Goal: Task Accomplishment & Management: Manage account settings

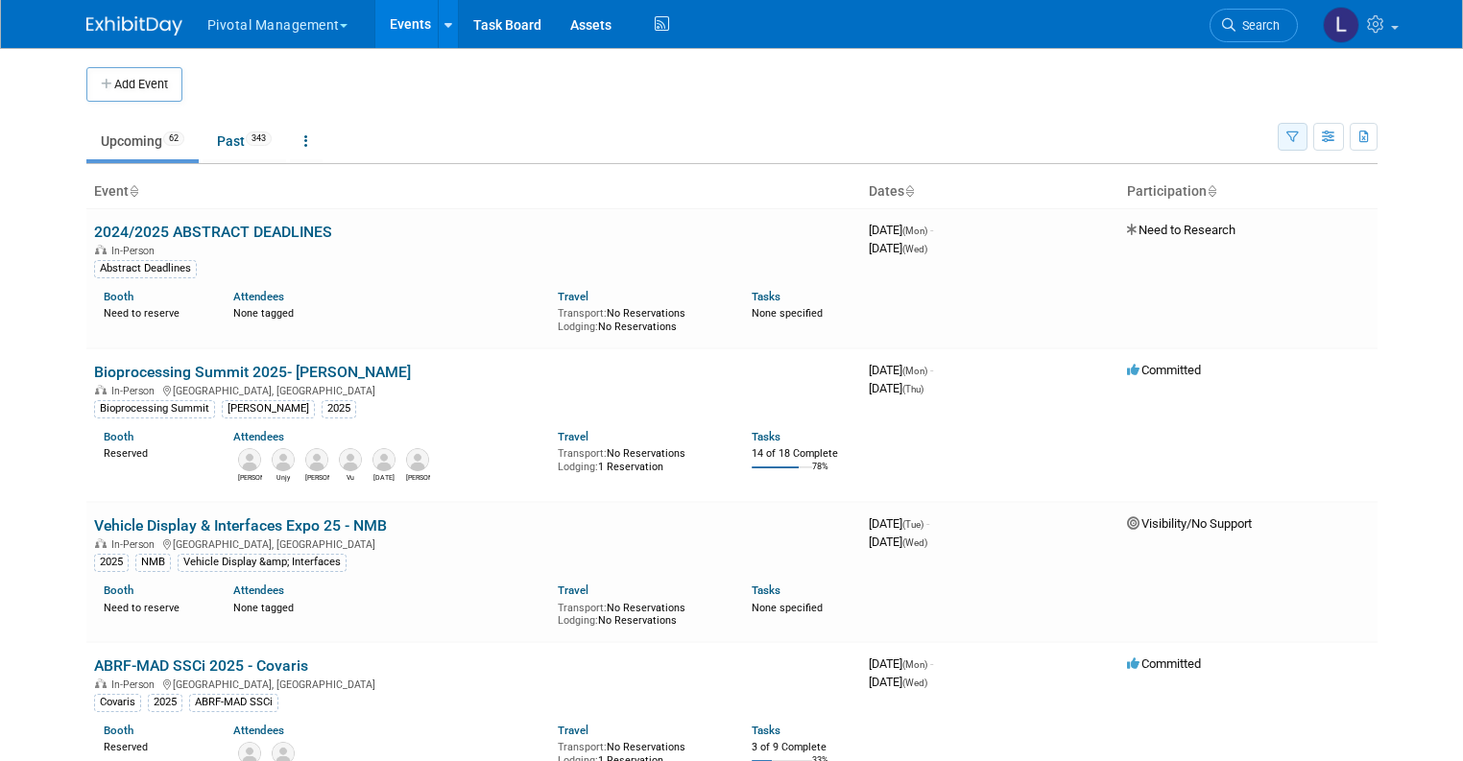
click at [1299, 140] on icon "button" at bounding box center [1292, 137] width 12 height 12
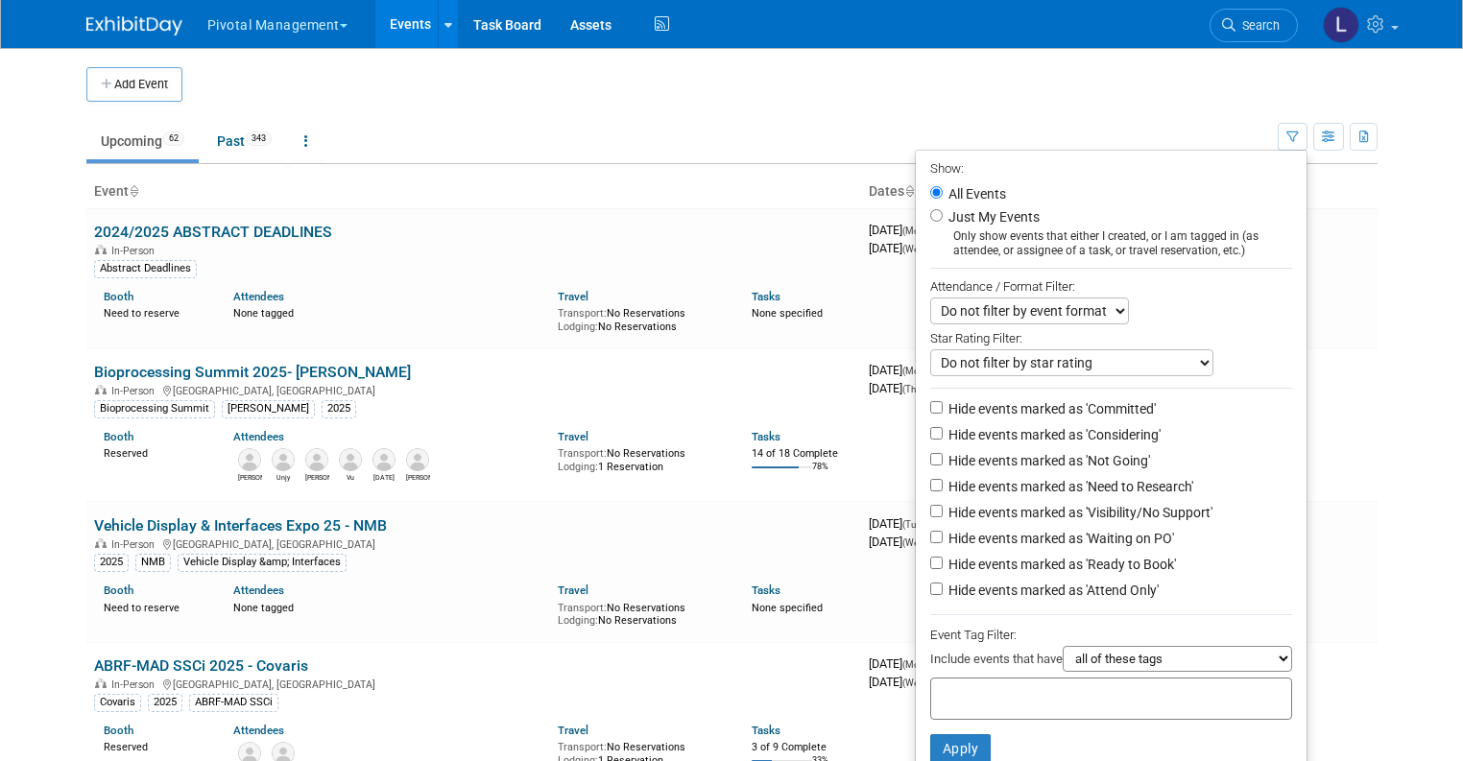
click at [942, 43] on div "Pivotal Management Choose Workspace: Pivotal Management Watchmaker Genomics Eve…" at bounding box center [731, 24] width 1291 height 48
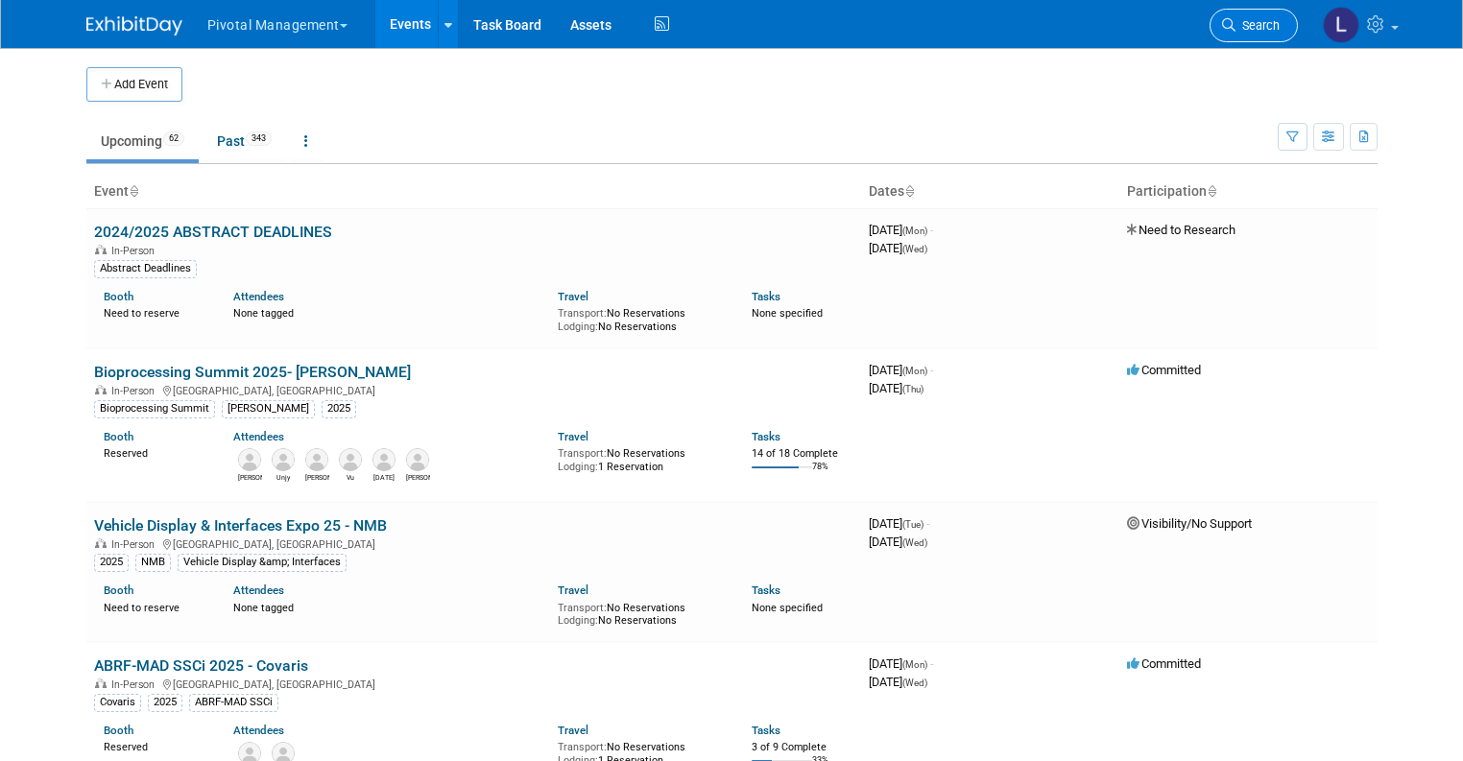
click at [1254, 18] on link "Search" at bounding box center [1253, 26] width 88 height 34
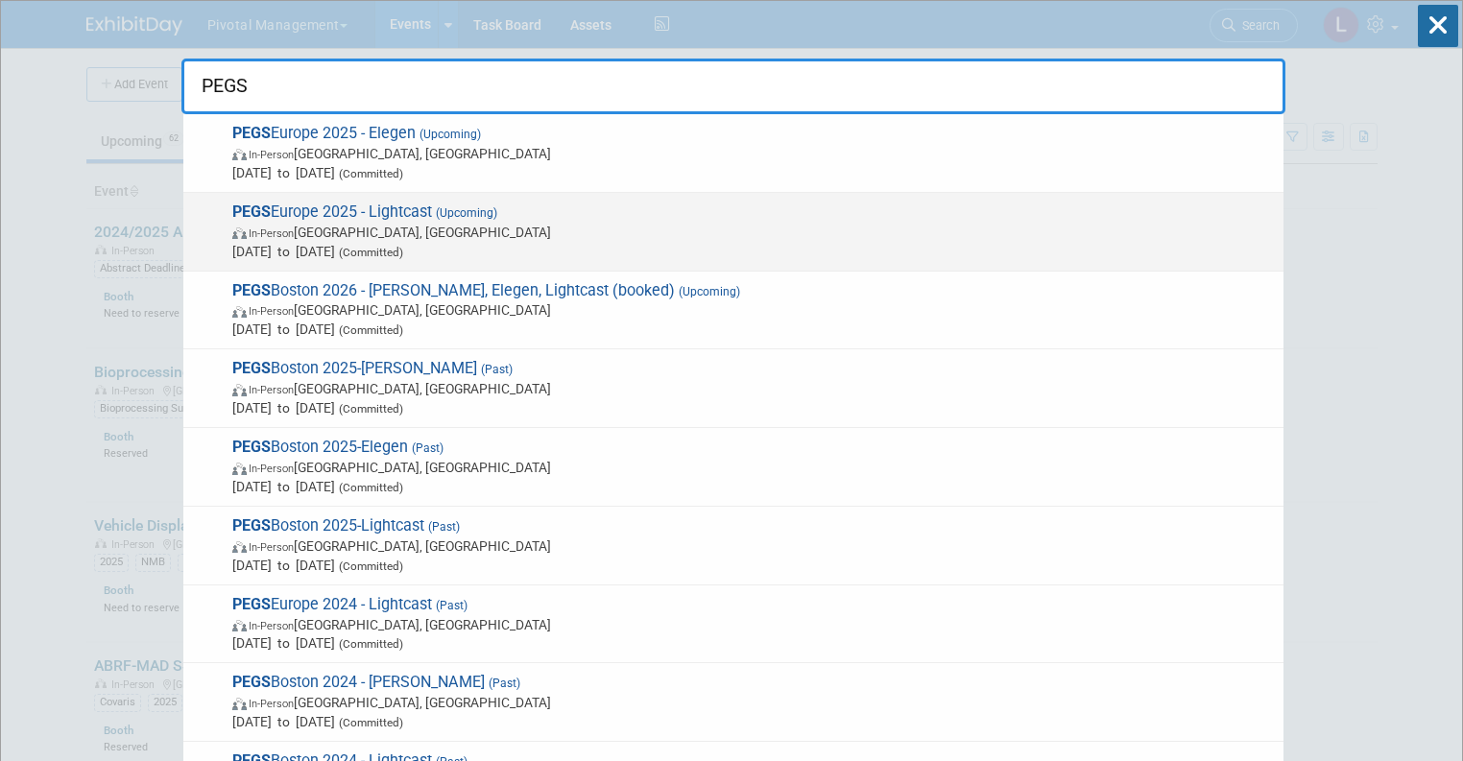
type input "PEGS"
click at [386, 243] on span "[DATE] to [DATE] (Committed)" at bounding box center [752, 251] width 1041 height 19
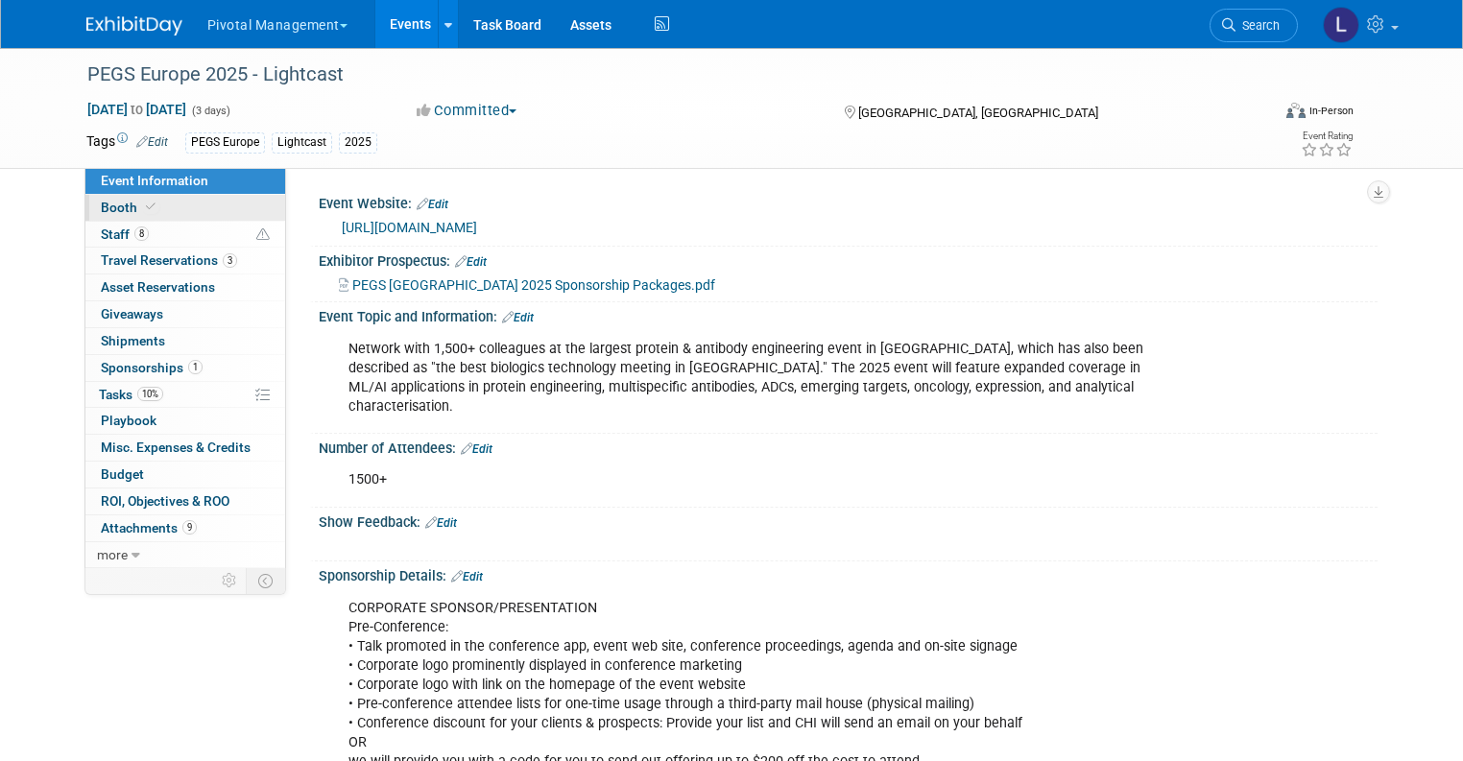
click at [115, 214] on span "Booth" at bounding box center [130, 207] width 59 height 15
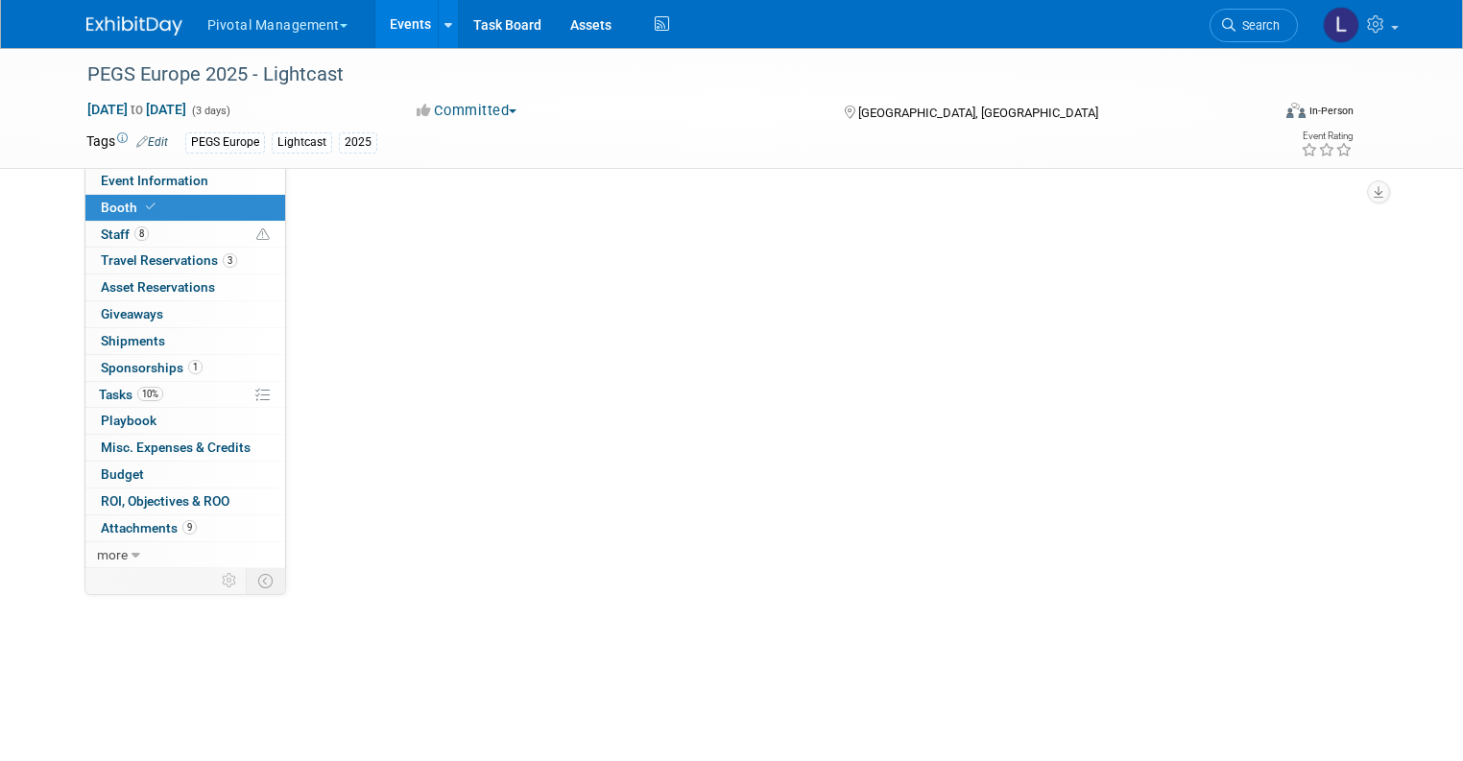
select select "Yes"
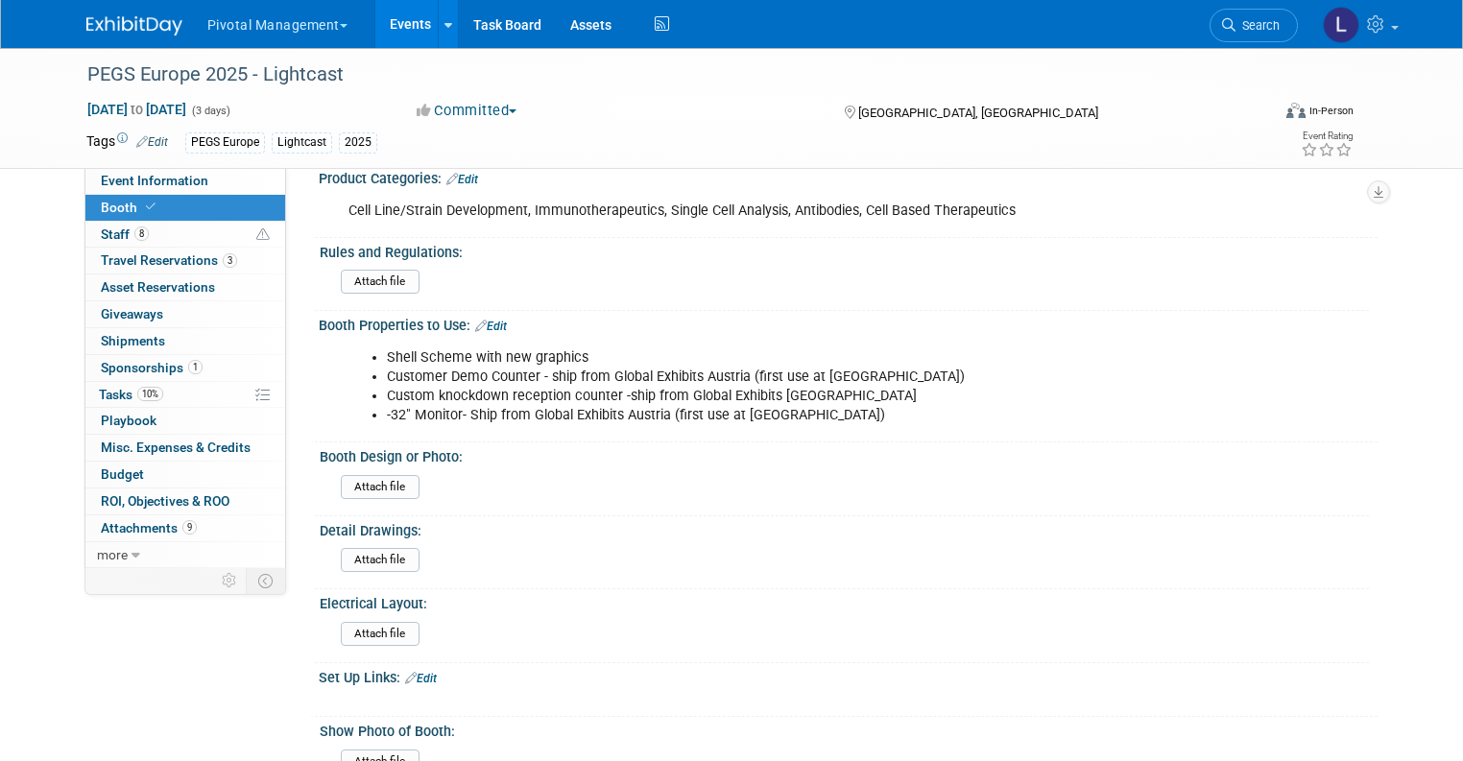
scroll to position [943, 0]
click at [99, 395] on span "Tasks 10%" at bounding box center [131, 394] width 64 height 15
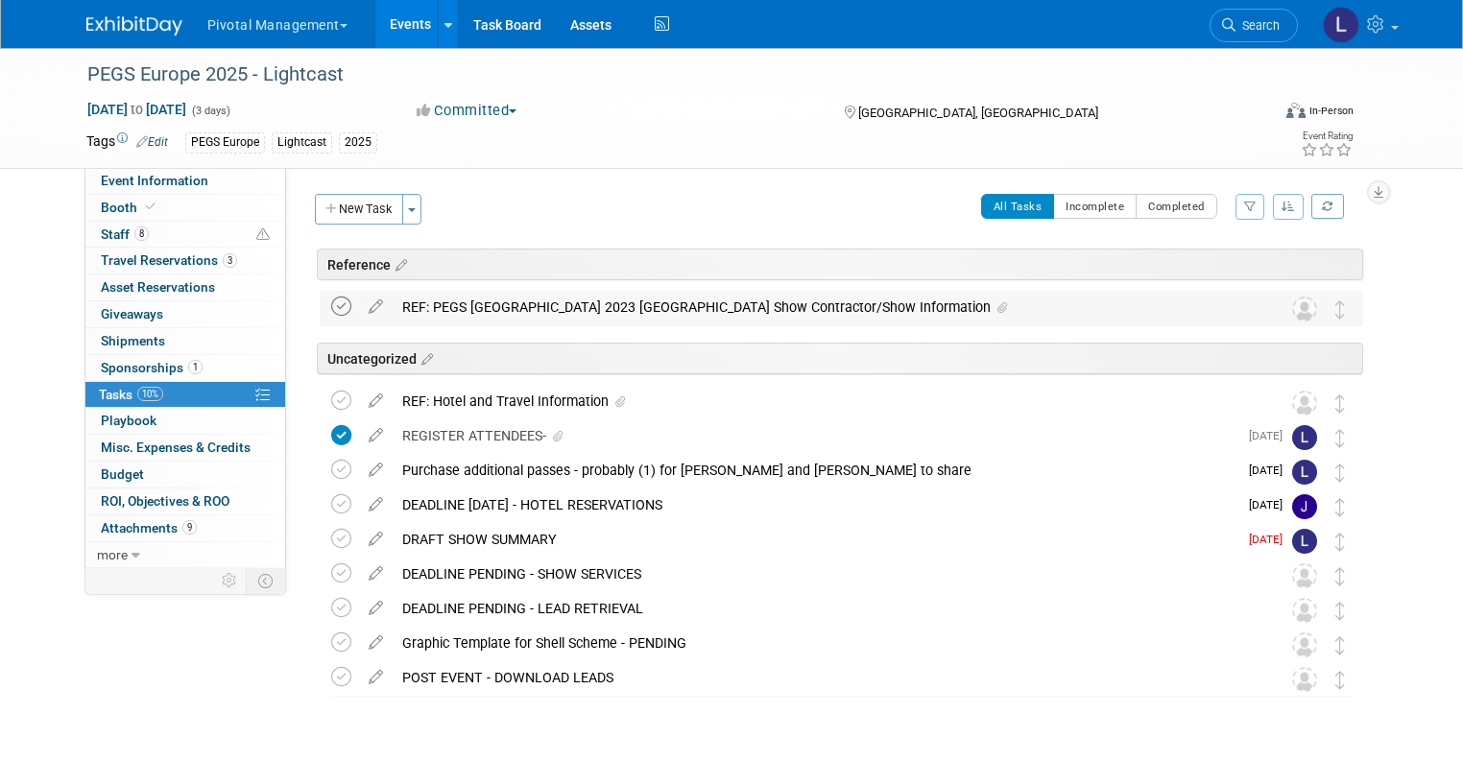
click at [331, 313] on icon at bounding box center [341, 307] width 20 height 20
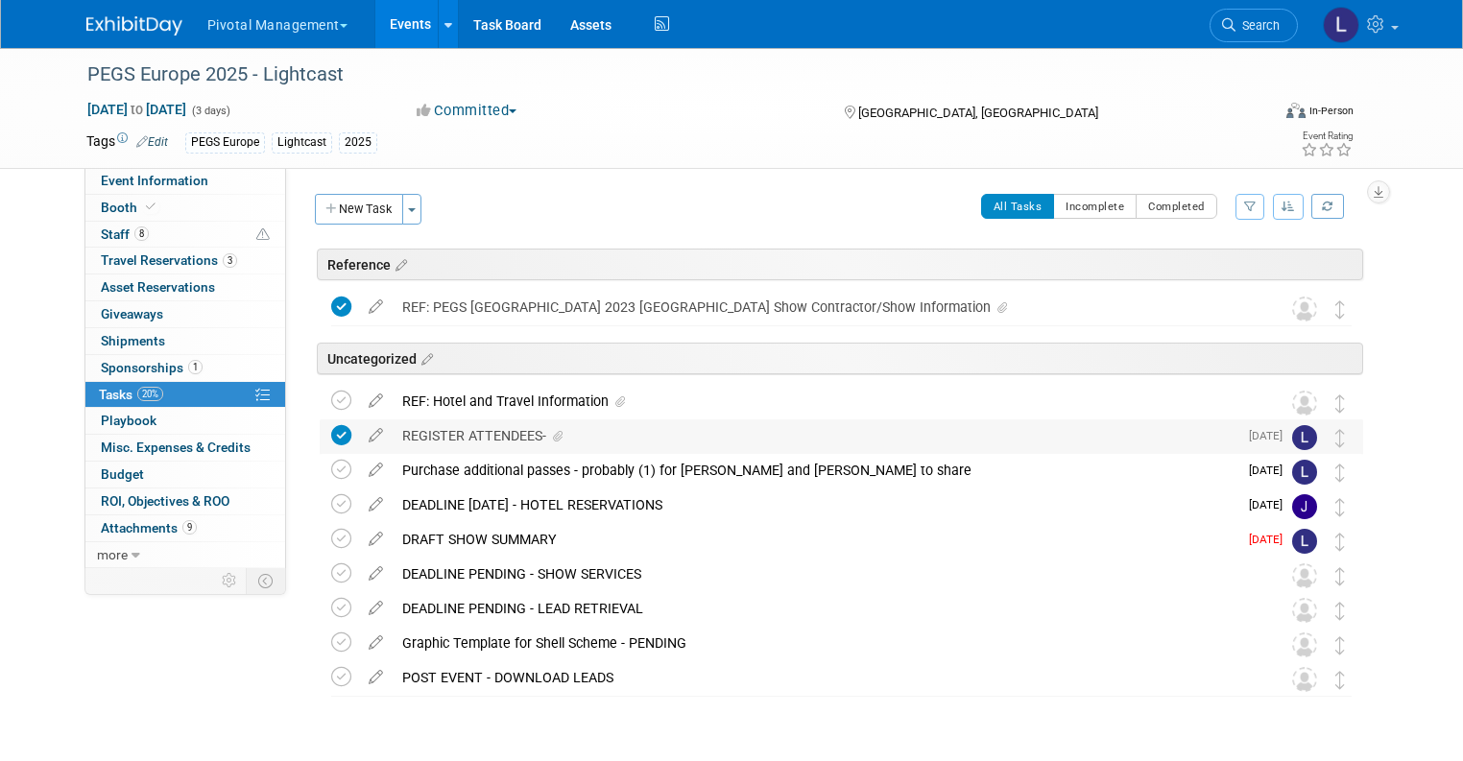
click at [331, 436] on icon at bounding box center [341, 435] width 20 height 20
click at [331, 410] on link at bounding box center [341, 403] width 20 height 13
click at [402, 210] on button "Toggle Dropdown" at bounding box center [411, 209] width 19 height 31
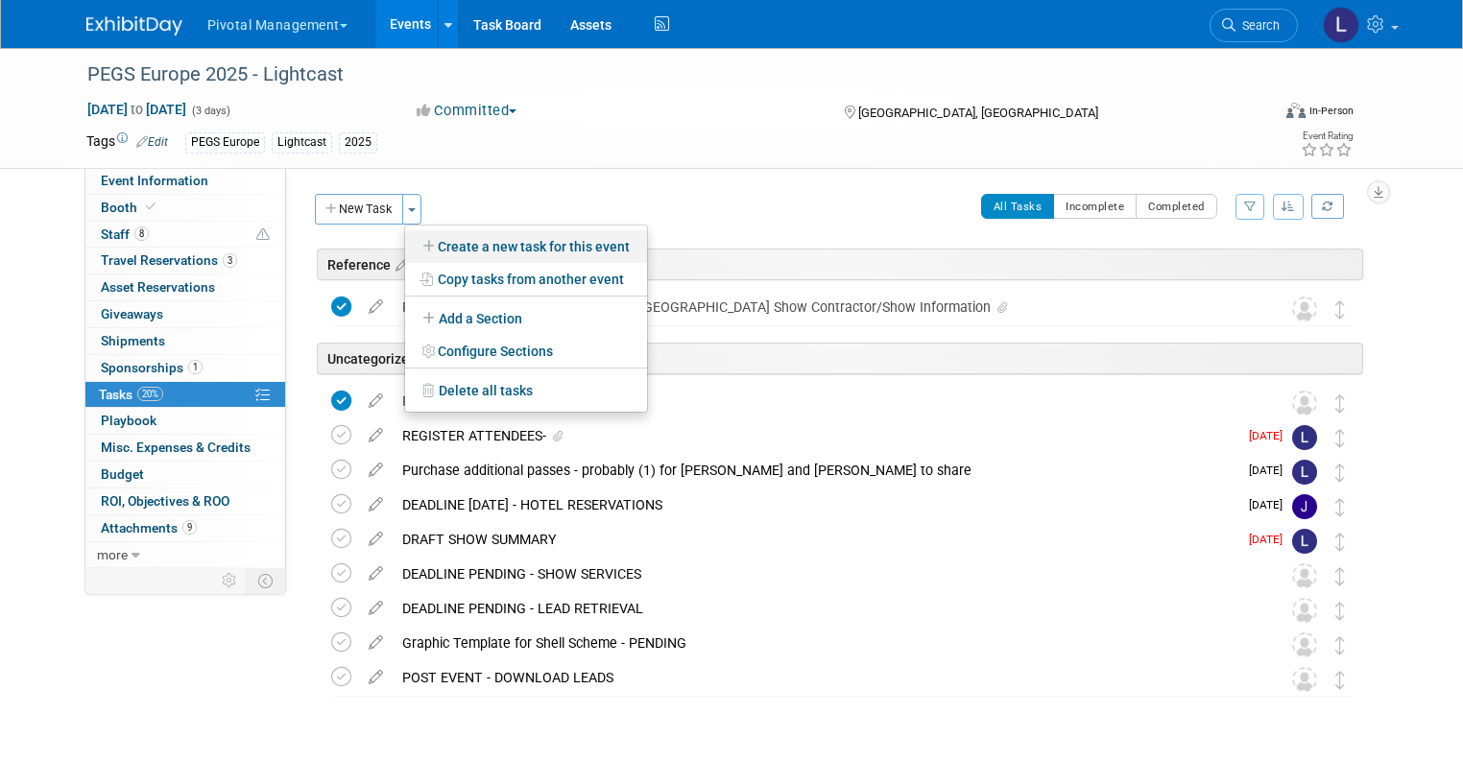
click at [432, 245] on link "Create a new task for this event" at bounding box center [526, 246] width 242 height 33
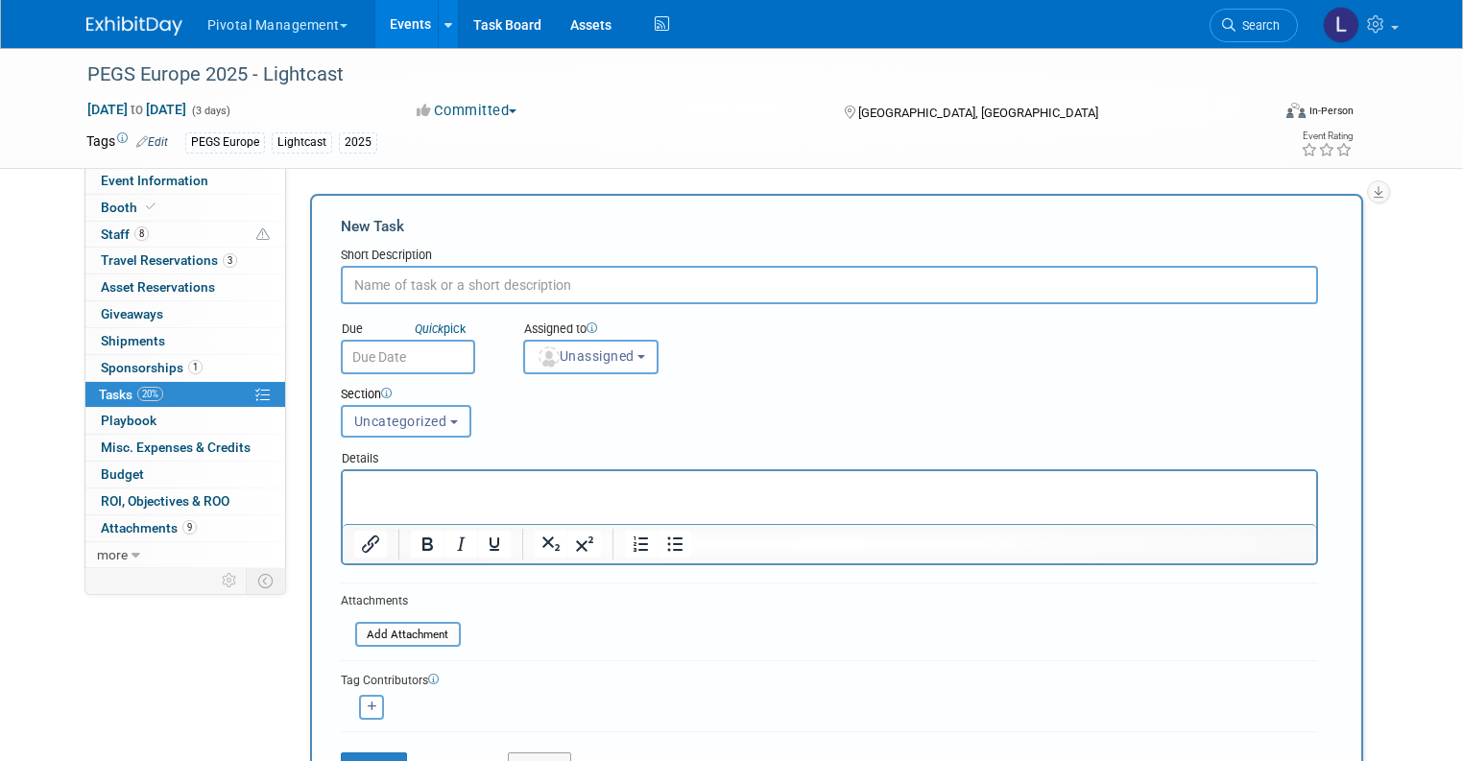
click at [414, 414] on span "Uncategorized" at bounding box center [400, 421] width 93 height 15
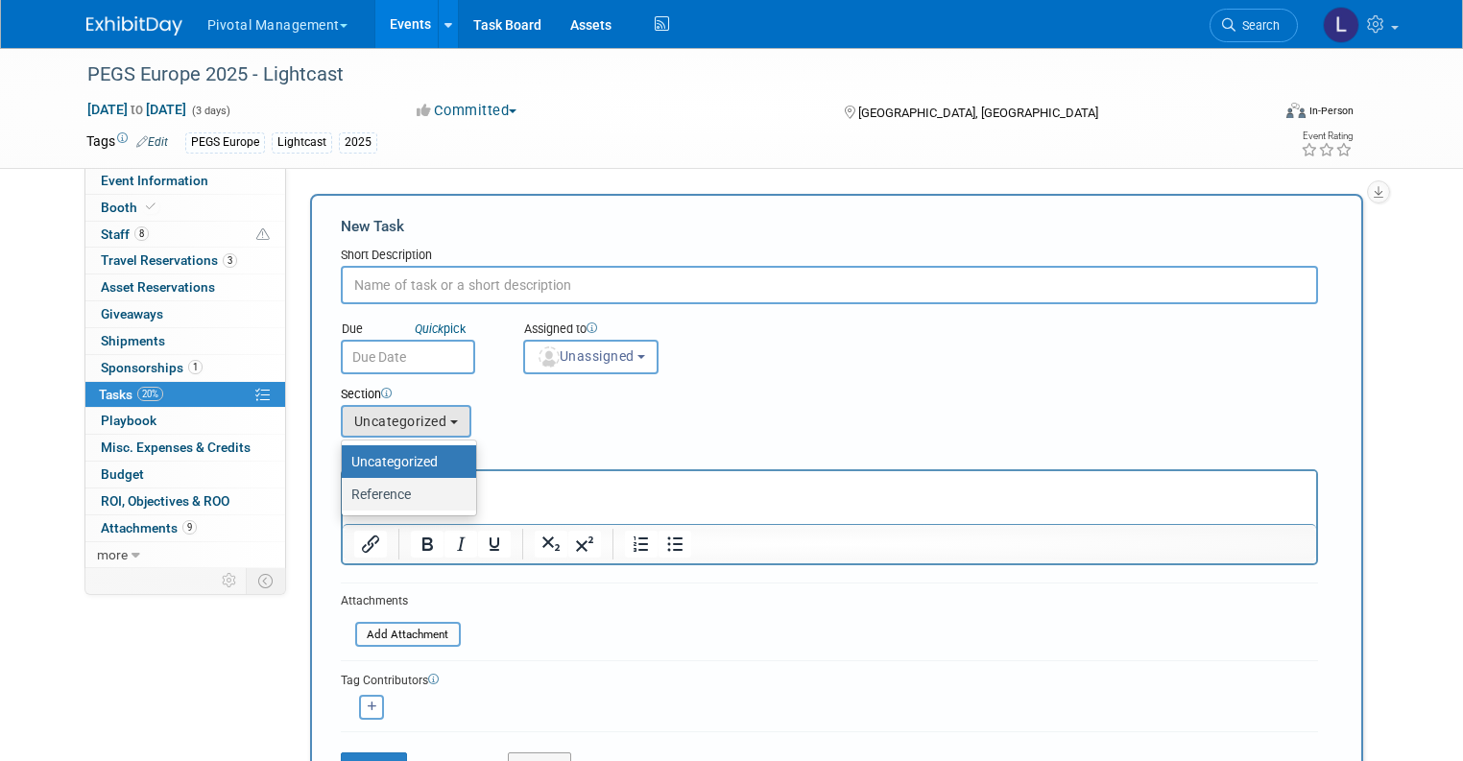
click at [405, 501] on label "Reference" at bounding box center [404, 494] width 106 height 25
click at [345, 501] on input "Reference" at bounding box center [338, 495] width 12 height 12
select select "11258609"
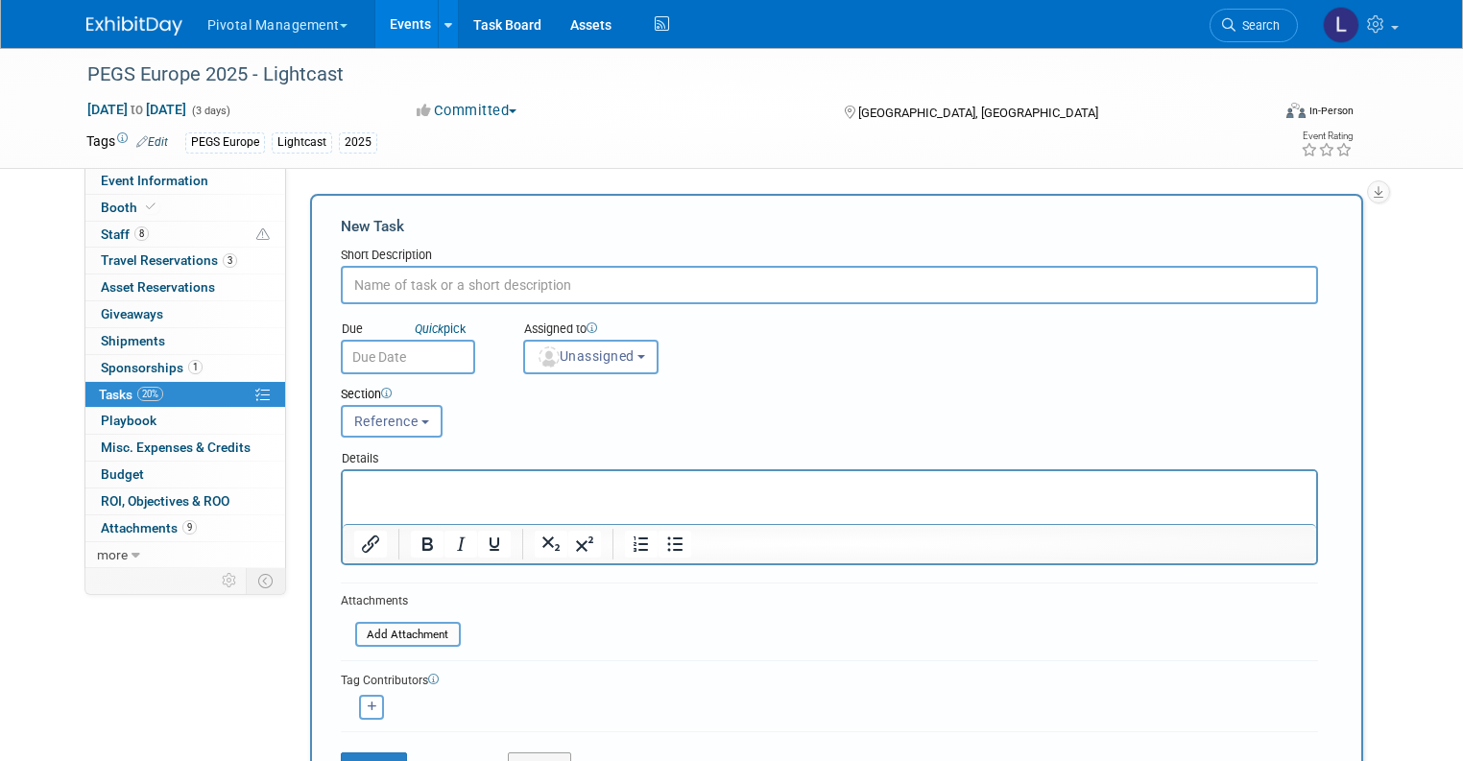
click at [412, 289] on input "text" at bounding box center [829, 285] width 977 height 38
type input "REF: Exhibit Instructions Letter"
click at [400, 649] on form "New Task Short Description REF: Exhibit Instructions Letter Due Quick pick Unas…" at bounding box center [836, 504] width 991 height 577
click at [400, 633] on input "file" at bounding box center [344, 635] width 228 height 22
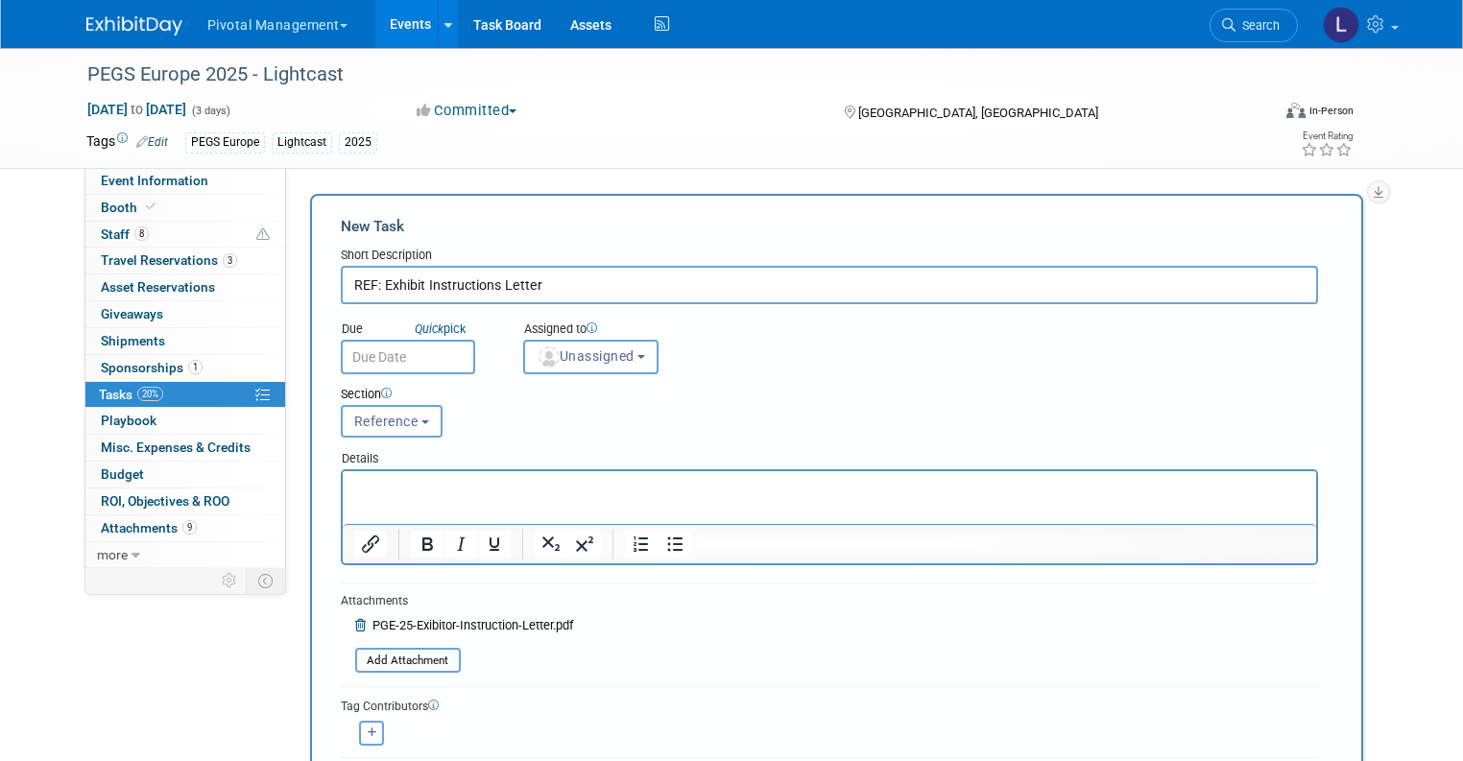
drag, startPoint x: 1462, startPoint y: 339, endPoint x: 1467, endPoint y: 393, distance: 54.0
click at [1462, 415] on html "Pivotal Management Choose Workspace: Pivotal Management Watchmaker Genomics Eve…" at bounding box center [731, 380] width 1463 height 761
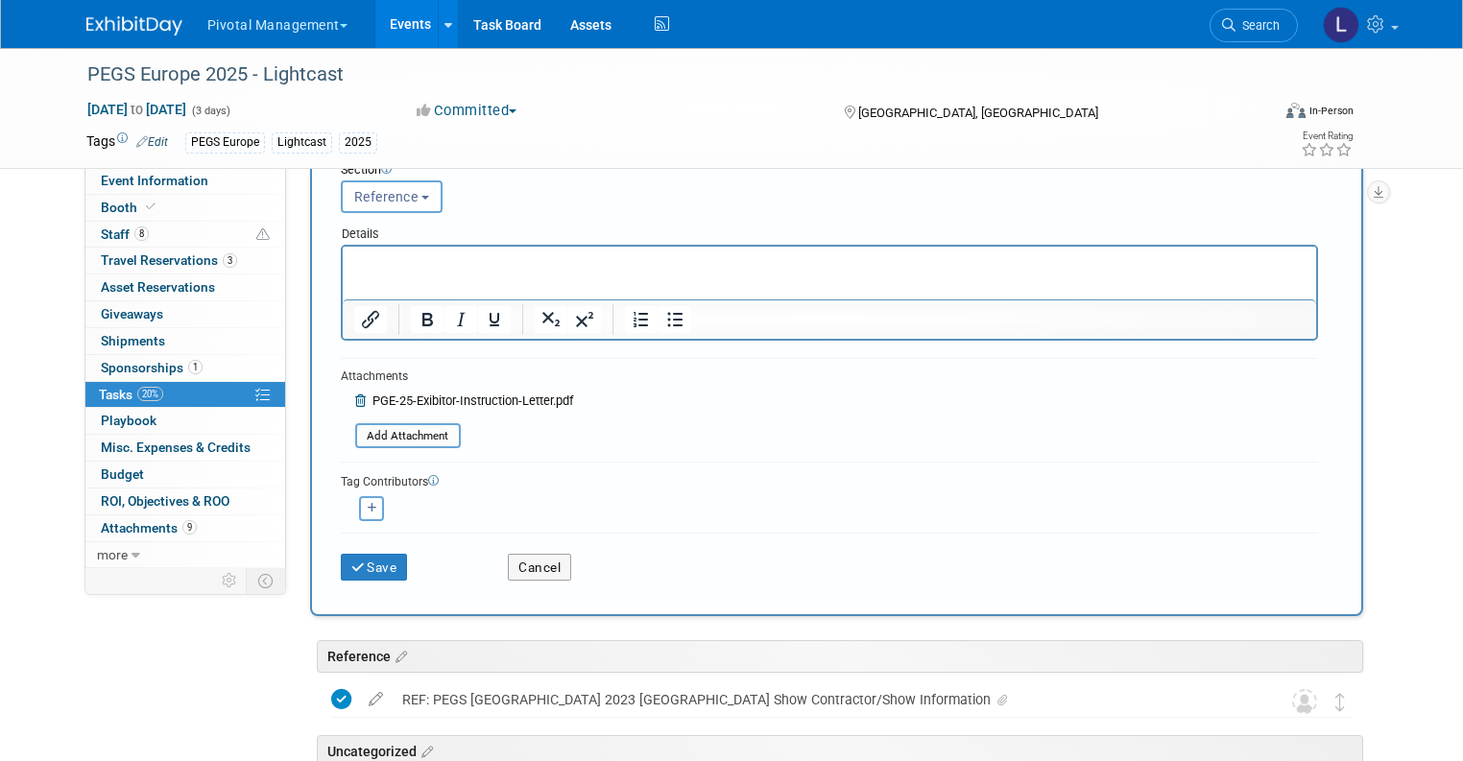
scroll to position [225, 0]
click at [363, 554] on button "Save" at bounding box center [374, 567] width 67 height 27
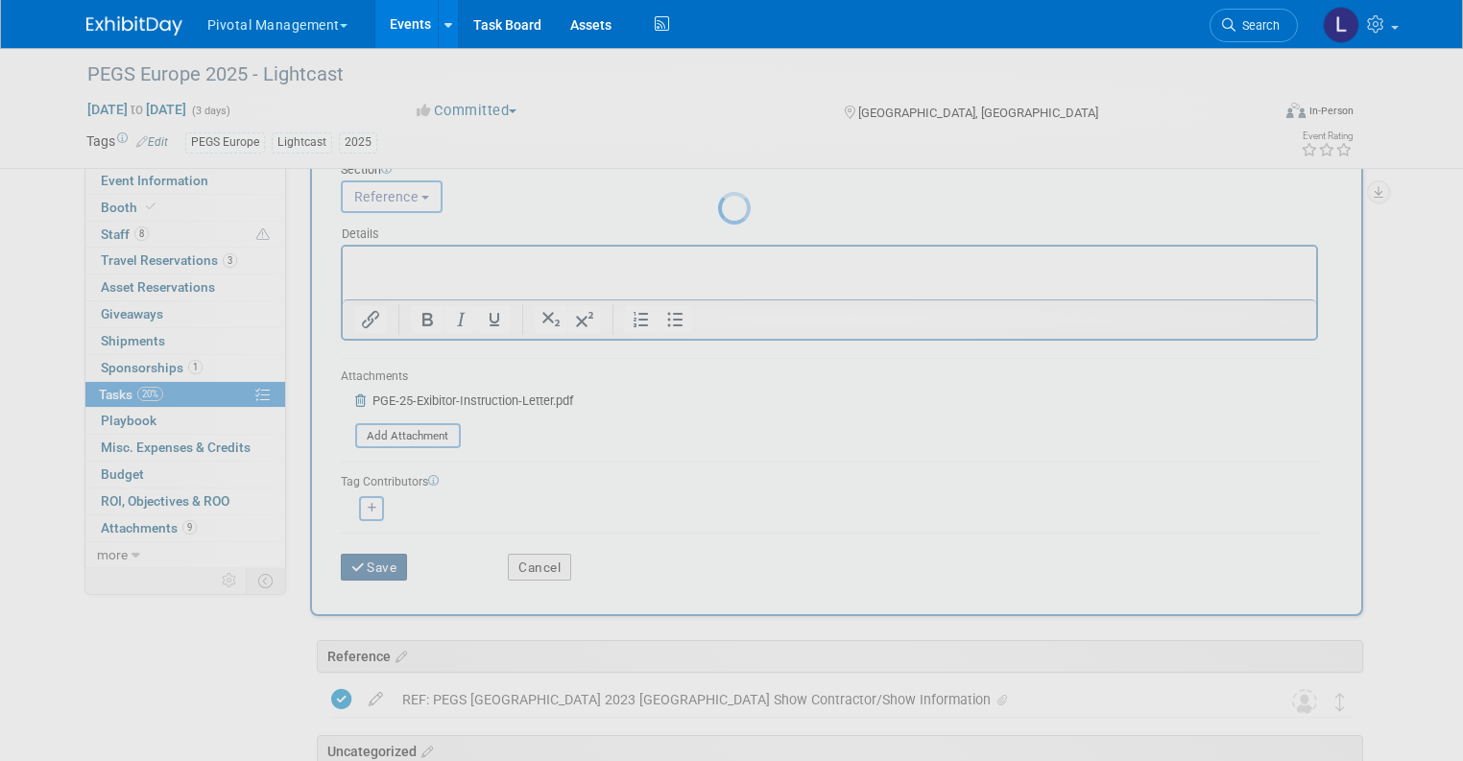
scroll to position [0, 0]
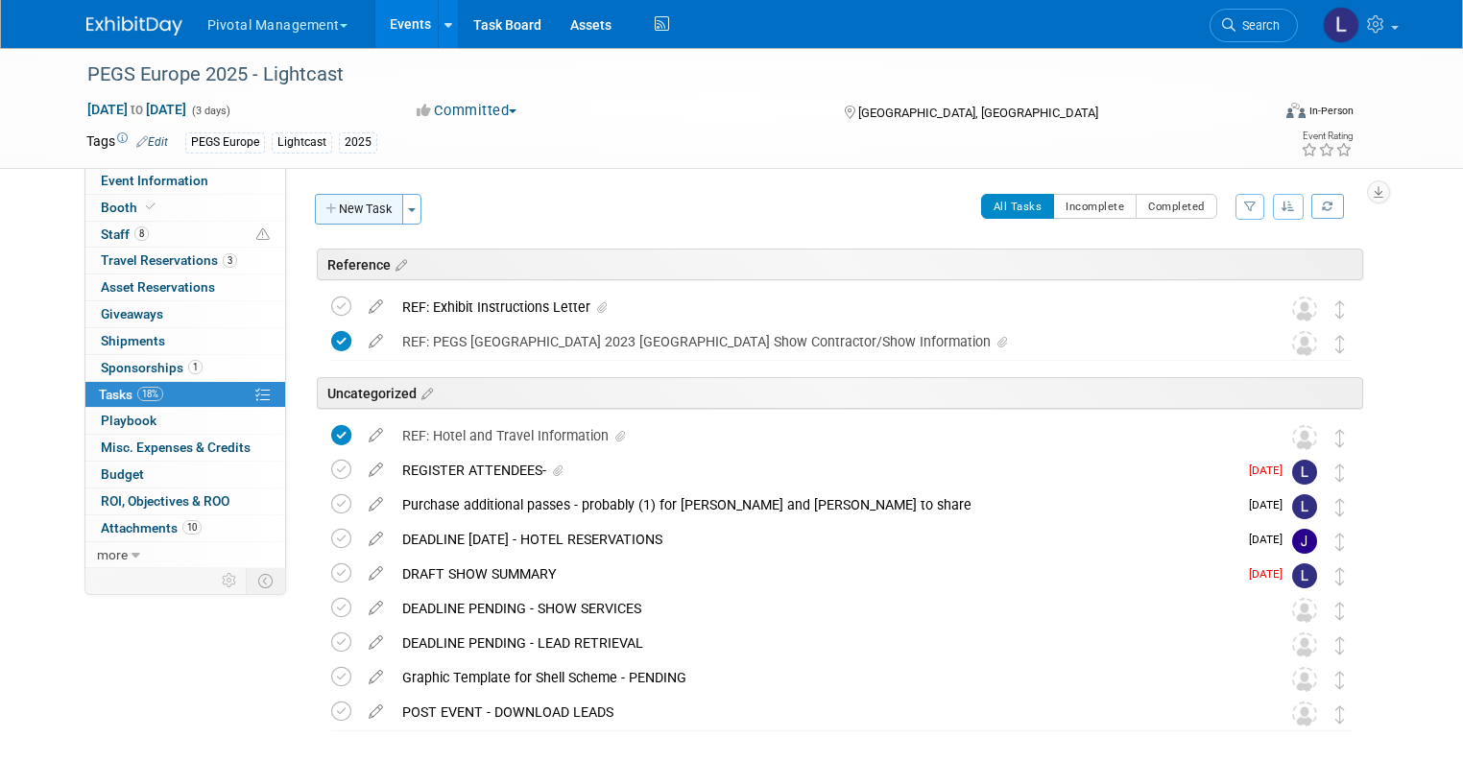
click at [358, 217] on button "New Task" at bounding box center [359, 209] width 88 height 31
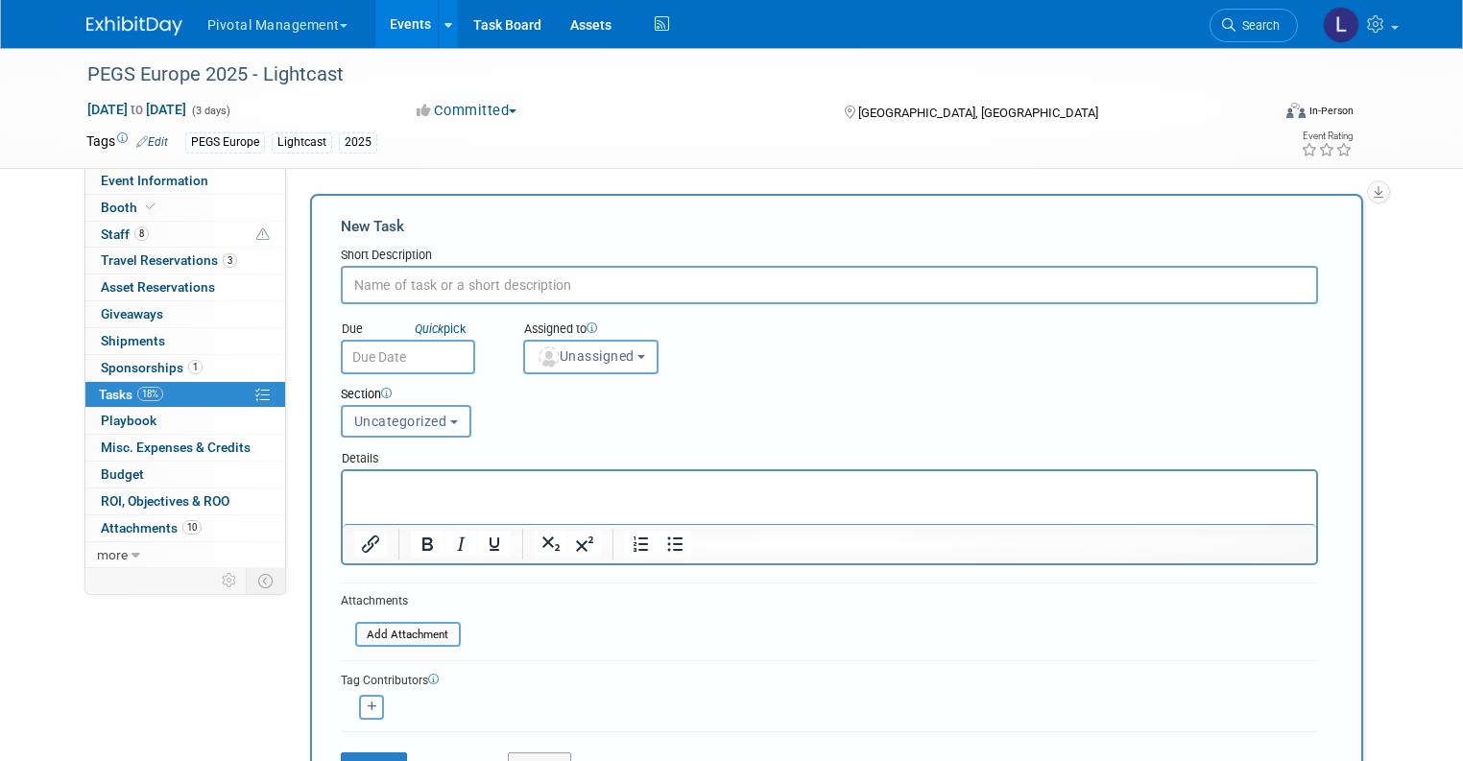
click at [413, 419] on span "Uncategorized" at bounding box center [400, 421] width 93 height 15
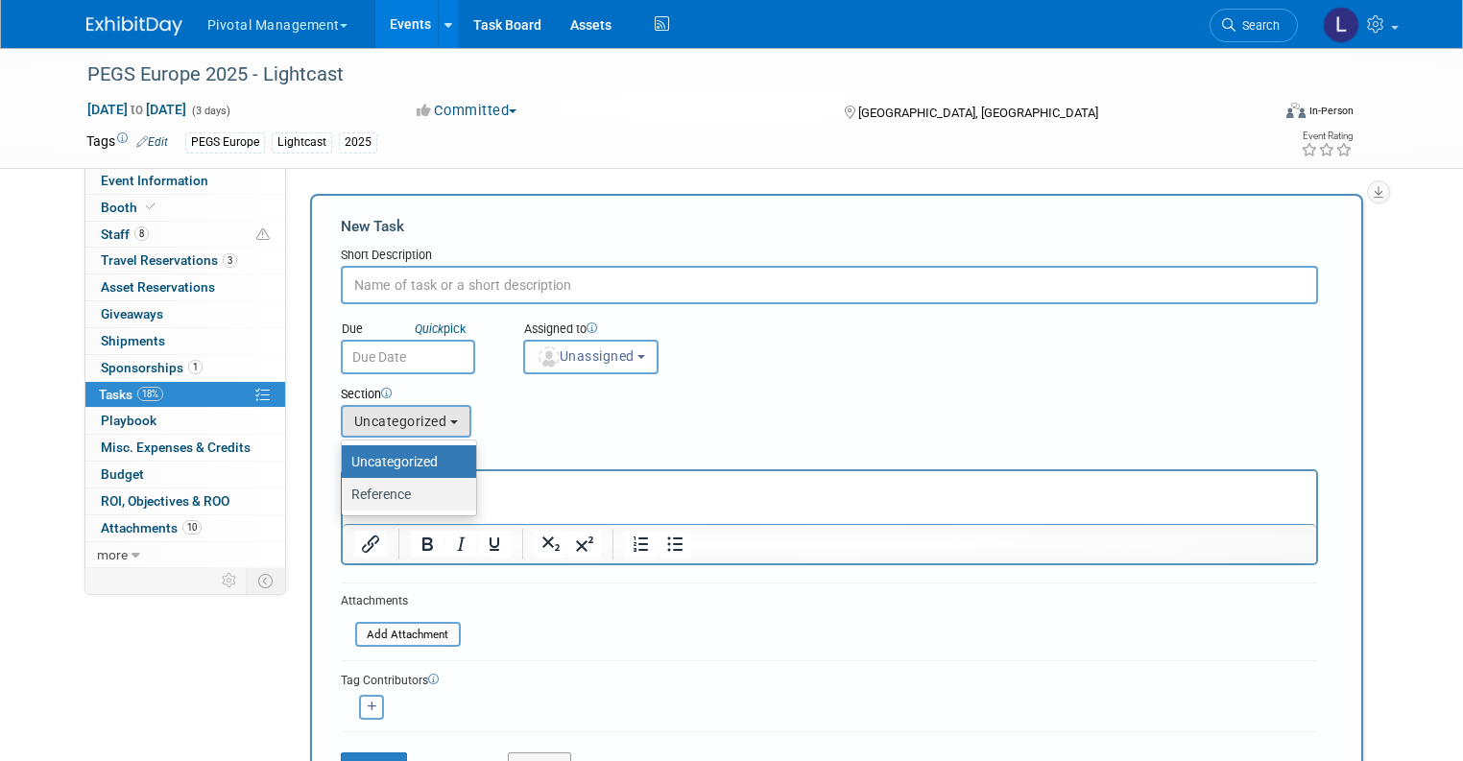
click at [394, 495] on label "Reference" at bounding box center [404, 494] width 106 height 25
click at [345, 495] on input "Reference" at bounding box center [338, 495] width 12 height 12
select select "11258609"
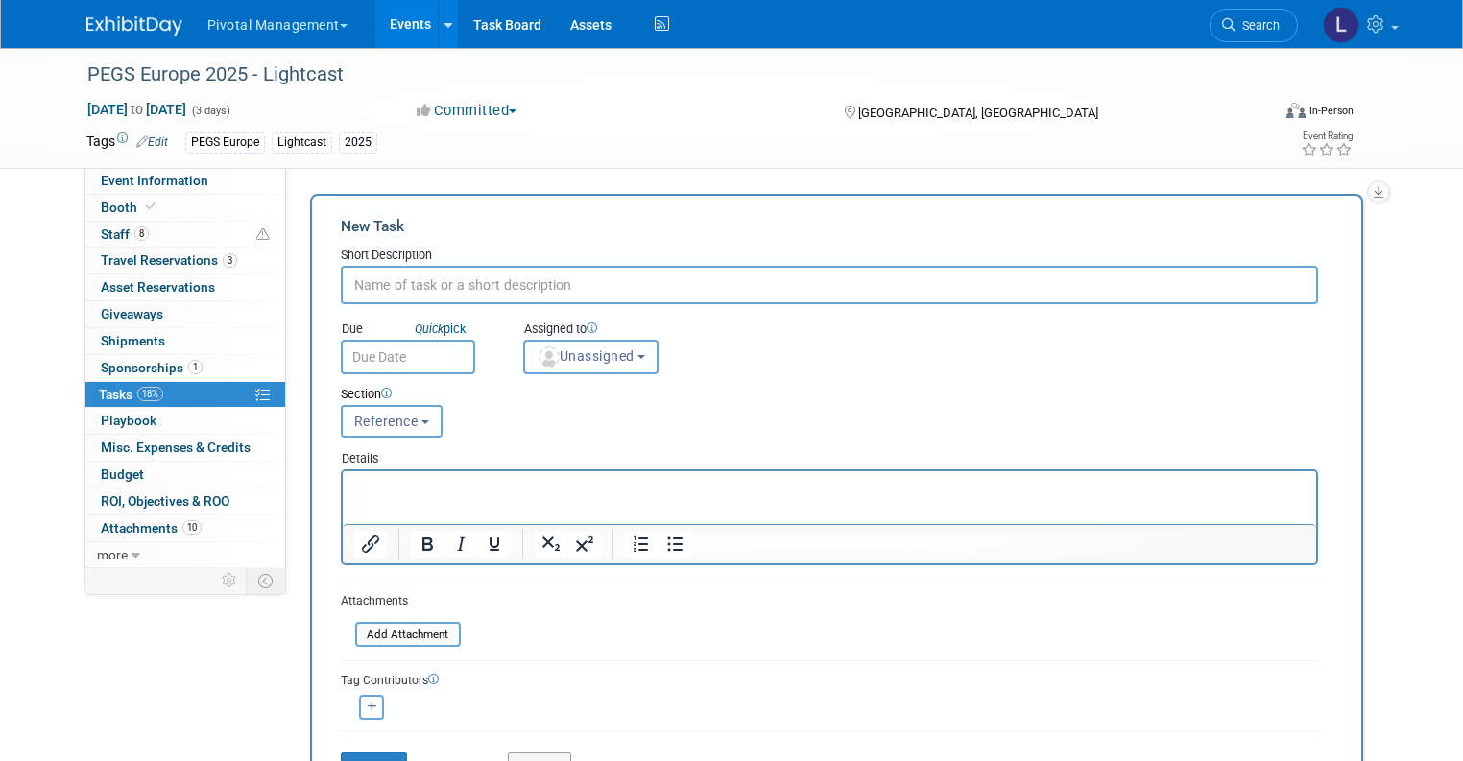
click at [429, 280] on input "text" at bounding box center [829, 285] width 977 height 38
type input "REF: Hotel and Travel Info"
click at [424, 627] on input "file" at bounding box center [344, 635] width 228 height 22
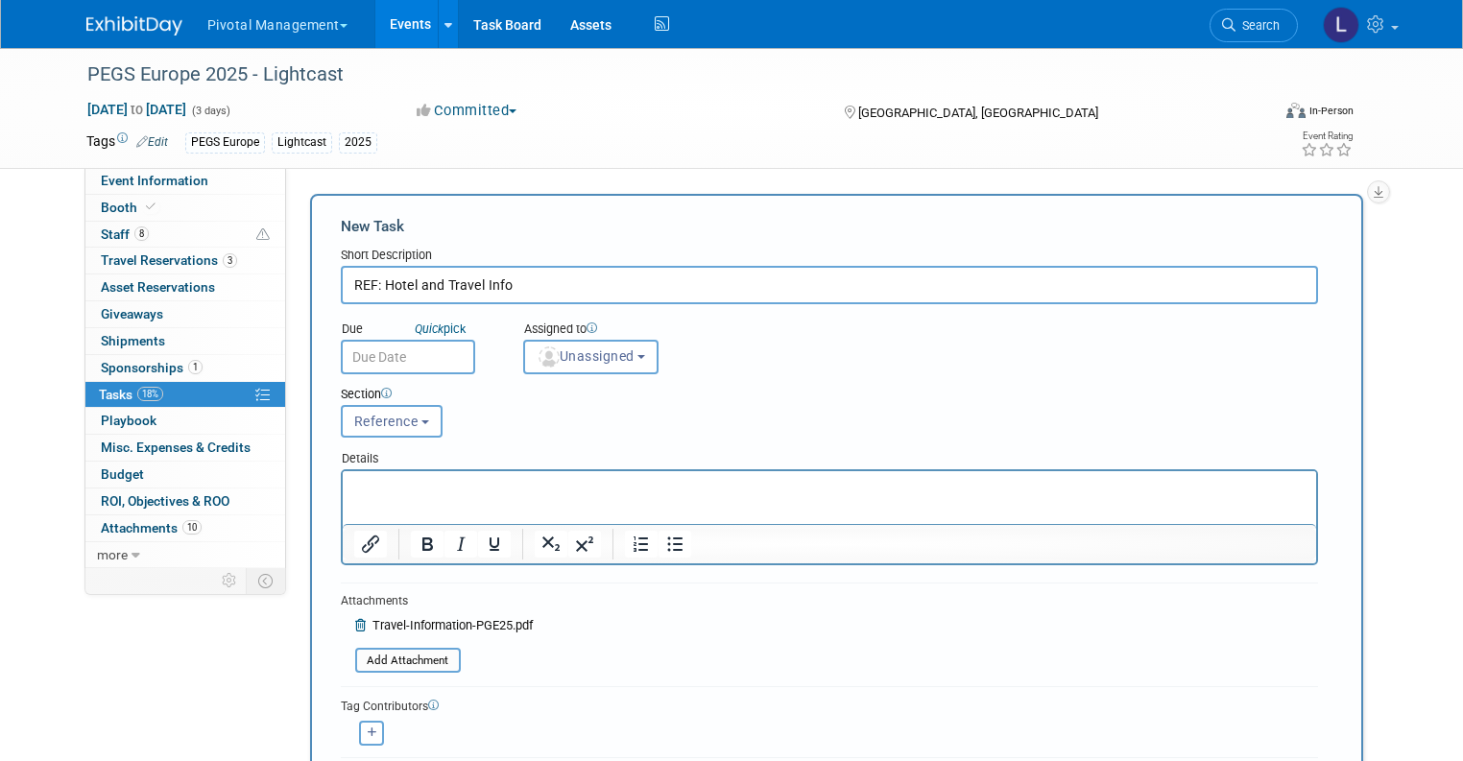
drag, startPoint x: 1462, startPoint y: 271, endPoint x: 1469, endPoint y: 318, distance: 47.7
click at [1462, 318] on html "Pivotal Management Choose Workspace: Pivotal Management Watchmaker Genomics Eve…" at bounding box center [731, 380] width 1463 height 761
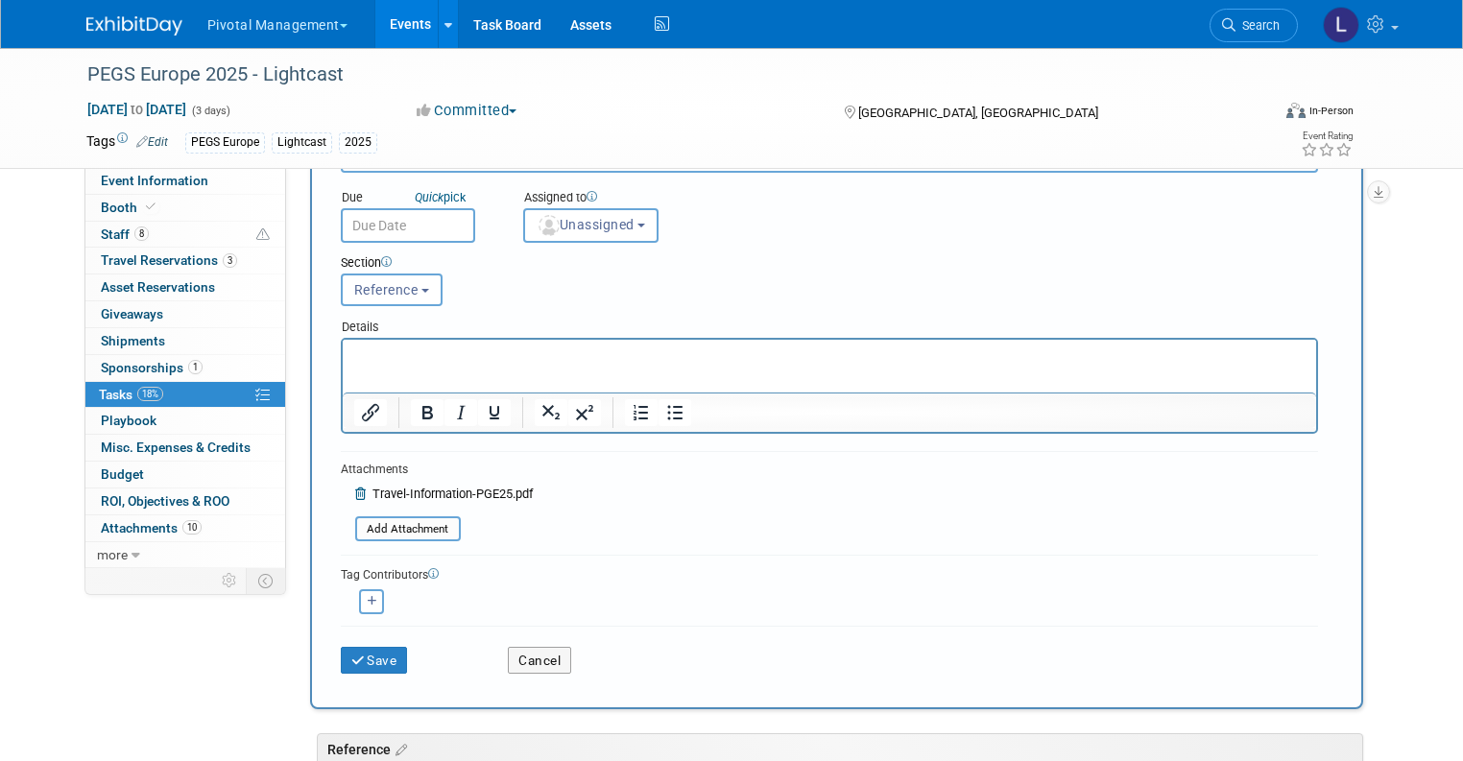
scroll to position [204, 0]
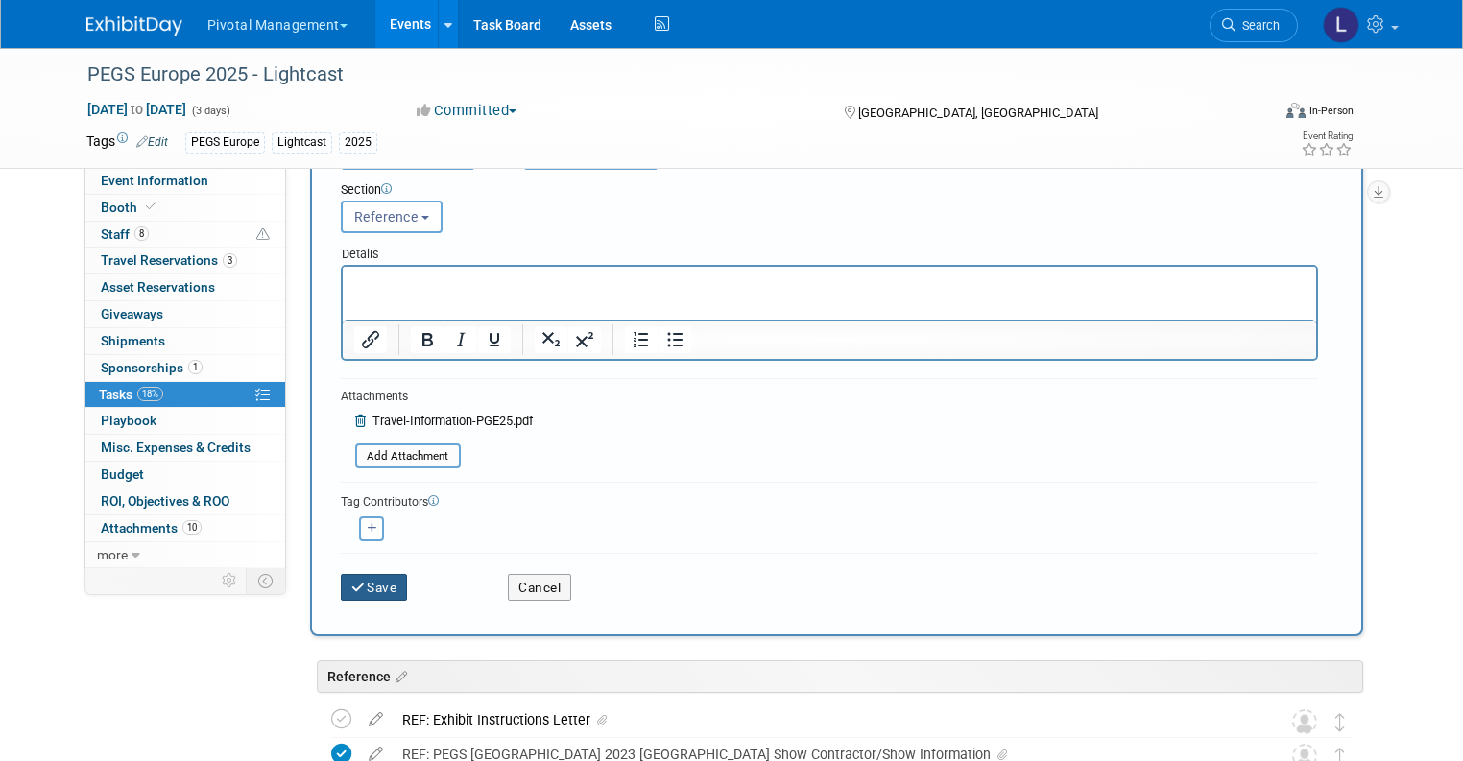
click at [380, 582] on button "Save" at bounding box center [374, 587] width 67 height 27
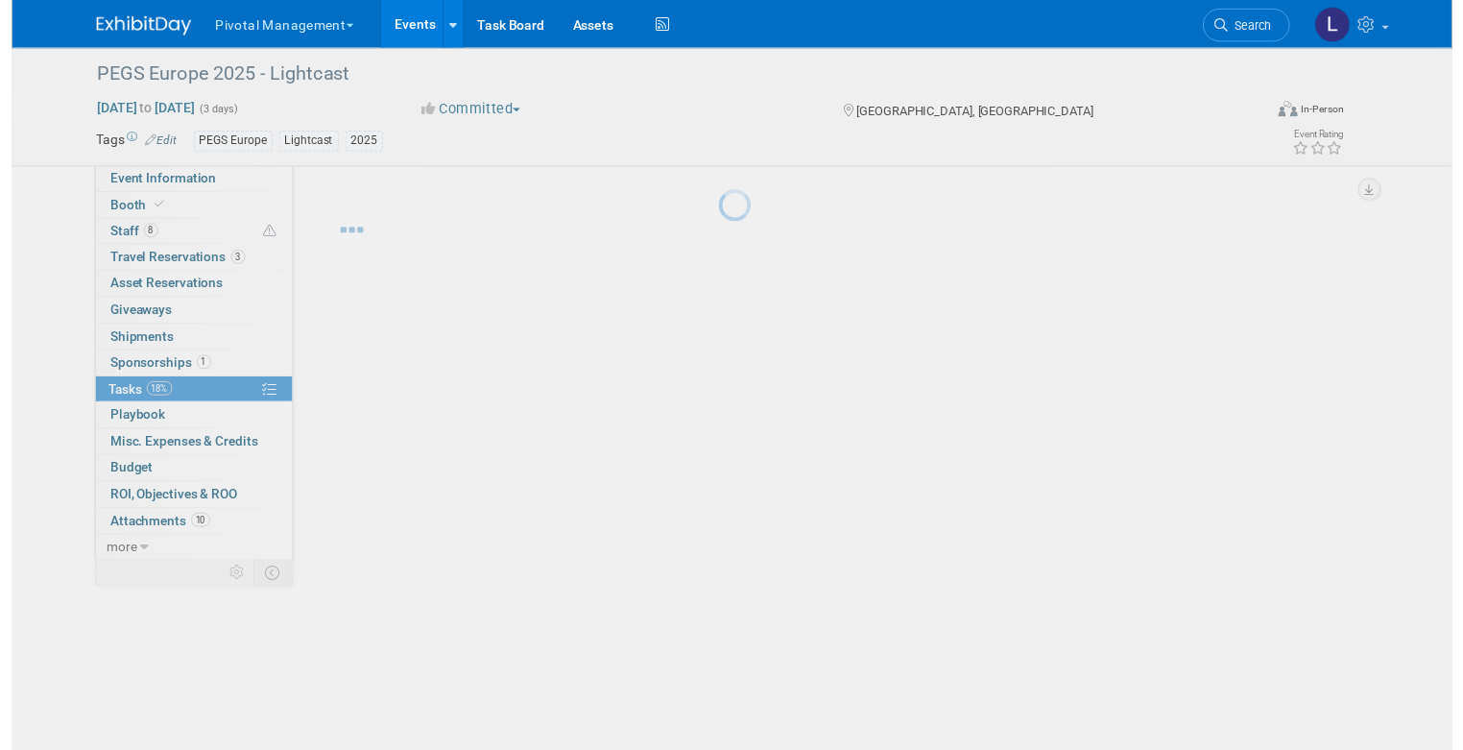
scroll to position [0, 0]
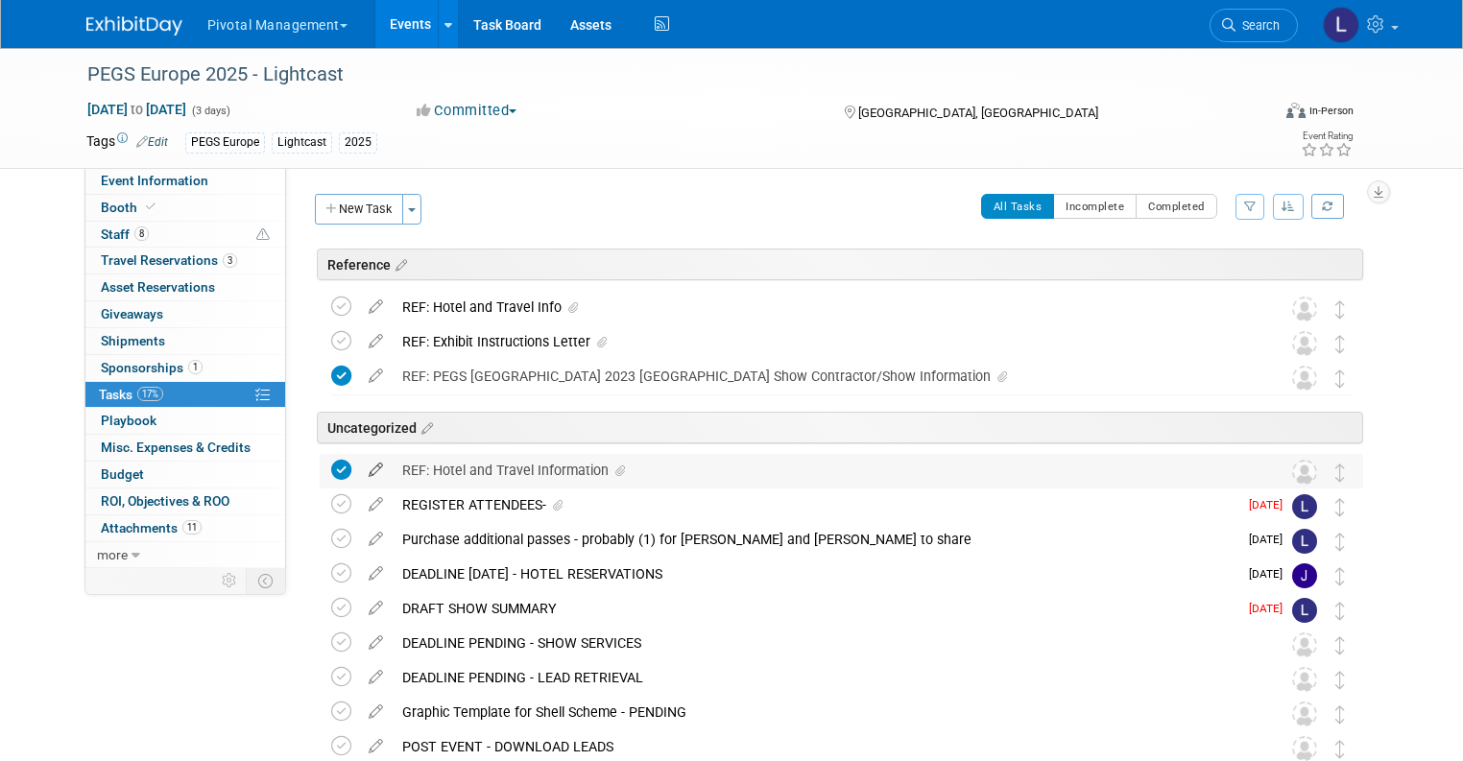
click at [367, 466] on icon at bounding box center [376, 466] width 34 height 24
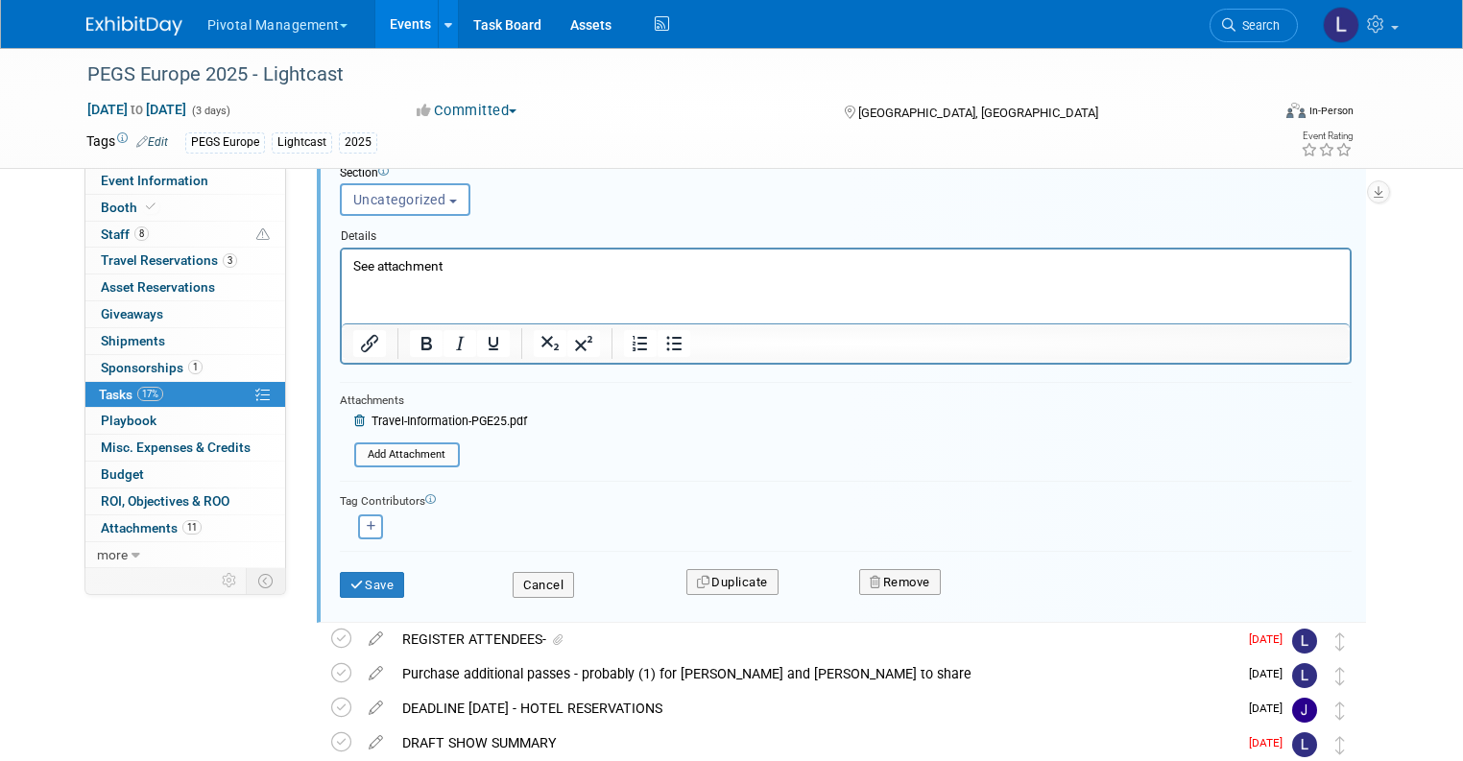
scroll to position [442, 0]
click at [888, 577] on button "Remove" at bounding box center [900, 581] width 82 height 27
click at [994, 588] on link "Yes" at bounding box center [1008, 597] width 56 height 31
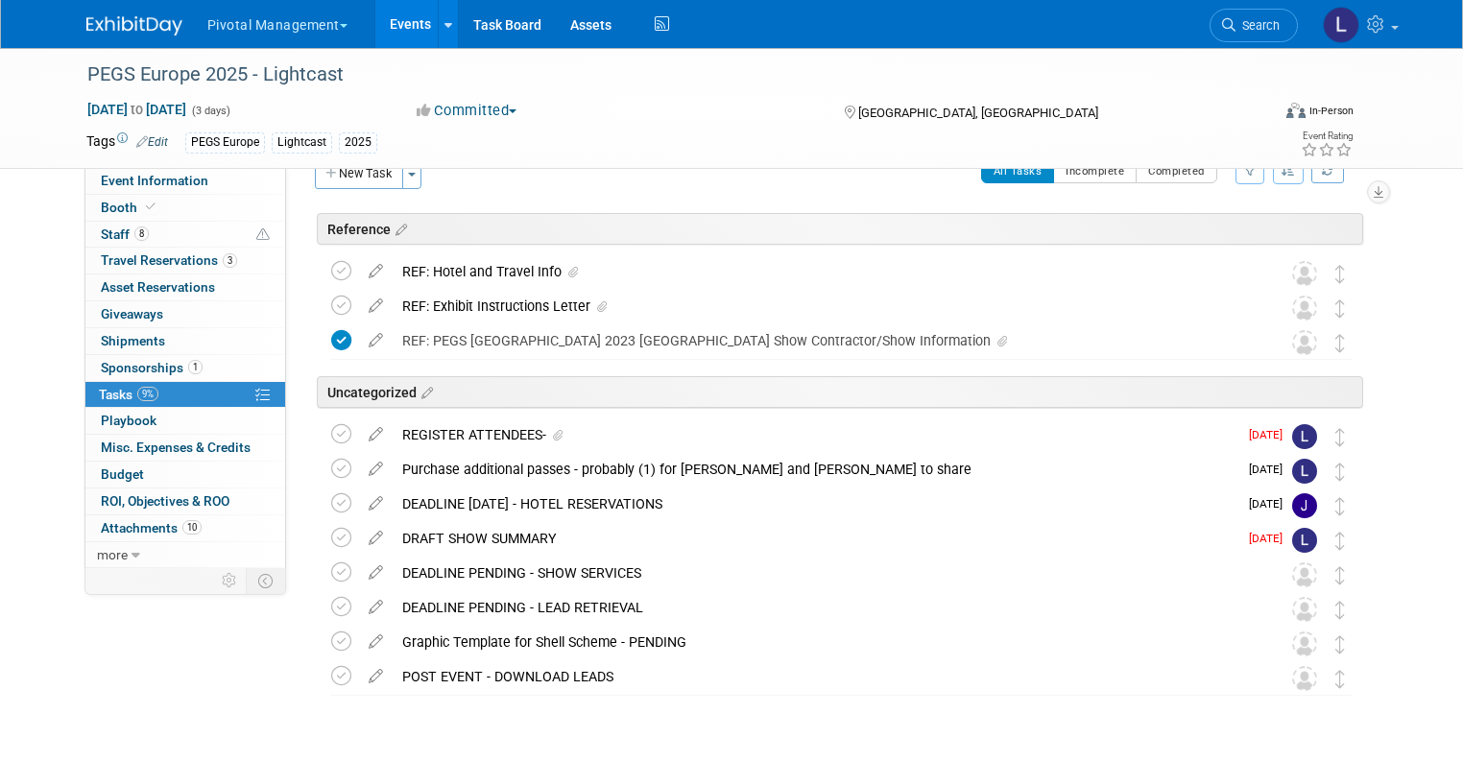
scroll to position [23, 0]
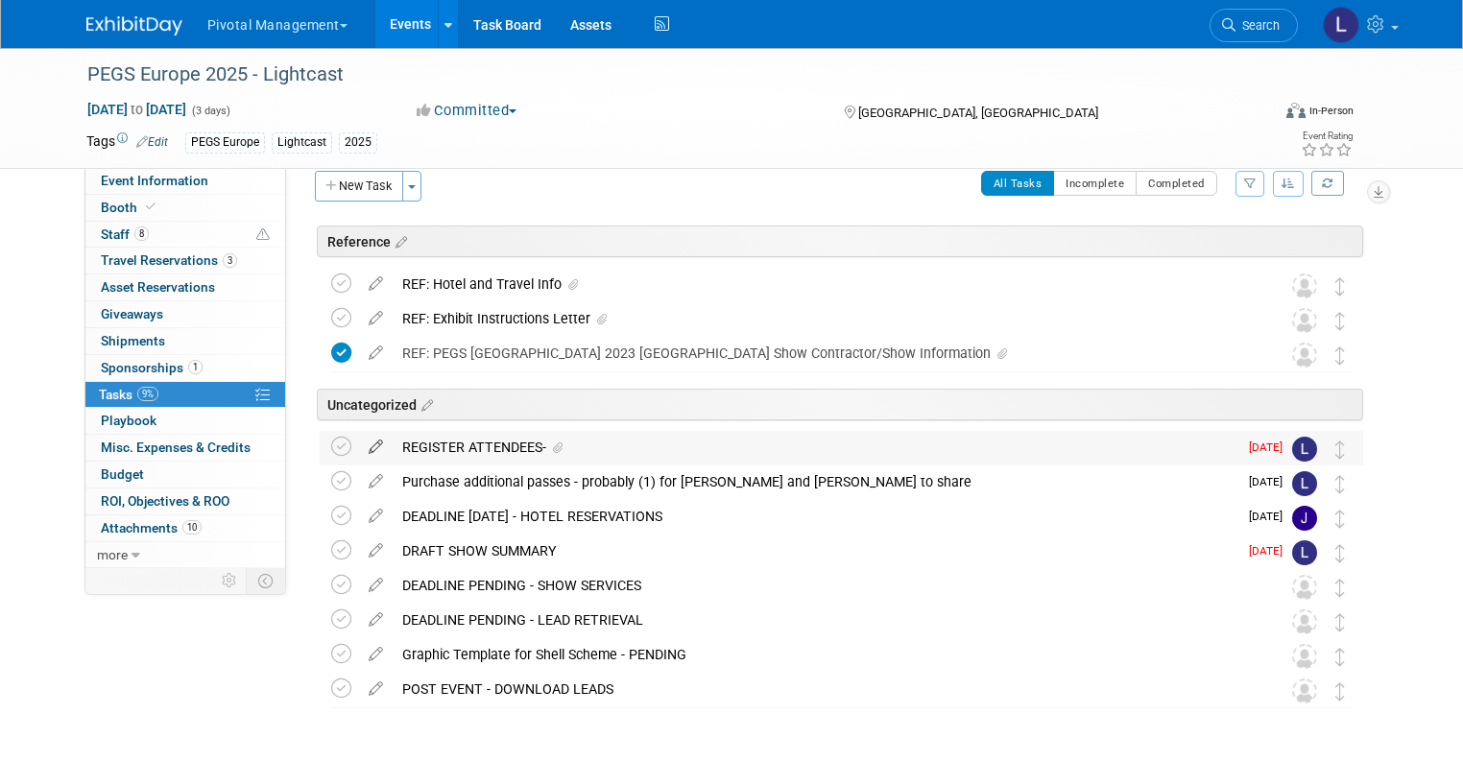
click at [359, 444] on icon at bounding box center [376, 443] width 34 height 24
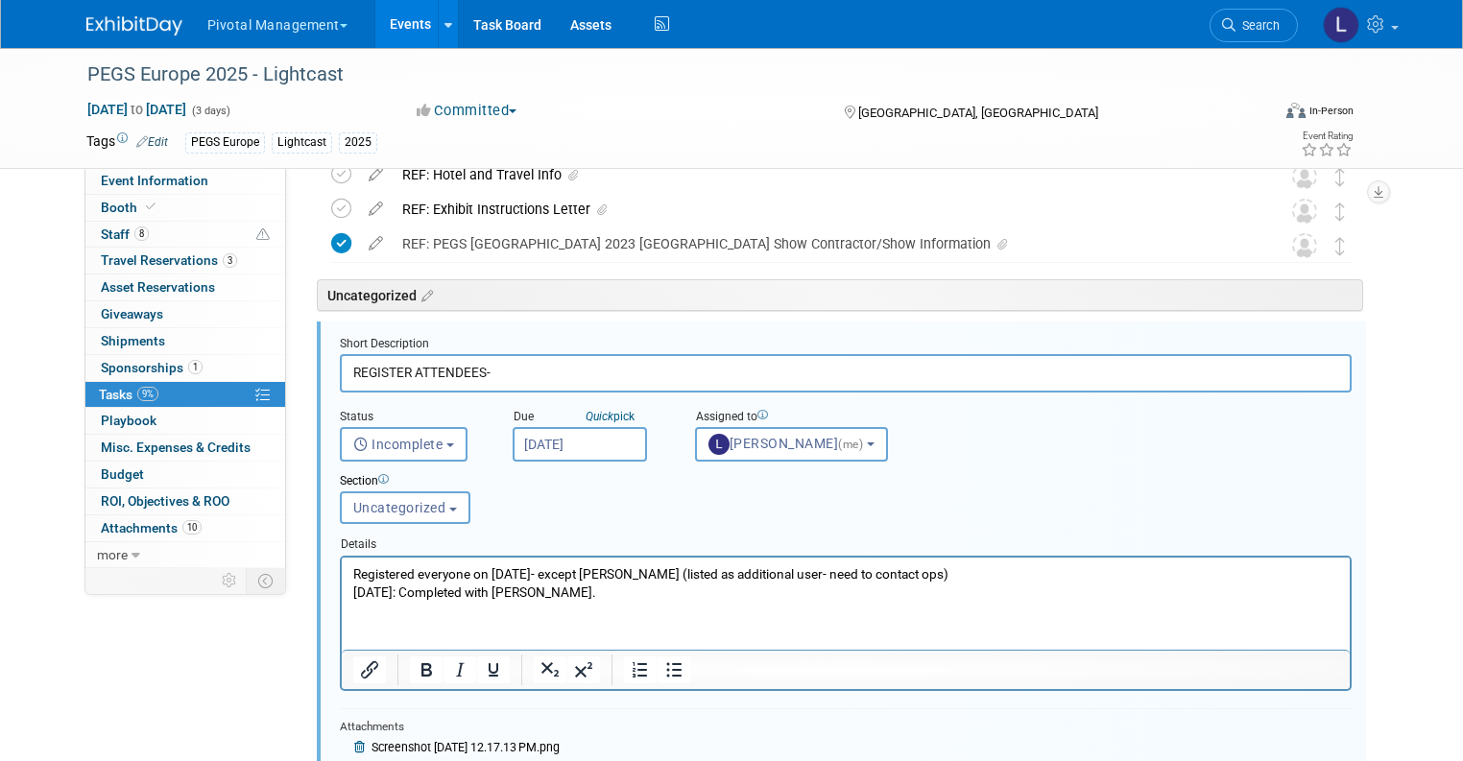
scroll to position [172, 0]
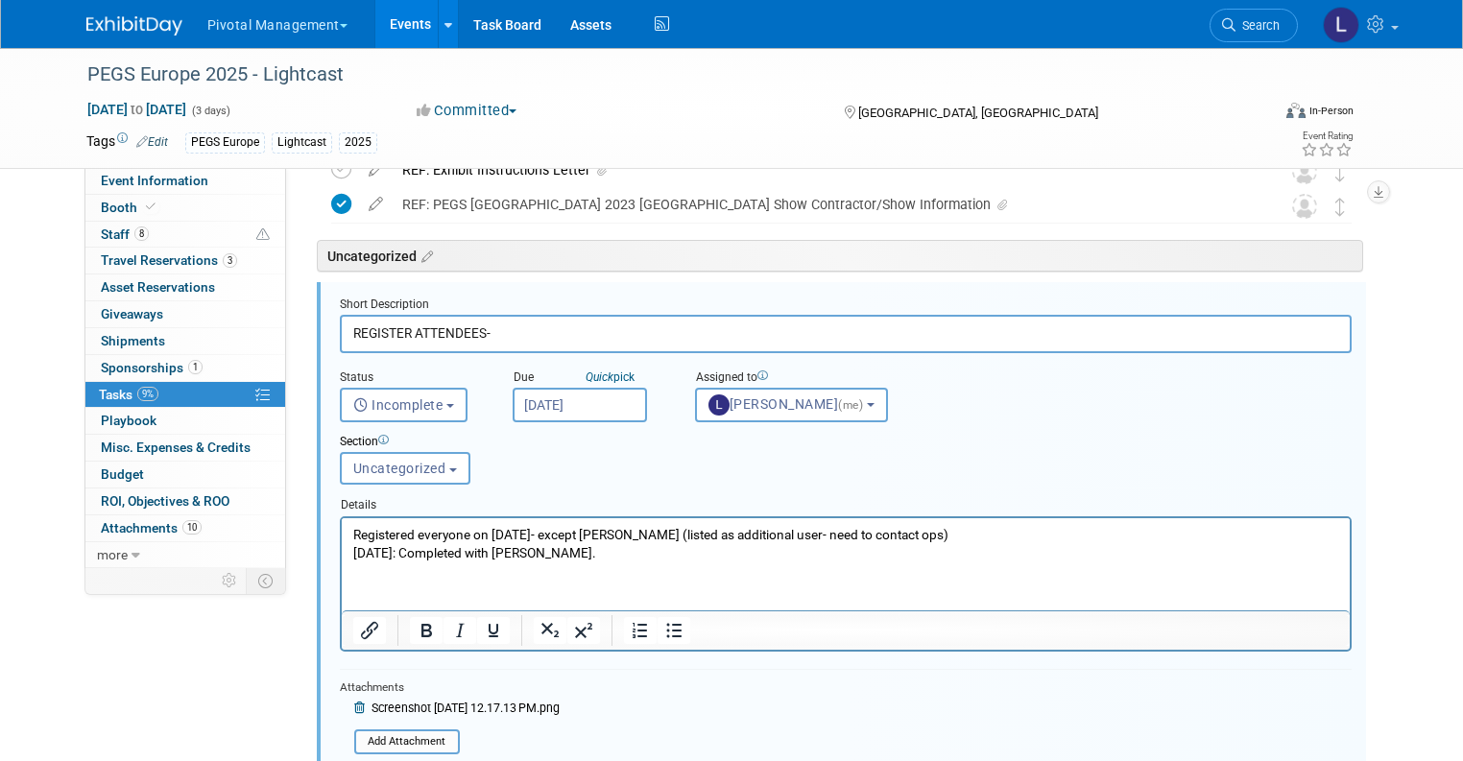
click at [574, 412] on input "[DATE]" at bounding box center [580, 405] width 134 height 35
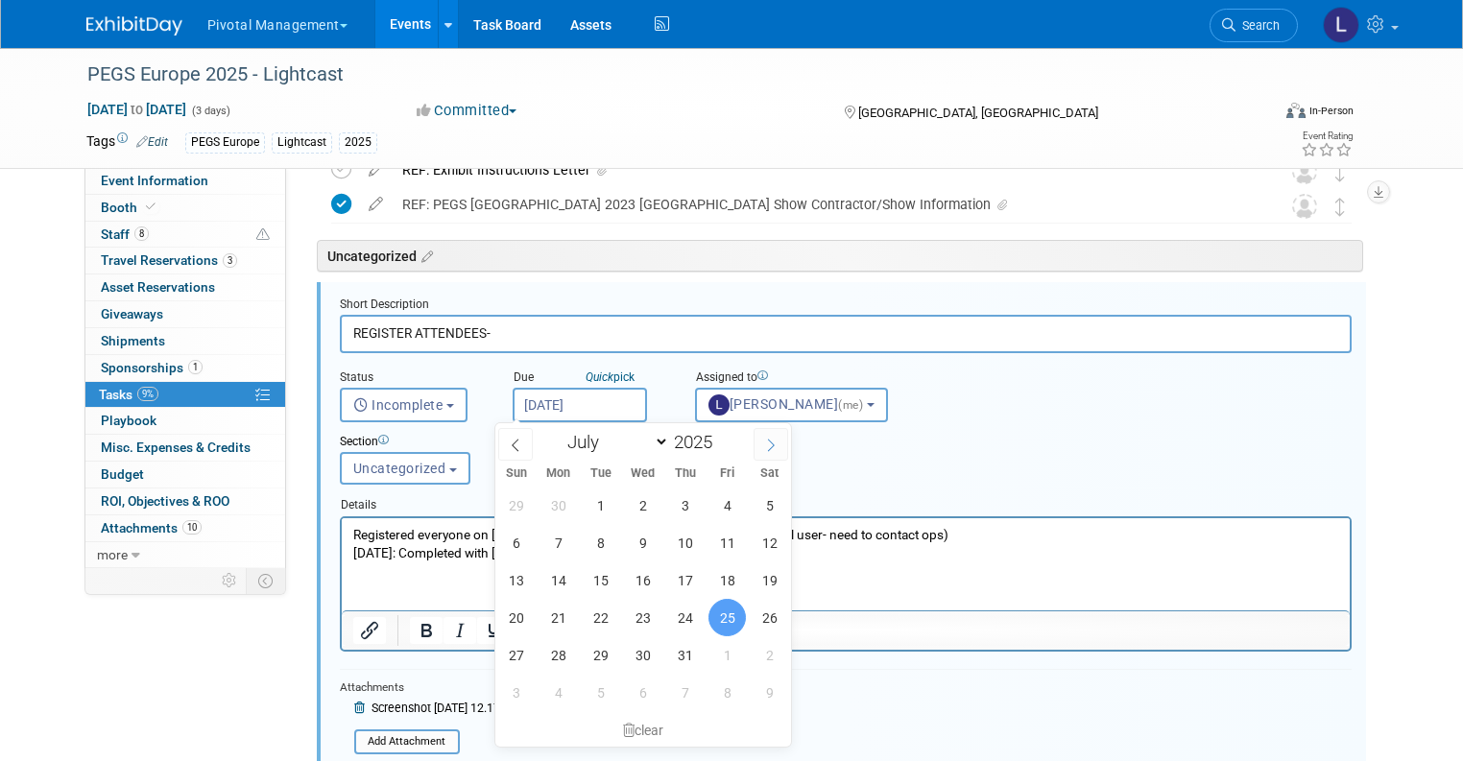
click at [776, 447] on icon at bounding box center [770, 445] width 13 height 13
select select "7"
click at [739, 620] on span "22" at bounding box center [726, 617] width 37 height 37
type input "[DATE]"
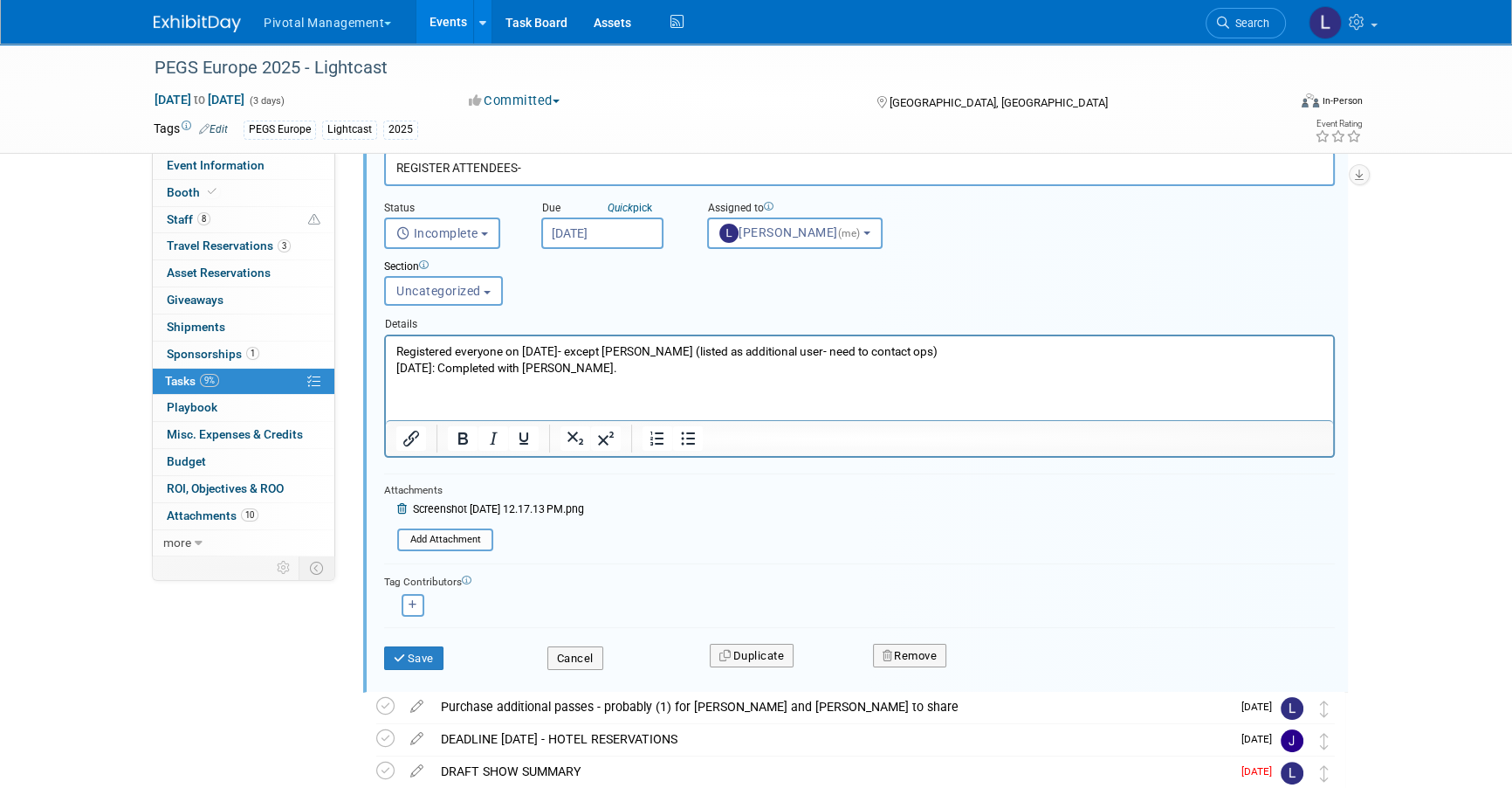
scroll to position [305, 0]
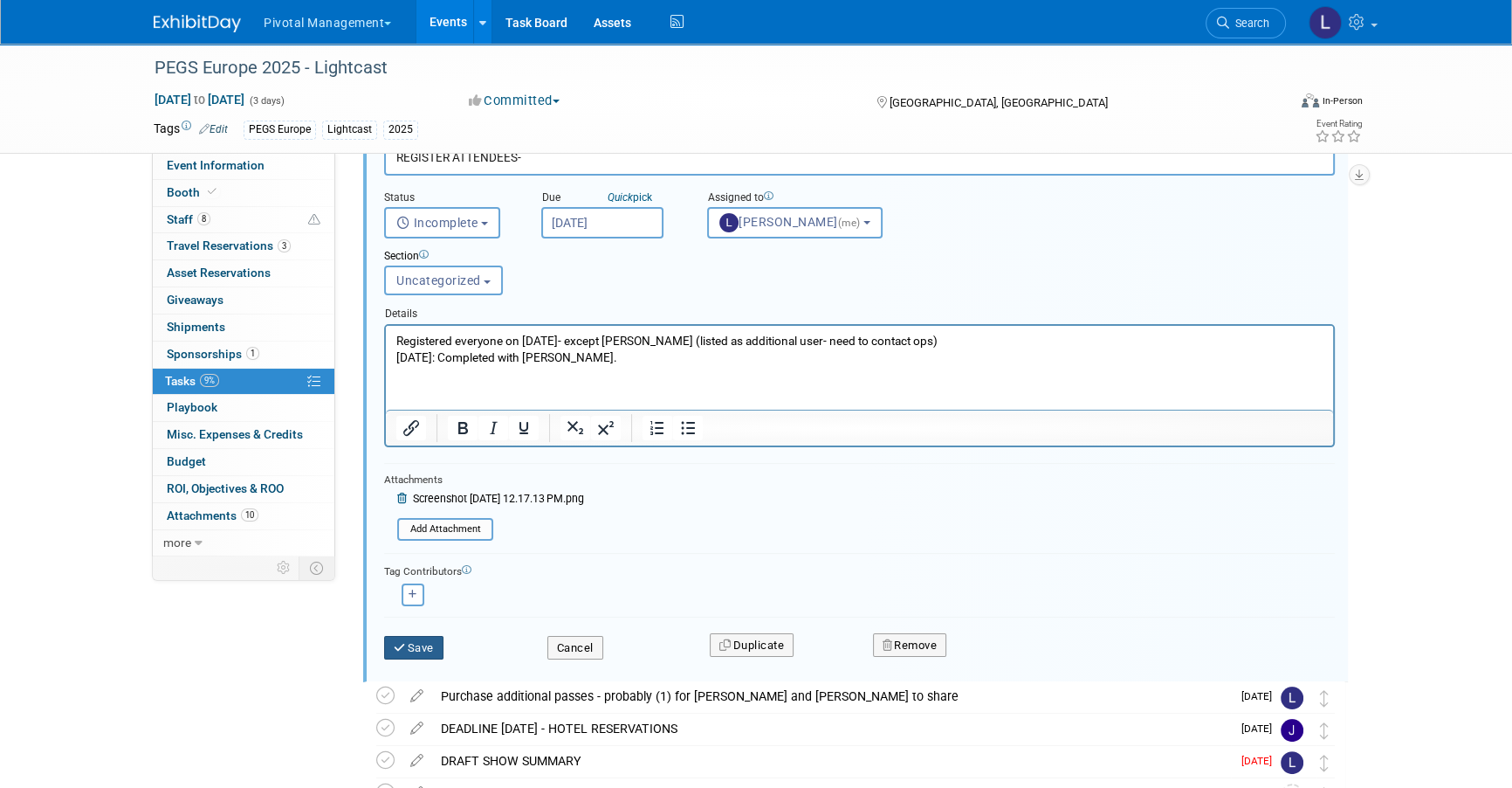
click at [439, 652] on button "Save" at bounding box center [413, 648] width 59 height 25
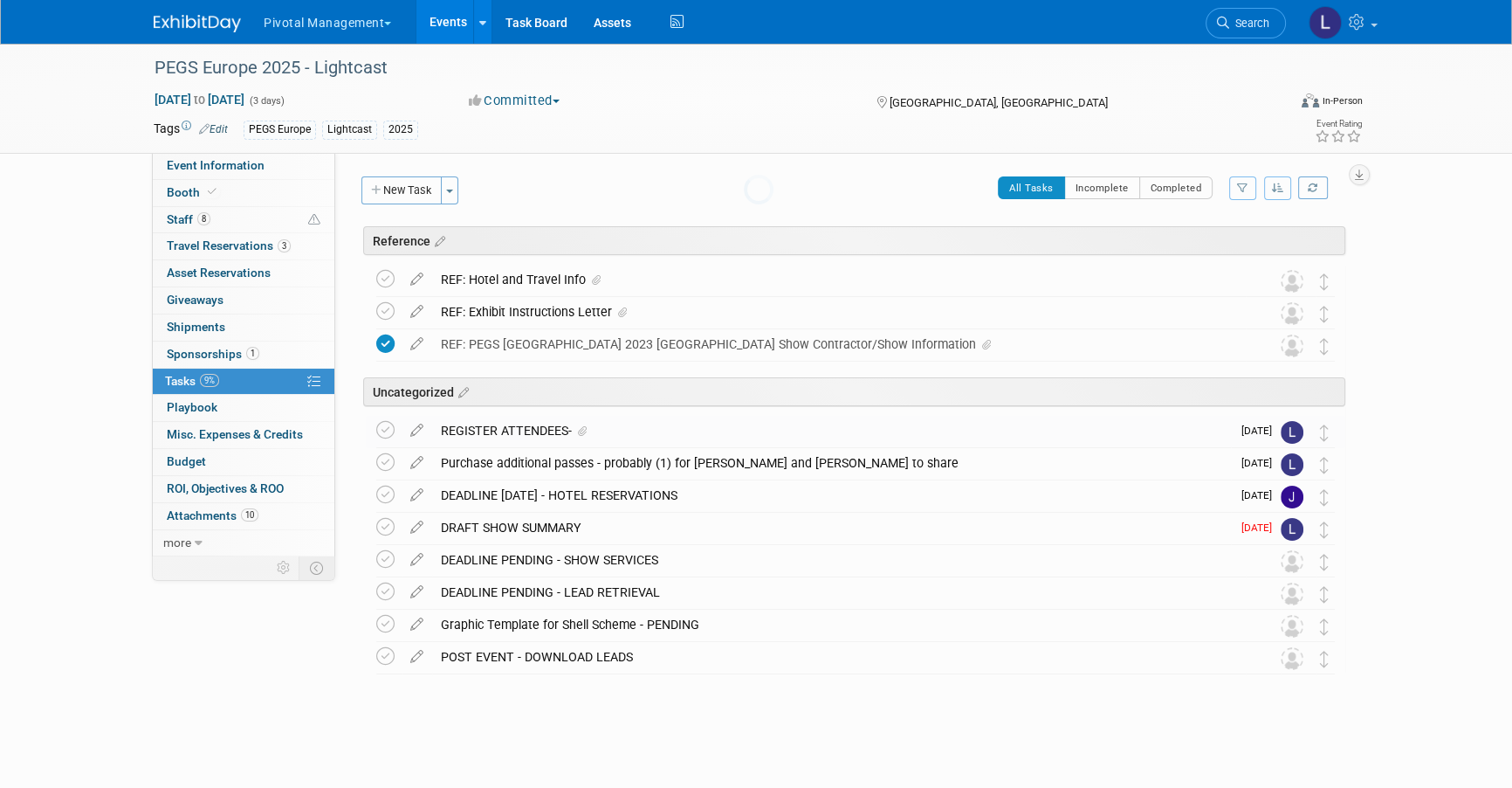
scroll to position [0, 0]
click at [430, 190] on button "New Task" at bounding box center [401, 190] width 80 height 28
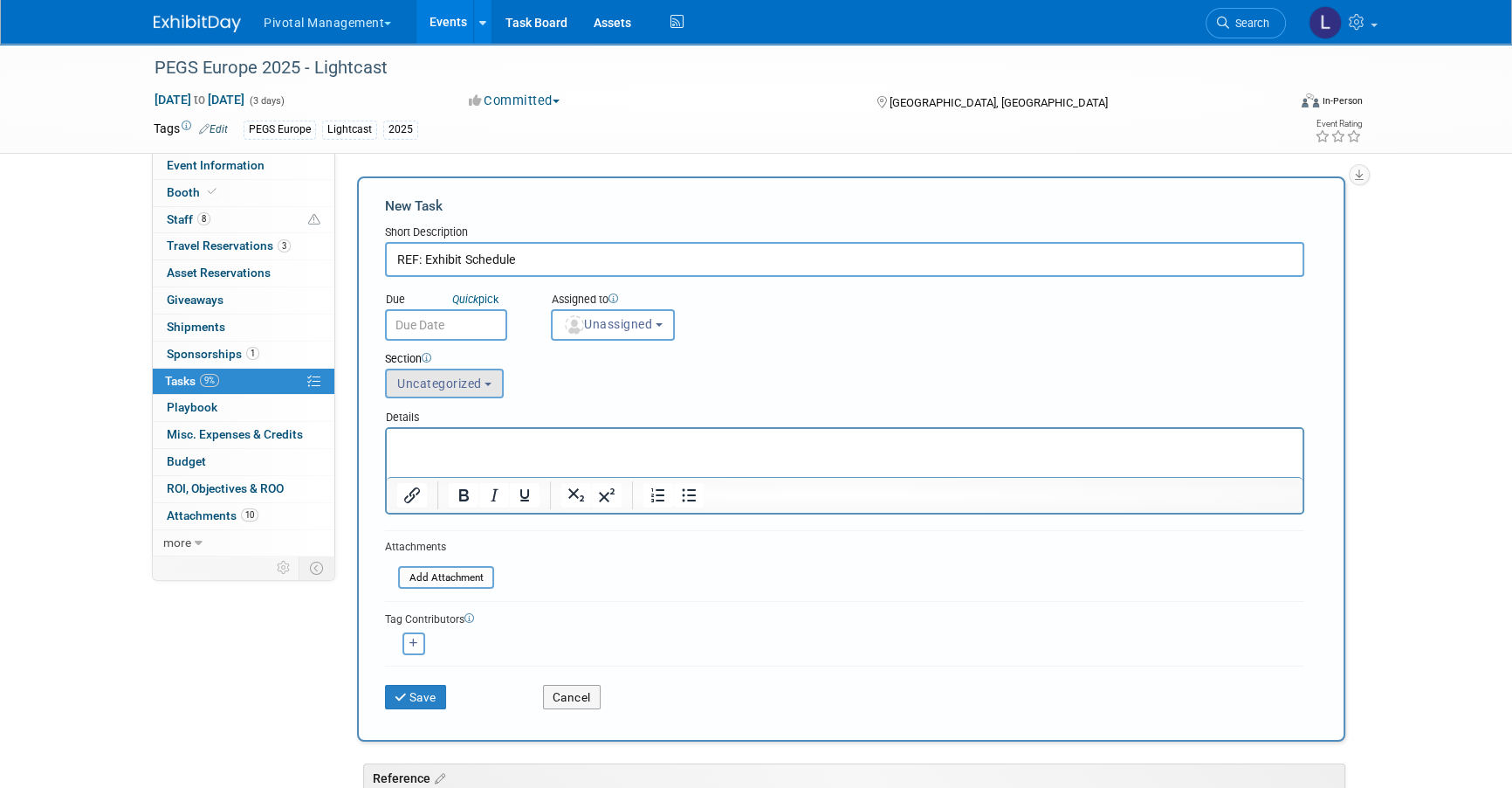
type input "REF: Exhibit Schedule"
click at [484, 375] on button "Uncategorized" at bounding box center [444, 383] width 119 height 30
drag, startPoint x: 74, startPoint y: 17, endPoint x: 460, endPoint y: 446, distance: 577.1
click at [460, 446] on label "Reference" at bounding box center [443, 450] width 96 height 23
click at [388, 446] on input "Reference" at bounding box center [383, 450] width 11 height 11
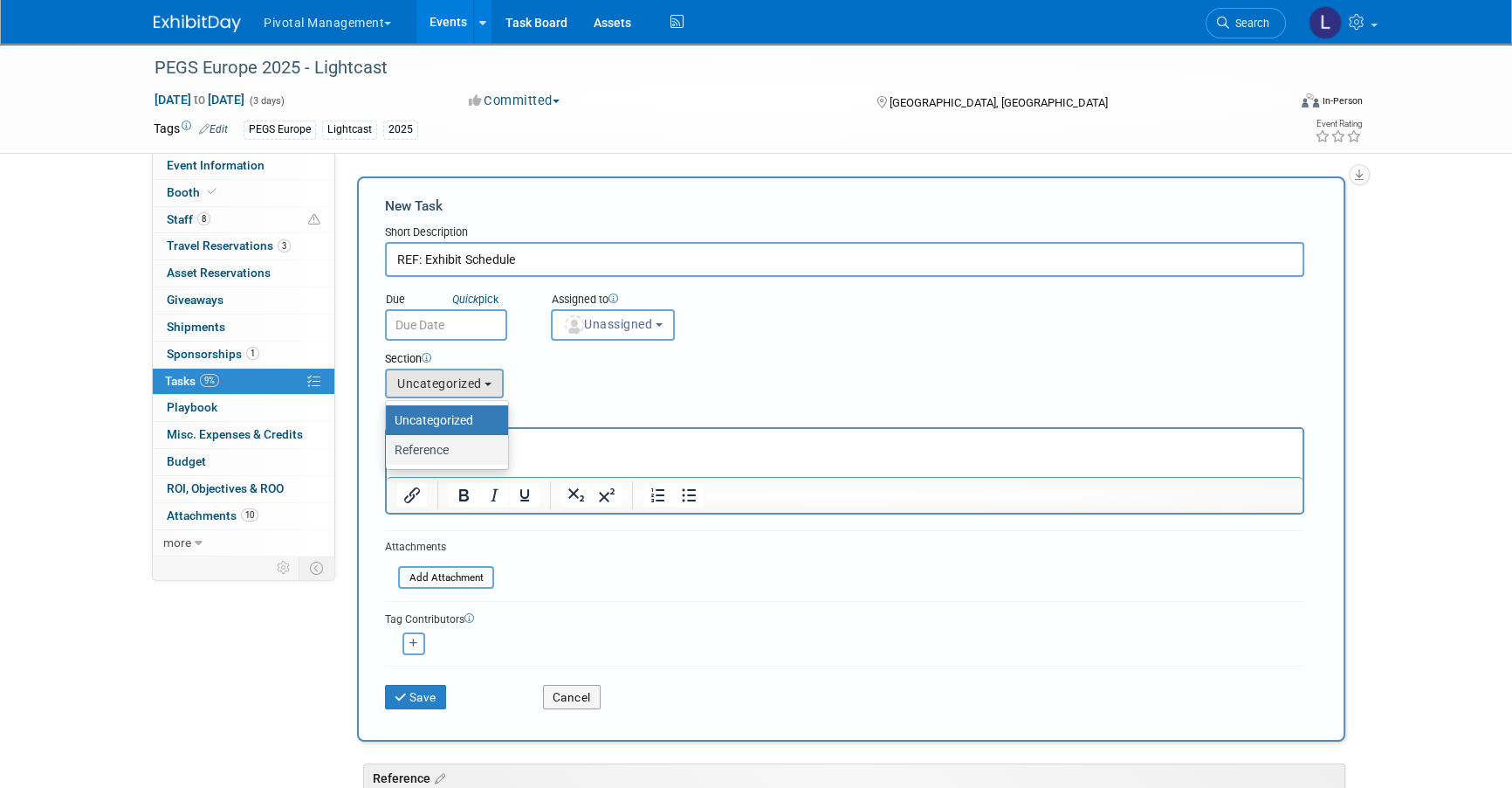
select select "11258609"
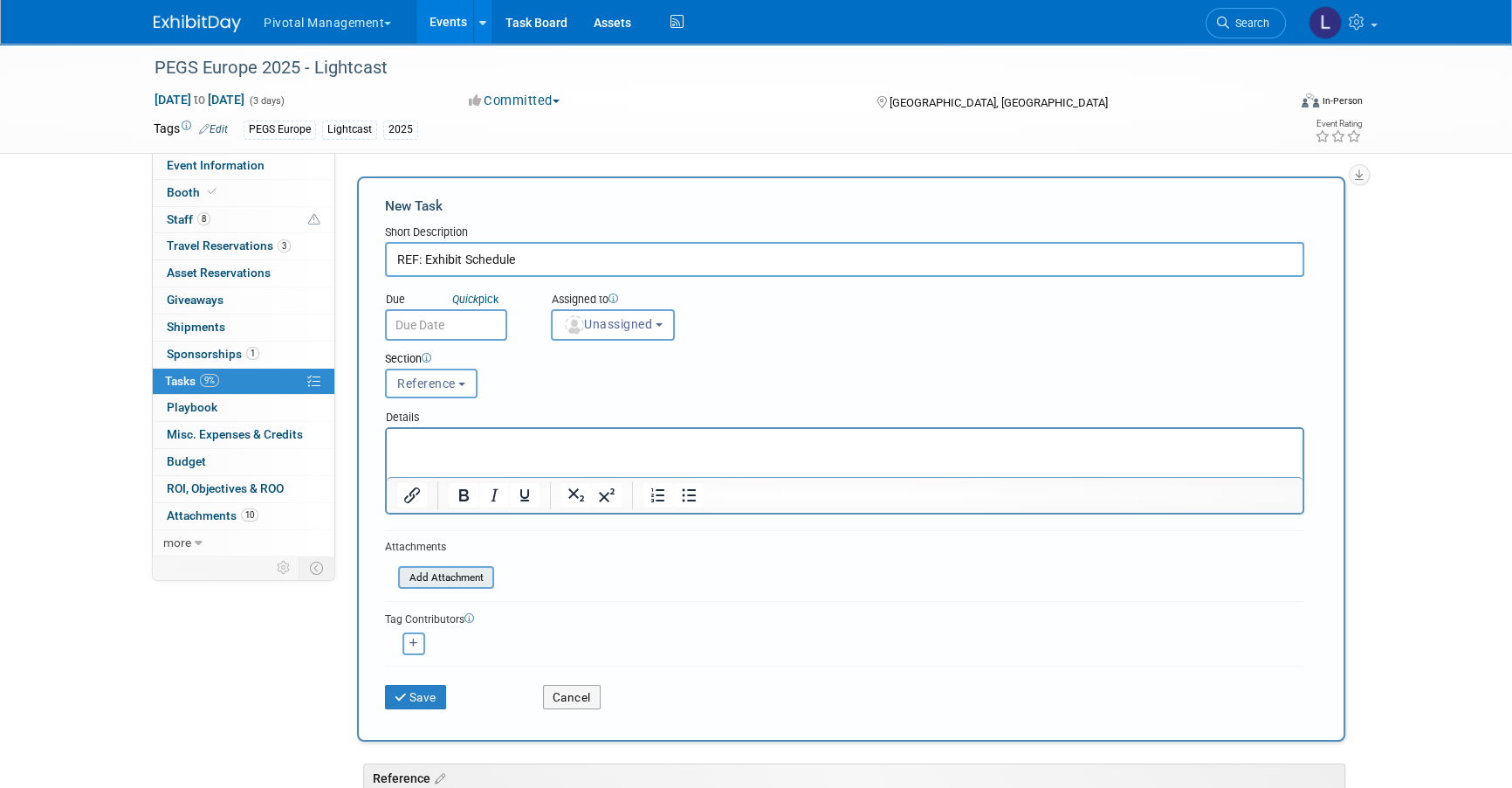
click at [482, 572] on input "file" at bounding box center [388, 578] width 207 height 20
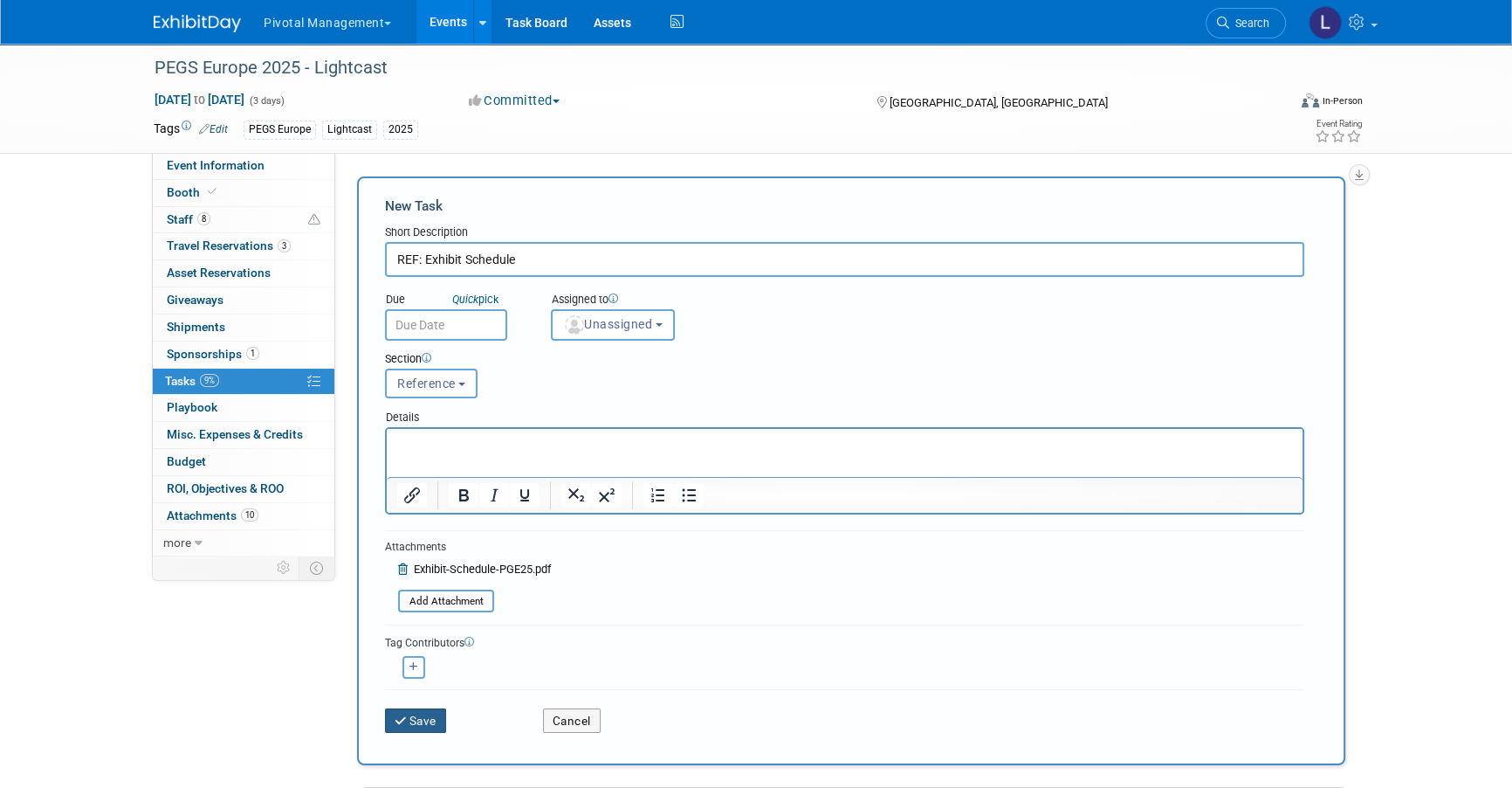
click at [435, 692] on button "Save" at bounding box center [415, 720] width 61 height 25
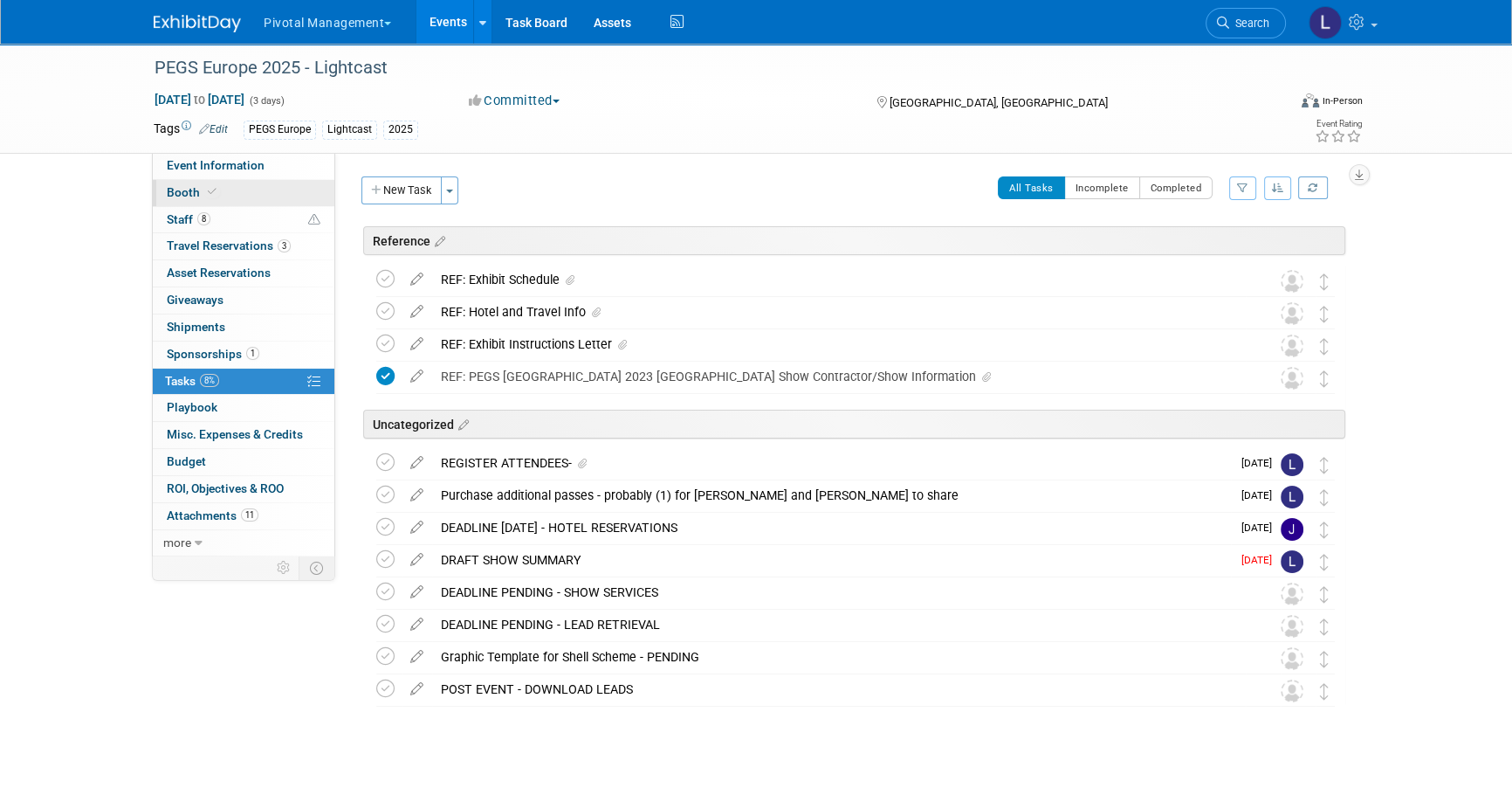
click at [197, 185] on link "Booth" at bounding box center [244, 193] width 182 height 26
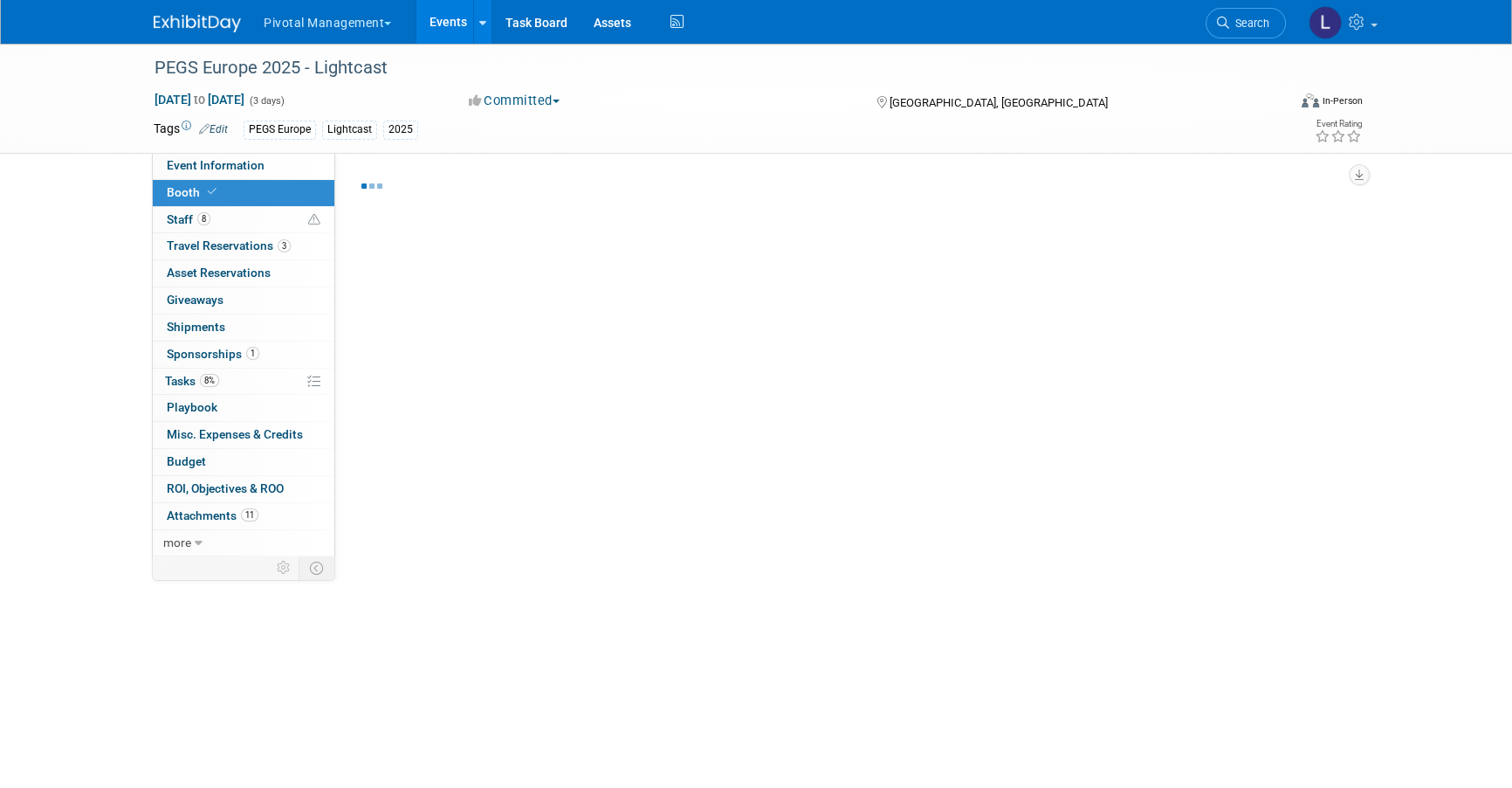
select select "Yes"
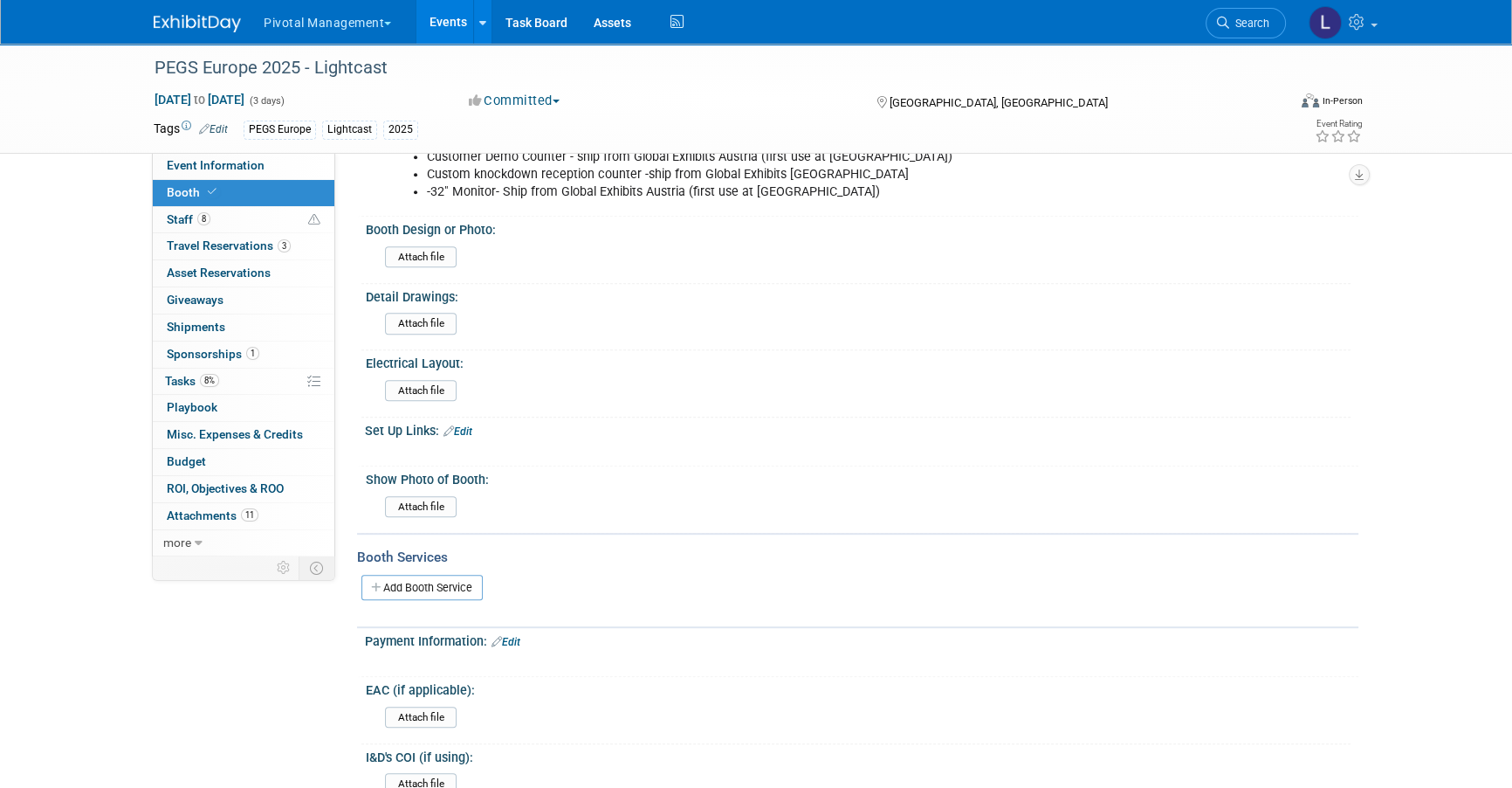
scroll to position [1033, 0]
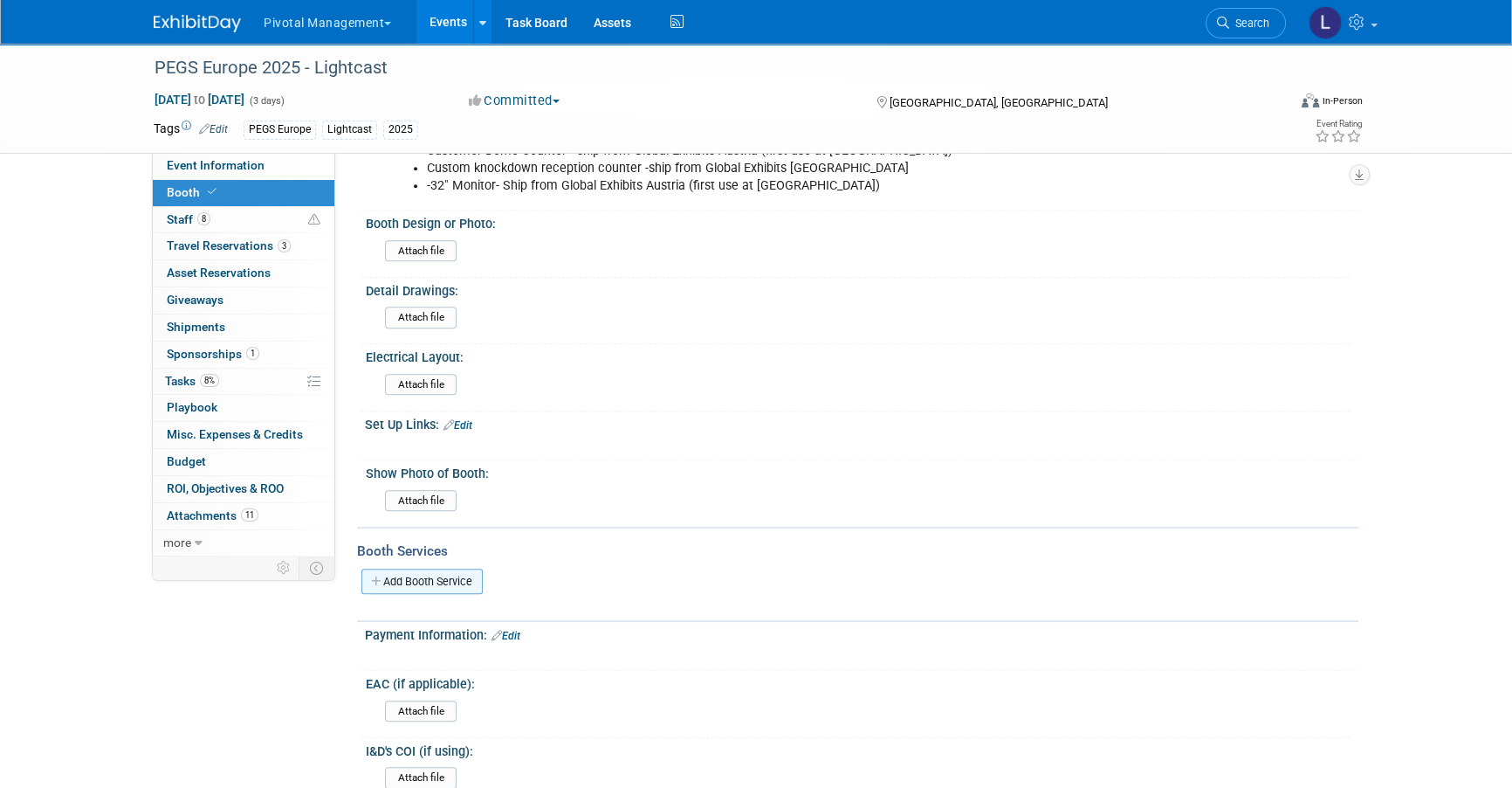
click at [446, 570] on link "Add Booth Service" at bounding box center [421, 581] width 121 height 25
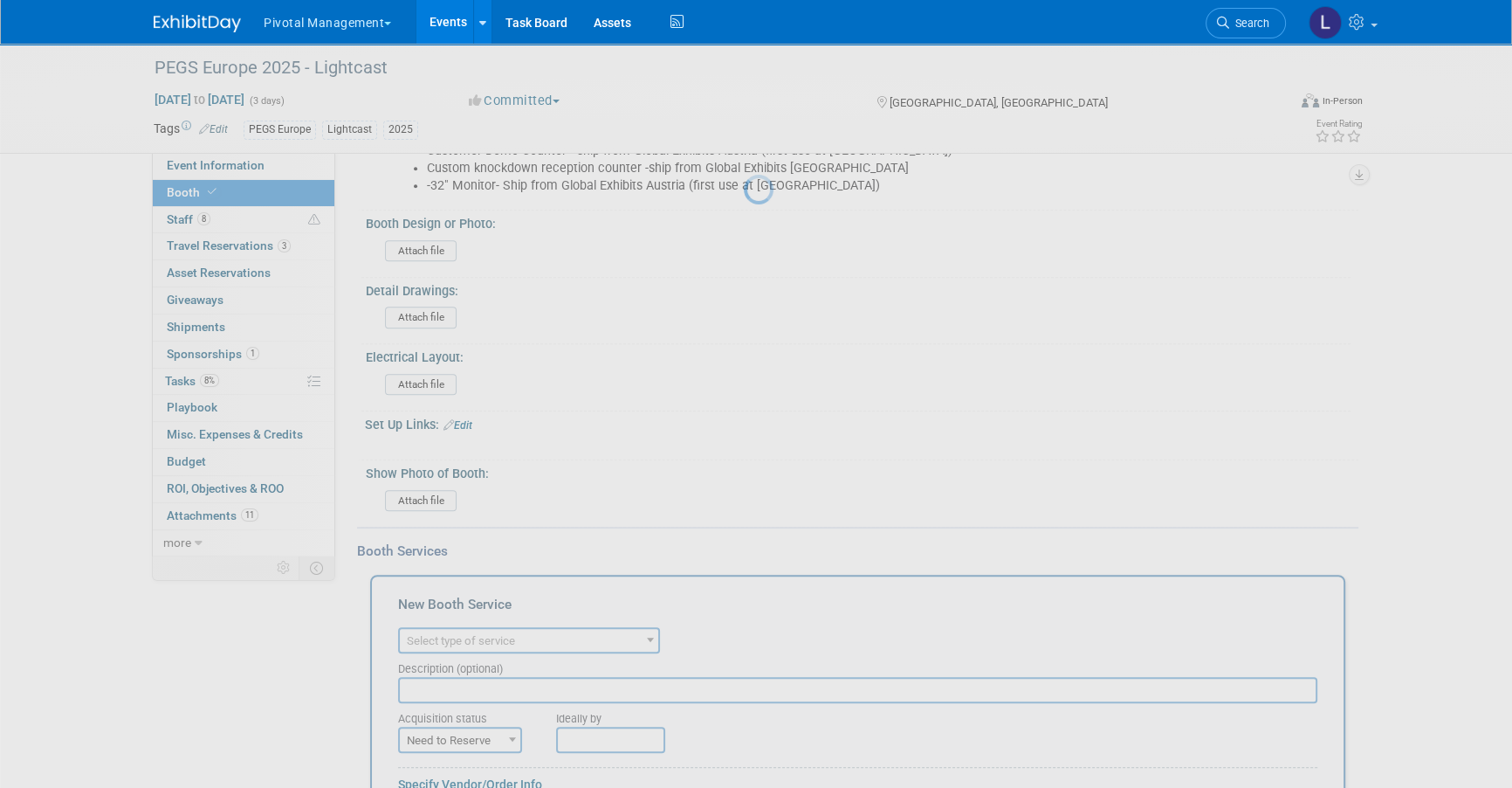
scroll to position [0, 0]
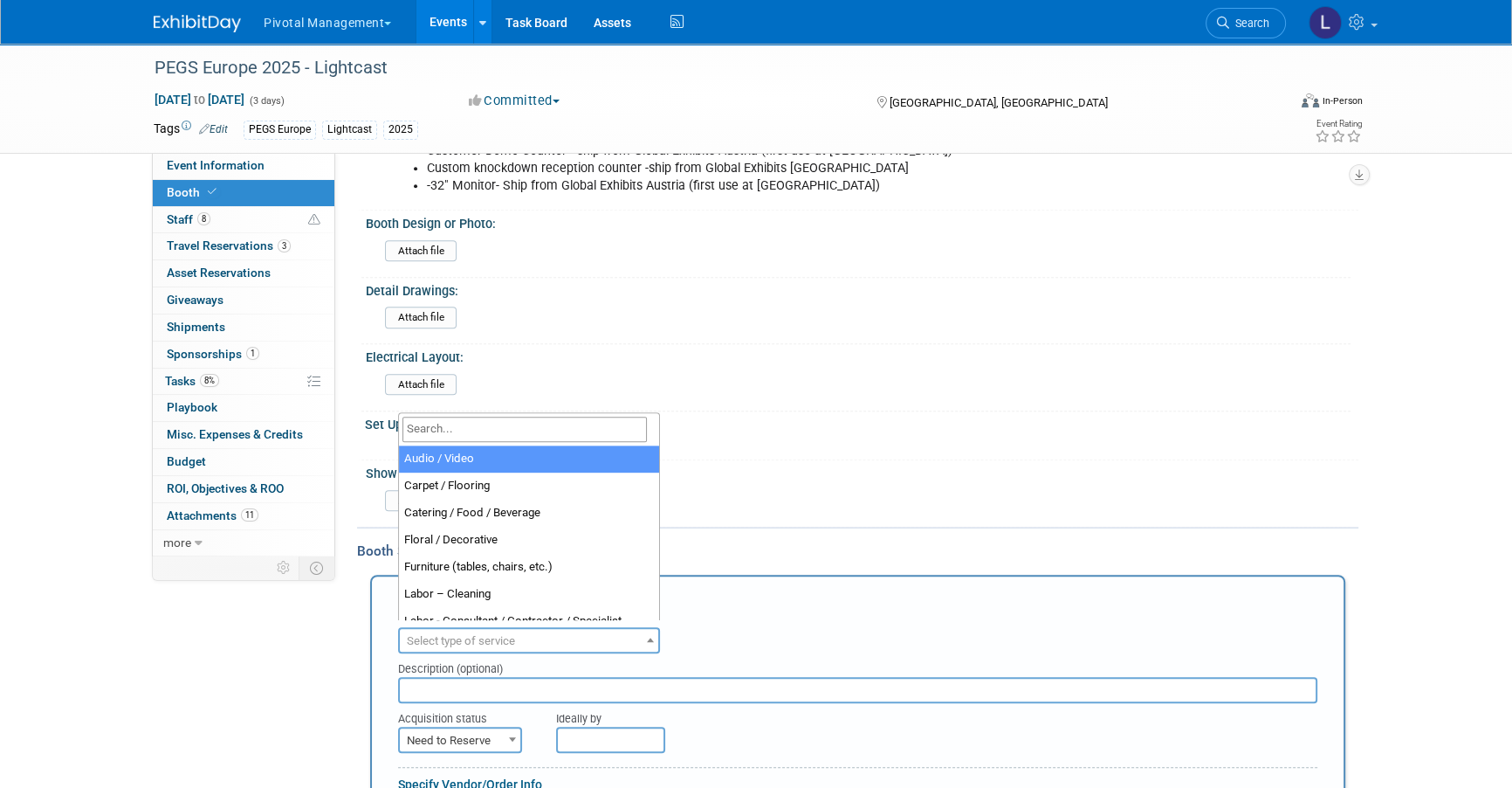
click at [489, 634] on span "Select type of service" at bounding box center [460, 641] width 108 height 13
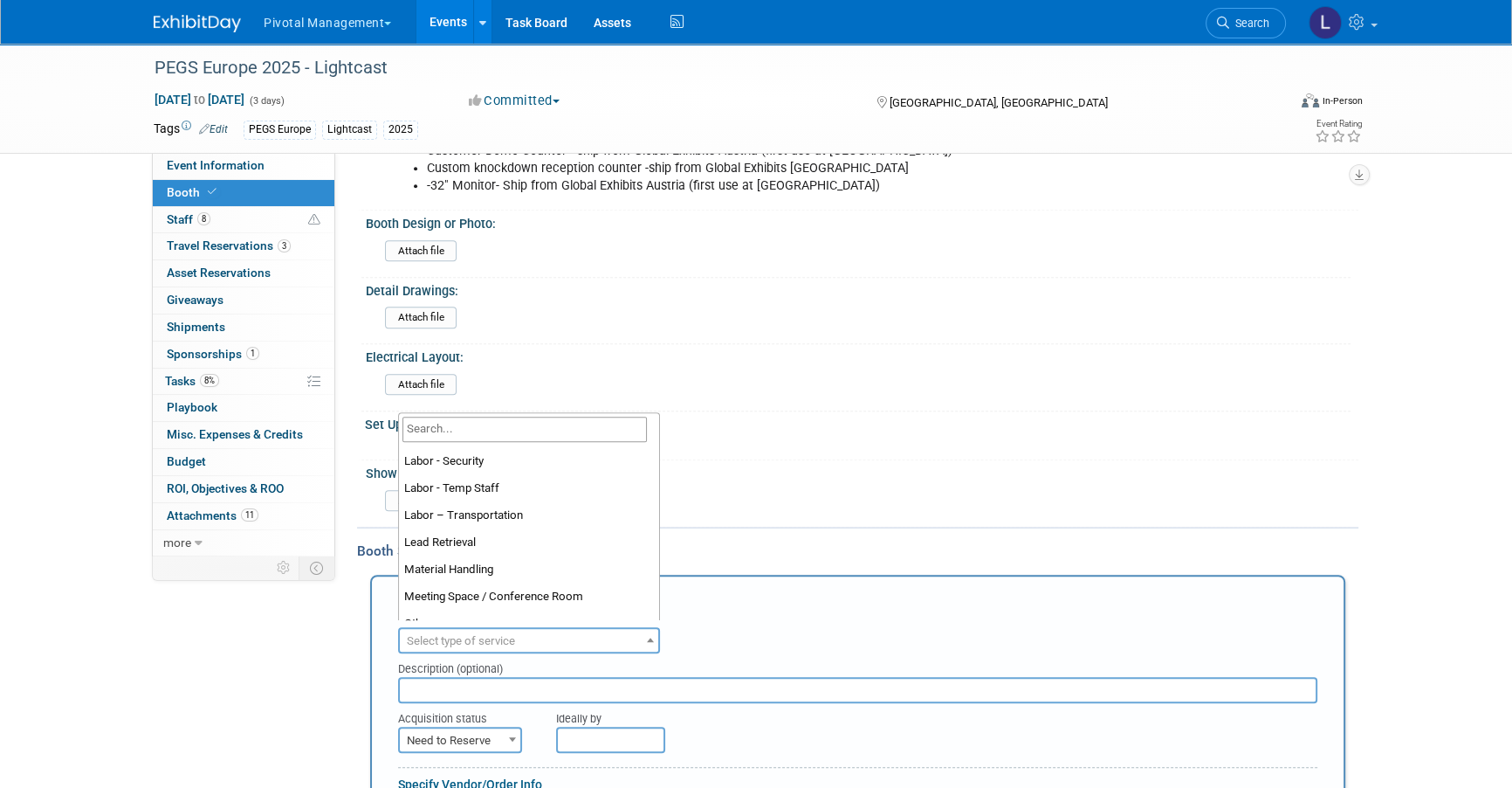
scroll to position [309, 0]
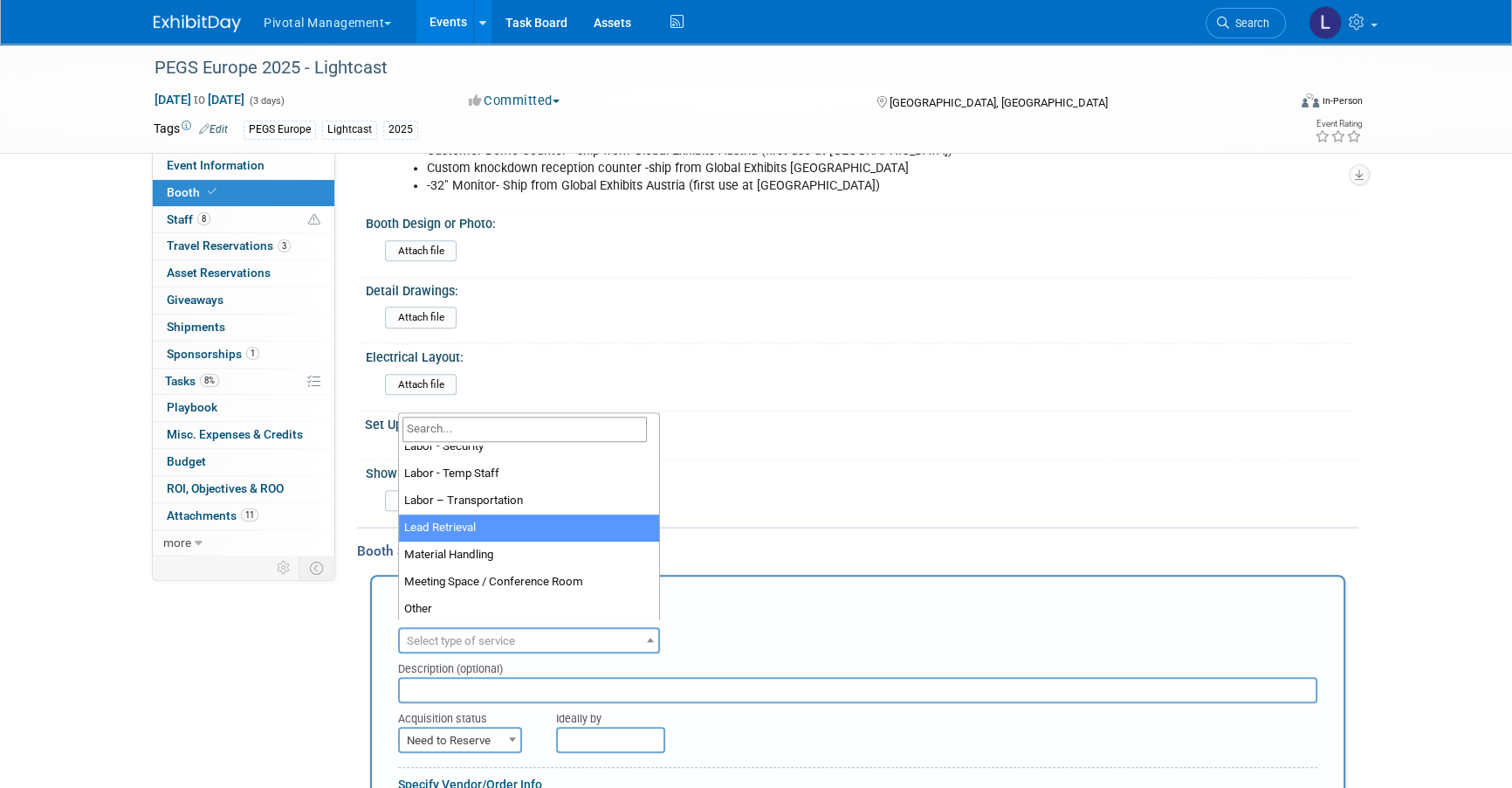
select select "7"
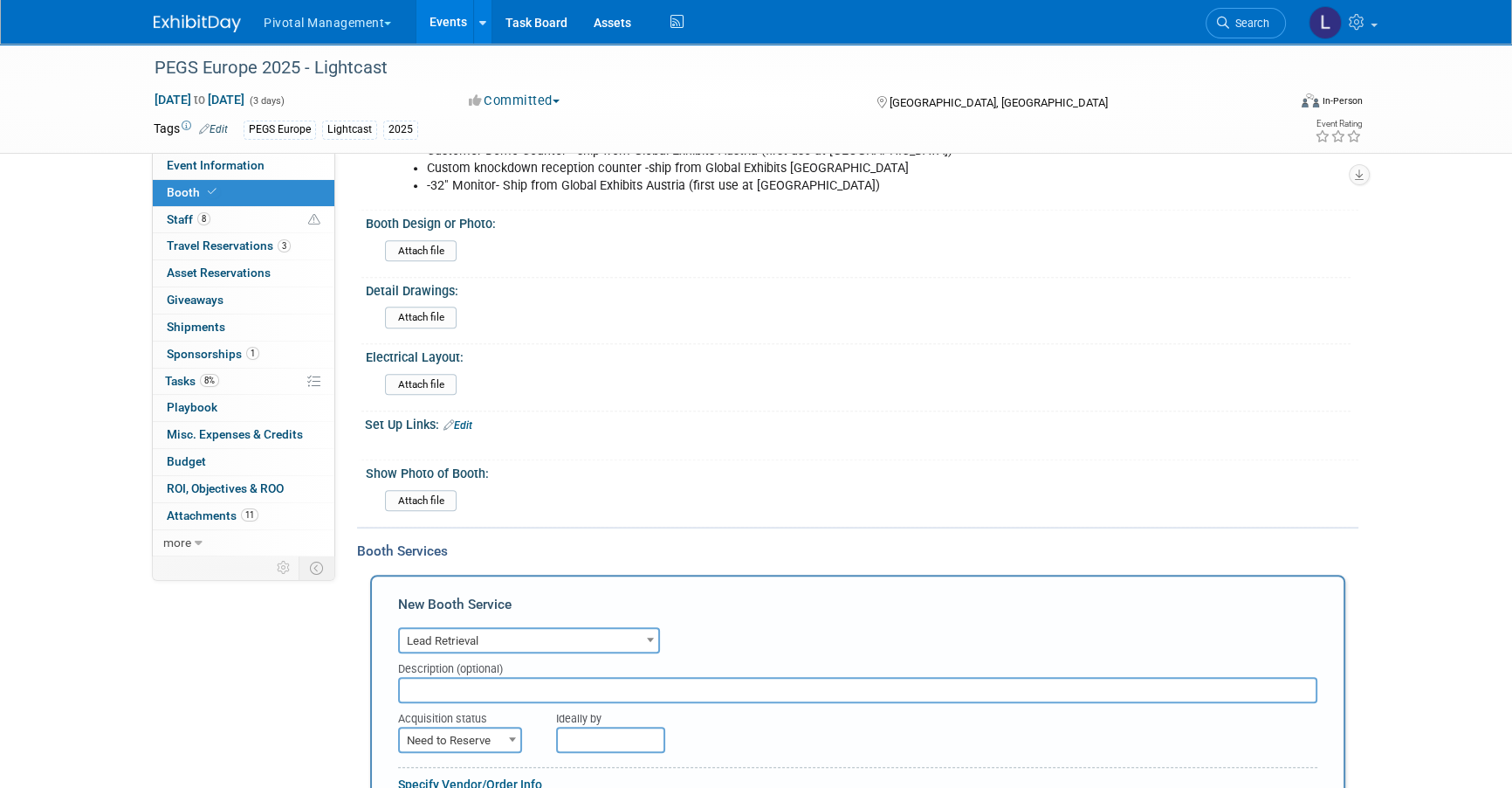
click at [469, 692] on input "text" at bounding box center [858, 690] width 920 height 26
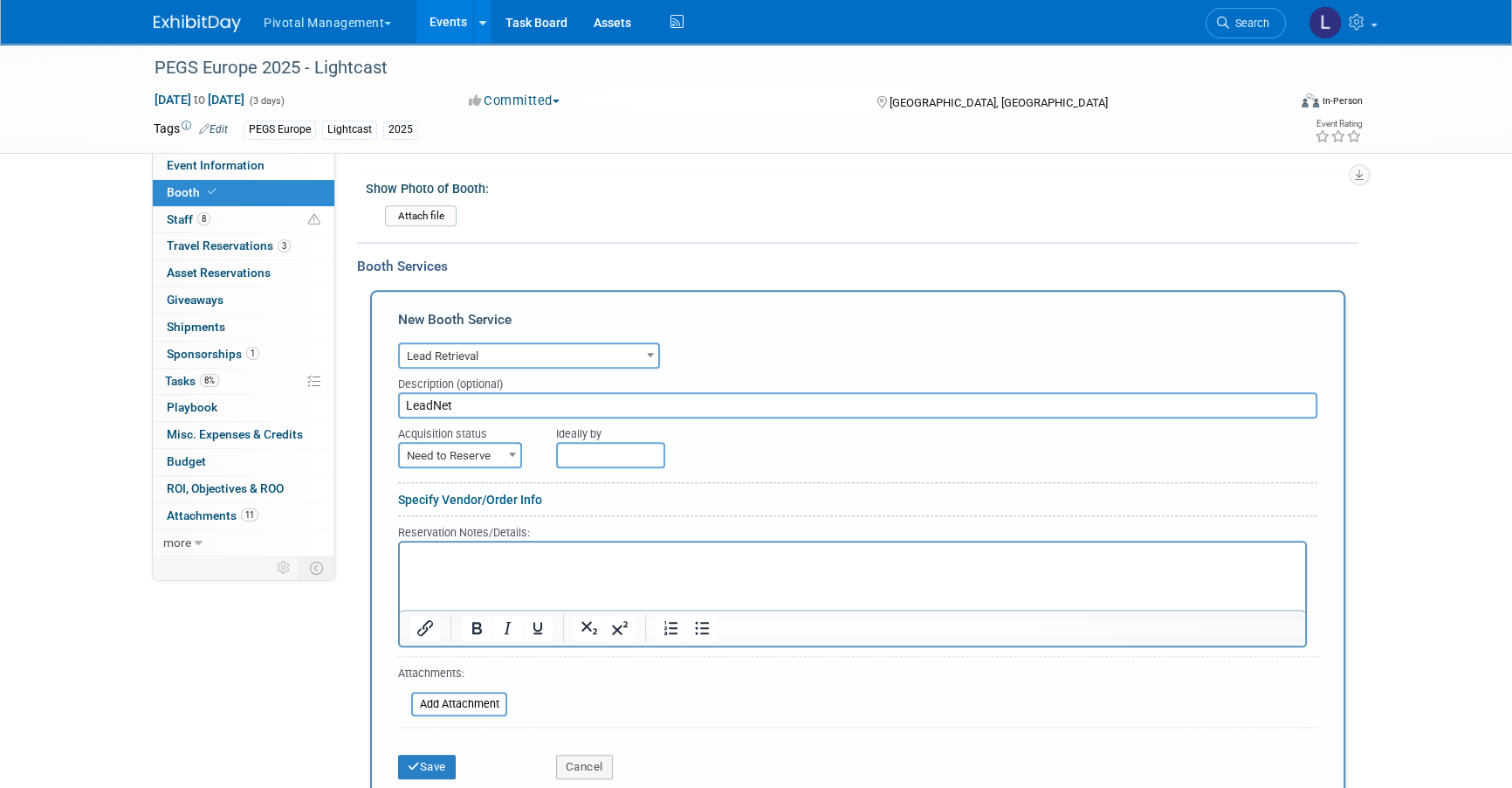
scroll to position [1329, 0]
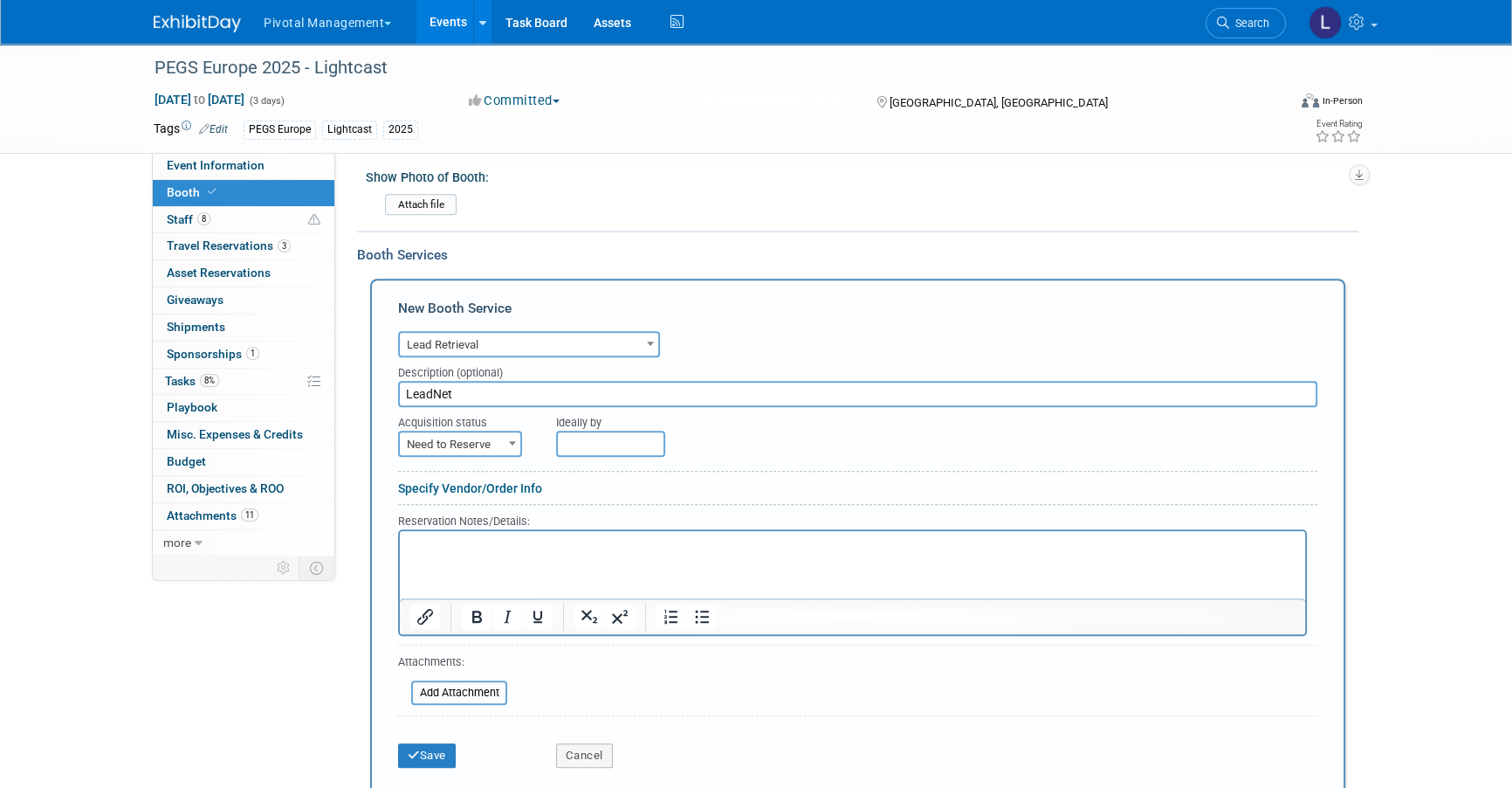
type input "LeadNet"
click at [530, 541] on p "Rich Text Area. Press ALT-0 for help." at bounding box center [852, 545] width 885 height 16
paste body "Rich Text Area. Press ALT-0 for help."
click at [498, 682] on input "file" at bounding box center [401, 692] width 207 height 21
click at [432, 690] on input "file" at bounding box center [401, 692] width 207 height 21
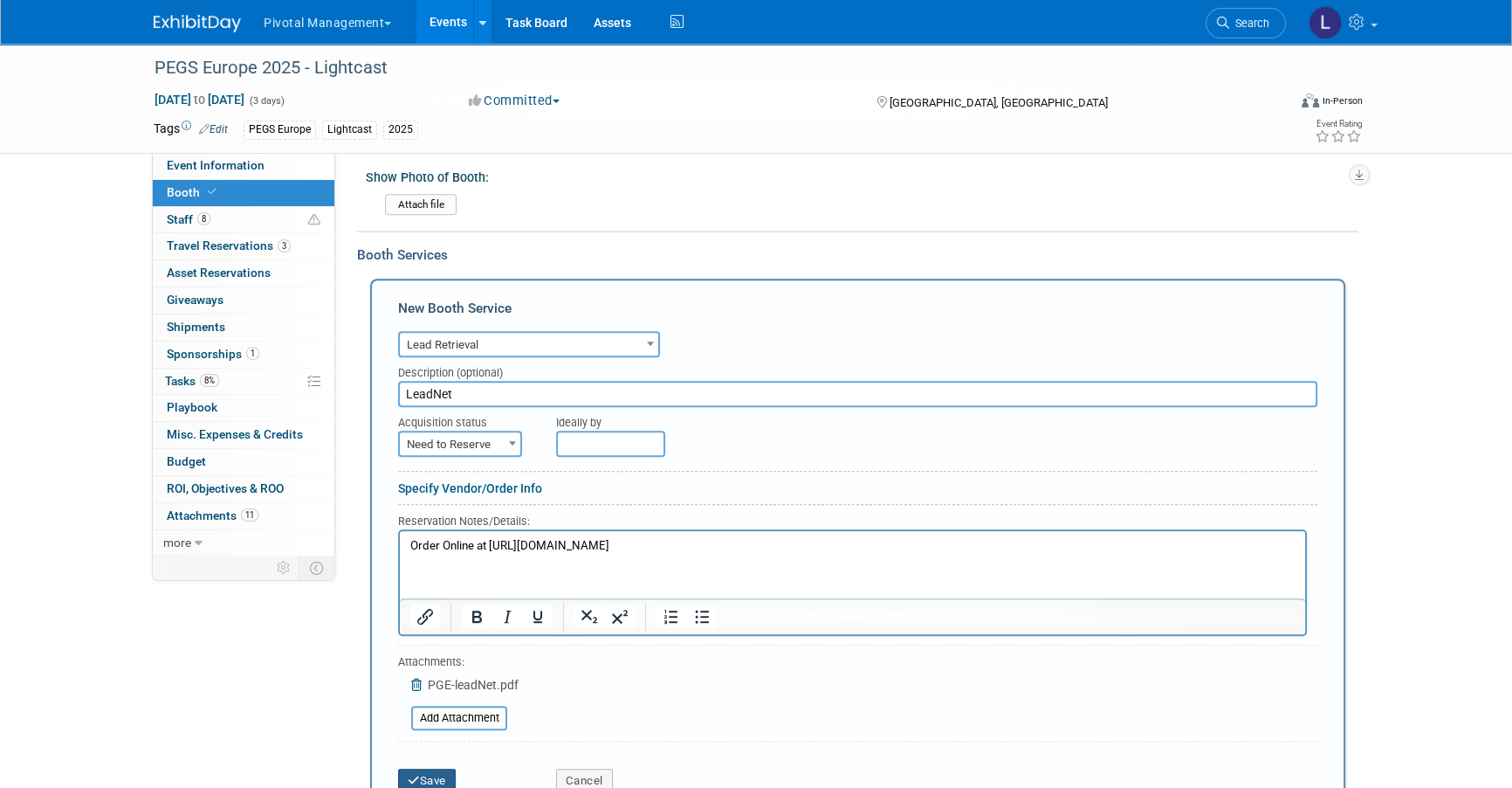
click at [449, 692] on button "Save" at bounding box center [427, 781] width 57 height 25
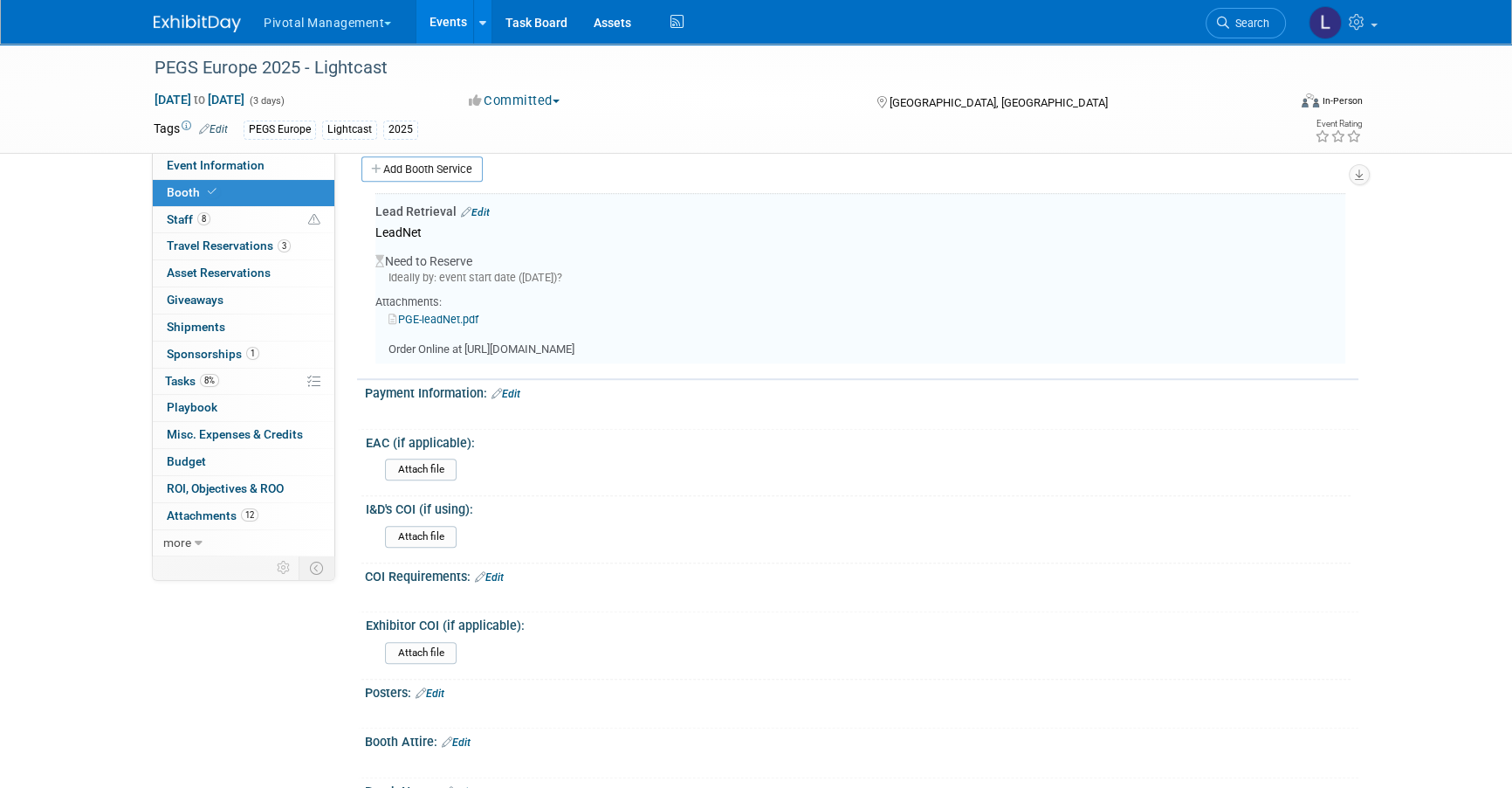
scroll to position [1446, 0]
click at [479, 206] on link "Edit" at bounding box center [476, 211] width 29 height 12
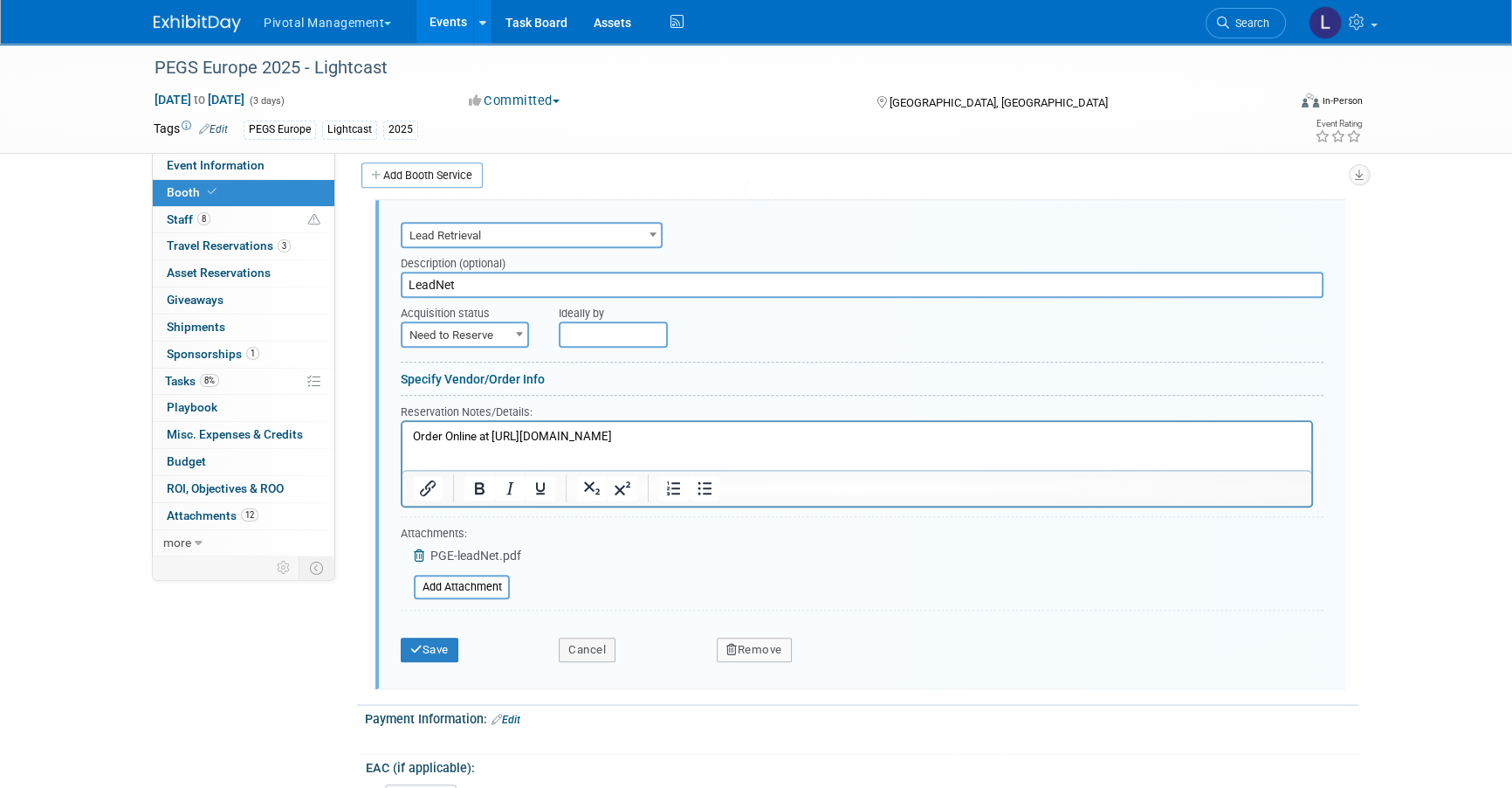
scroll to position [1432, 0]
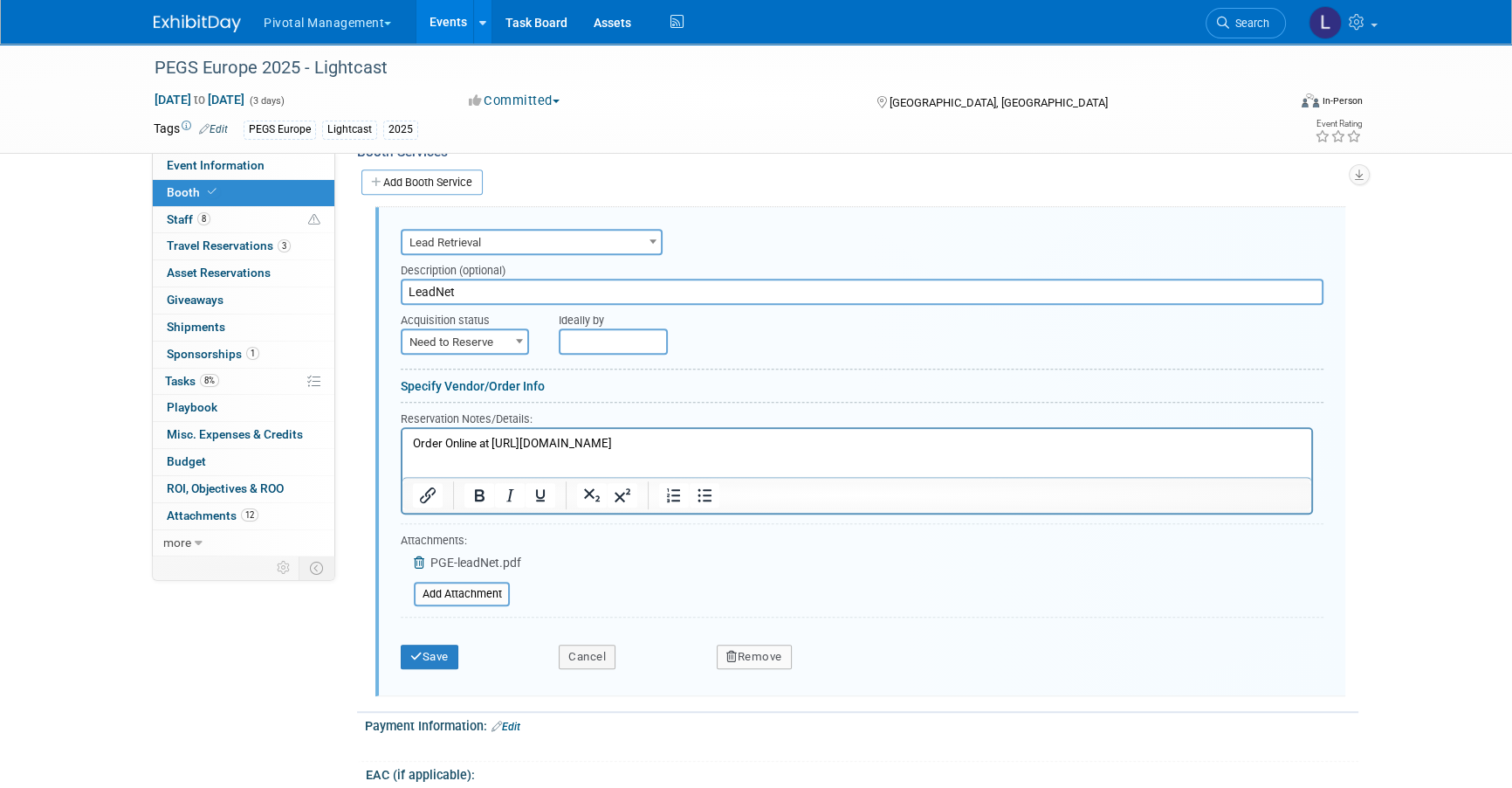
drag, startPoint x: 717, startPoint y: 432, endPoint x: 518, endPoint y: 448, distance: 199.6
click at [519, 448] on html "Order Online at [URL][DOMAIN_NAME]" at bounding box center [856, 439] width 909 height 24
drag, startPoint x: 493, startPoint y: 443, endPoint x: 632, endPoint y: 470, distance: 141.6
click at [712, 446] on p "Order Online at [URL][DOMAIN_NAME]" at bounding box center [857, 443] width 889 height 16
click at [434, 488] on icon "Insert/edit link" at bounding box center [428, 495] width 15 height 15
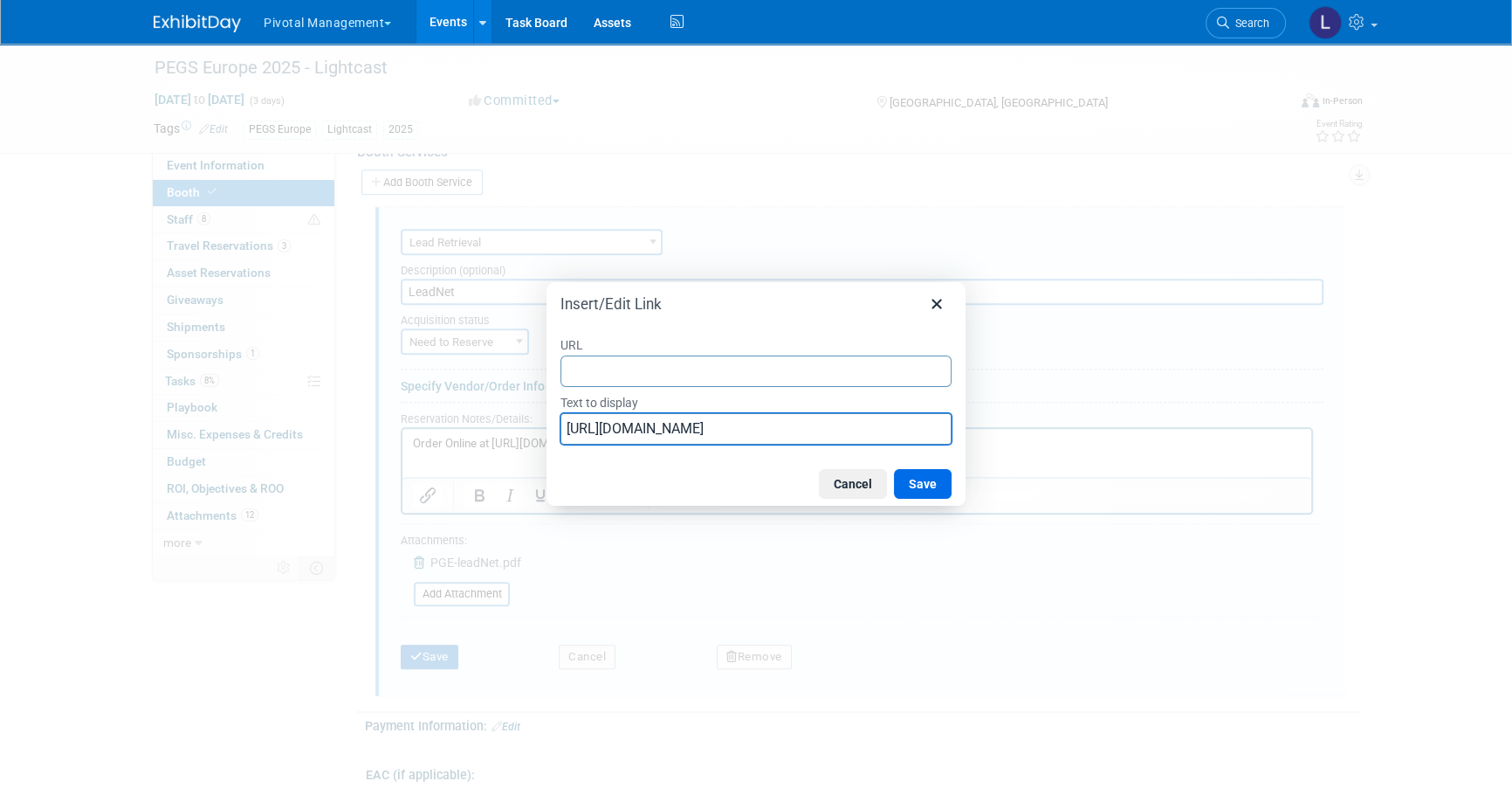
drag, startPoint x: 832, startPoint y: 439, endPoint x: 532, endPoint y: 414, distance: 301.0
click at [533, 415] on div "Insert/Edit Link URL Text to display [URL][DOMAIN_NAME] Cancel Save" at bounding box center [756, 394] width 1512 height 788
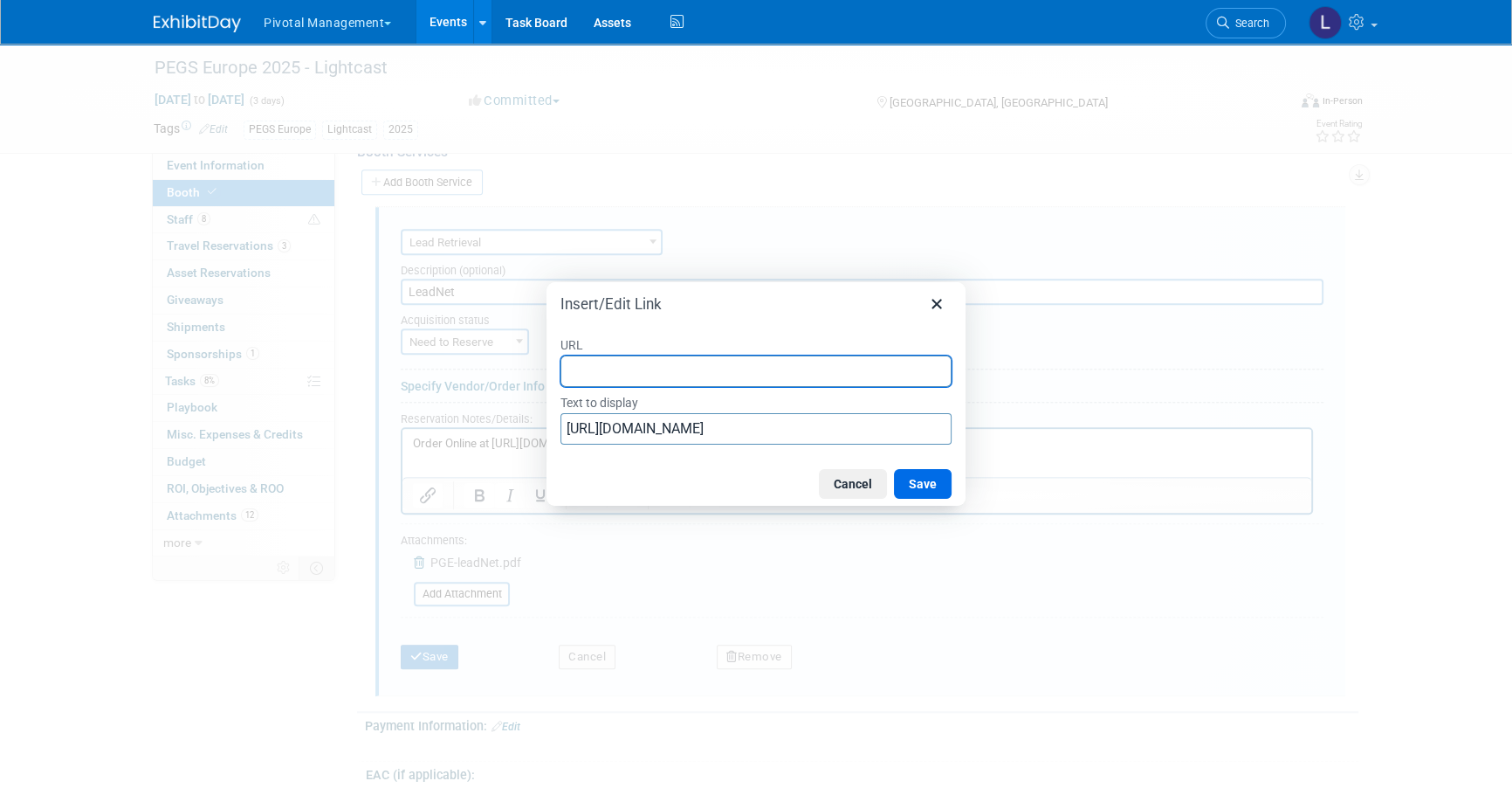
click at [630, 371] on input "URL" at bounding box center [756, 371] width 391 height 32
paste input "[URL][DOMAIN_NAME]"
type input "[URL][DOMAIN_NAME]"
click at [909, 480] on button "Save" at bounding box center [922, 483] width 57 height 30
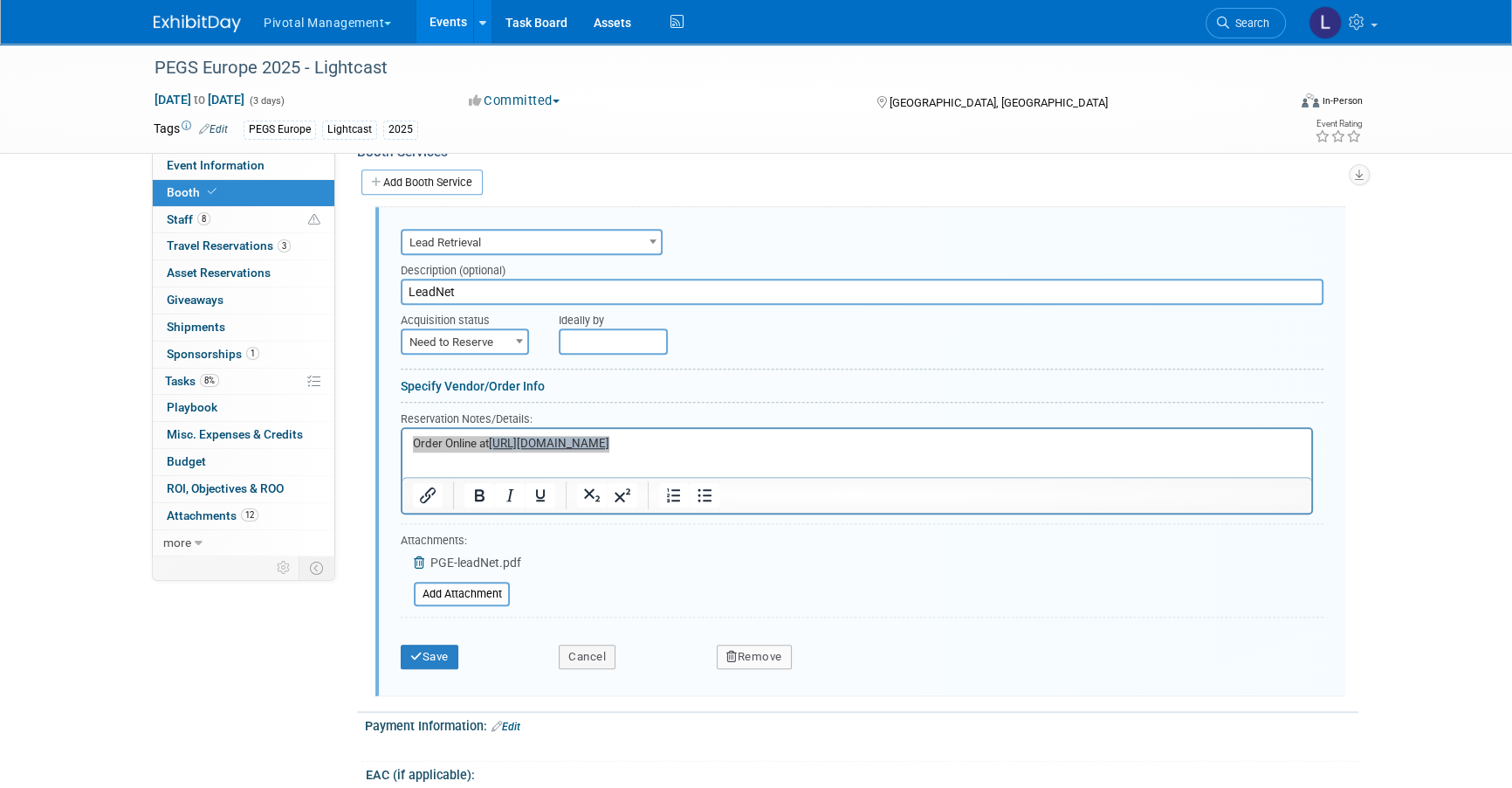
click at [467, 652] on div "Save" at bounding box center [467, 651] width 158 height 35
click at [454, 644] on button "Save" at bounding box center [429, 656] width 57 height 25
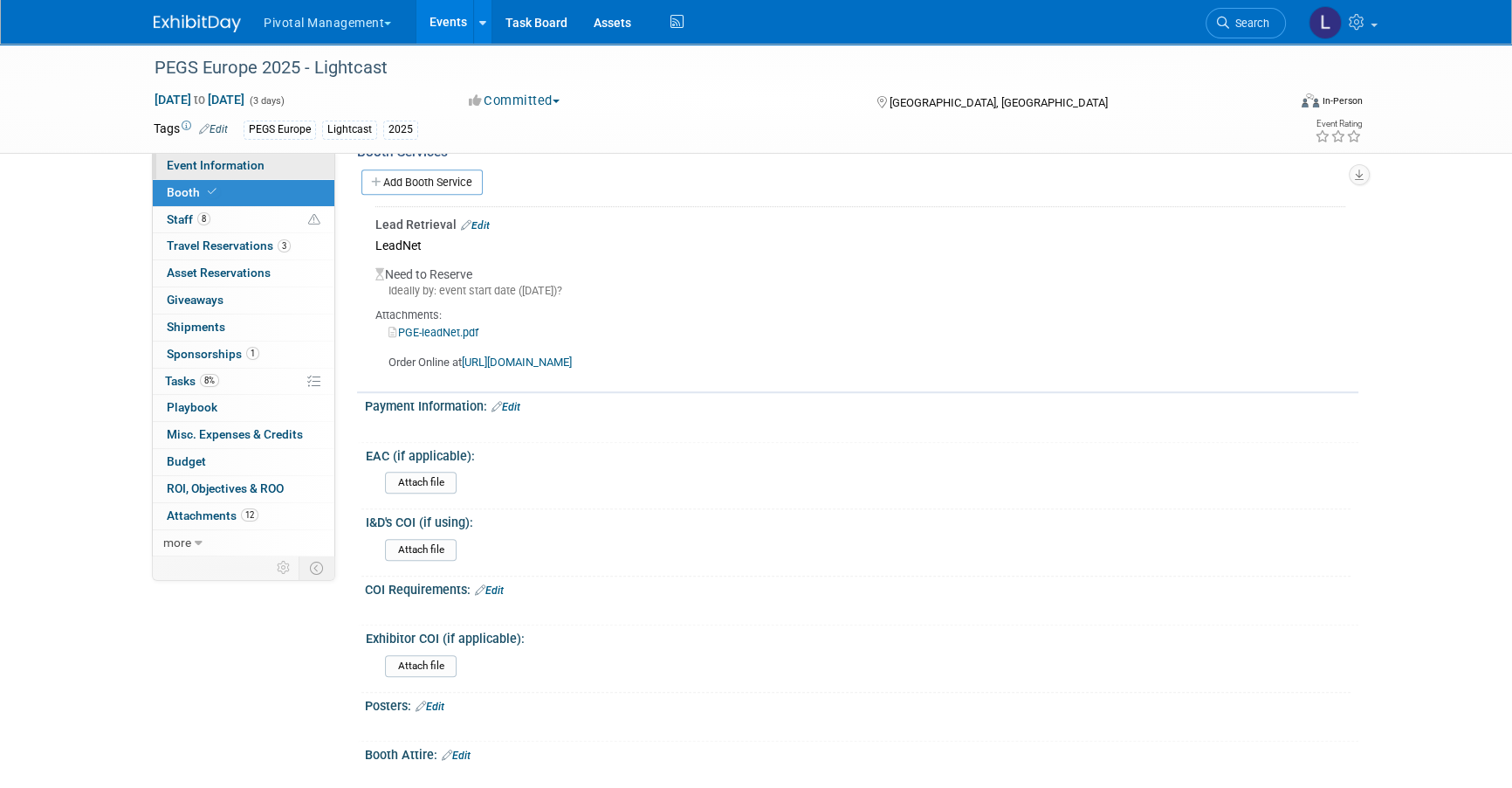
click at [235, 162] on span "Event Information" at bounding box center [215, 165] width 97 height 14
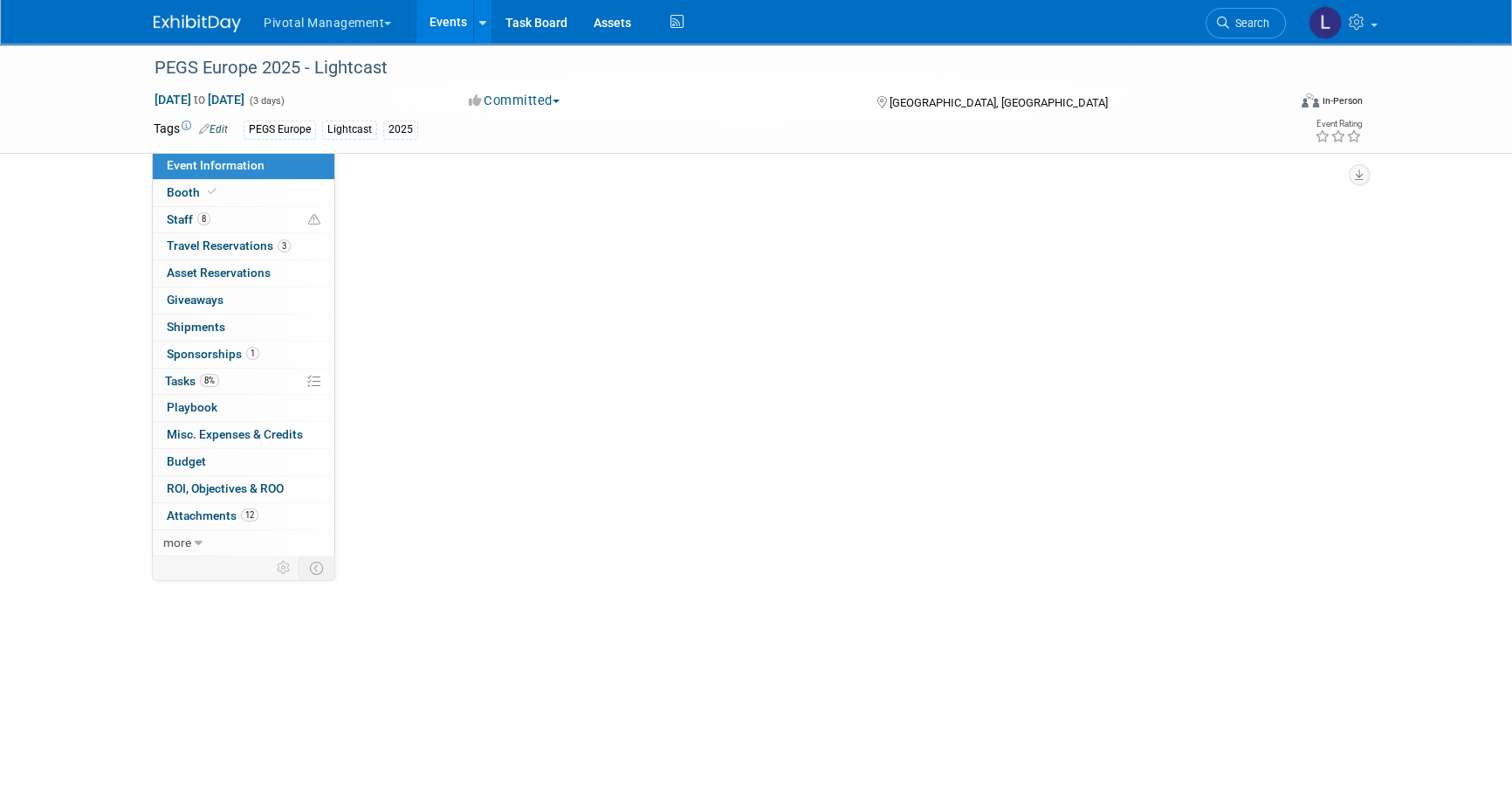
scroll to position [0, 0]
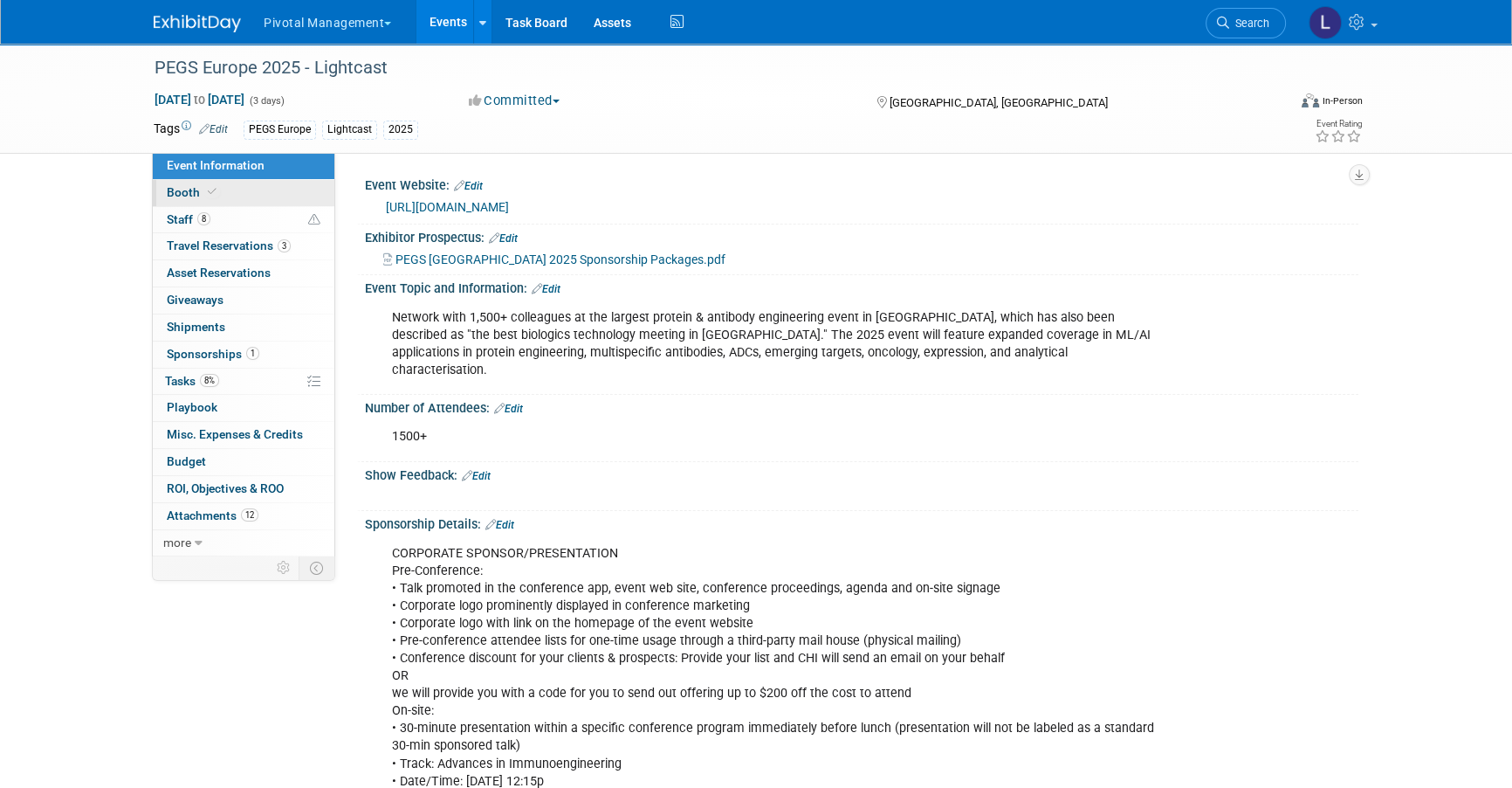
click at [207, 193] on icon at bounding box center [212, 191] width 9 height 10
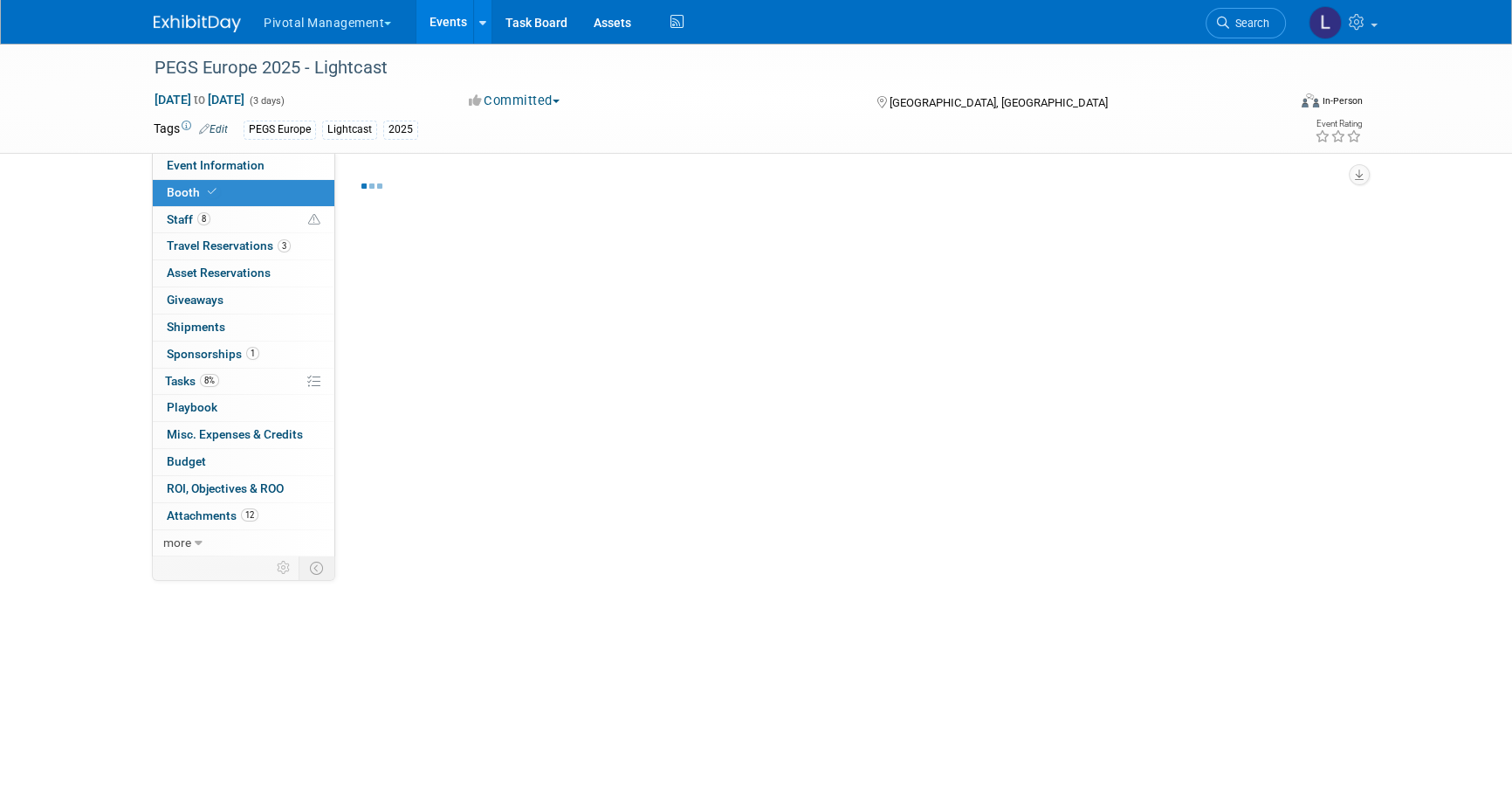
select select "Yes"
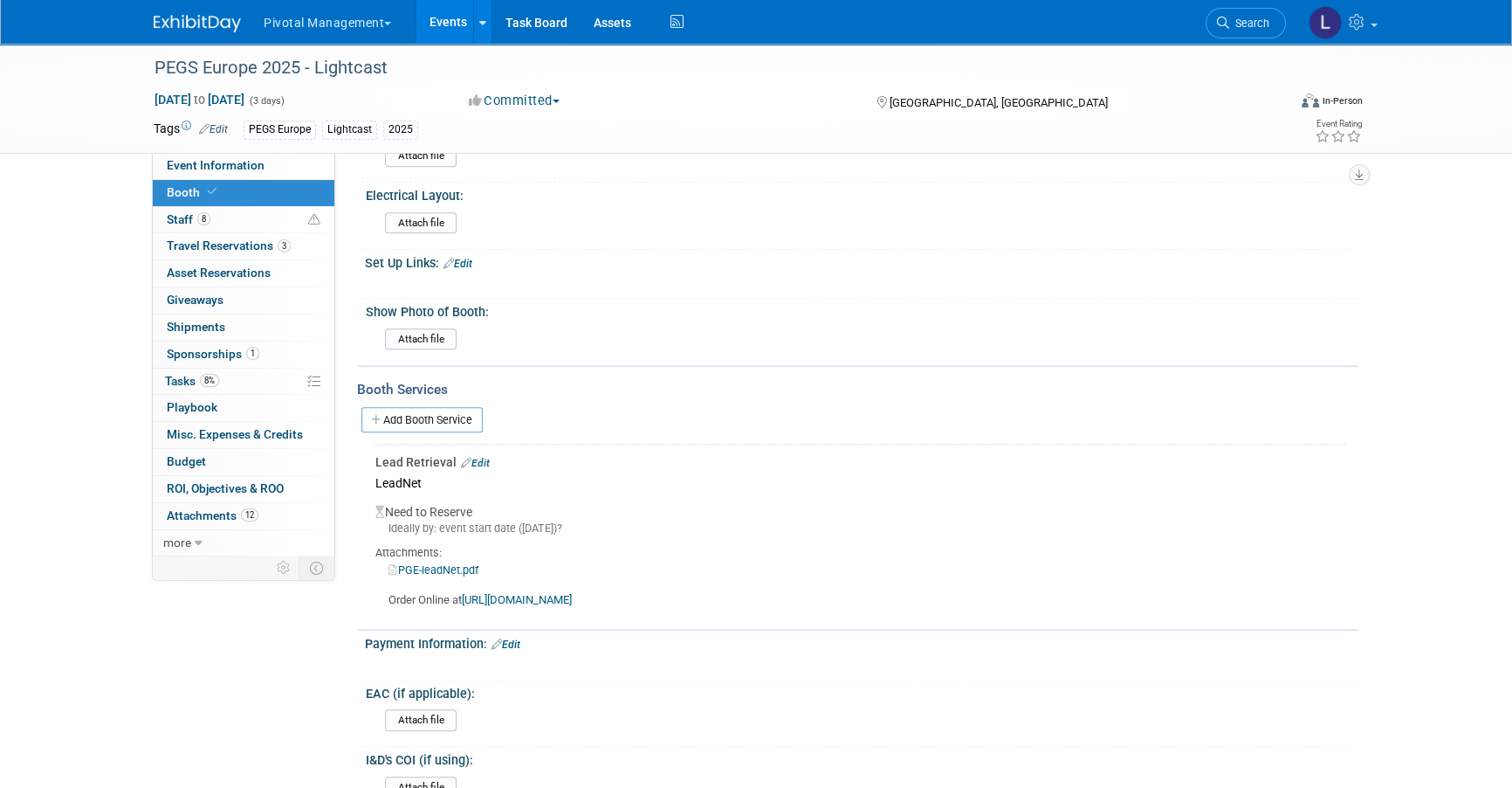
scroll to position [1221, 0]
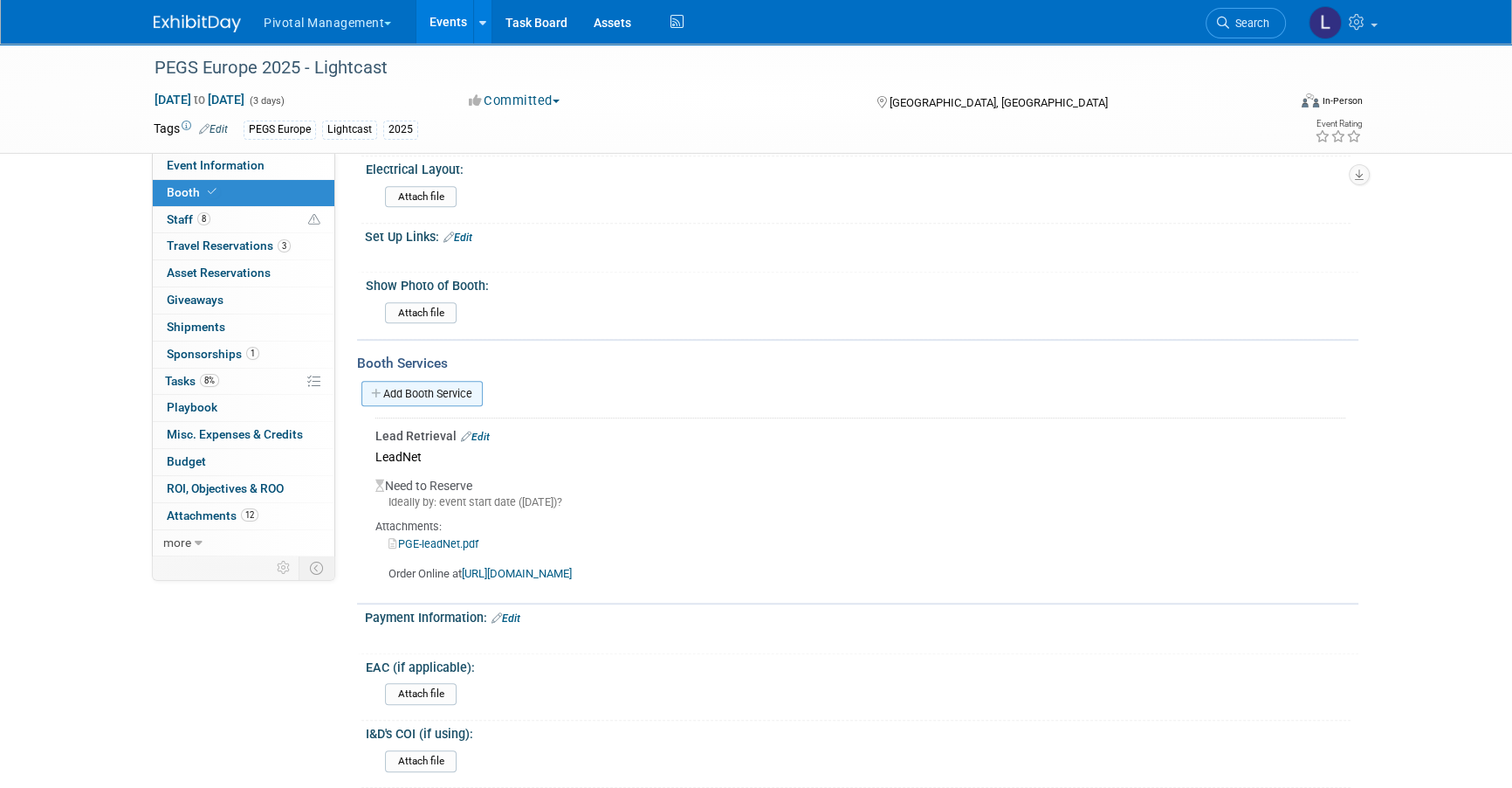
click at [461, 381] on link "Add Booth Service" at bounding box center [421, 393] width 121 height 25
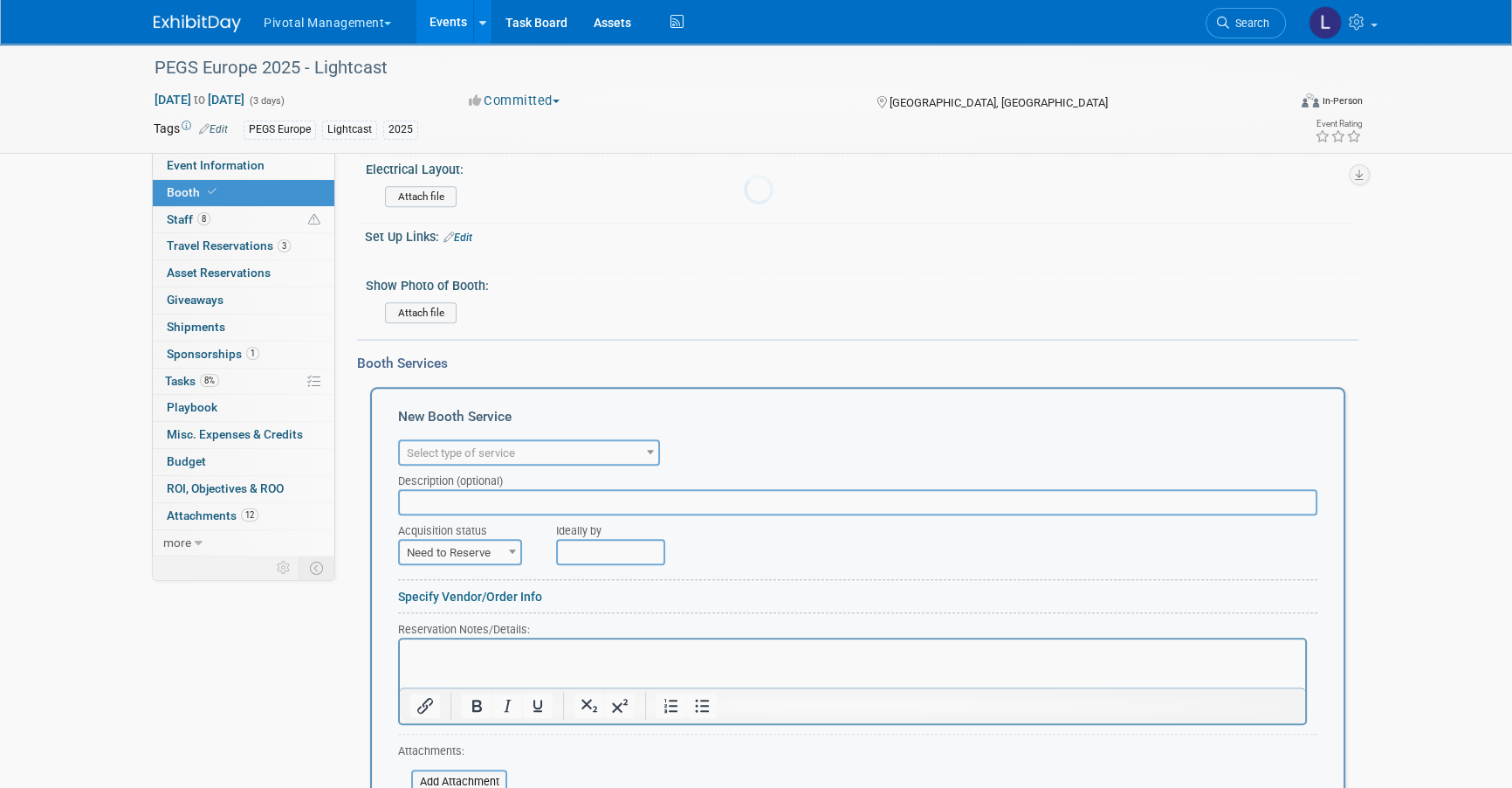
scroll to position [0, 0]
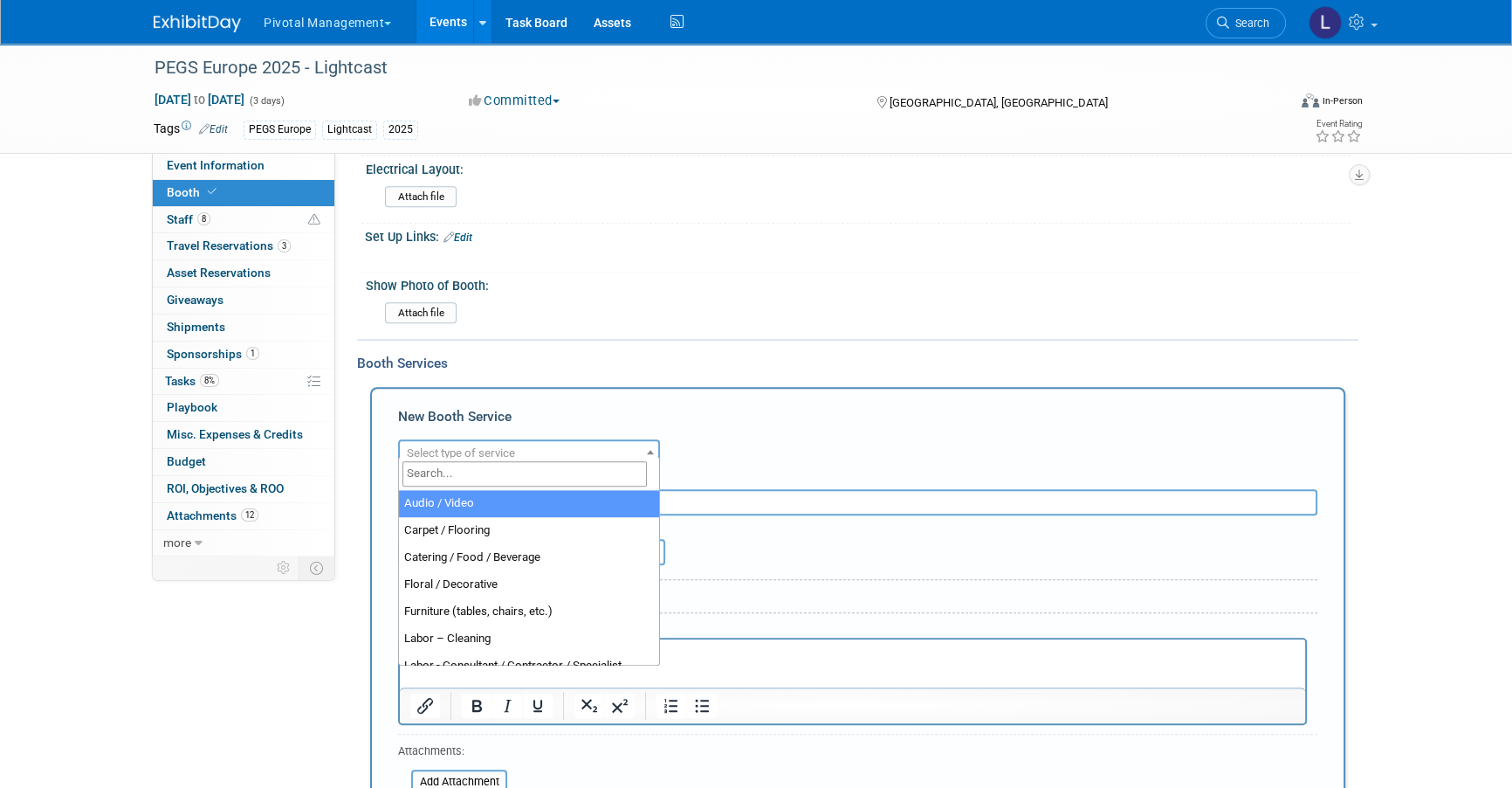
click at [467, 446] on span "Select type of service" at bounding box center [460, 452] width 108 height 13
select select "2"
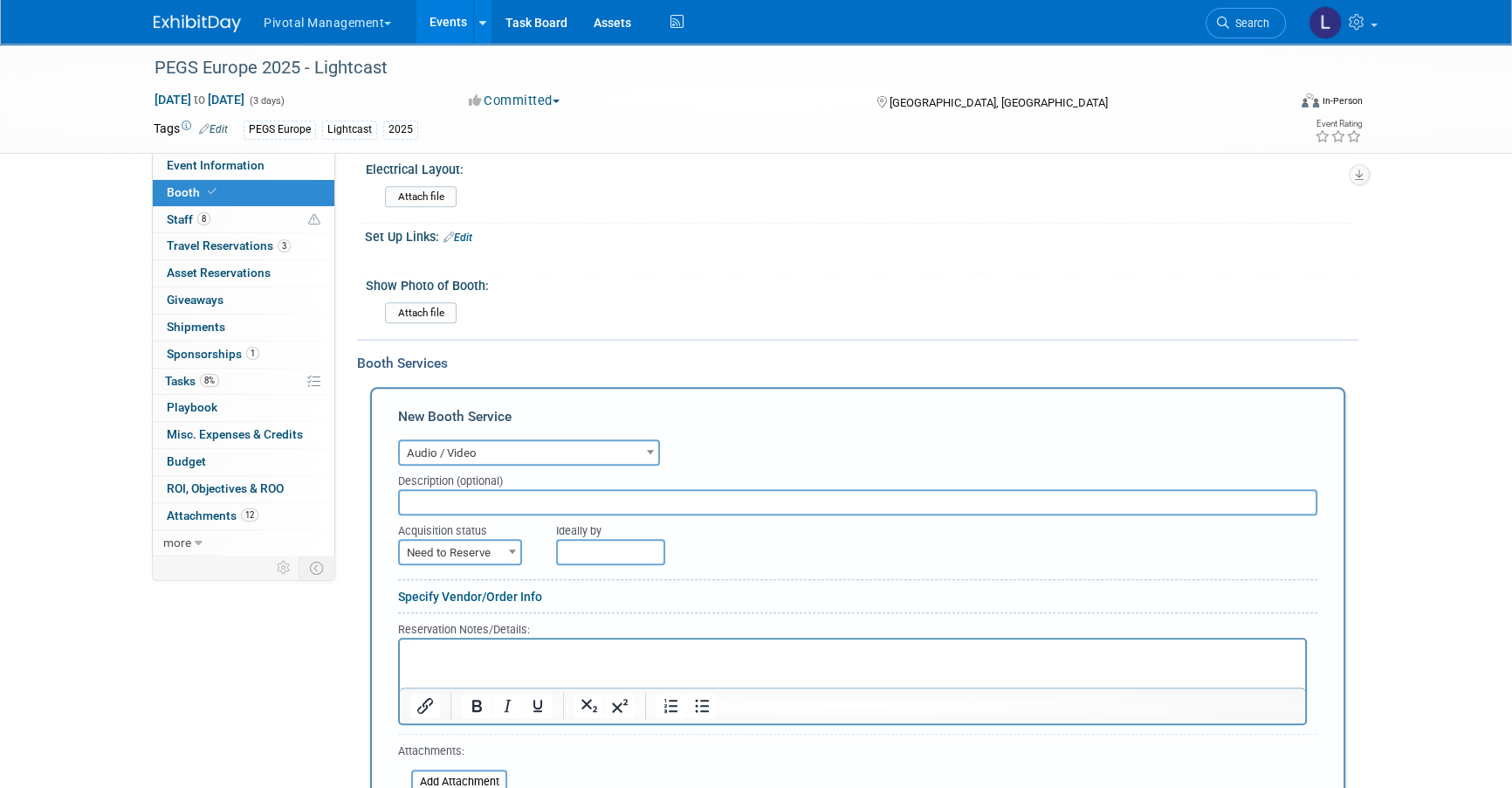
click at [473, 492] on input "text" at bounding box center [858, 501] width 920 height 26
type input "T"
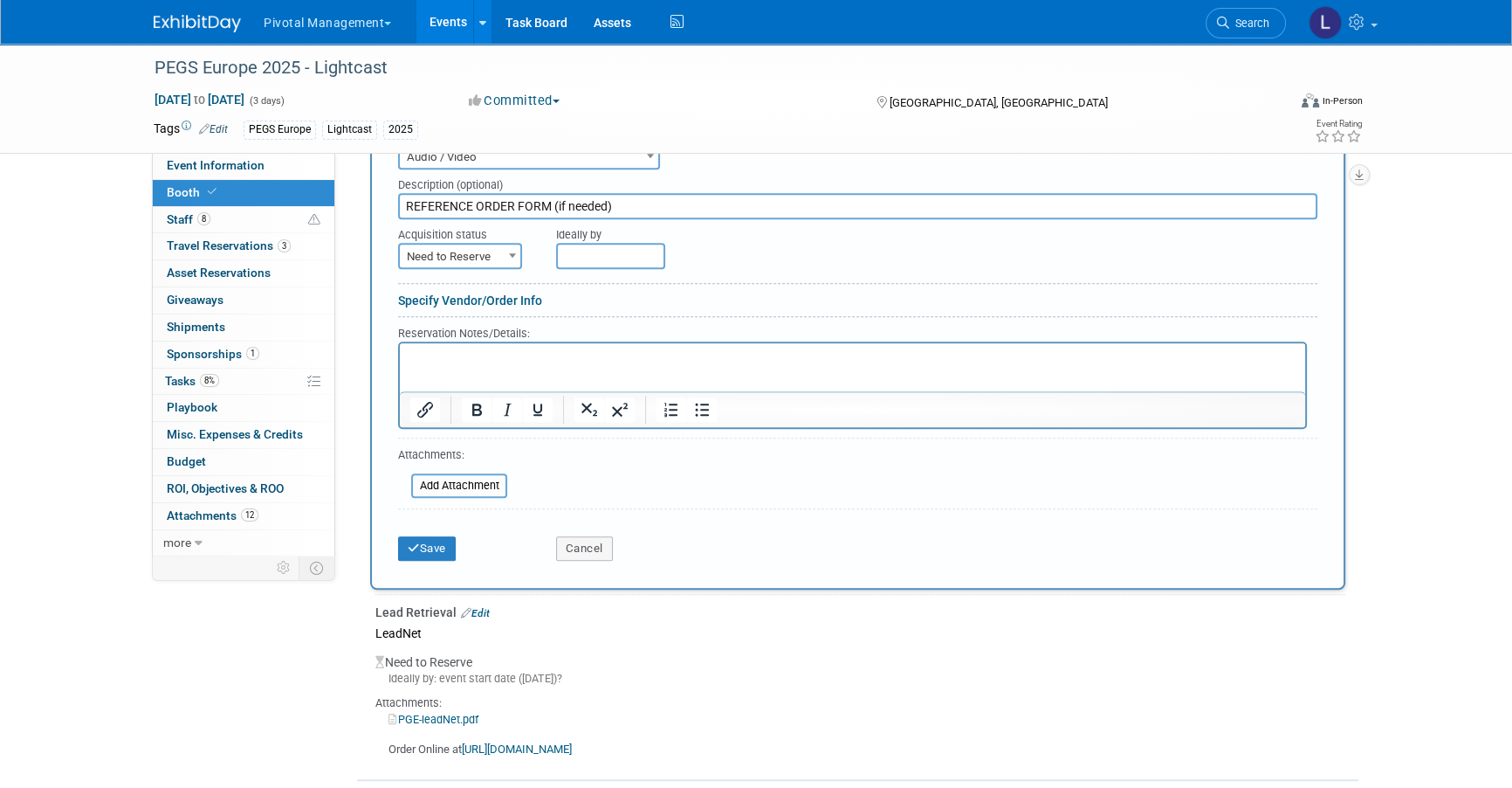
scroll to position [1521, 0]
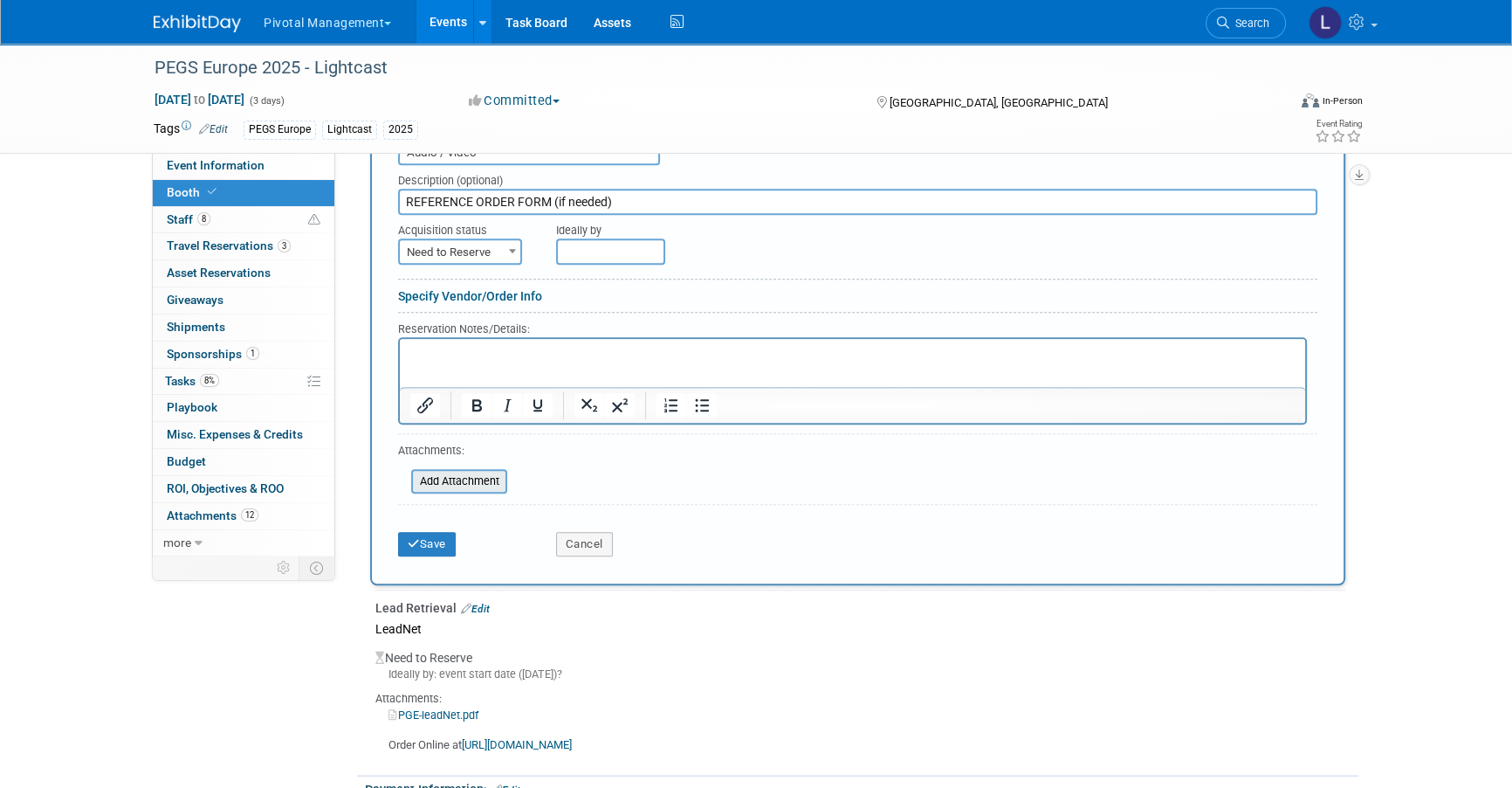
type input "REFERENCE ORDER FORM (if needed)"
click at [469, 476] on input "file" at bounding box center [401, 480] width 207 height 21
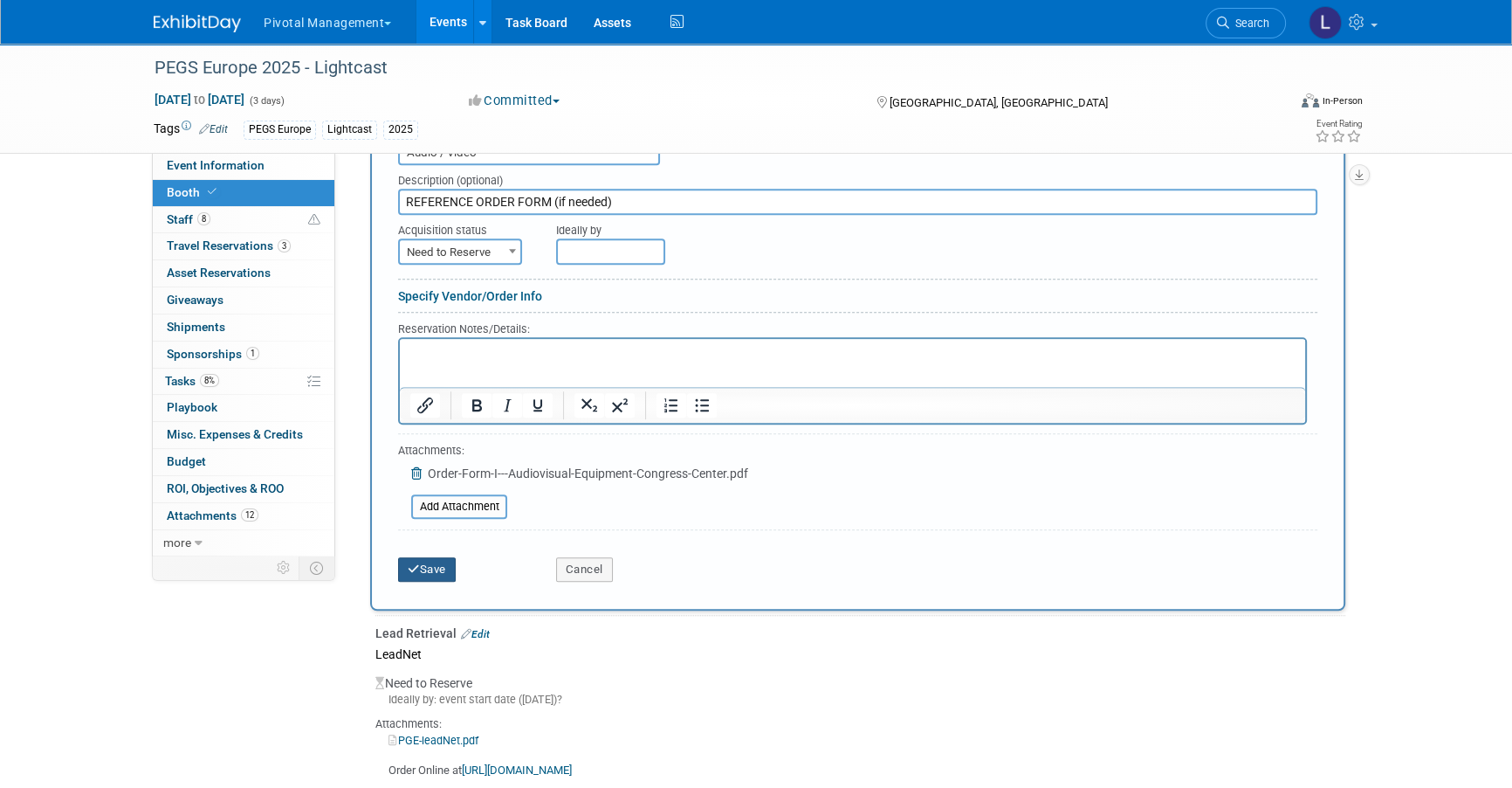
click at [438, 557] on button "Save" at bounding box center [427, 569] width 57 height 25
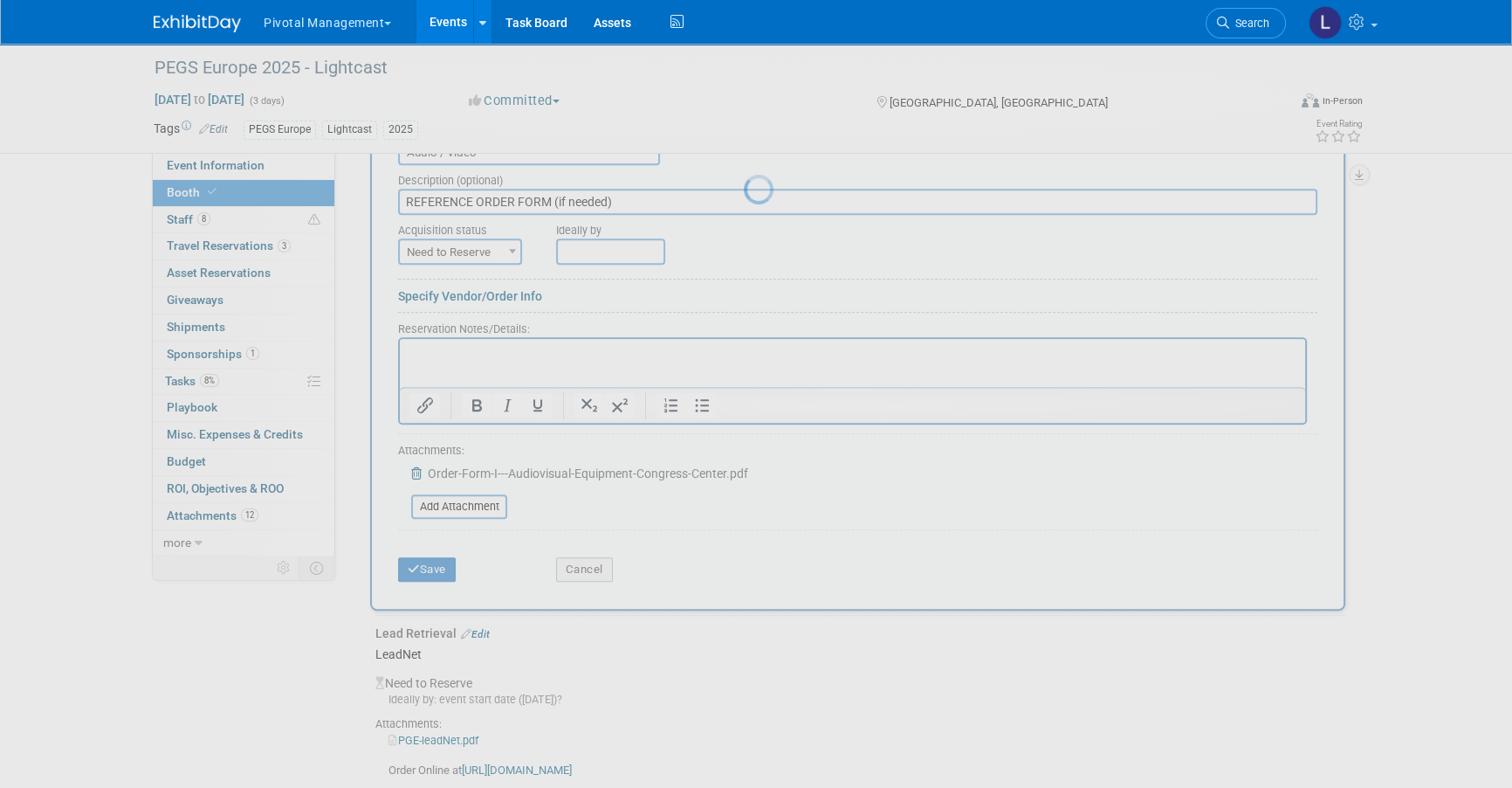
click at [744, 557] on div at bounding box center [756, 394] width 25 height 788
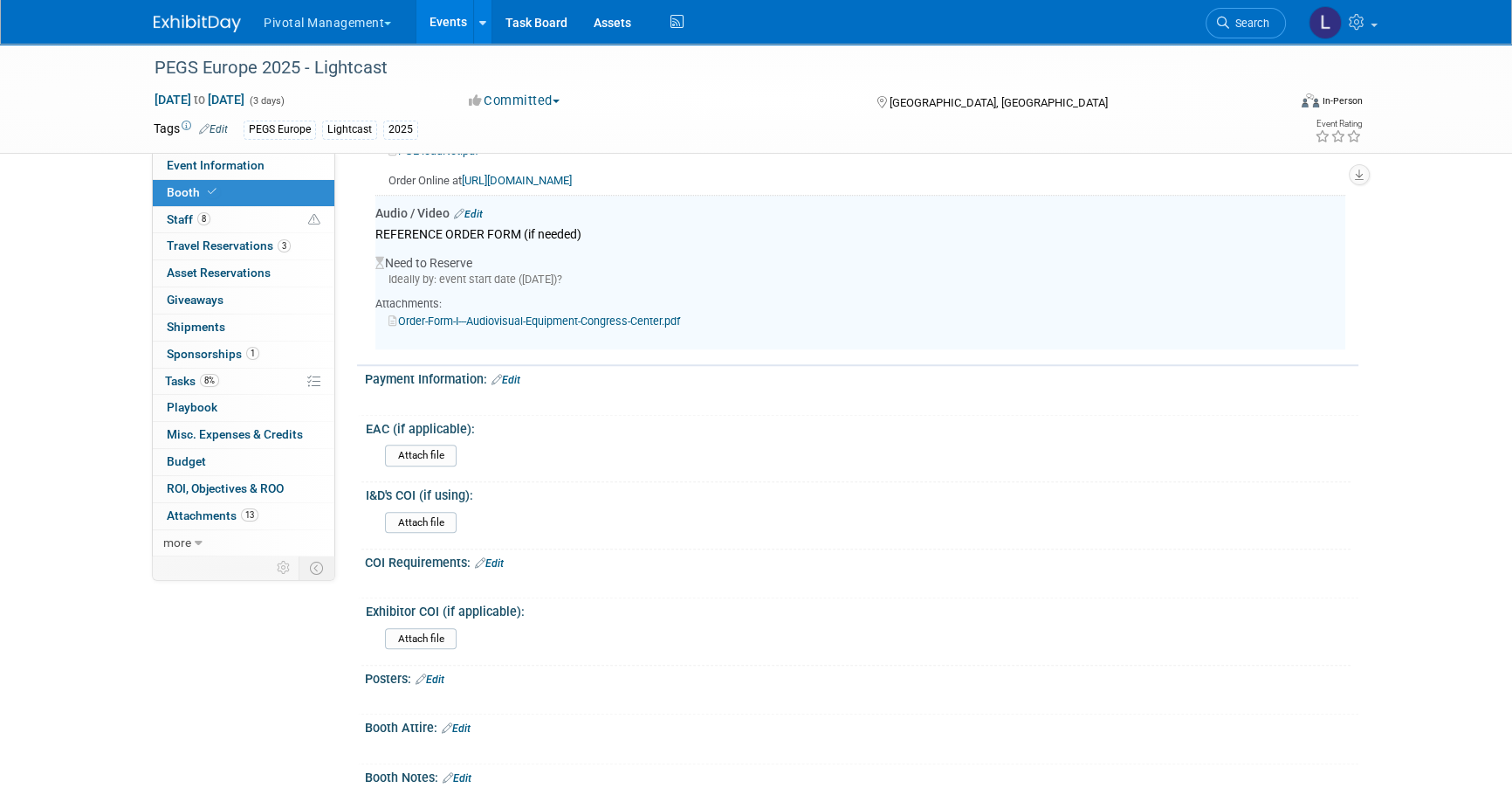
scroll to position [1618, 0]
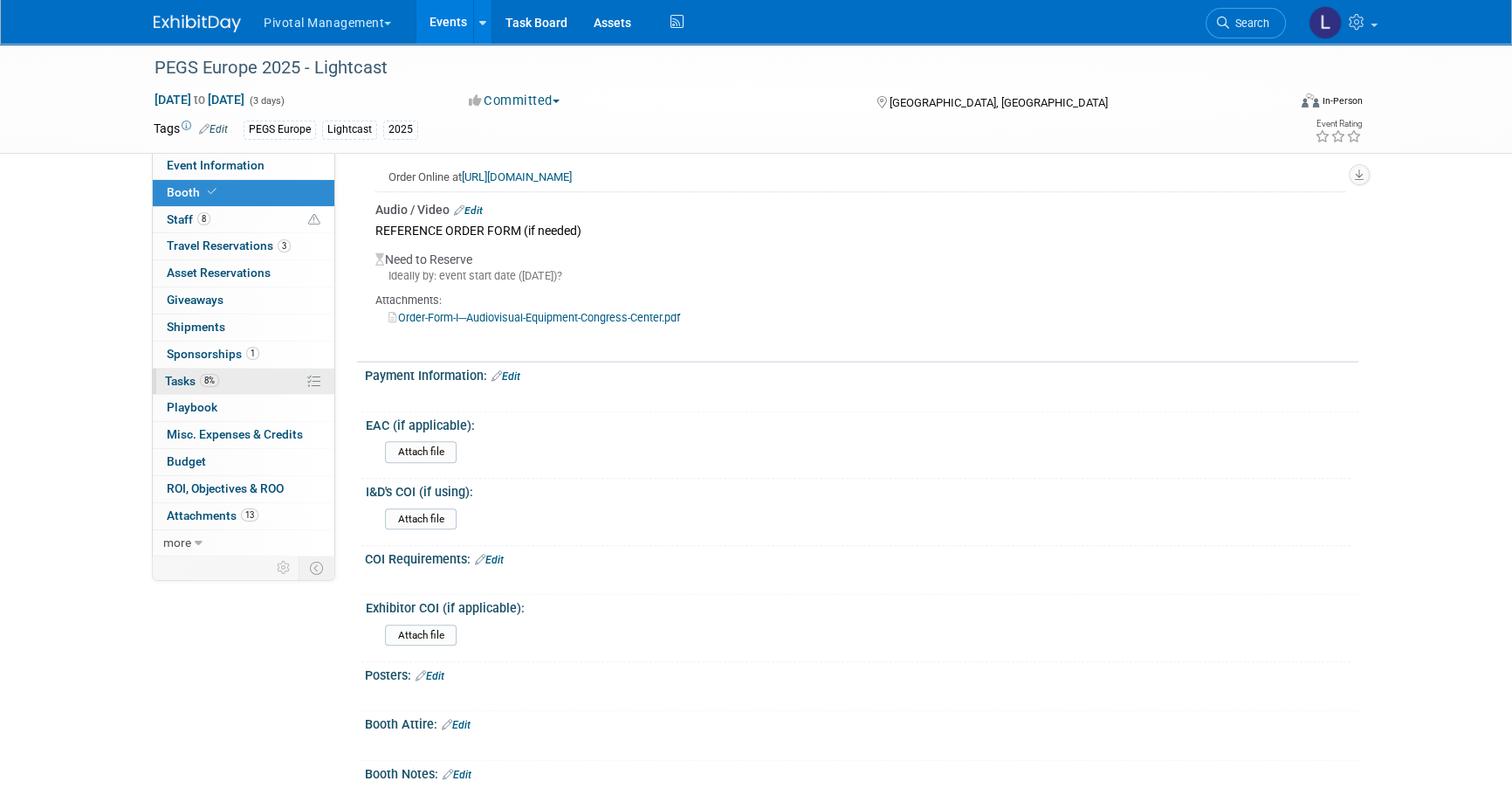
click at [193, 387] on span "Tasks 8%" at bounding box center [192, 380] width 55 height 14
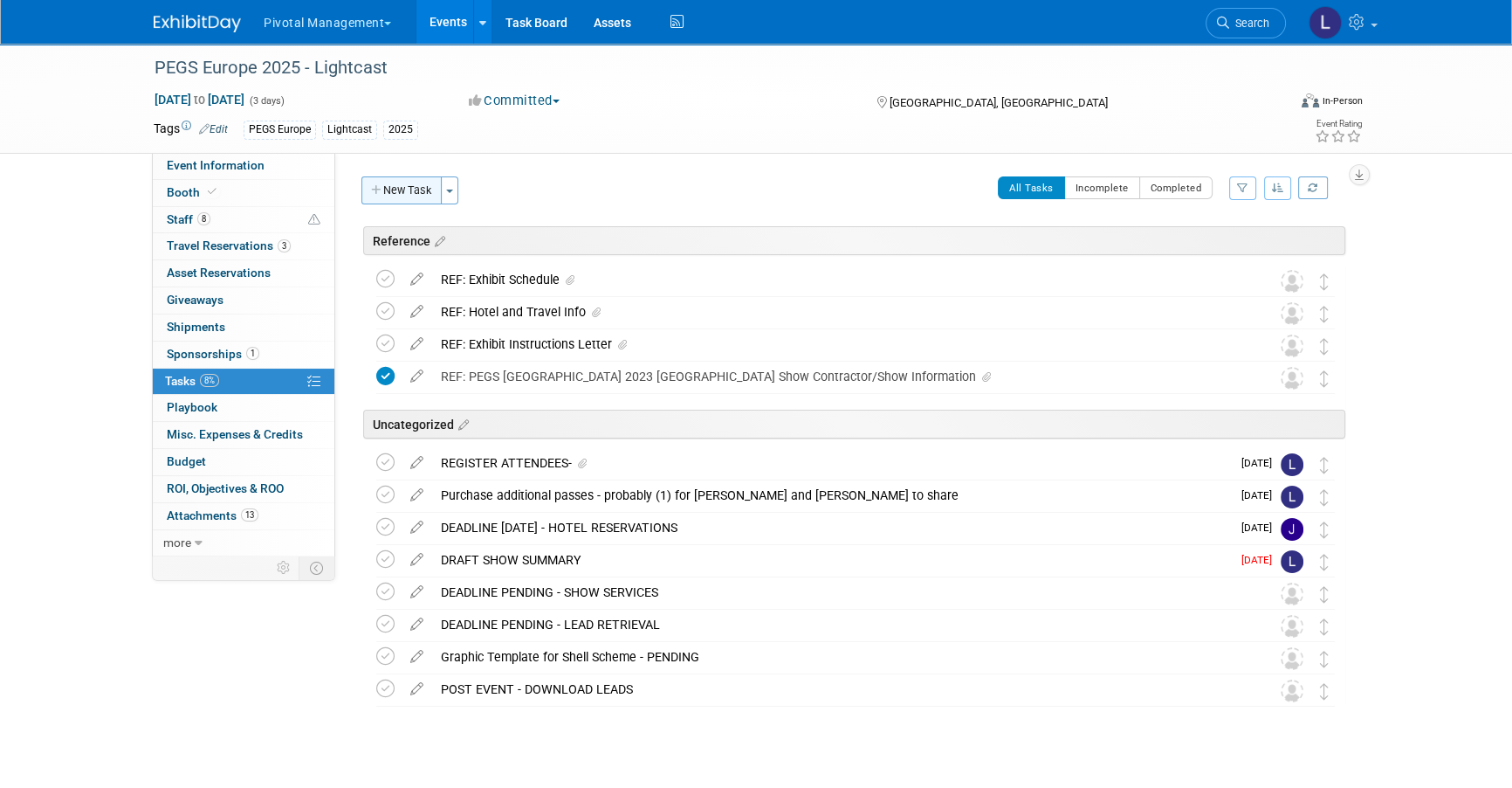
click at [410, 186] on button "New Task" at bounding box center [401, 190] width 80 height 28
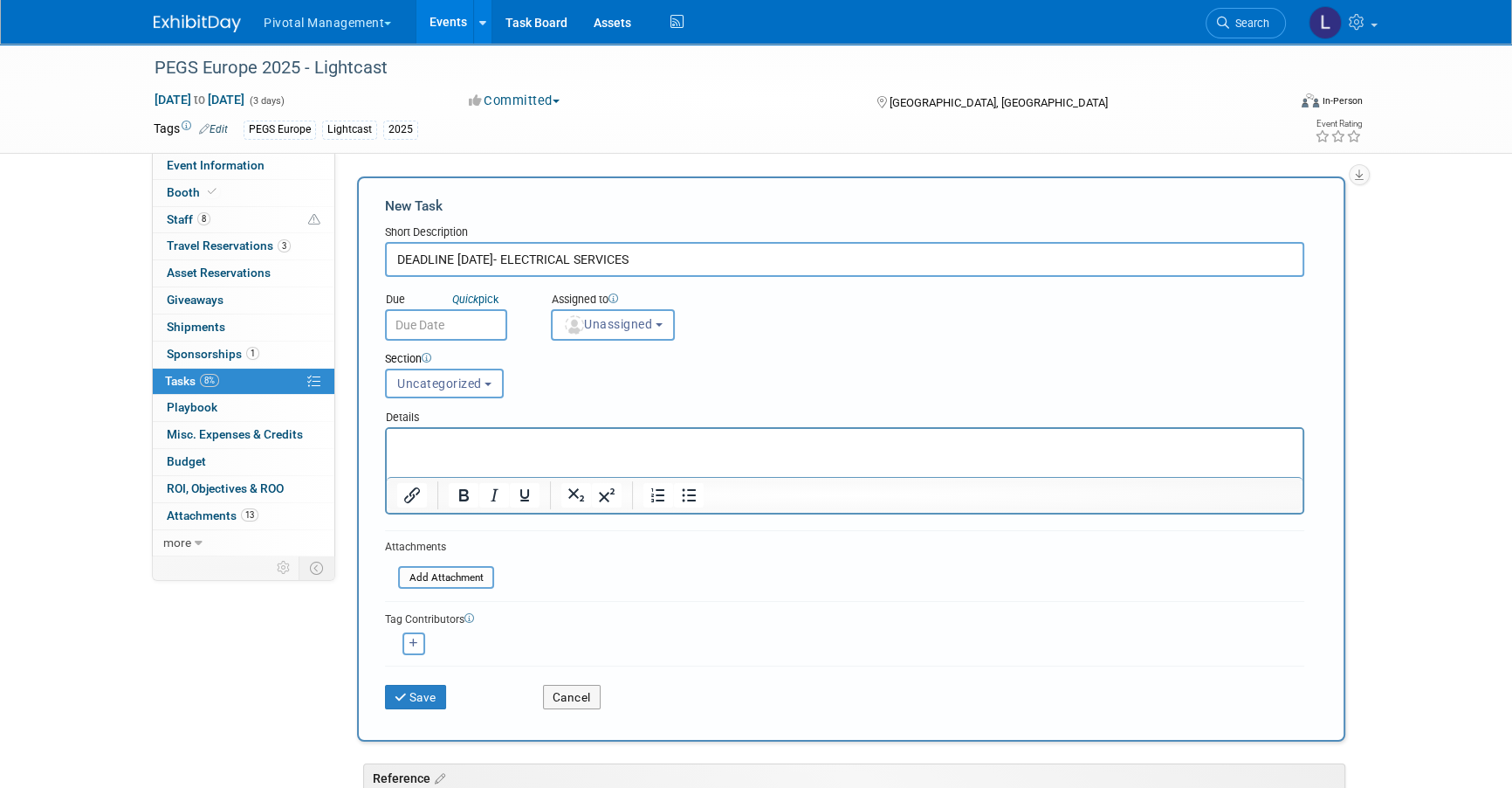
type input "DEADLINE [DATE]- ELECTRICAL SERVICES"
click at [416, 447] on p "Rich Text Area. Press ALT-0 for help." at bounding box center [845, 444] width 896 height 17
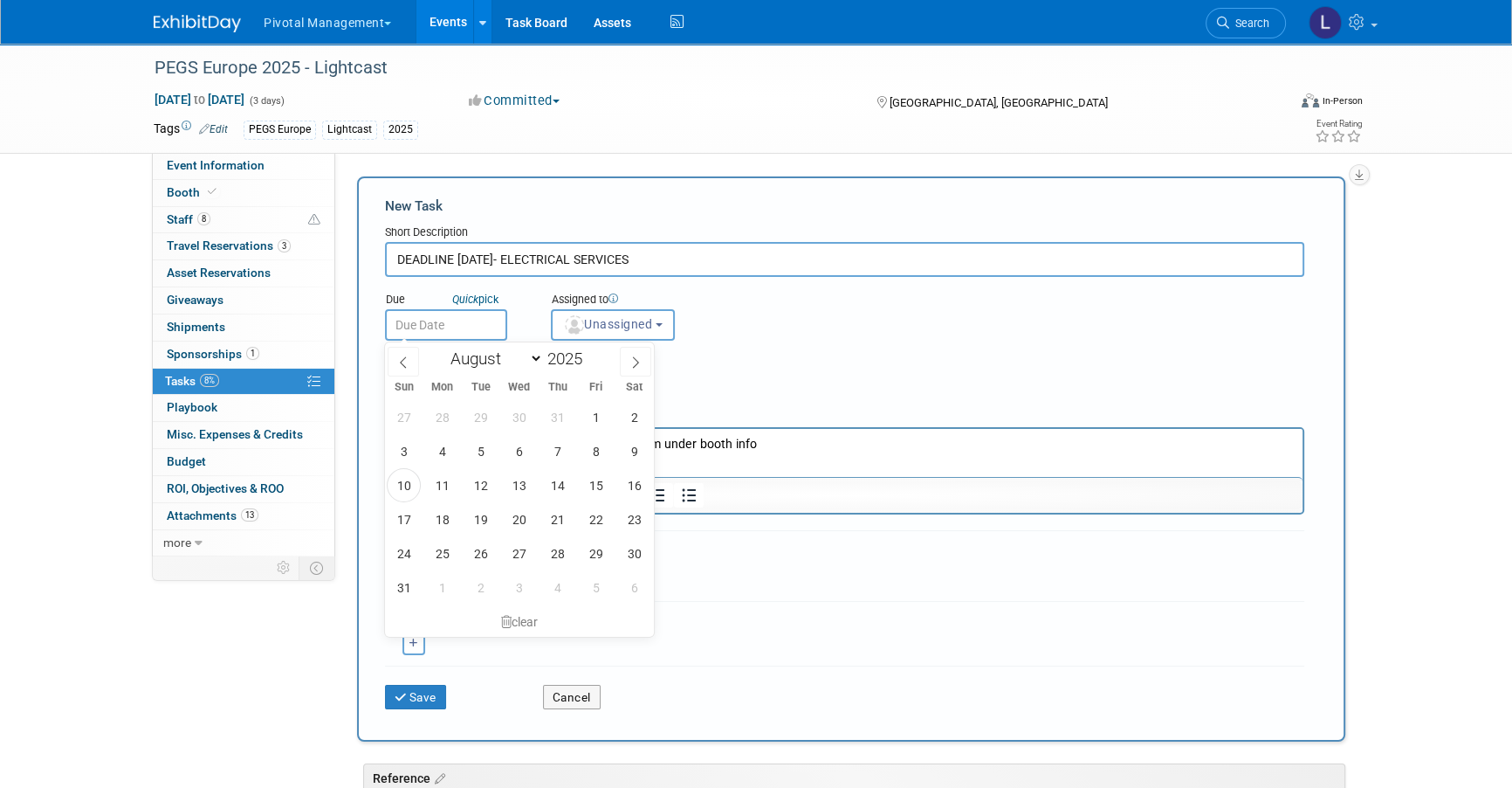
click at [435, 322] on input "text" at bounding box center [446, 325] width 122 height 32
click at [537, 358] on select "January February March April May June July August September October November De…" at bounding box center [493, 359] width 100 height 22
select select "9"
click at [640, 326] on span "Unassigned" at bounding box center [608, 323] width 89 height 14
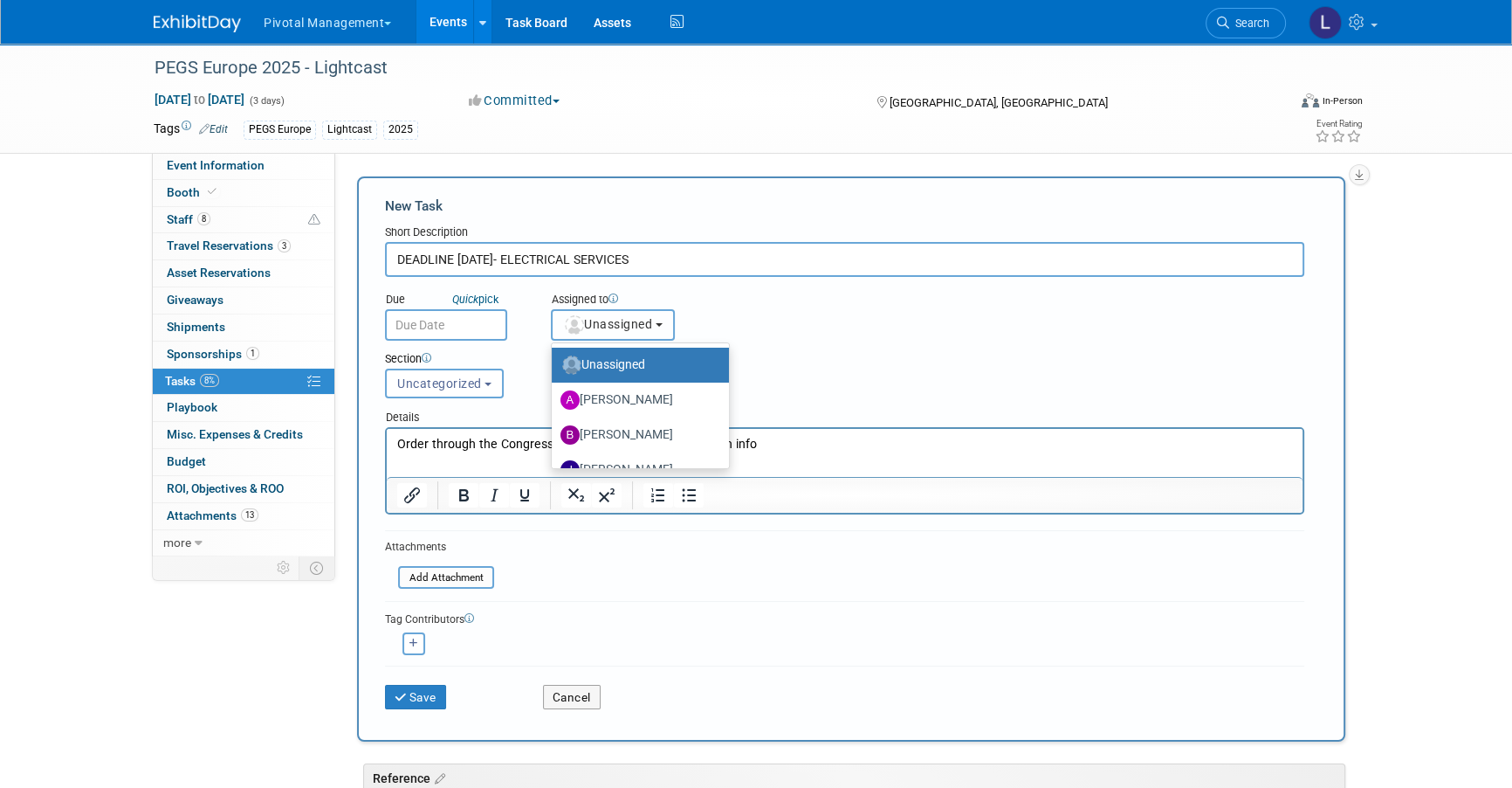
scroll to position [70, 0]
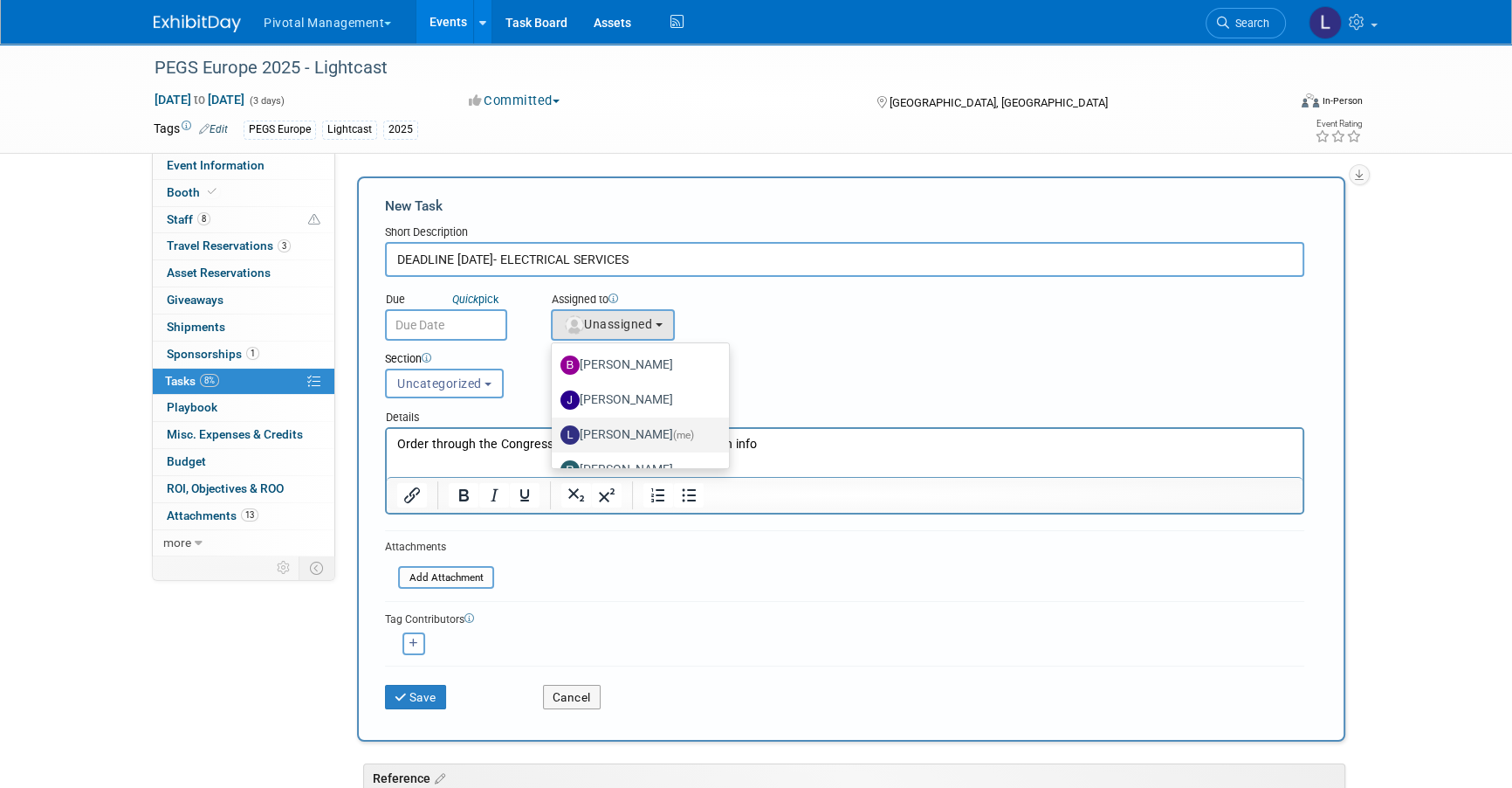
drag, startPoint x: 646, startPoint y: 436, endPoint x: 217, endPoint y: 0, distance: 611.7
click at [646, 436] on label "[PERSON_NAME] (me)" at bounding box center [636, 435] width 151 height 28
click at [554, 436] on input "[PERSON_NAME] (me)" at bounding box center [549, 432] width 11 height 11
select select "dc5d874d-e65f-4397-9ee7-21f806dbe4f5"
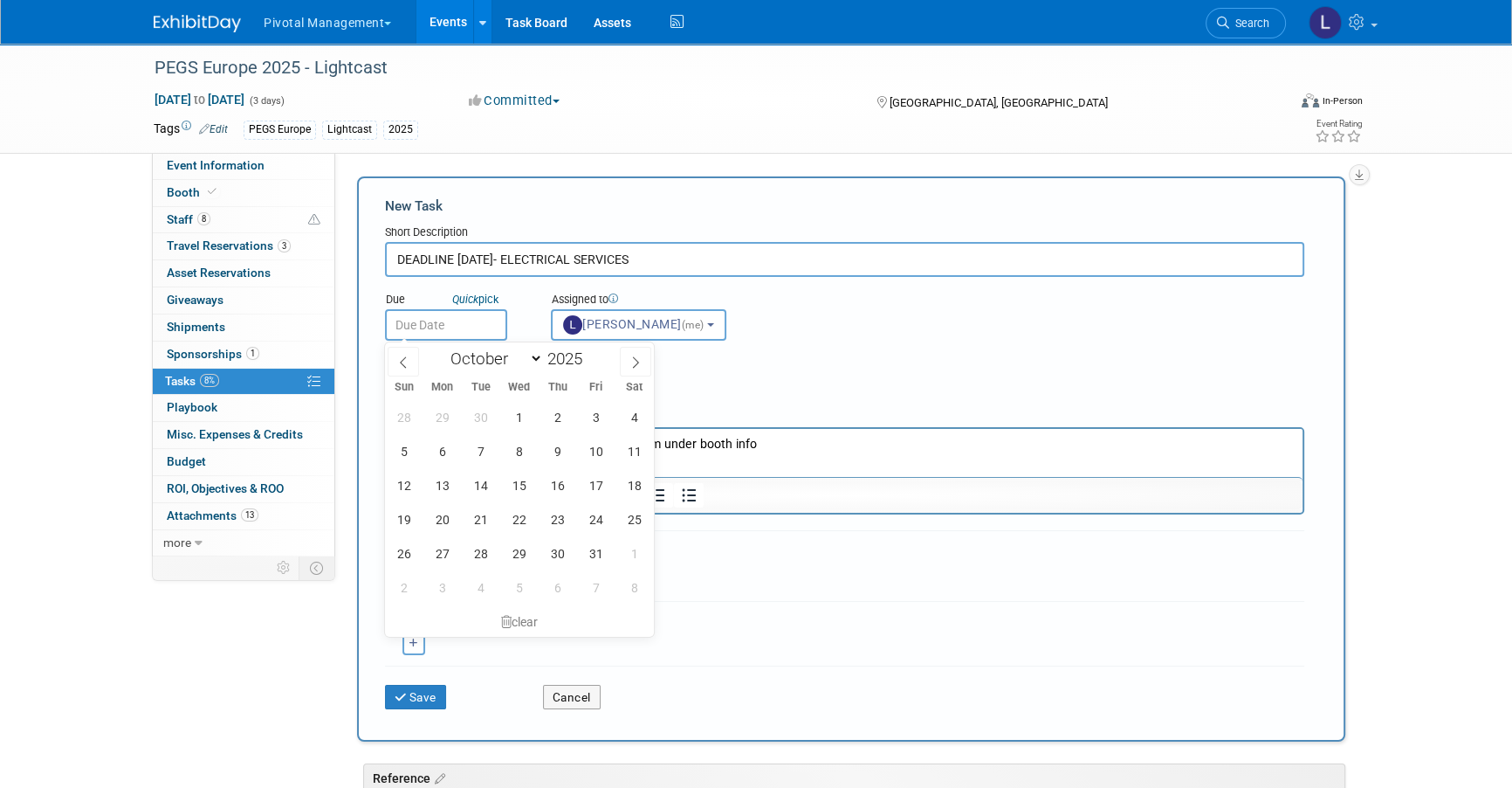
click at [478, 320] on input "text" at bounding box center [446, 325] width 122 height 32
click at [444, 545] on span "27" at bounding box center [441, 552] width 34 height 34
type input "[DATE]"
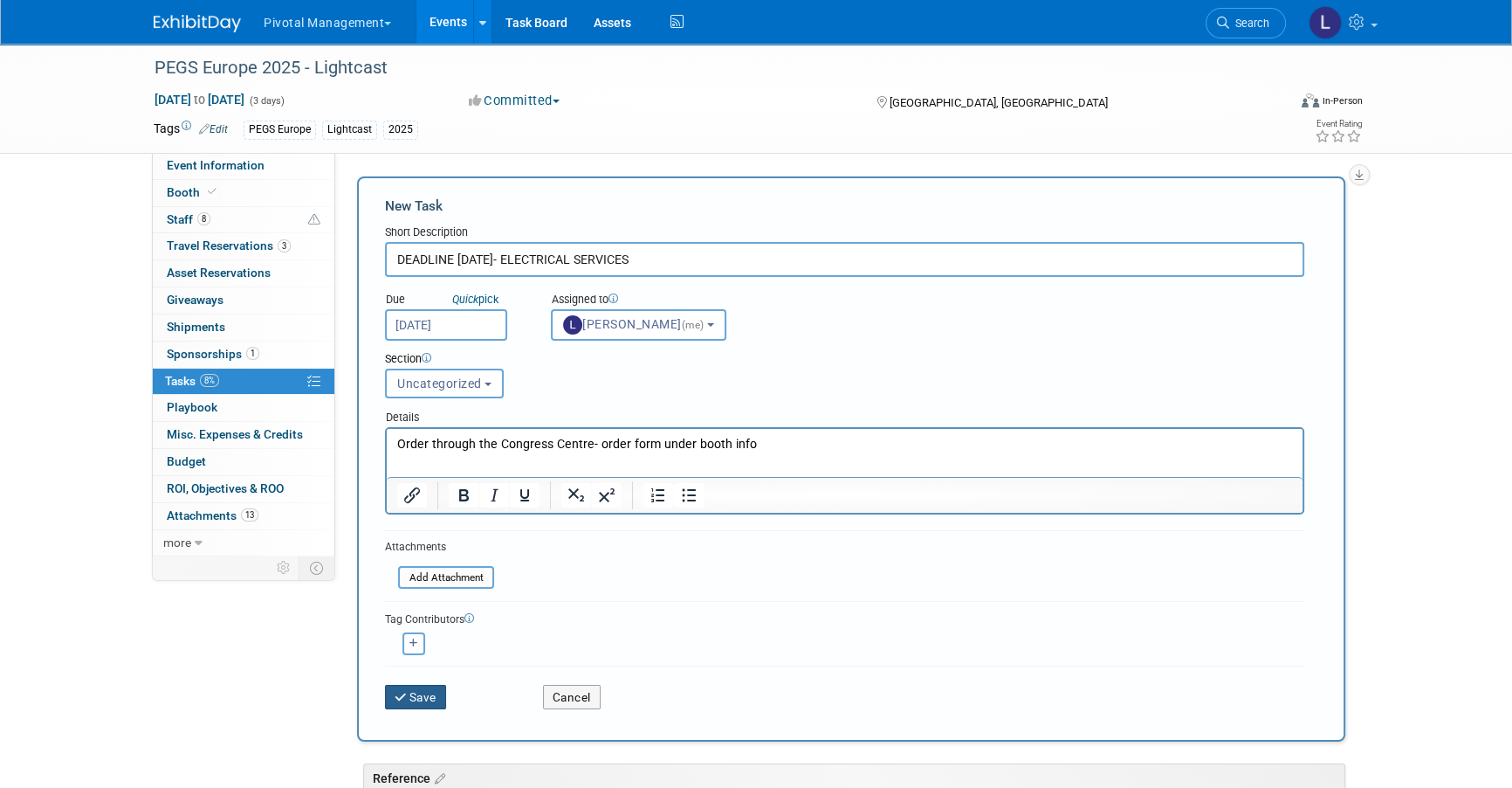
click at [443, 692] on button "Save" at bounding box center [415, 696] width 61 height 25
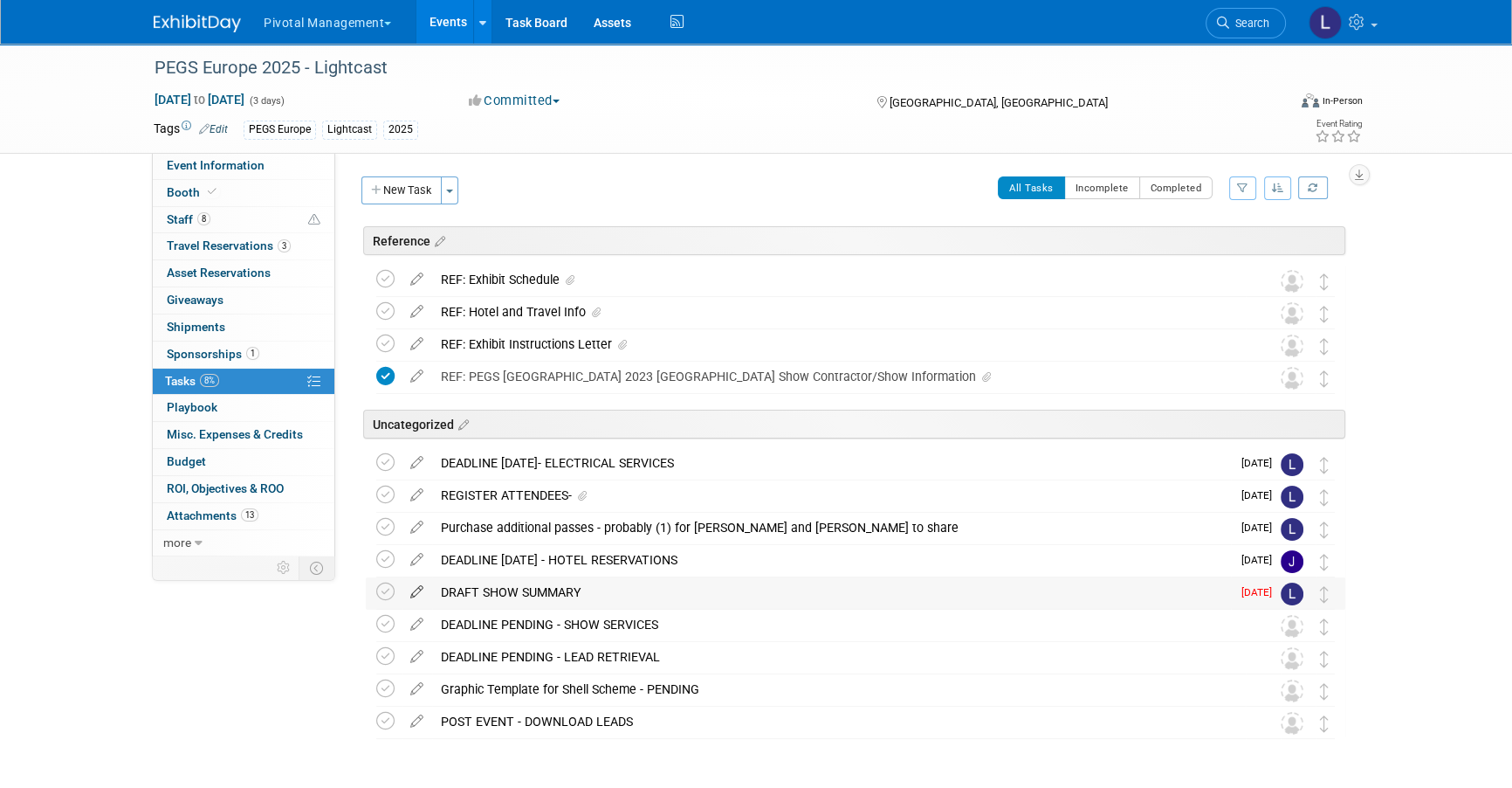
click at [418, 585] on icon at bounding box center [418, 588] width 31 height 22
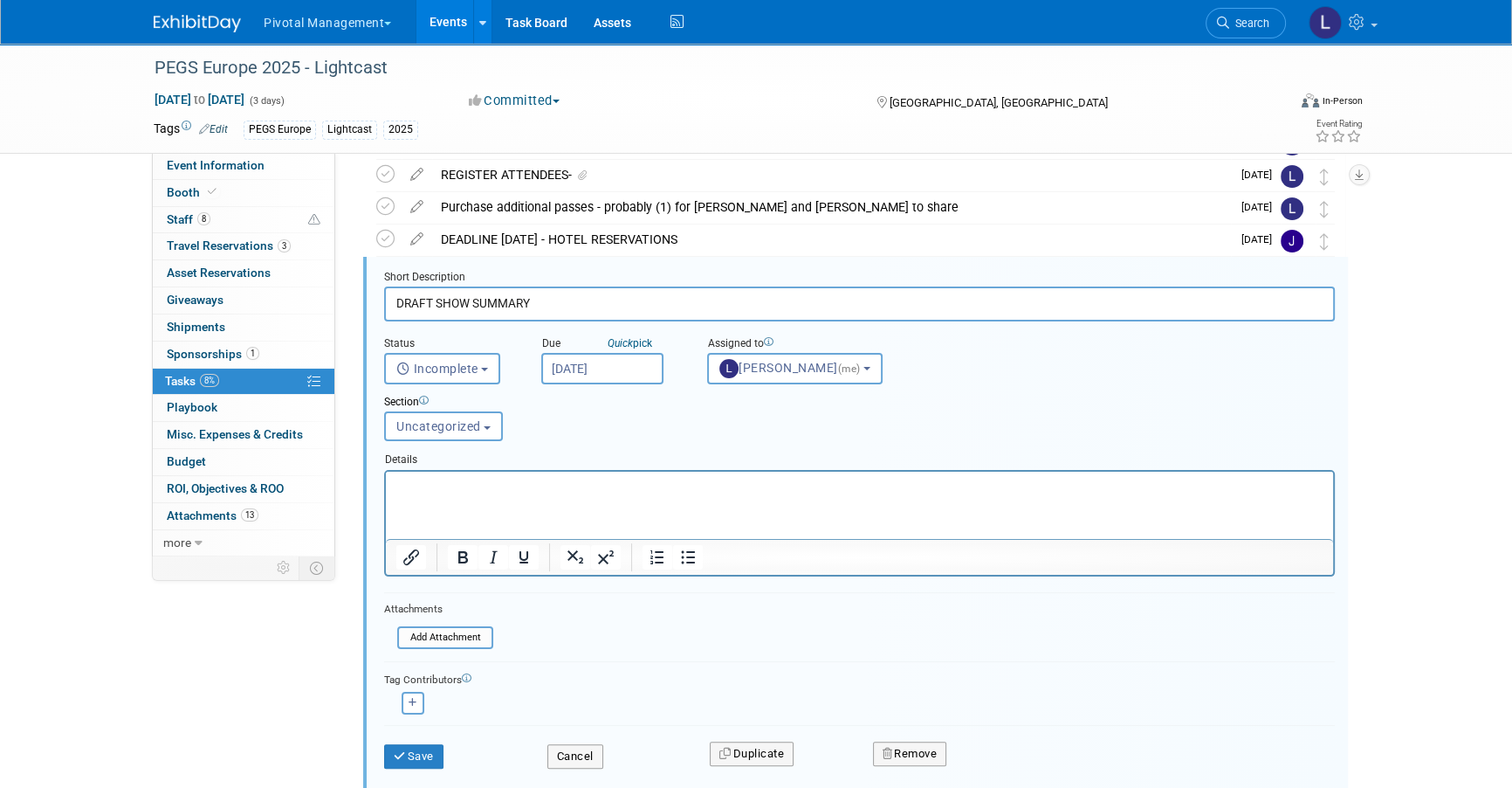
scroll to position [320, 0]
click at [623, 366] on input "[DATE]" at bounding box center [602, 369] width 122 height 32
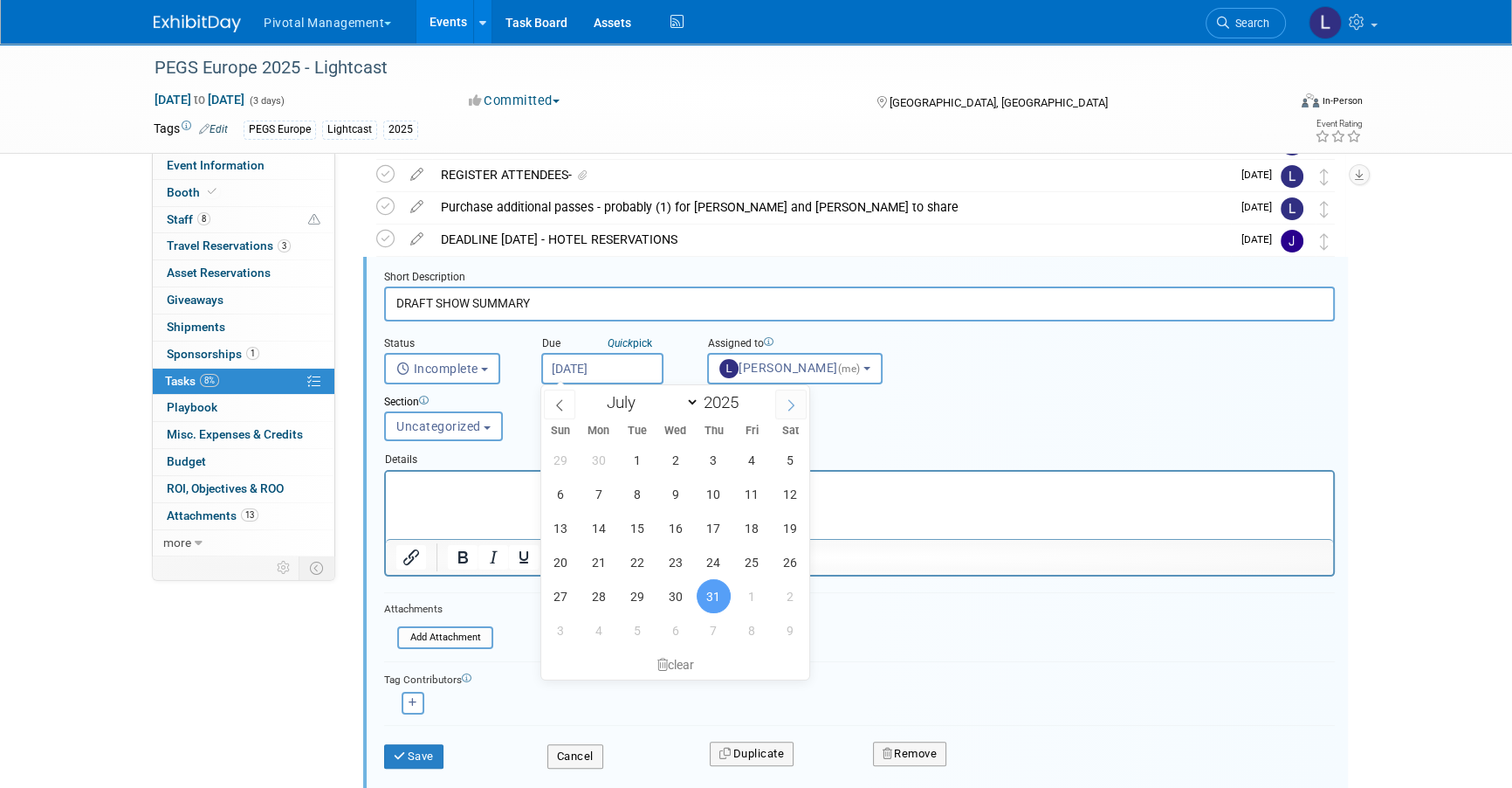
click at [799, 405] on span at bounding box center [791, 404] width 32 height 30
select select "7"
click at [711, 556] on span "21" at bounding box center [713, 561] width 34 height 34
type input "[DATE]"
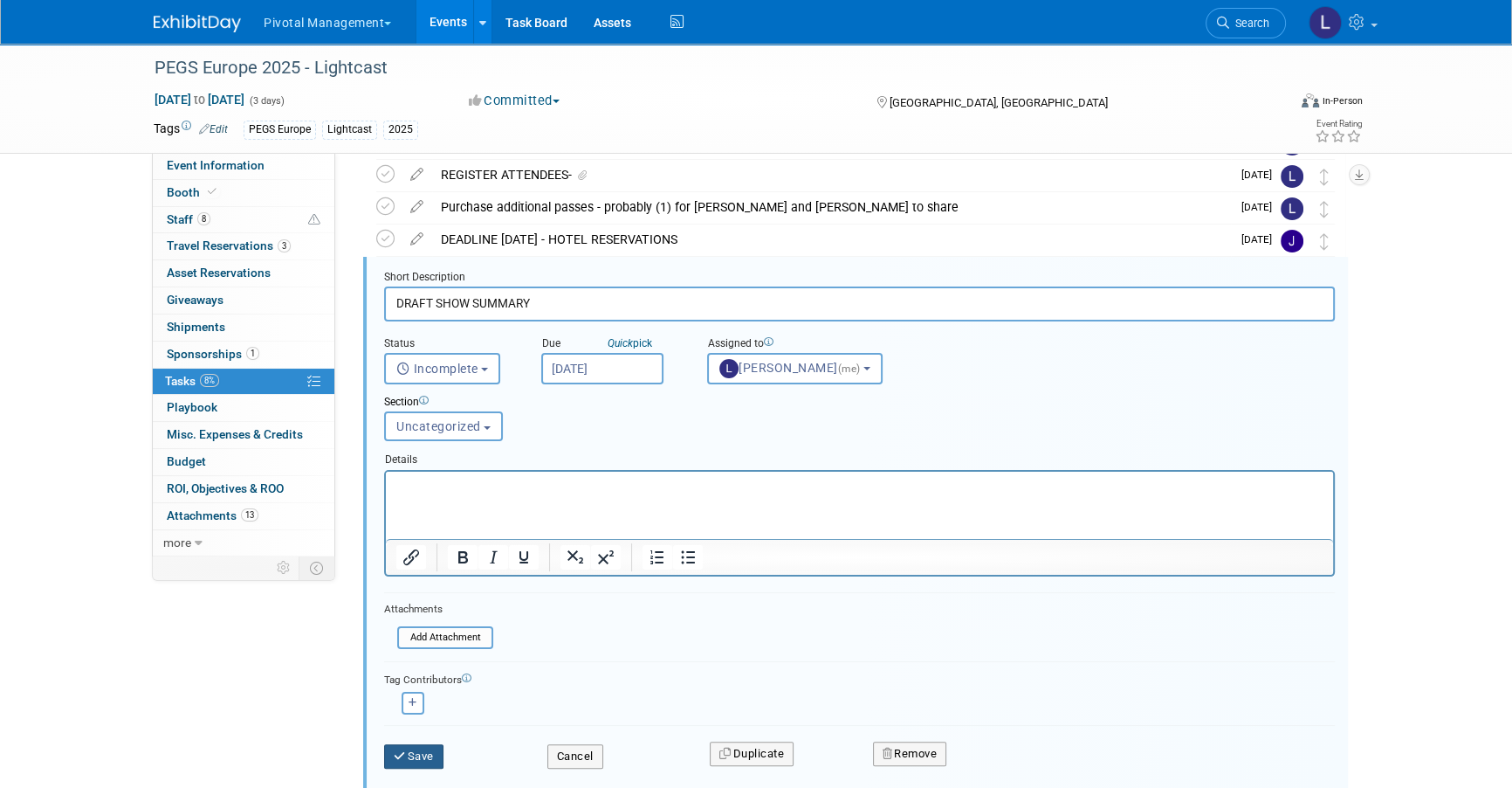
click at [416, 692] on button "Save" at bounding box center [413, 756] width 59 height 25
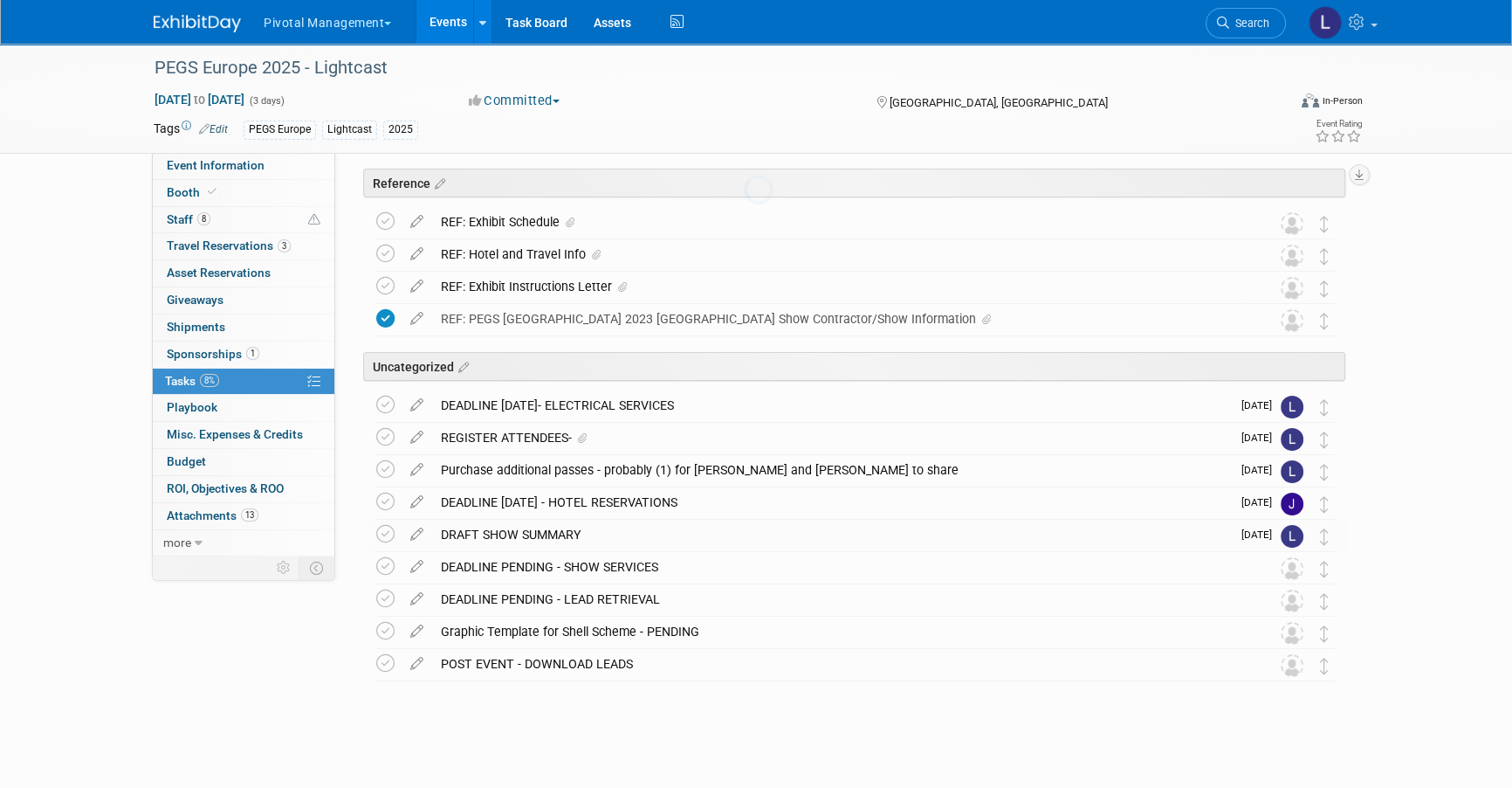
scroll to position [56, 0]
click at [387, 533] on icon at bounding box center [386, 535] width 18 height 18
click at [213, 185] on link "Booth" at bounding box center [244, 193] width 182 height 26
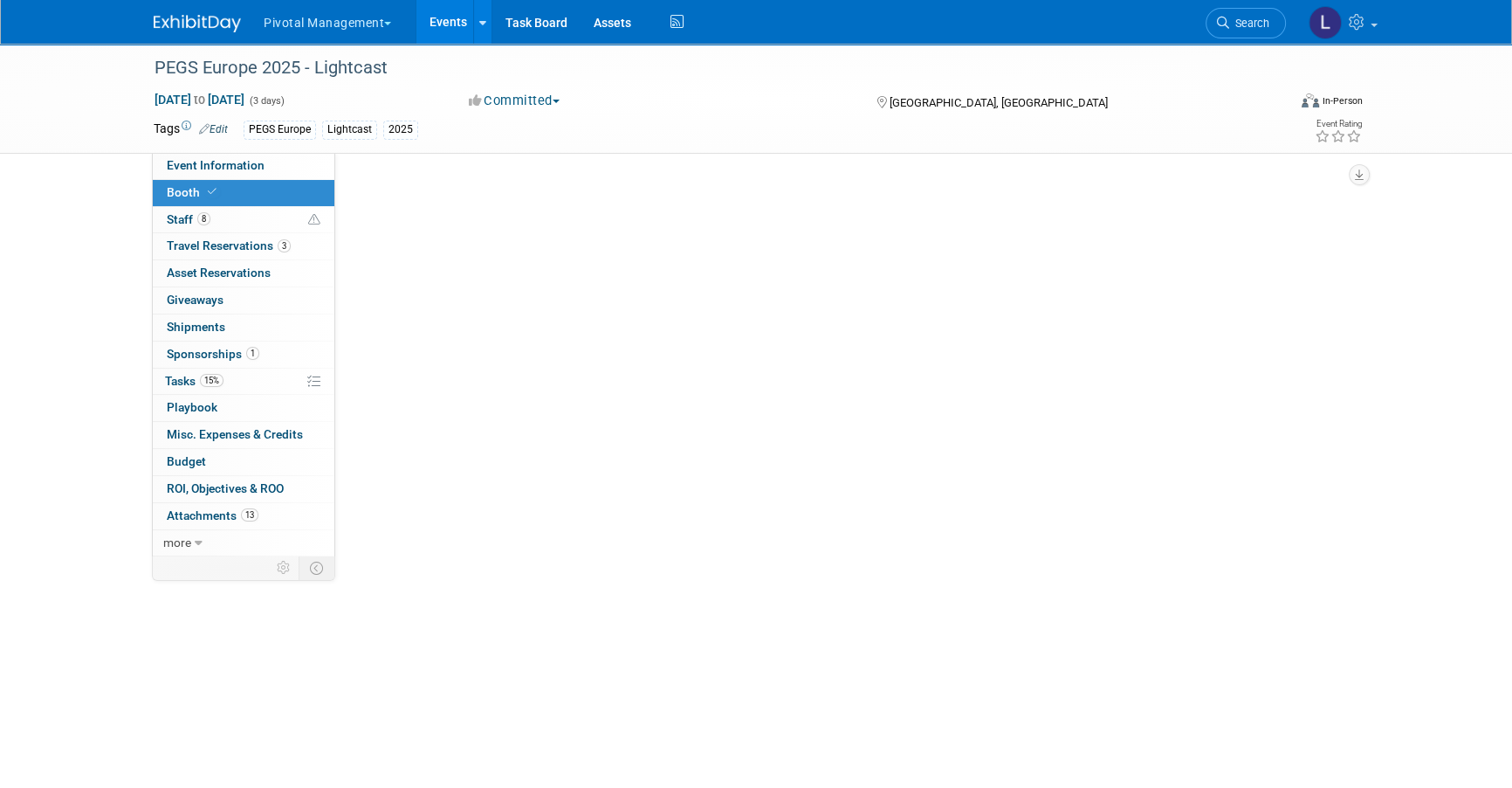
scroll to position [0, 0]
click at [213, 185] on link "Booth" at bounding box center [244, 193] width 182 height 26
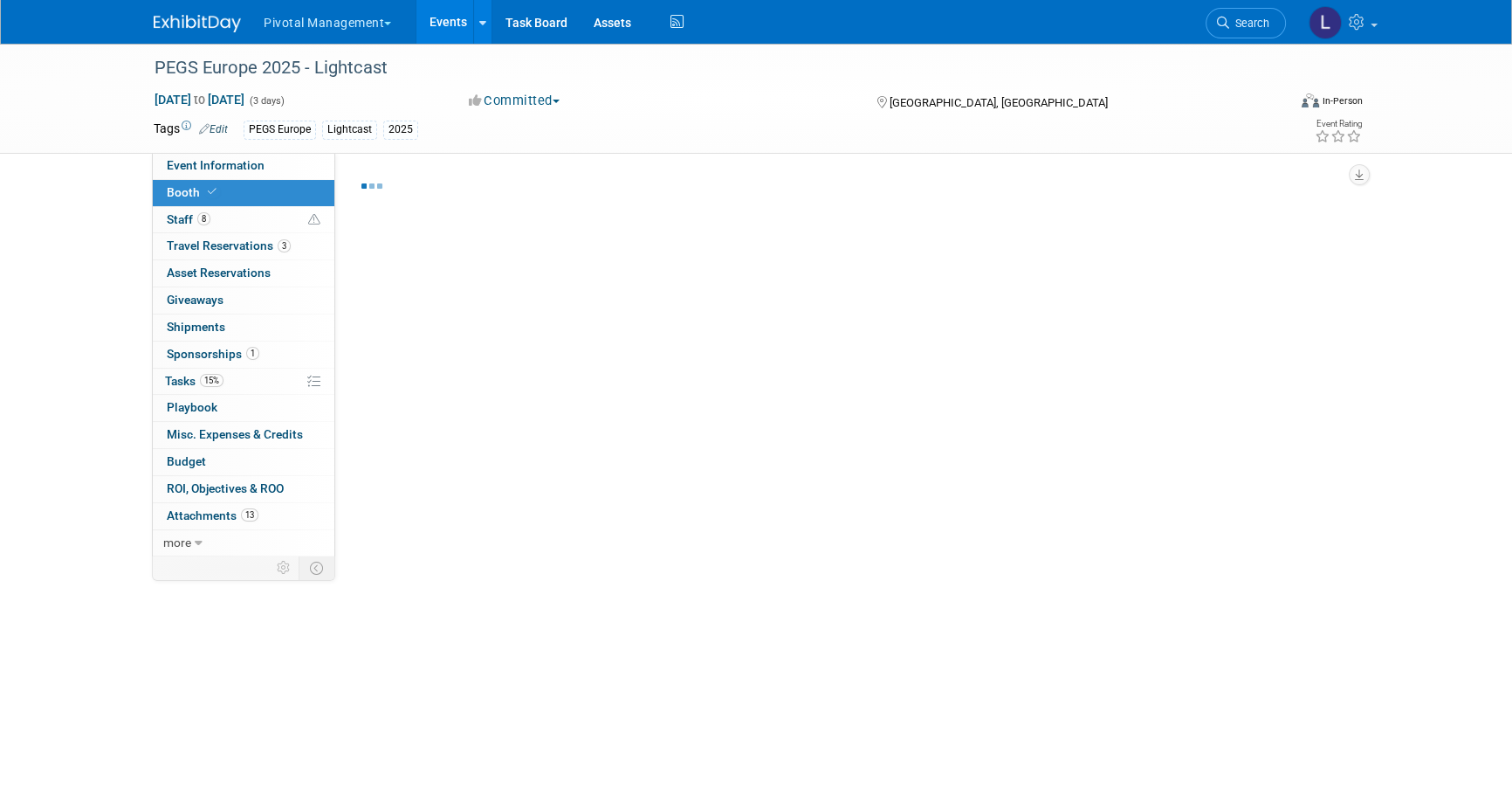
select select "Yes"
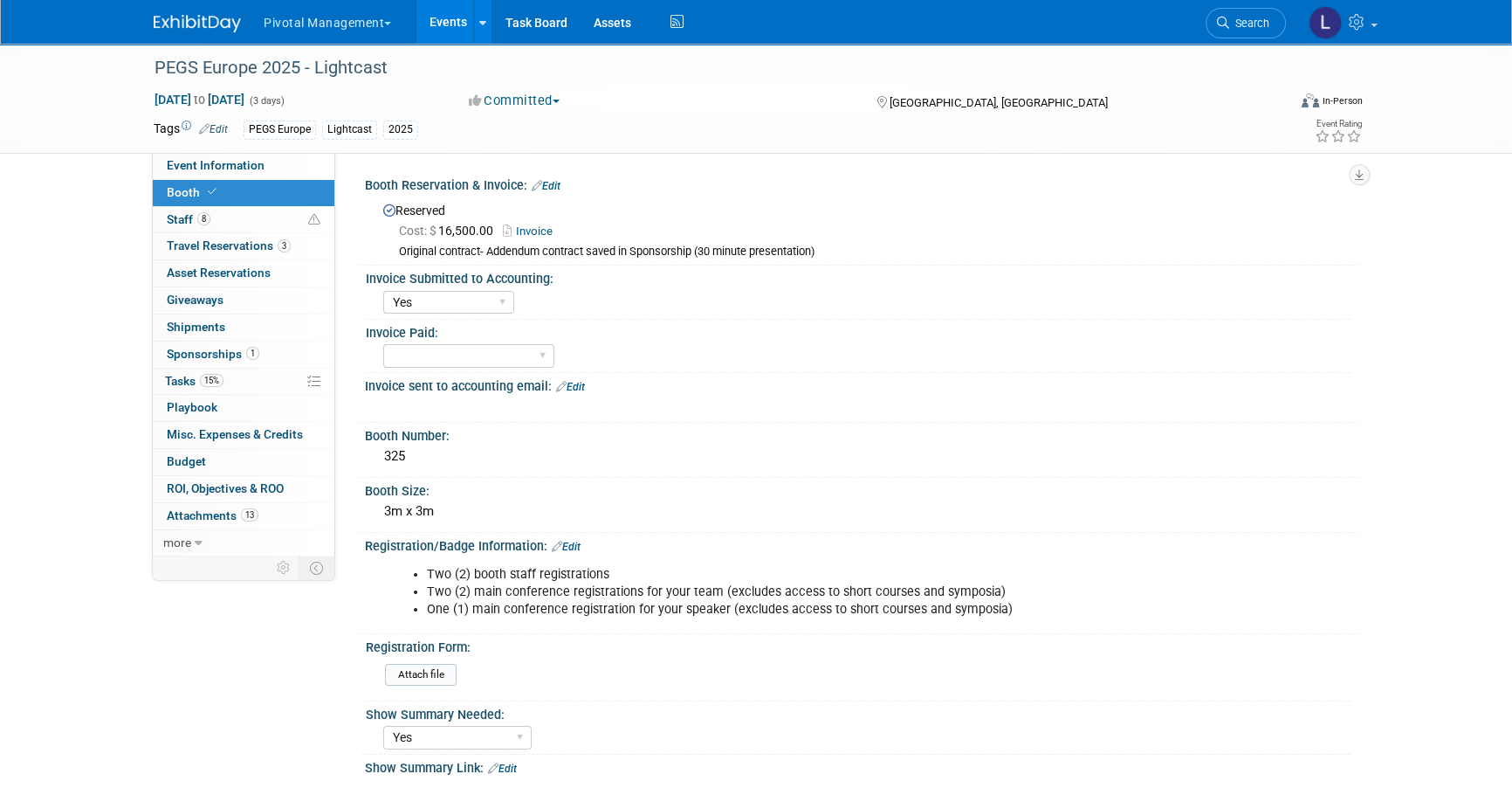
select select "Yes"
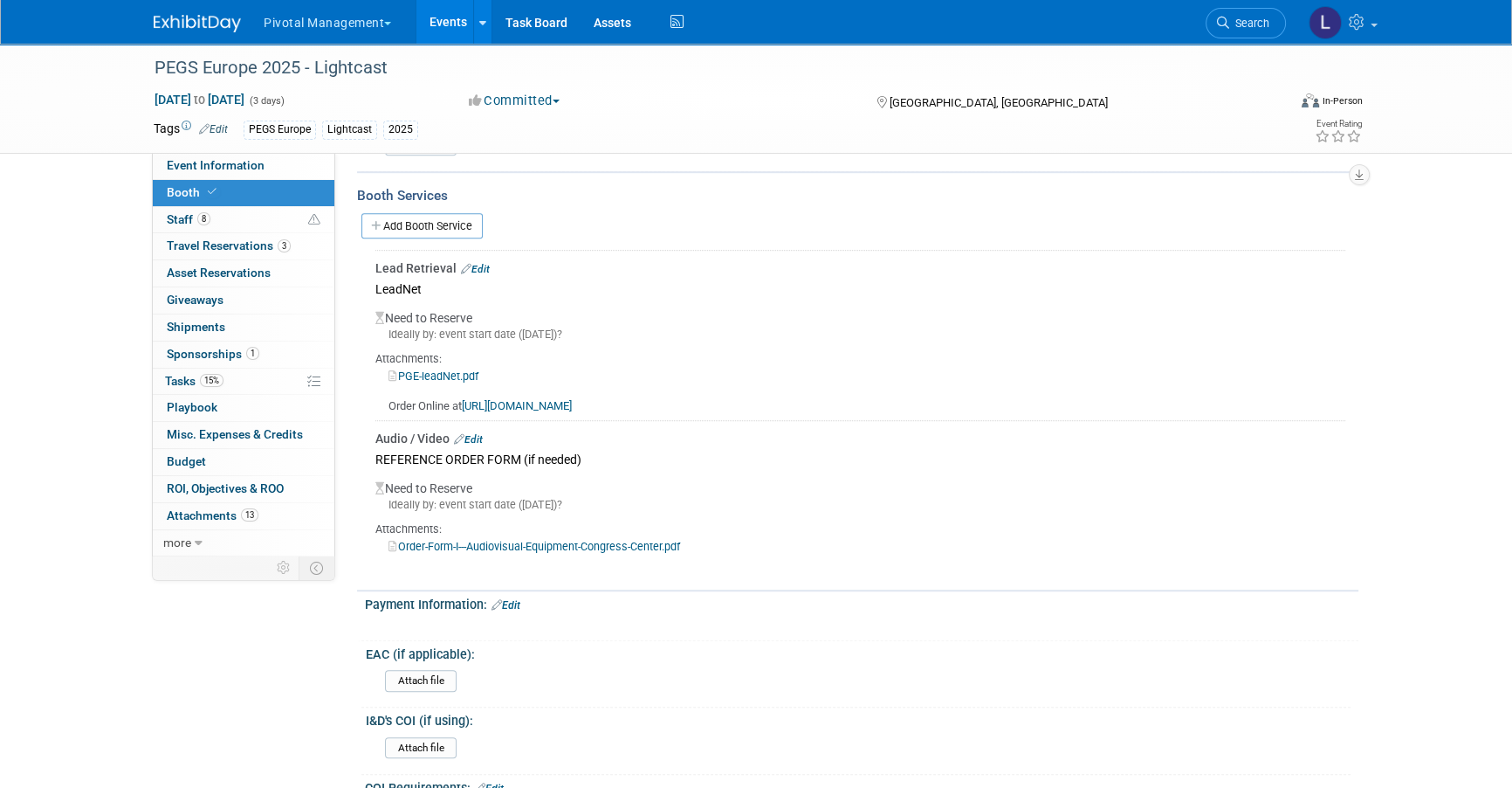
scroll to position [1383, 0]
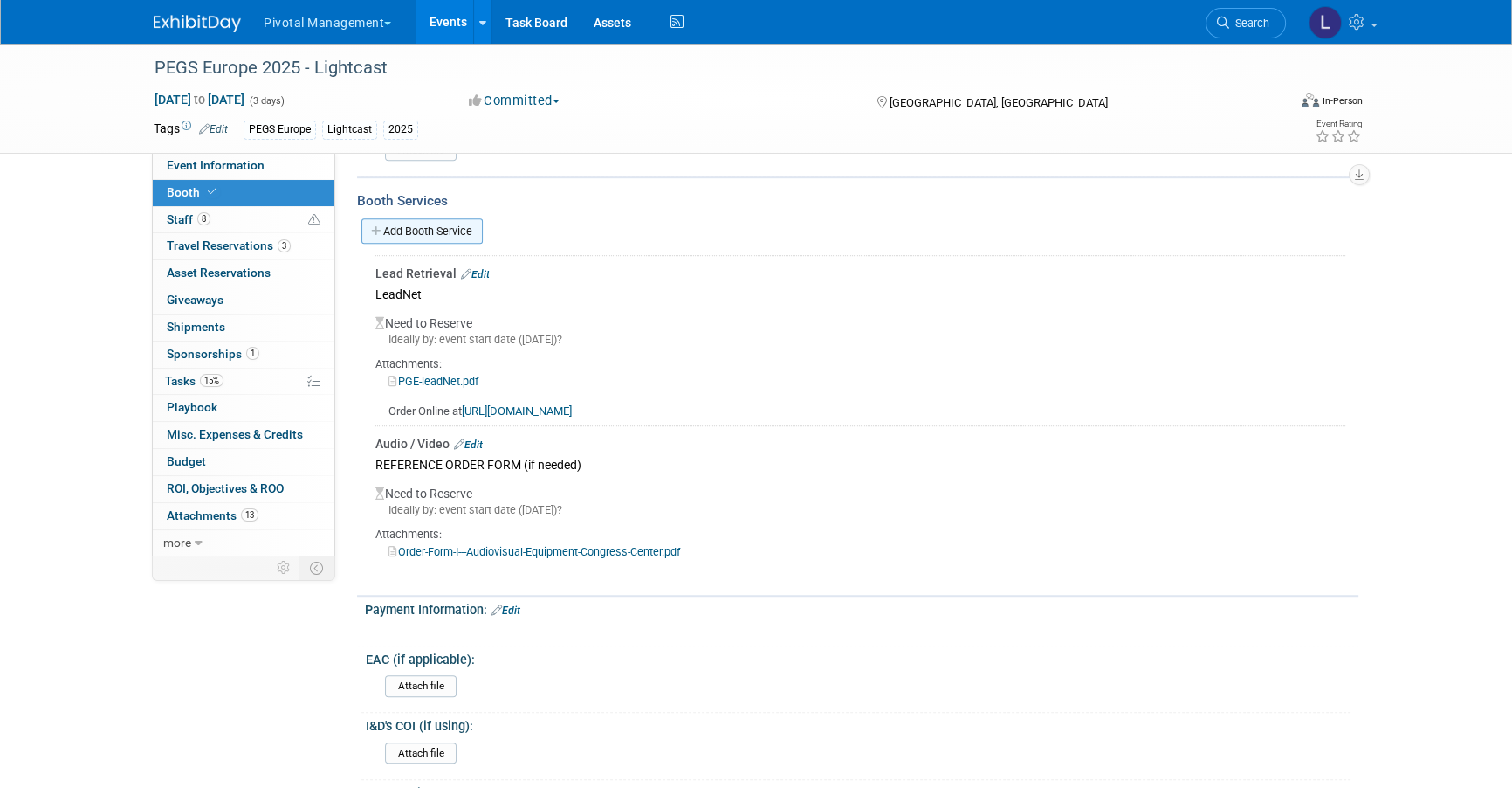
click at [395, 229] on link "Add Booth Service" at bounding box center [421, 231] width 121 height 25
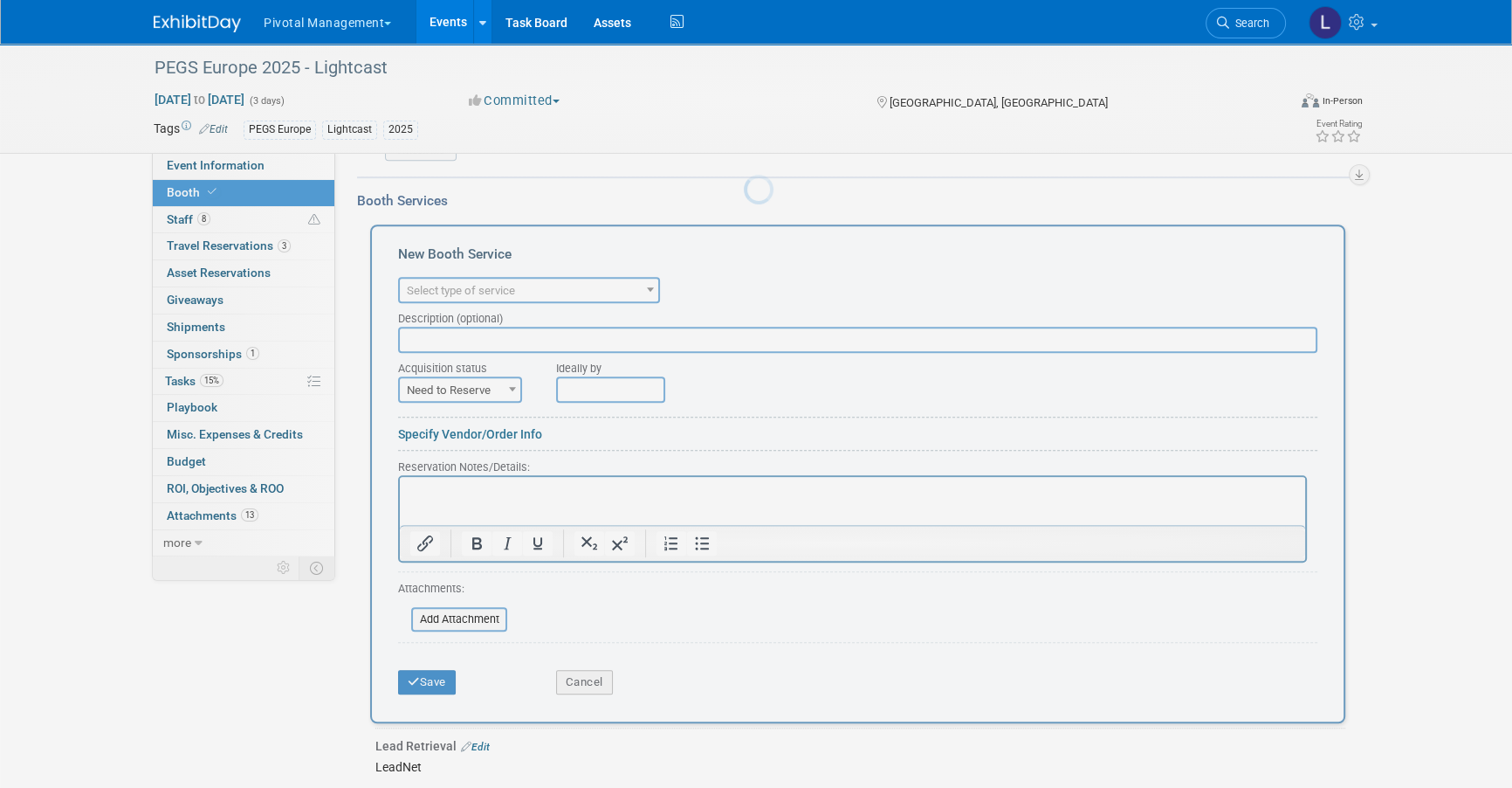
scroll to position [0, 0]
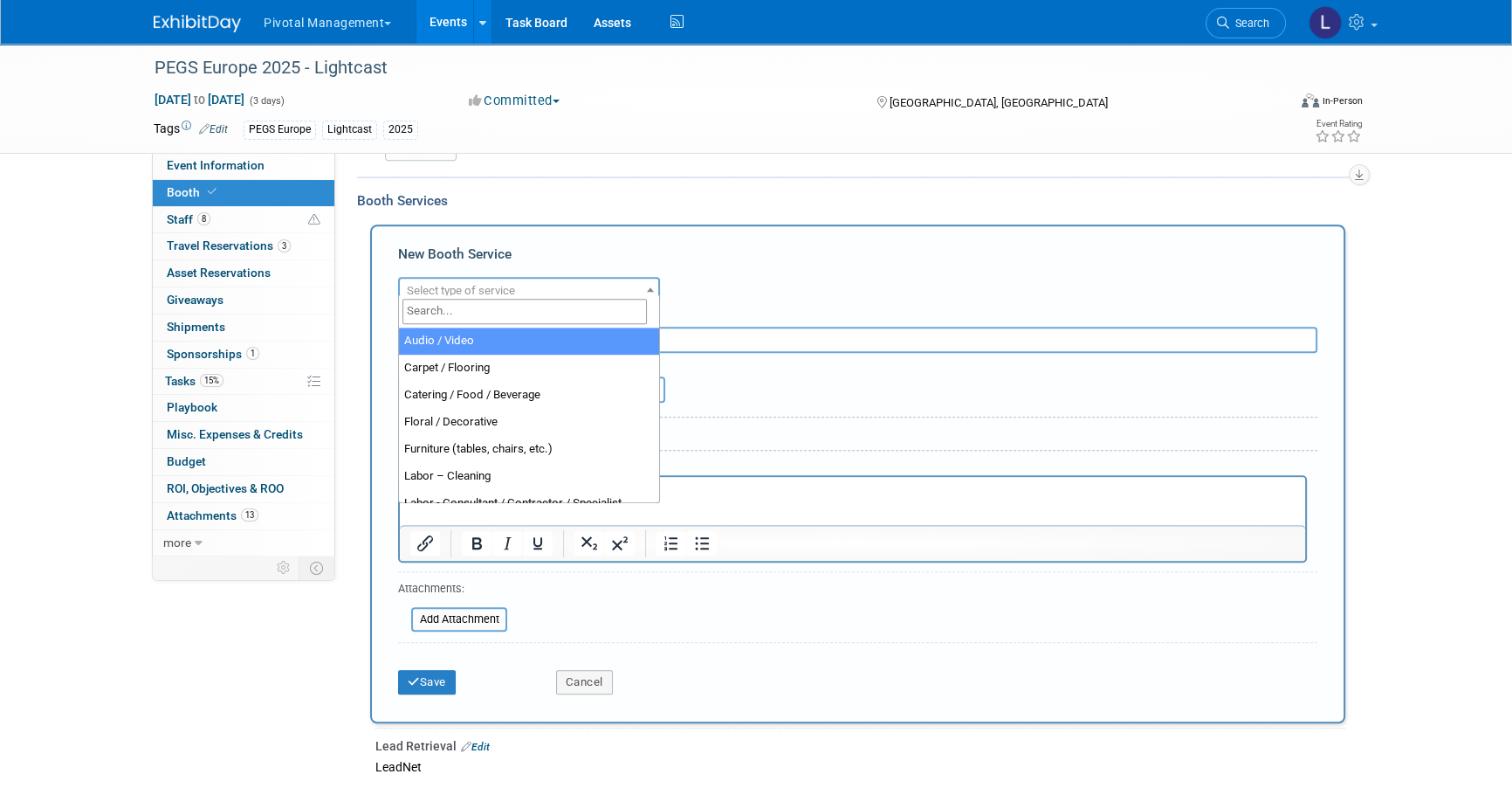
click at [489, 288] on span "Select type of service" at bounding box center [460, 290] width 108 height 13
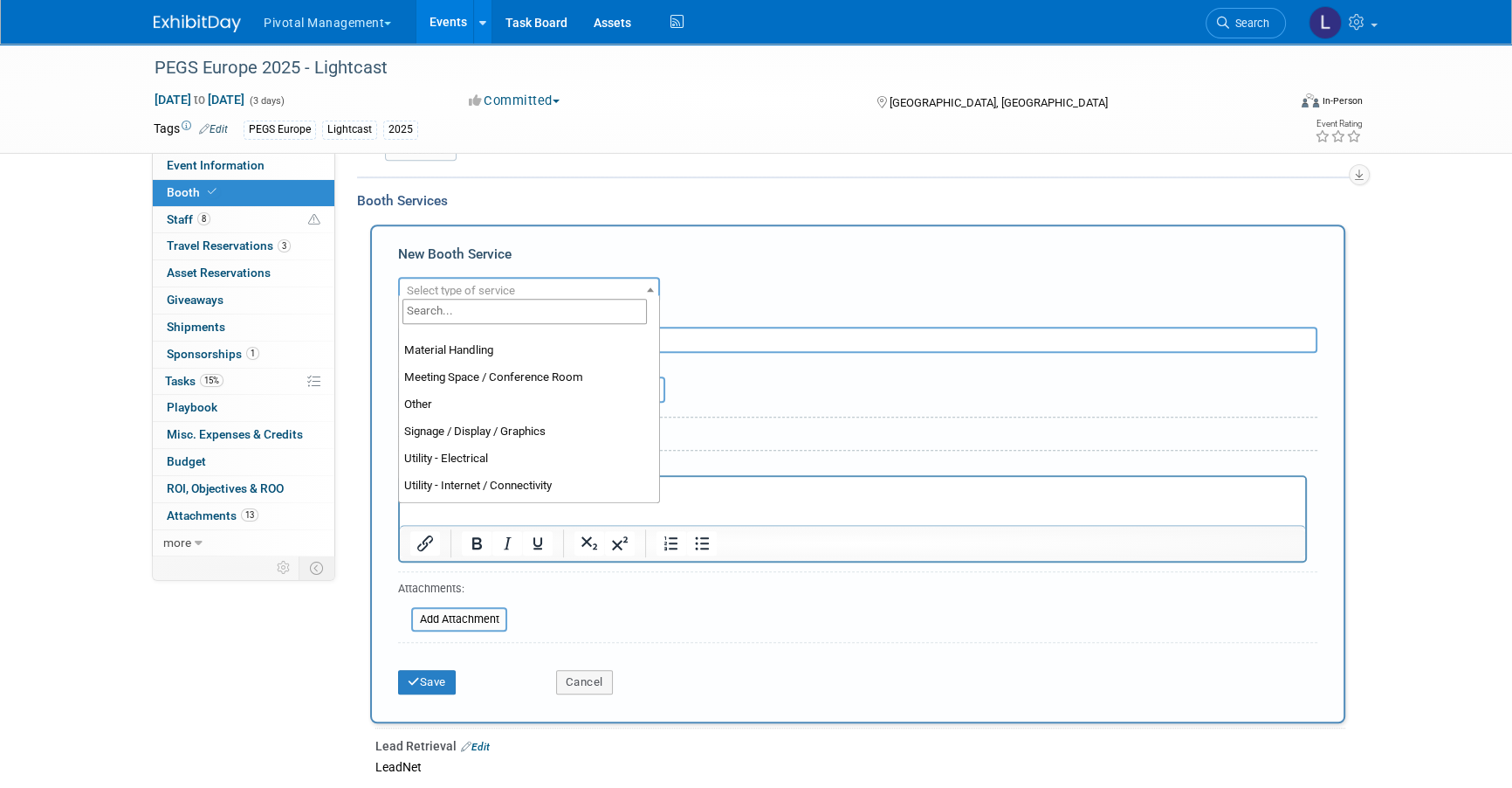
scroll to position [447, 0]
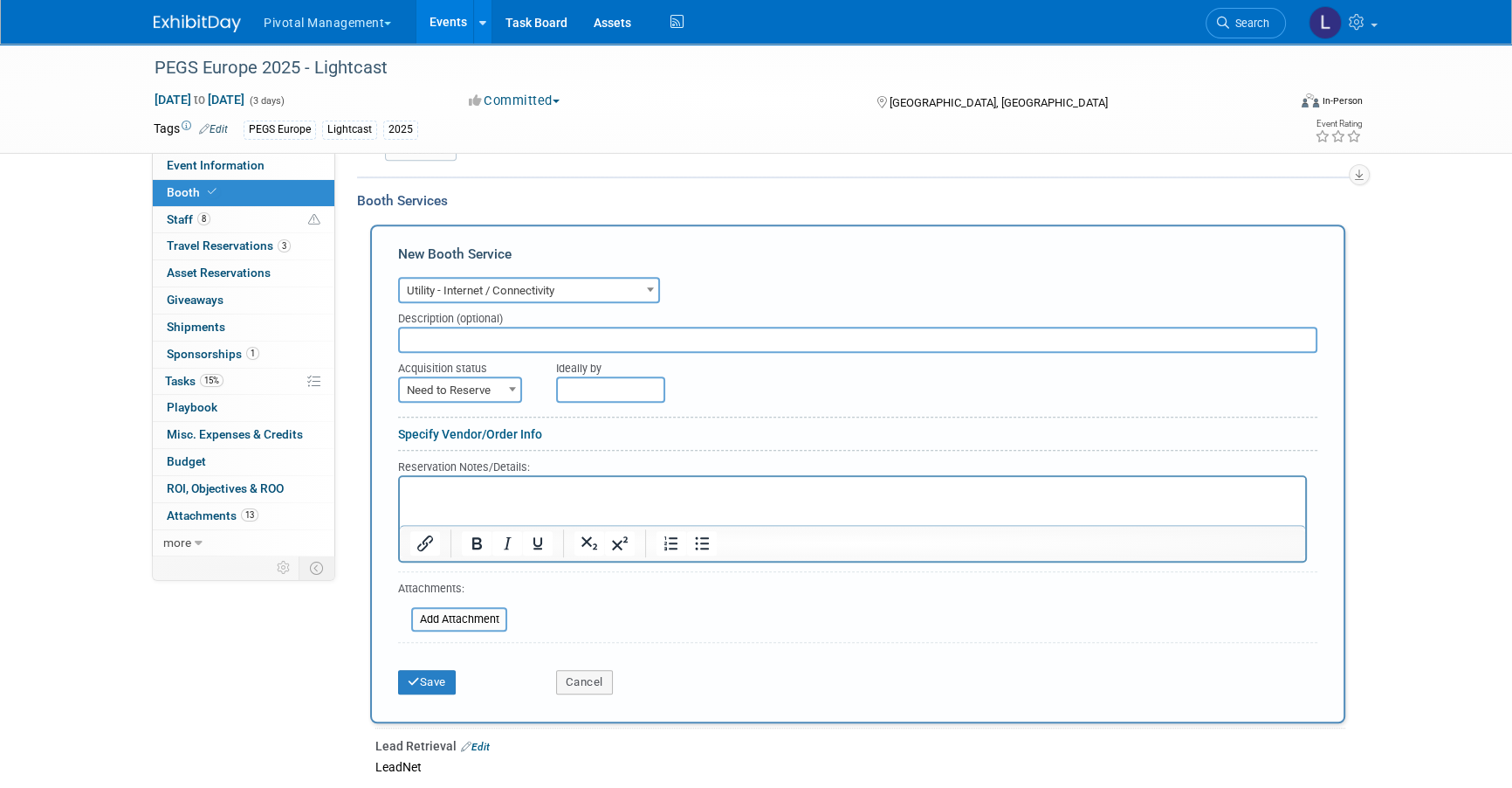
select select "18"
click at [461, 328] on input "text" at bounding box center [858, 339] width 920 height 26
type input "REFERENCE FORM (if needed)"
click at [447, 482] on html at bounding box center [852, 488] width 905 height 24
click at [454, 609] on input "file" at bounding box center [401, 619] width 207 height 21
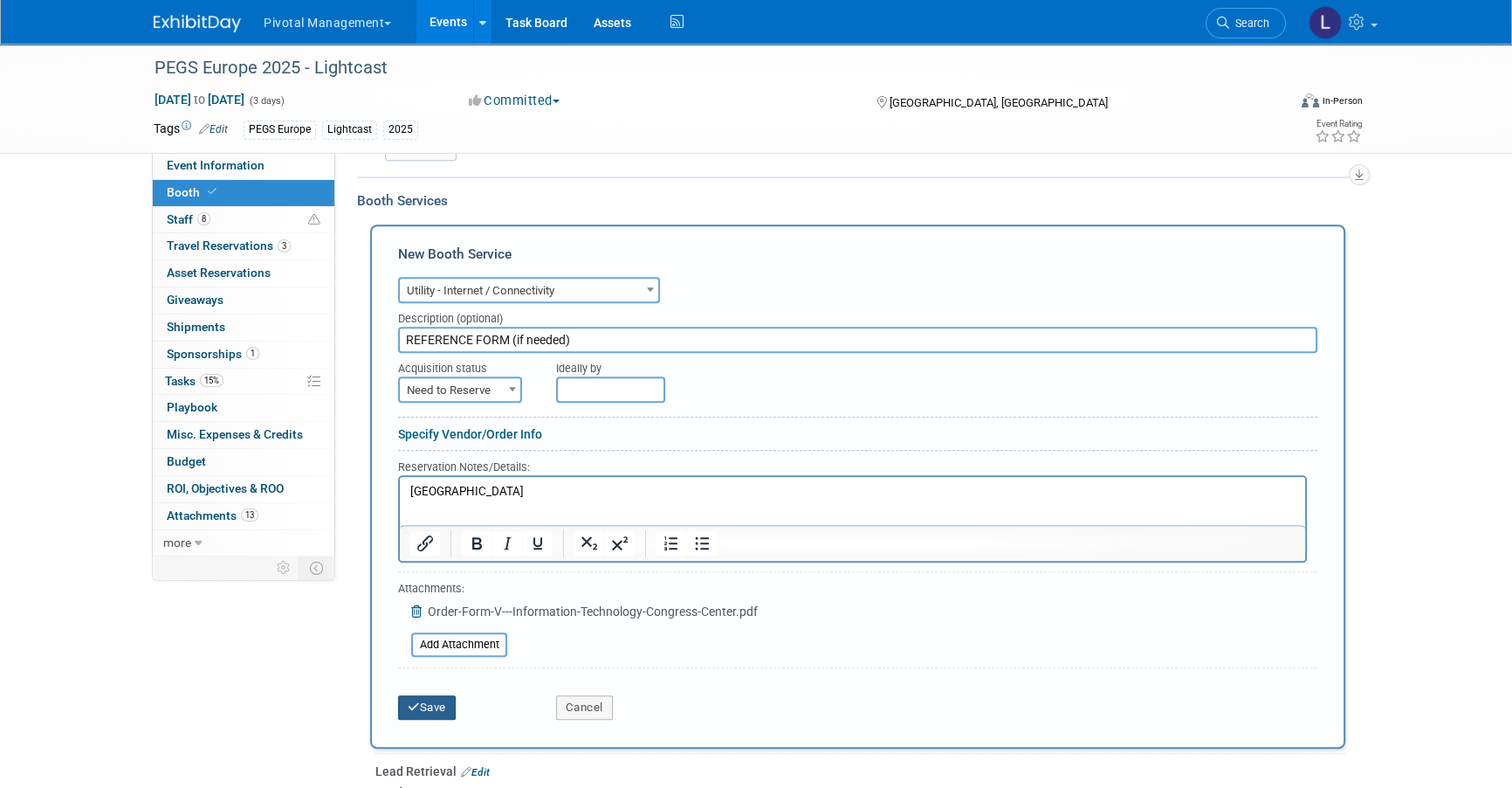
click at [432, 692] on button "Save" at bounding box center [427, 707] width 57 height 25
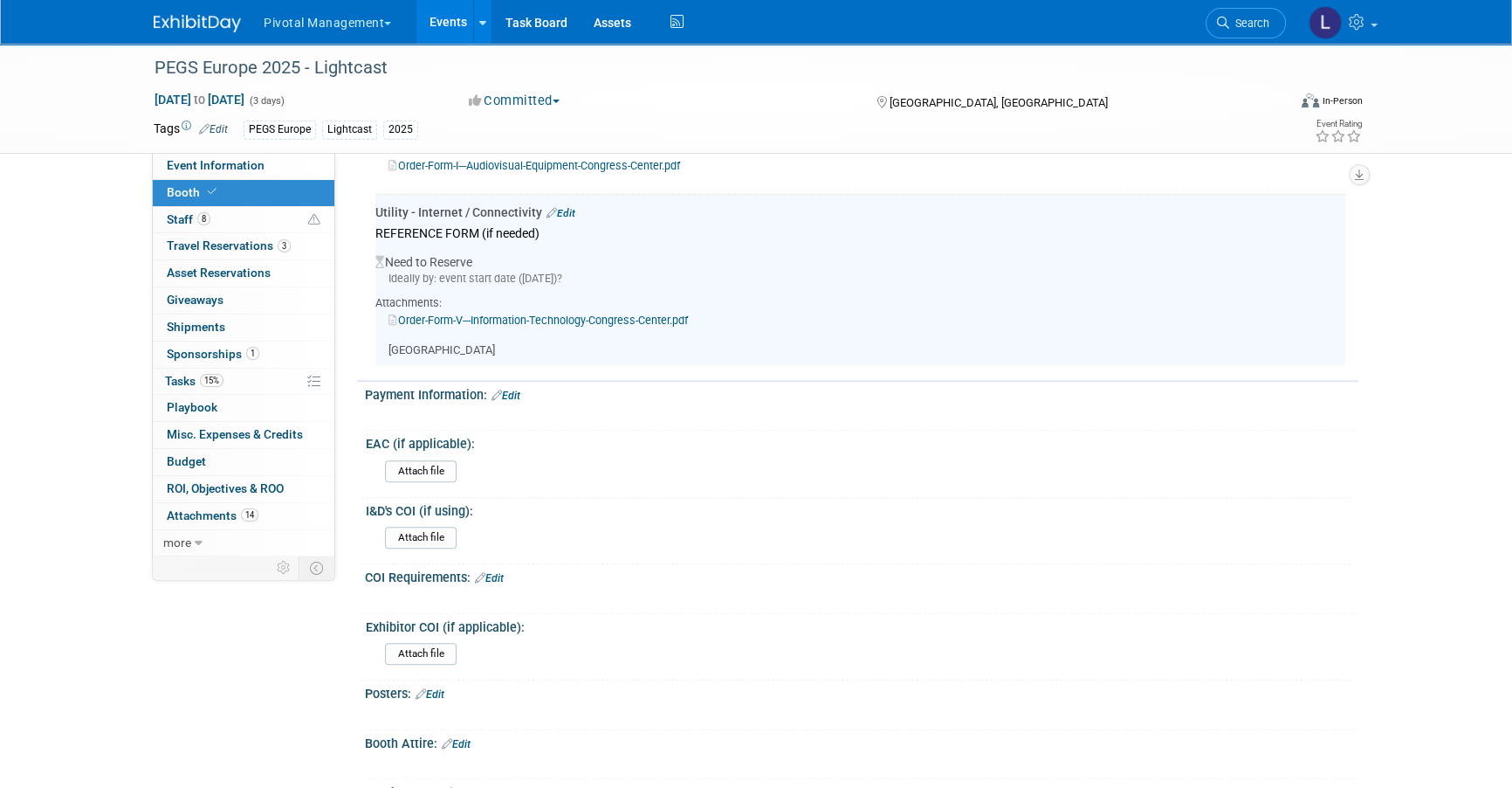
scroll to position [1772, 0]
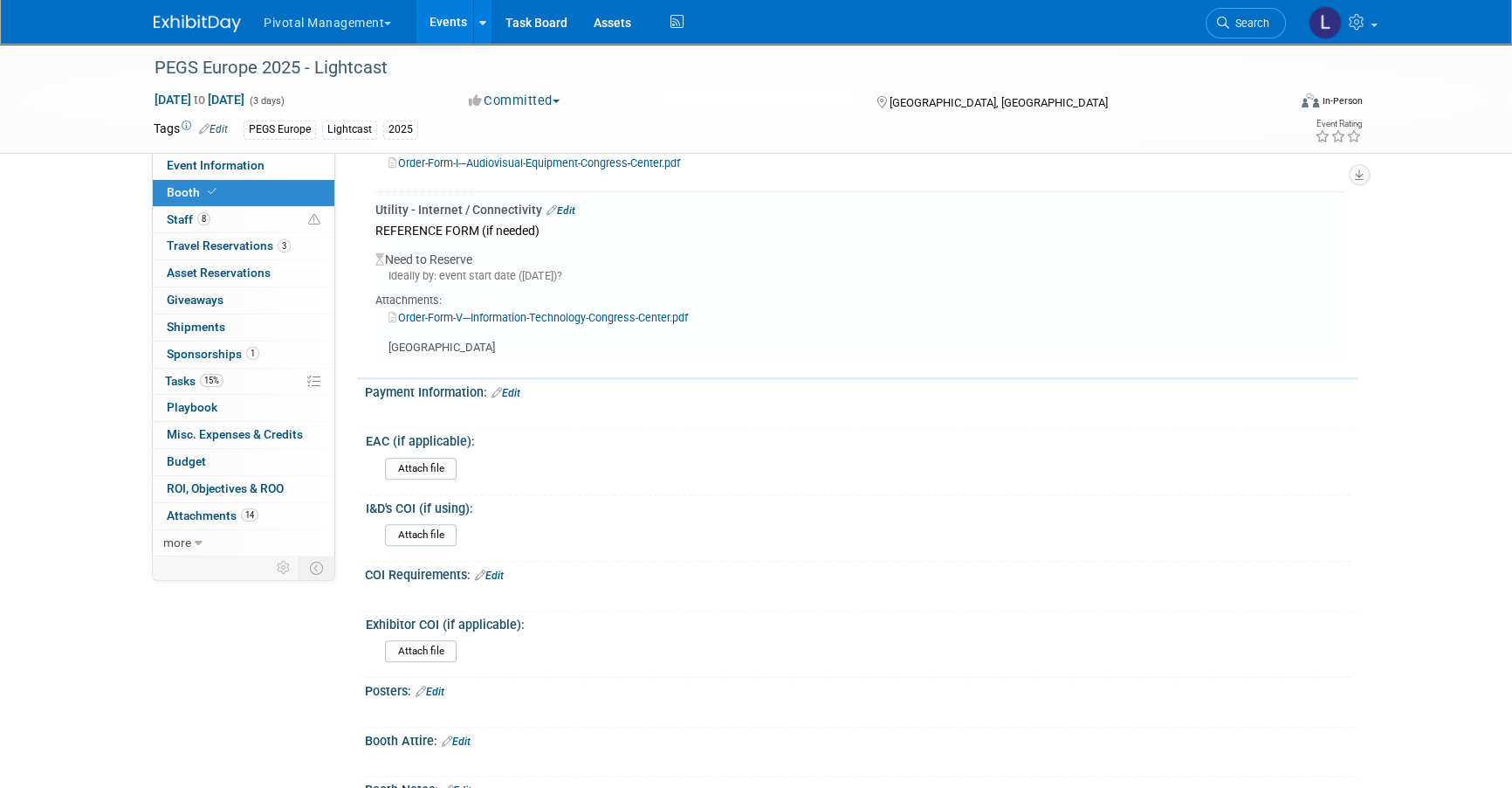
click at [577, 201] on div "Utility - Internet / Connectivity Edit" at bounding box center [861, 209] width 970 height 17
click at [569, 205] on link "Edit" at bounding box center [561, 210] width 29 height 12
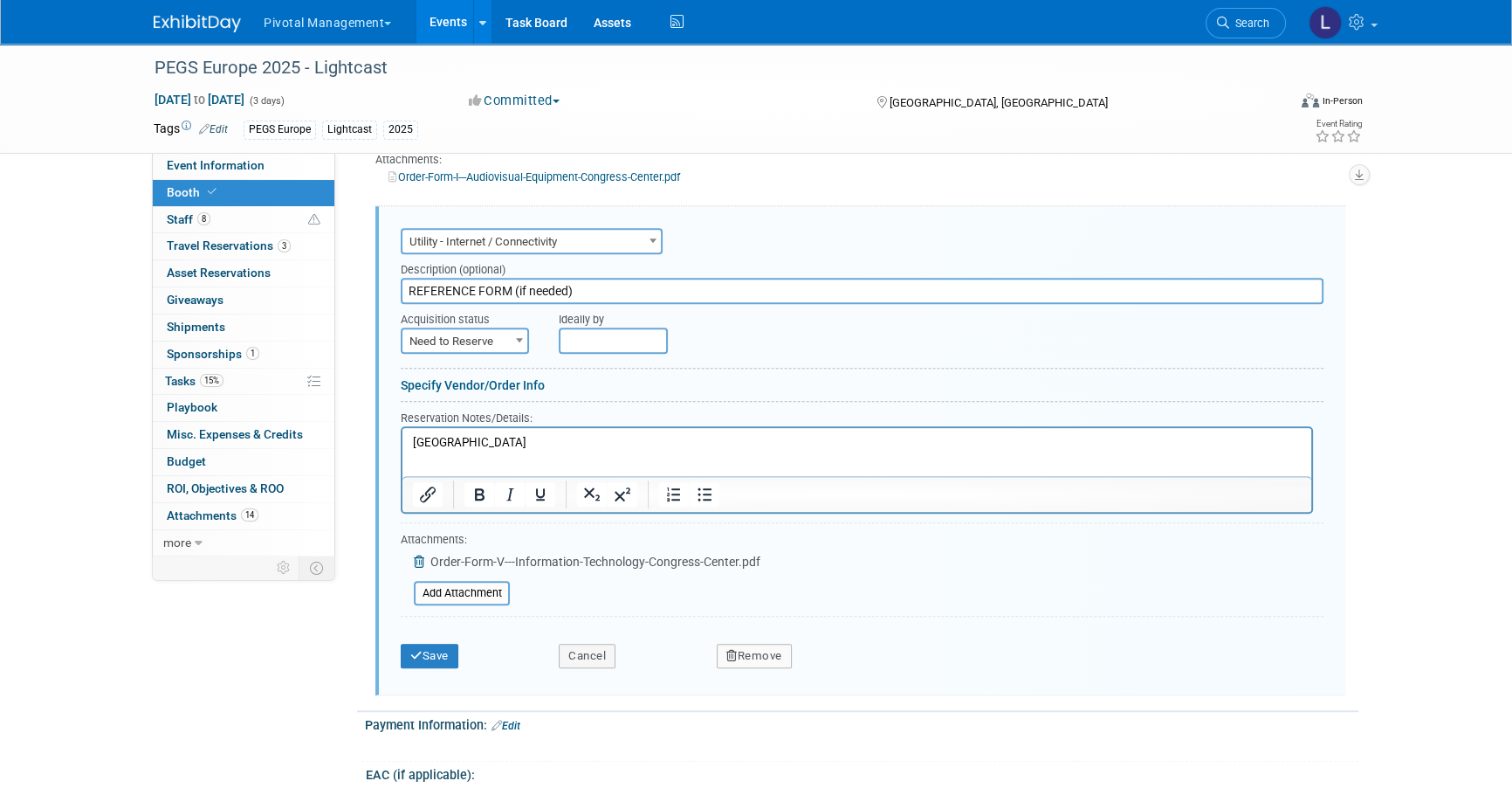
scroll to position [0, 0]
click at [421, 447] on p "[GEOGRAPHIC_DATA]" at bounding box center [857, 443] width 889 height 16
click at [428, 643] on button "Save" at bounding box center [429, 655] width 57 height 25
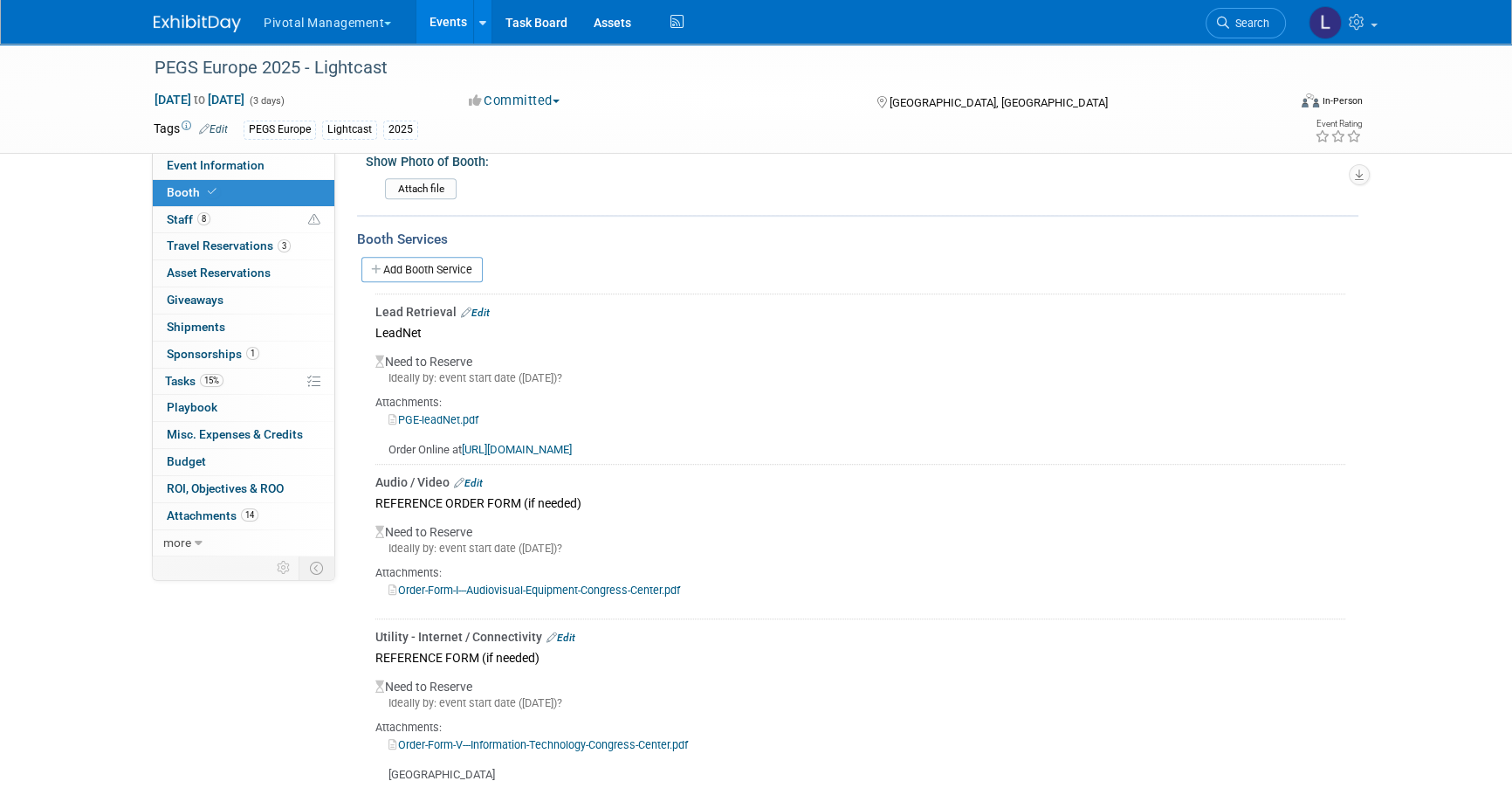
scroll to position [1337, 0]
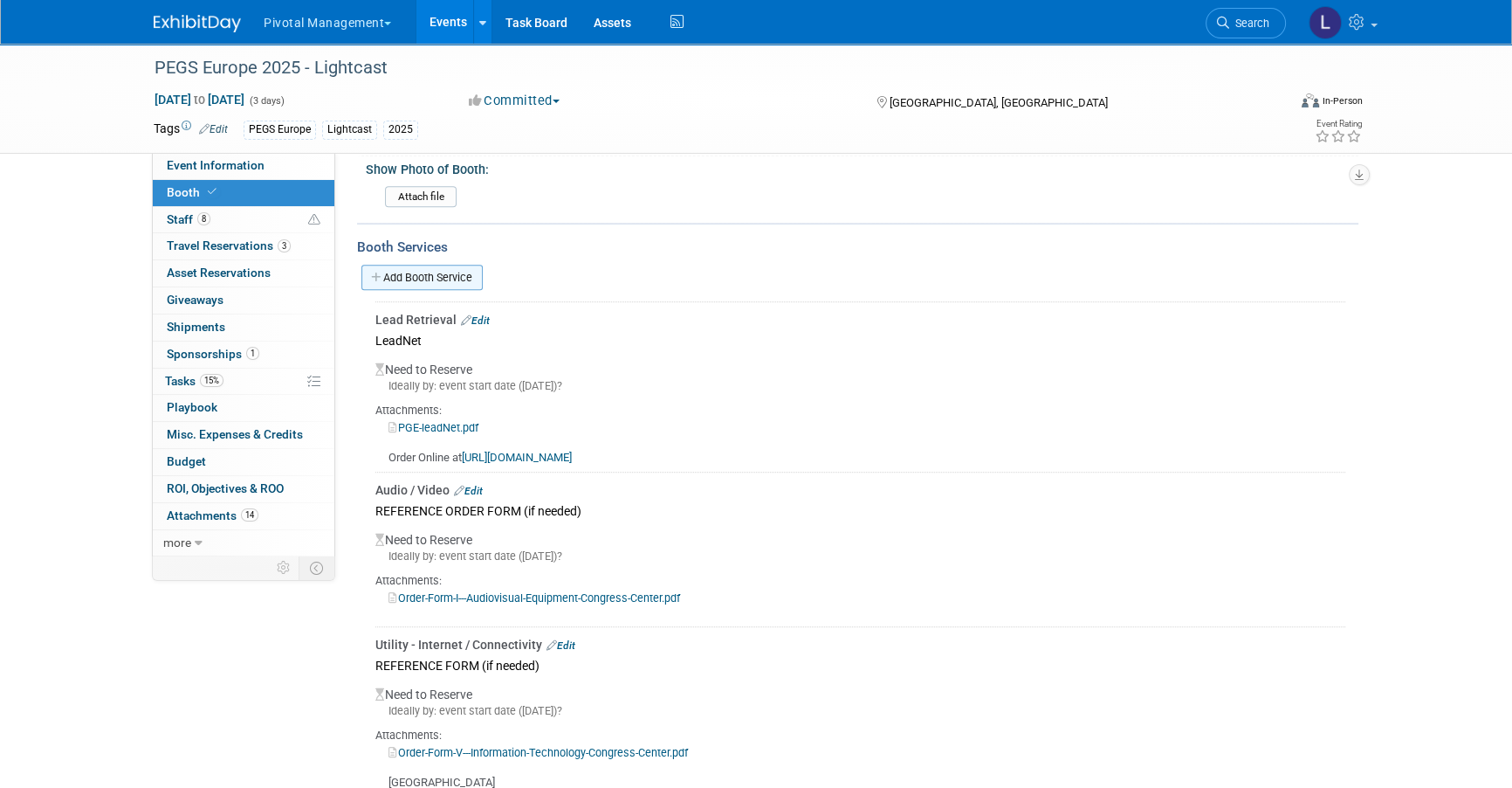
click at [446, 265] on link "Add Booth Service" at bounding box center [421, 278] width 121 height 25
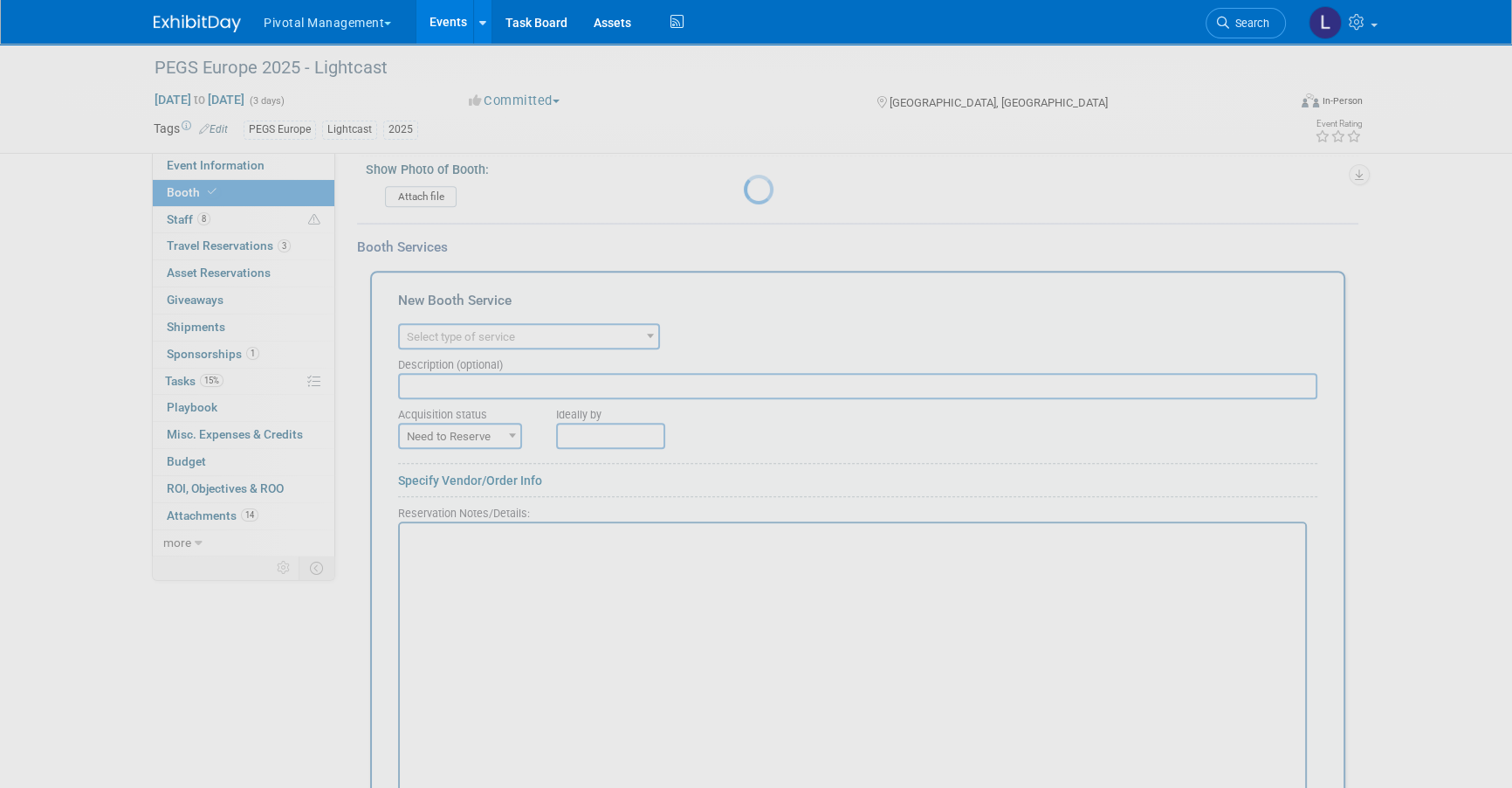
scroll to position [0, 0]
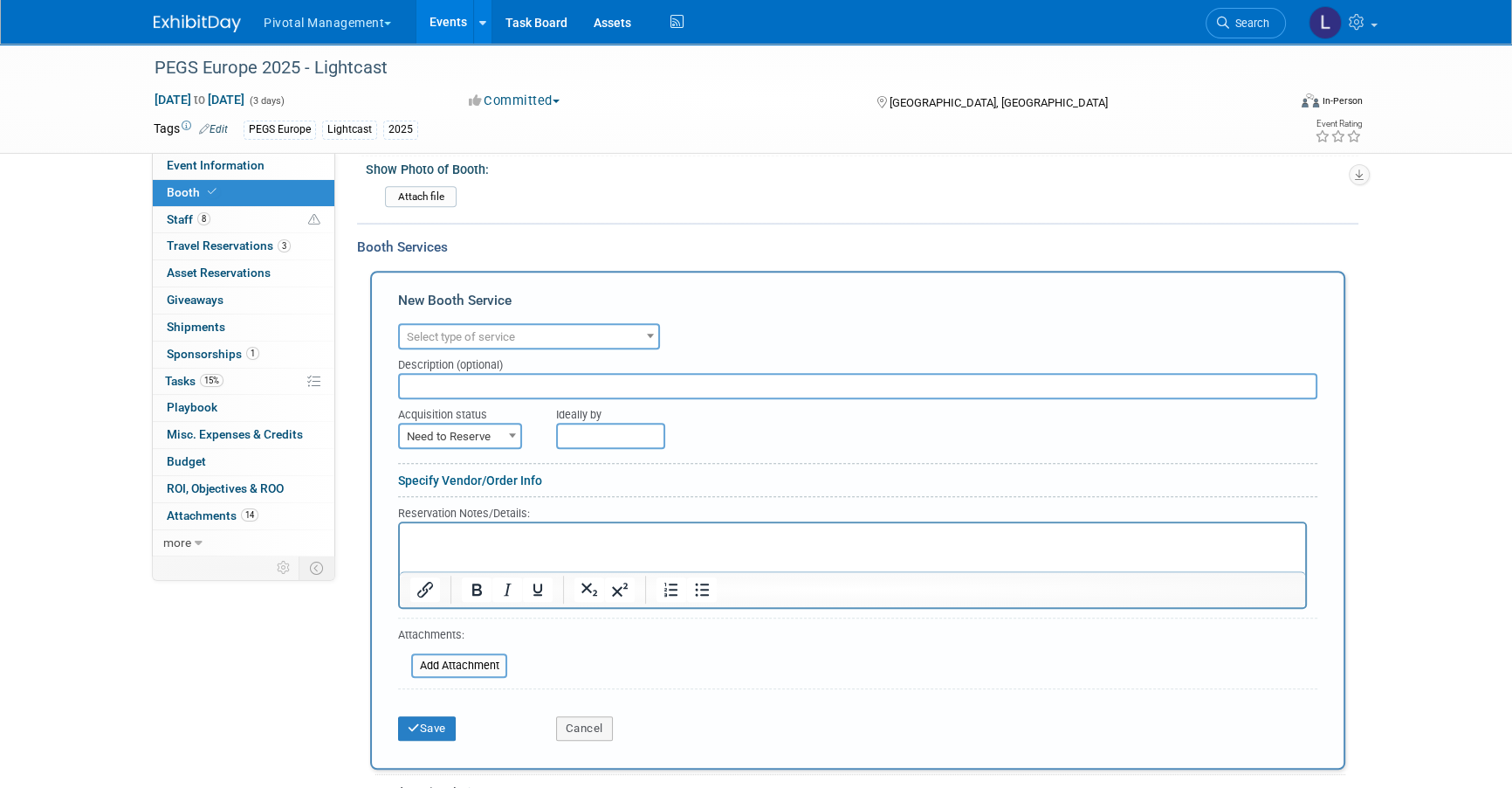
click at [510, 338] on span "Select type of service" at bounding box center [529, 337] width 258 height 25
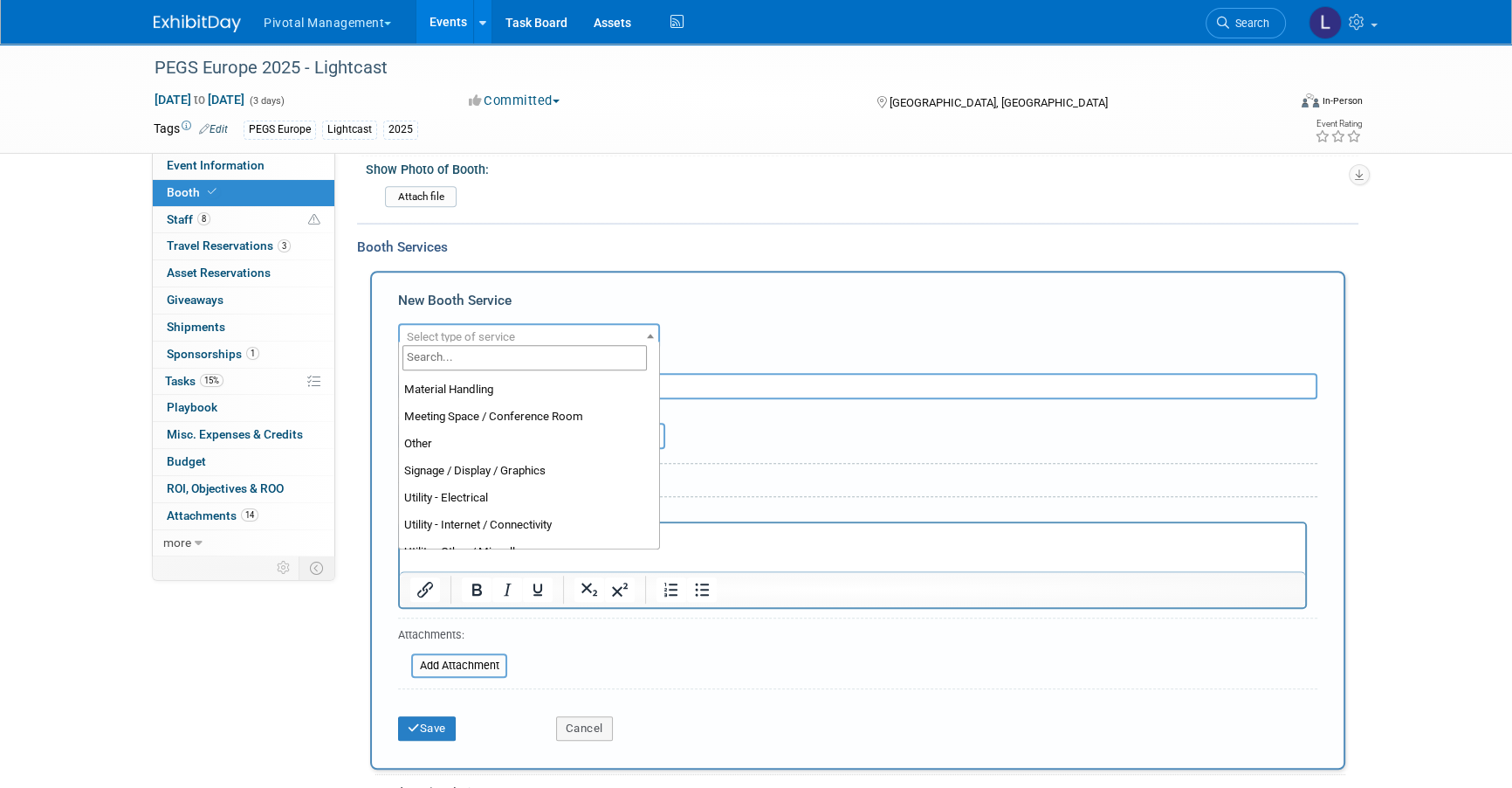
scroll to position [409, 0]
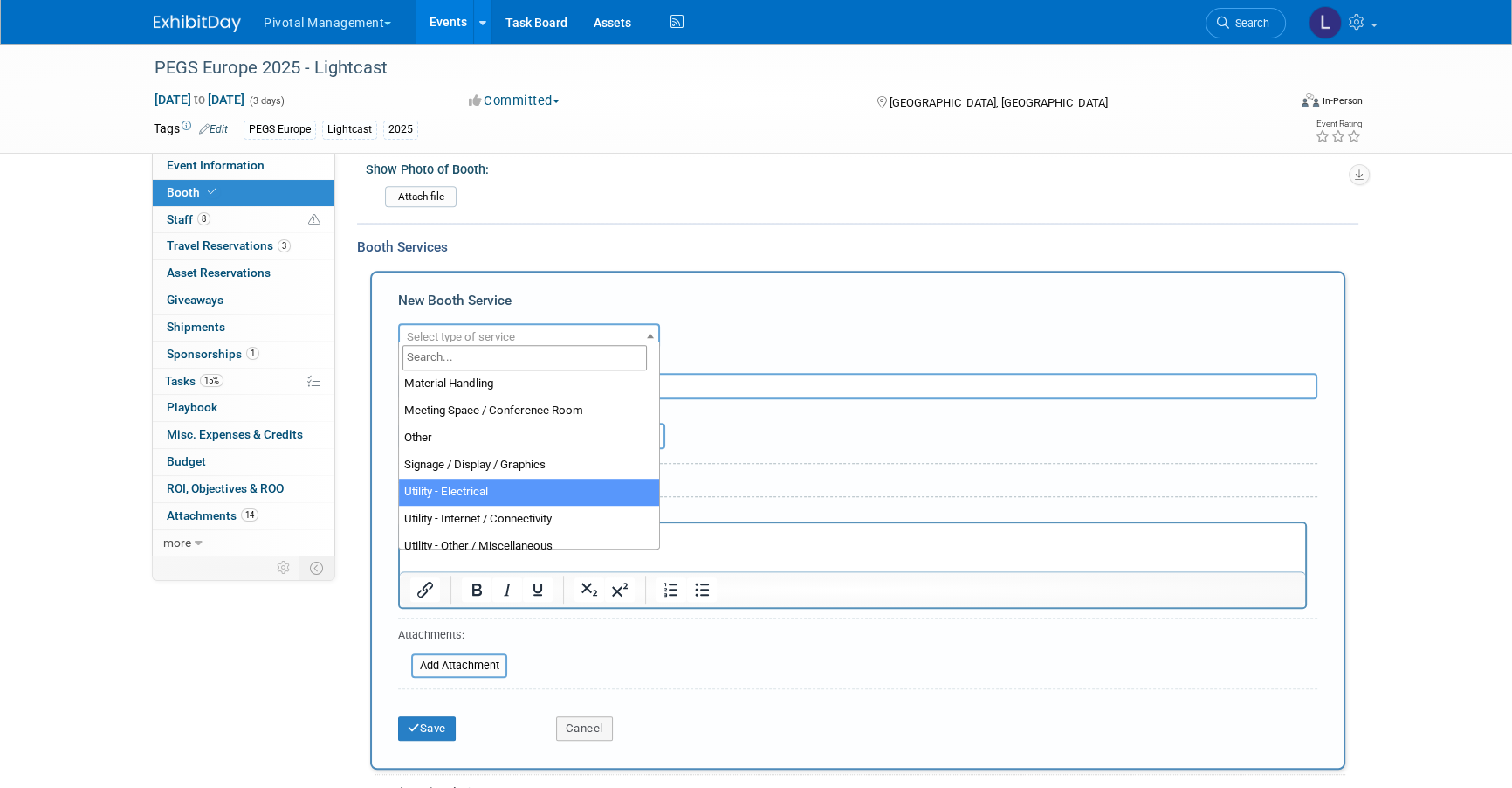
select select "8"
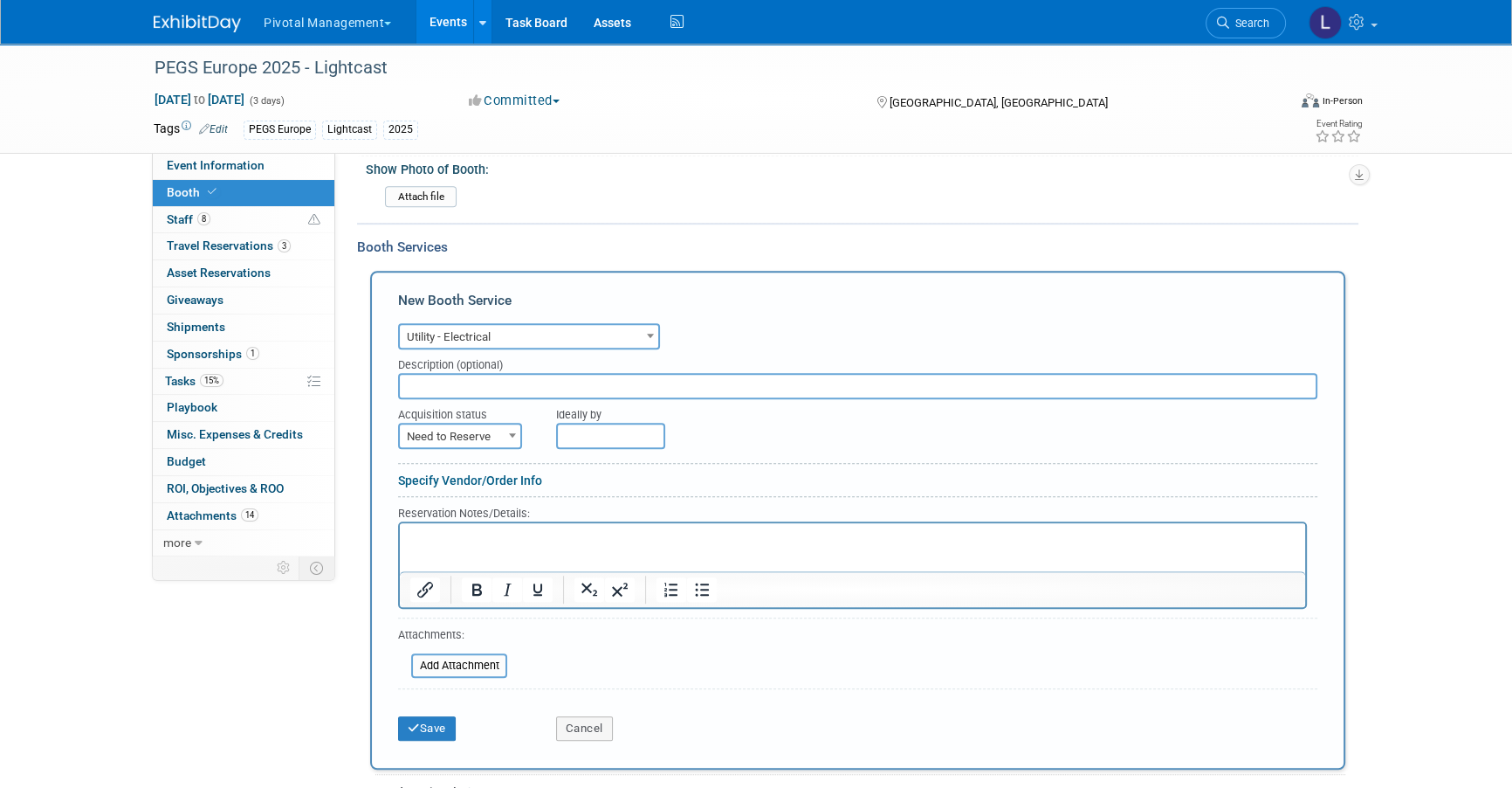
click at [504, 424] on span at bounding box center [512, 435] width 17 height 23
click at [490, 373] on input "text" at bounding box center [858, 386] width 920 height 26
type input "E"
type input "C"
type input "Electrical for Monitor, Demo"
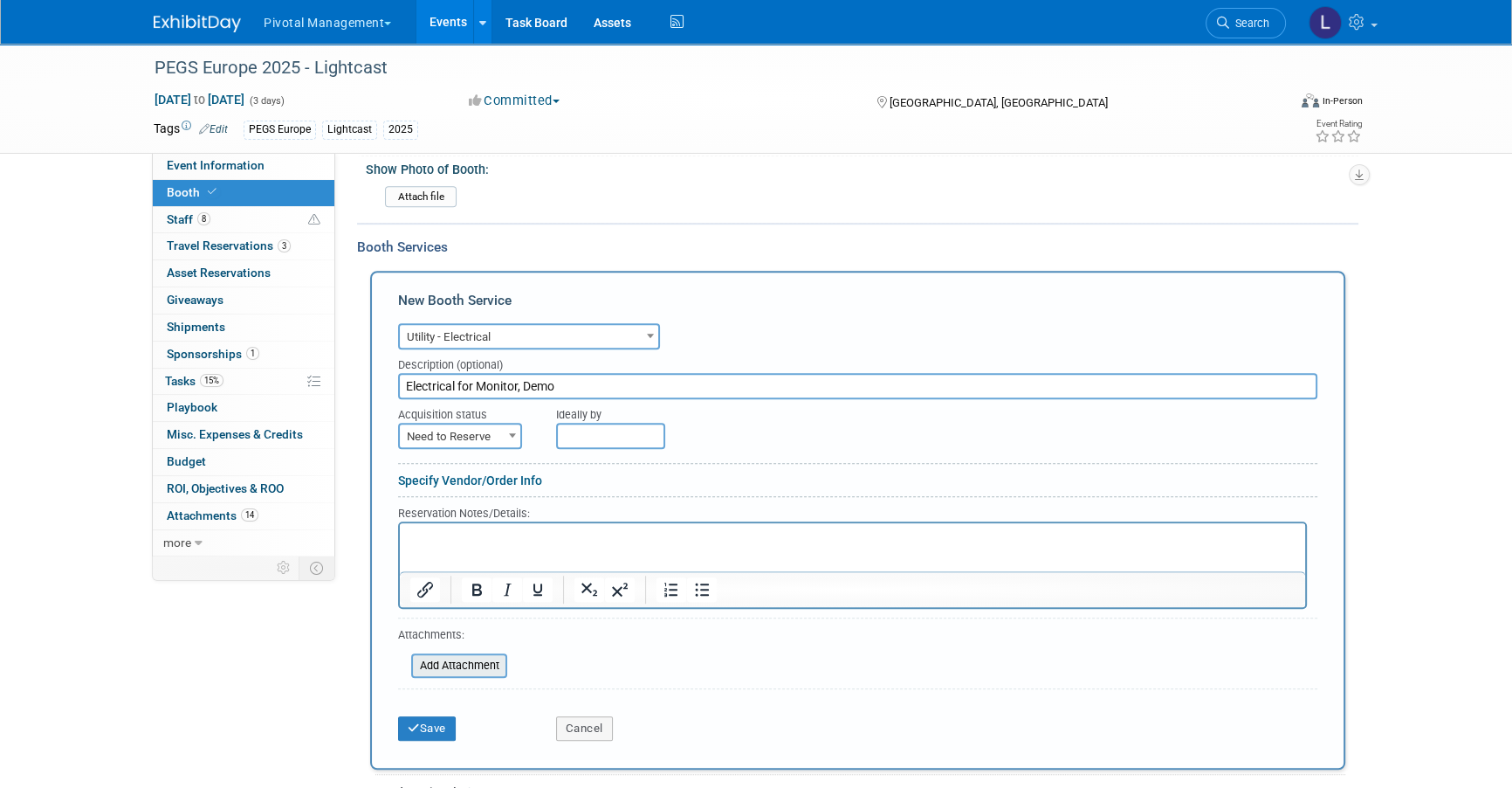
click at [489, 660] on input "file" at bounding box center [401, 665] width 207 height 21
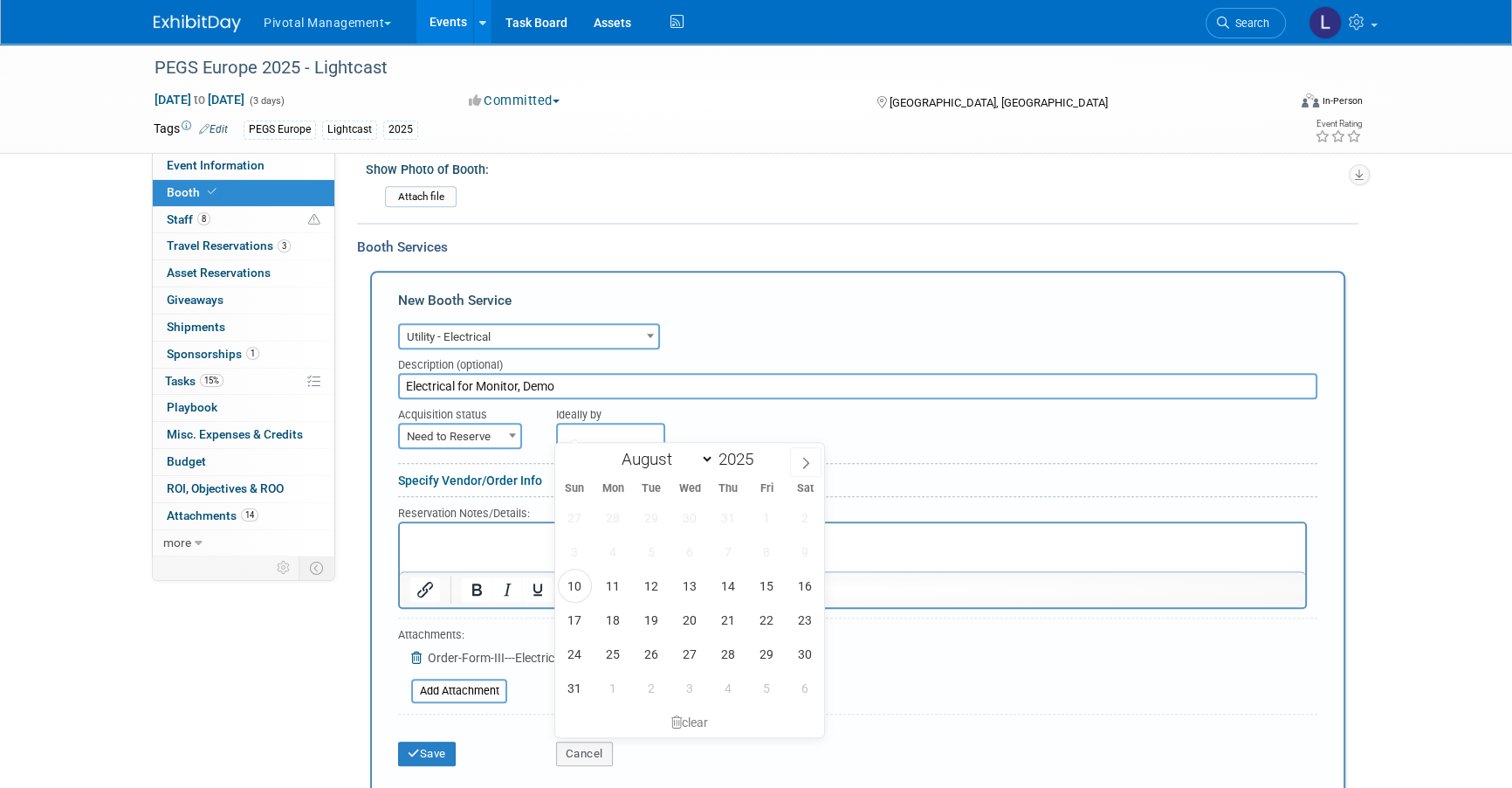
click at [620, 429] on input "text" at bounding box center [610, 436] width 109 height 26
click at [811, 457] on icon at bounding box center [805, 462] width 12 height 12
select select "9"
click at [620, 639] on span "27" at bounding box center [613, 653] width 34 height 34
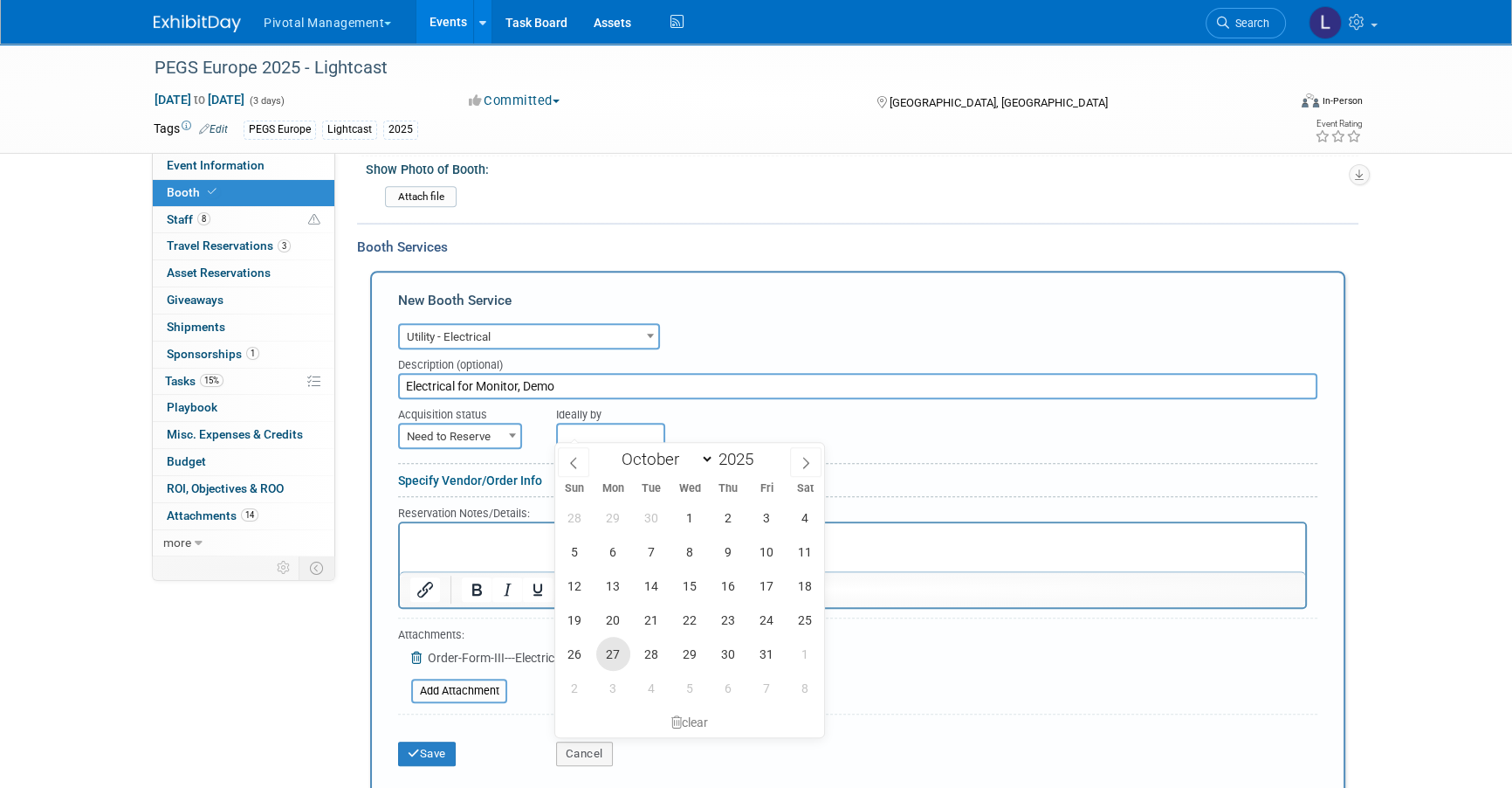
type input "[DATE]"
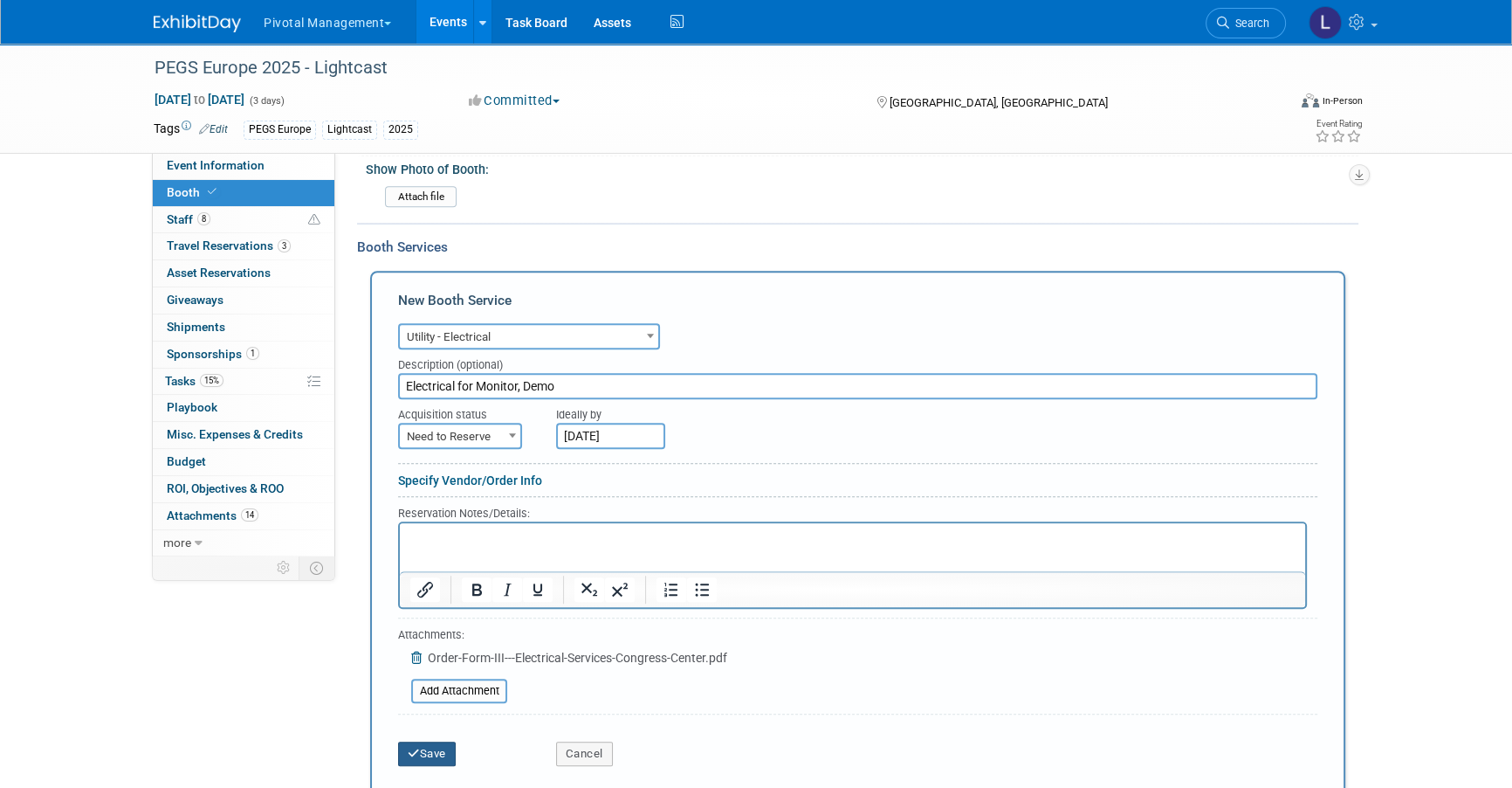
click at [450, 692] on button "Save" at bounding box center [427, 753] width 57 height 25
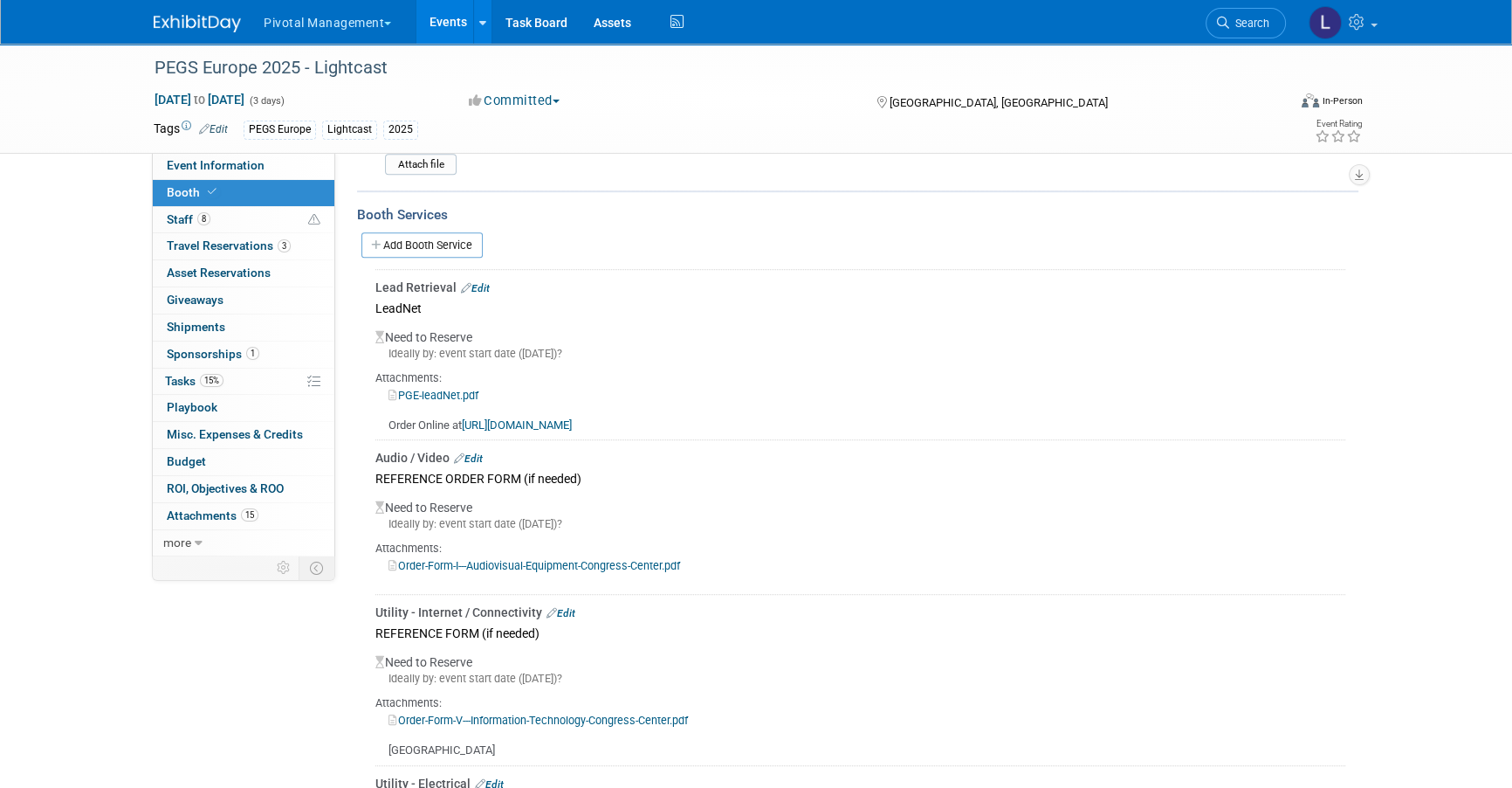
scroll to position [1371, 0]
click at [430, 237] on link "Add Booth Service" at bounding box center [421, 243] width 121 height 25
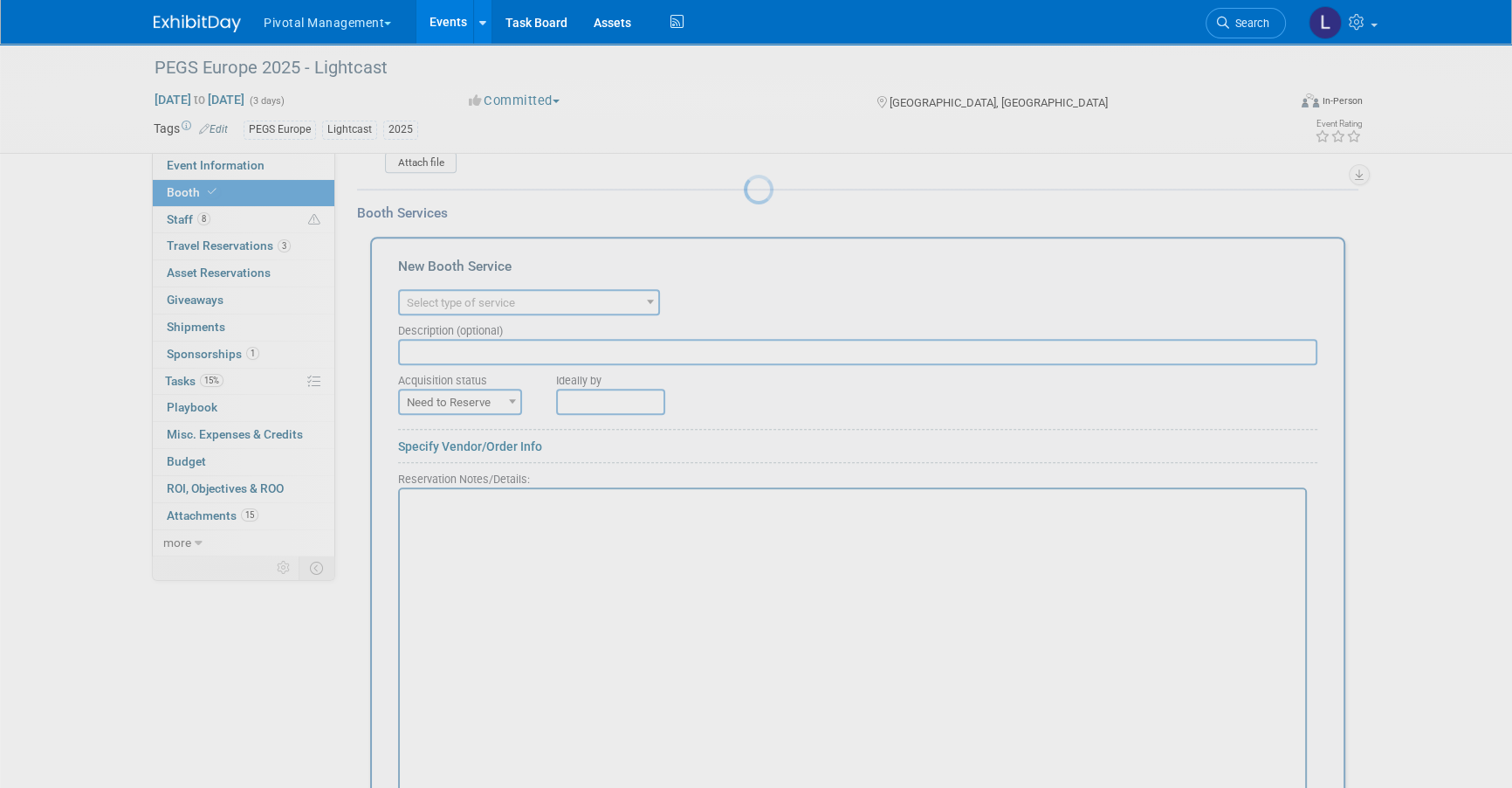
scroll to position [0, 0]
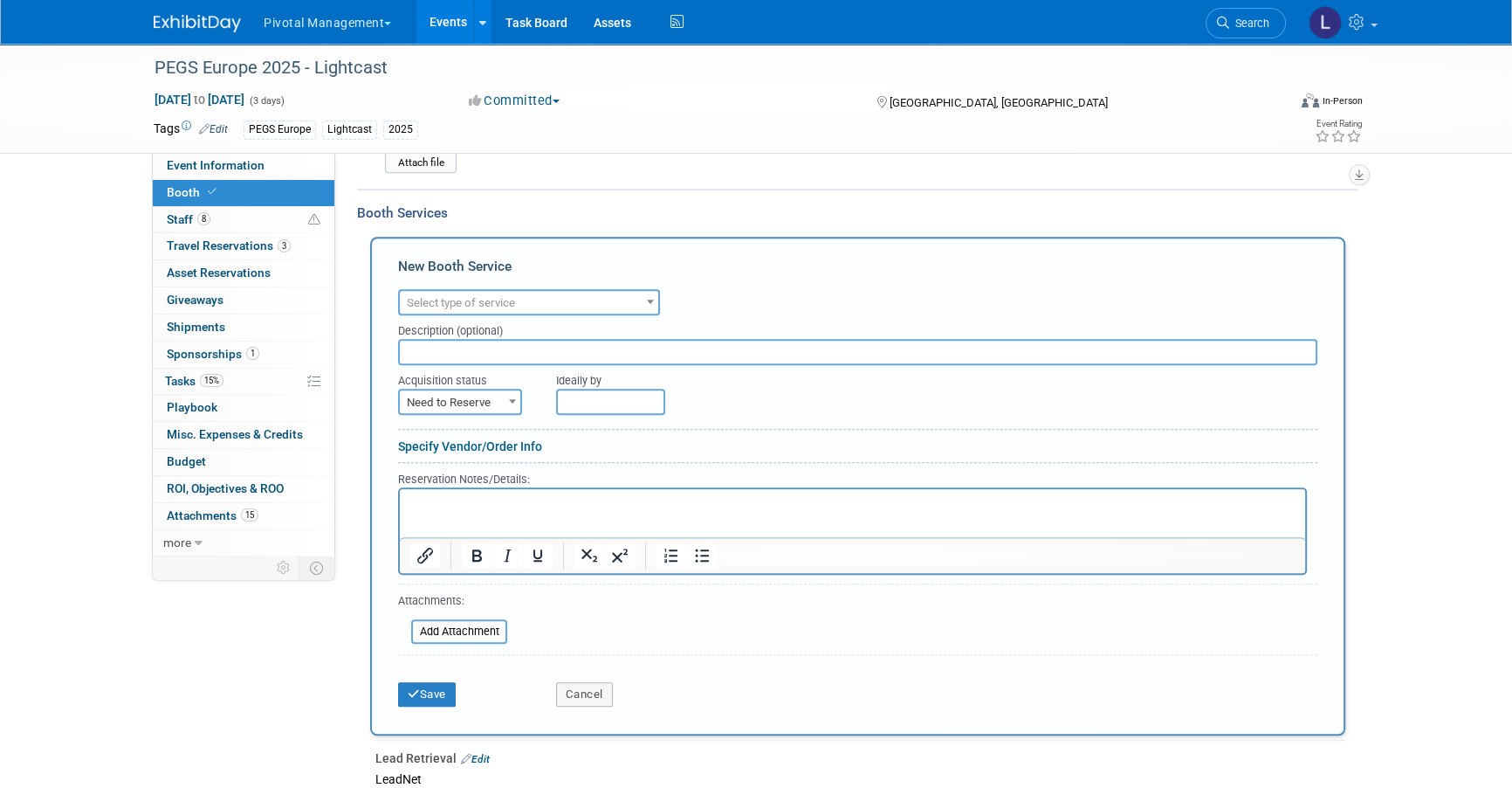
click at [460, 296] on span "Select type of service" at bounding box center [460, 302] width 108 height 13
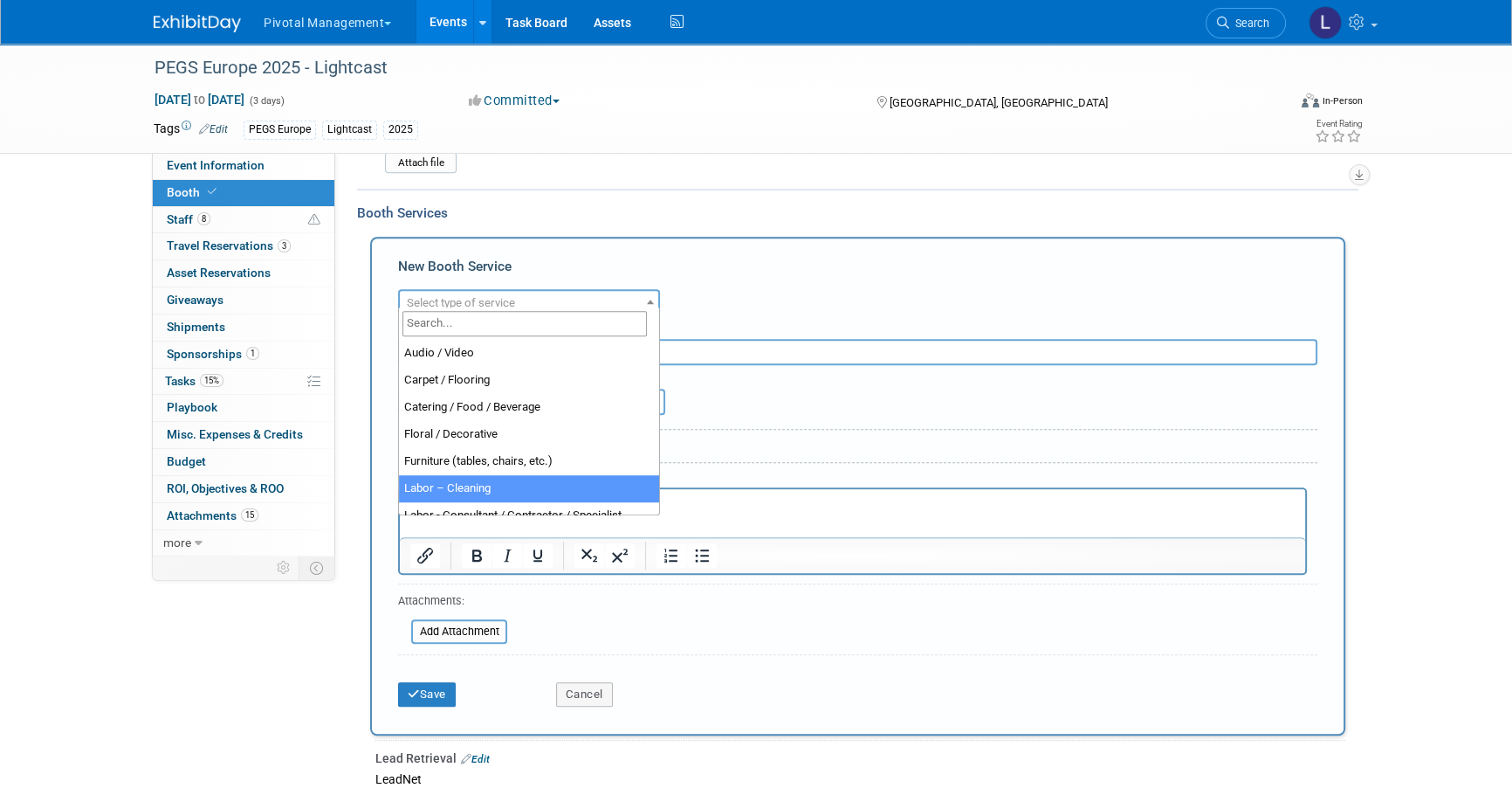
select select "14"
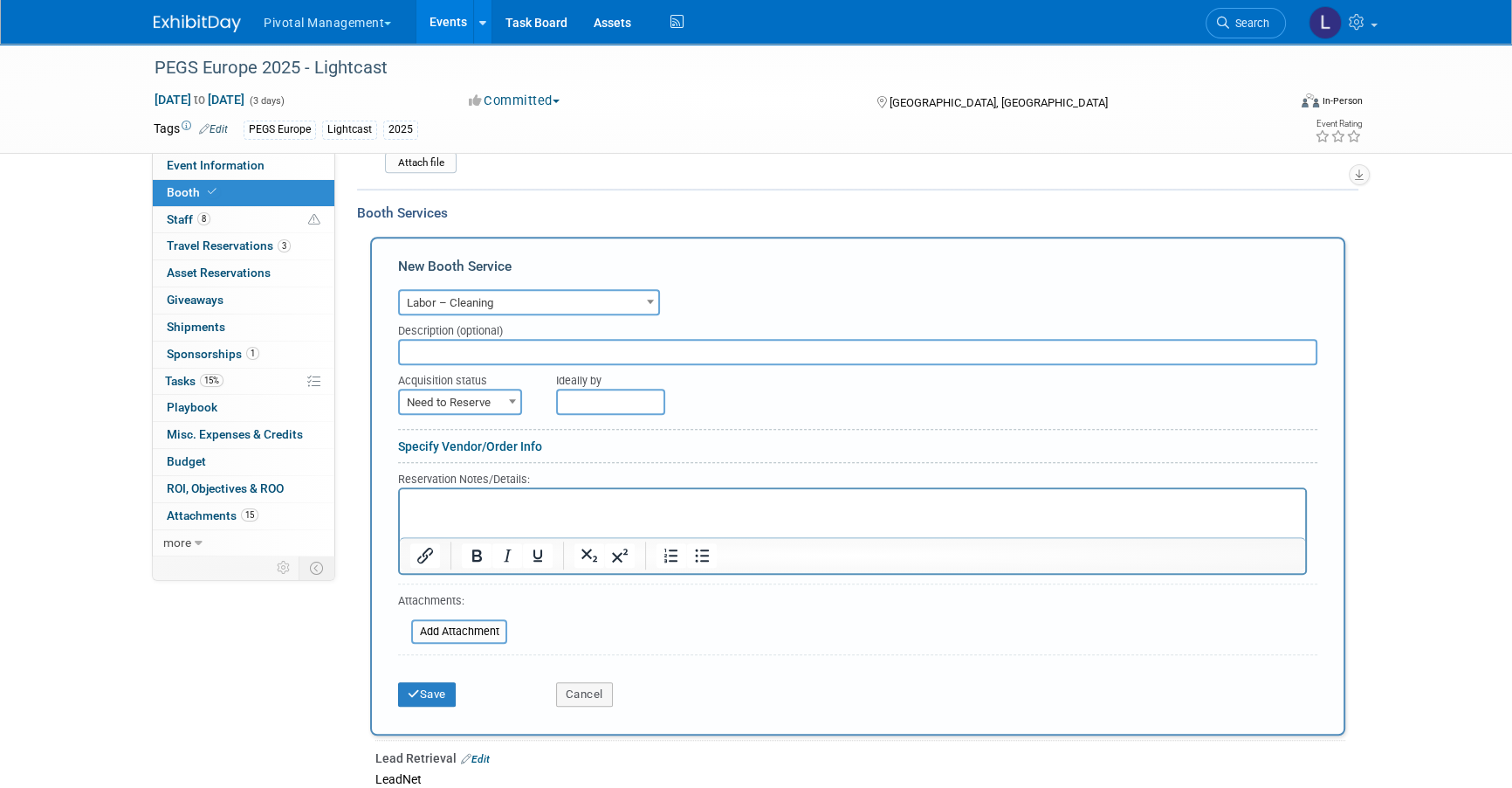
click at [462, 344] on input "text" at bounding box center [858, 351] width 920 height 26
type input "REFERENCE ORDER FORM (If needed)"
click at [492, 502] on p "Rich Text Area. Press ALT-0 for help." at bounding box center [852, 503] width 885 height 16
click at [476, 621] on input "file" at bounding box center [401, 631] width 207 height 21
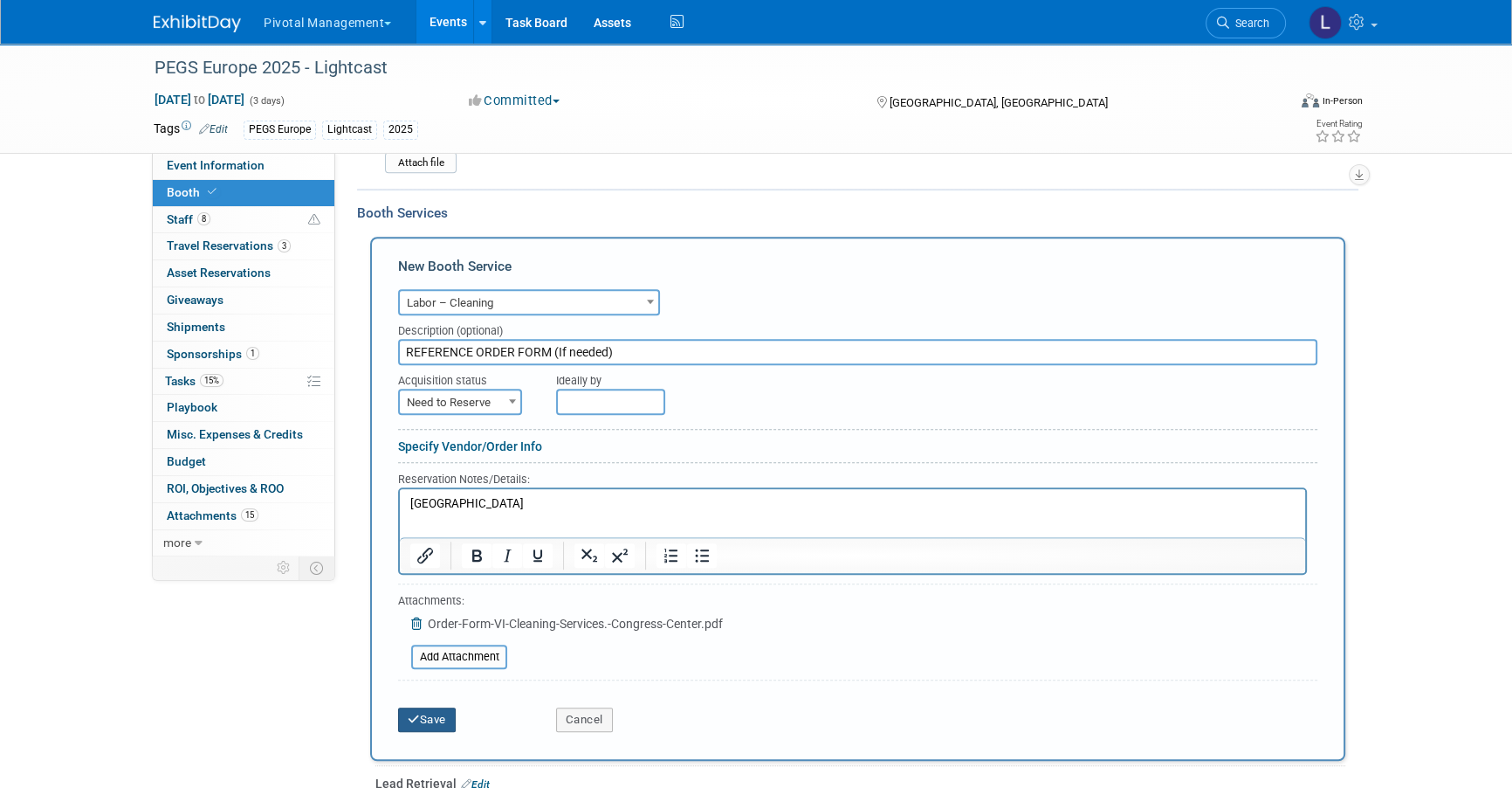
click at [437, 692] on button "Save" at bounding box center [427, 719] width 57 height 25
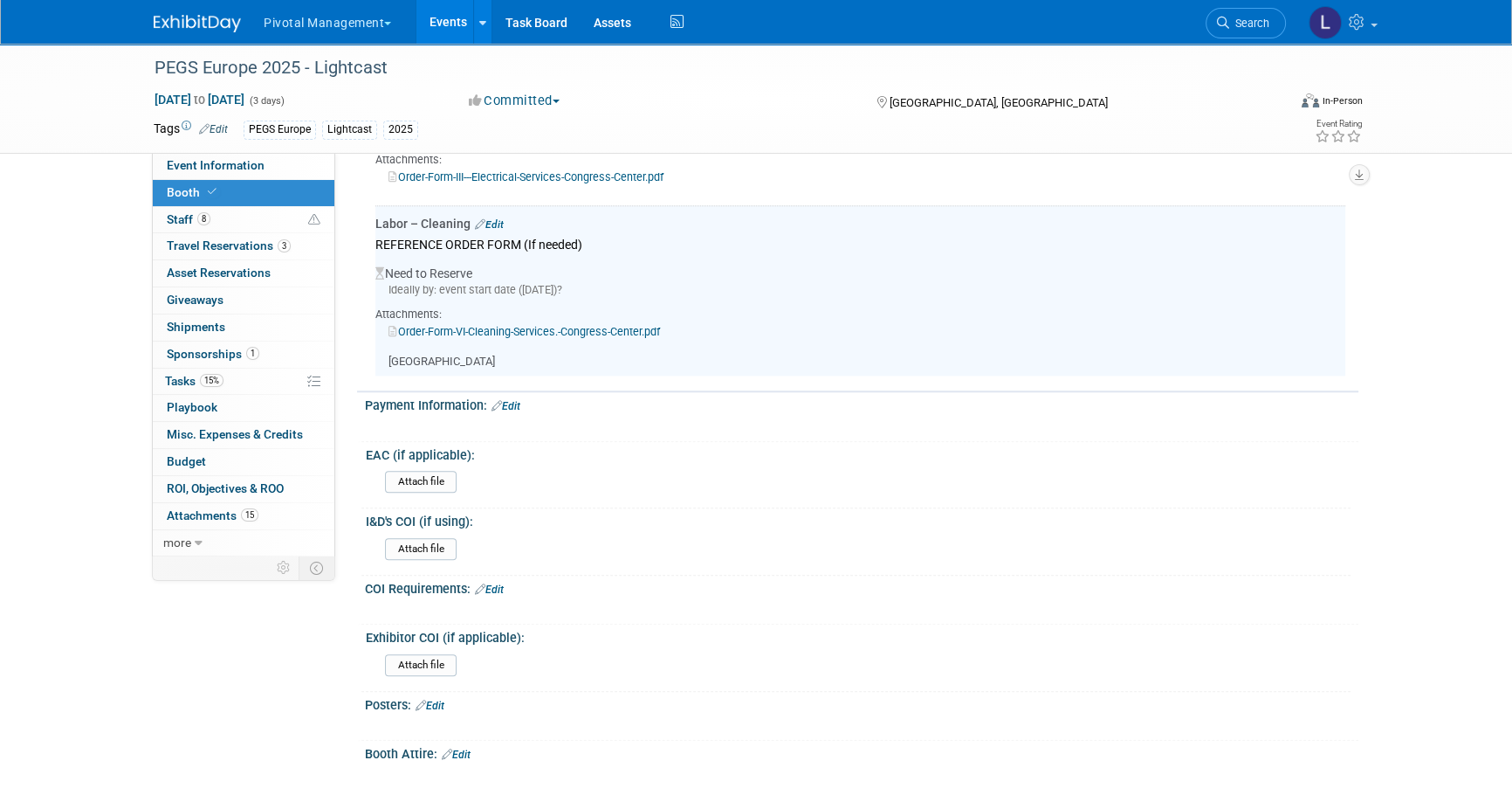
scroll to position [2096, 0]
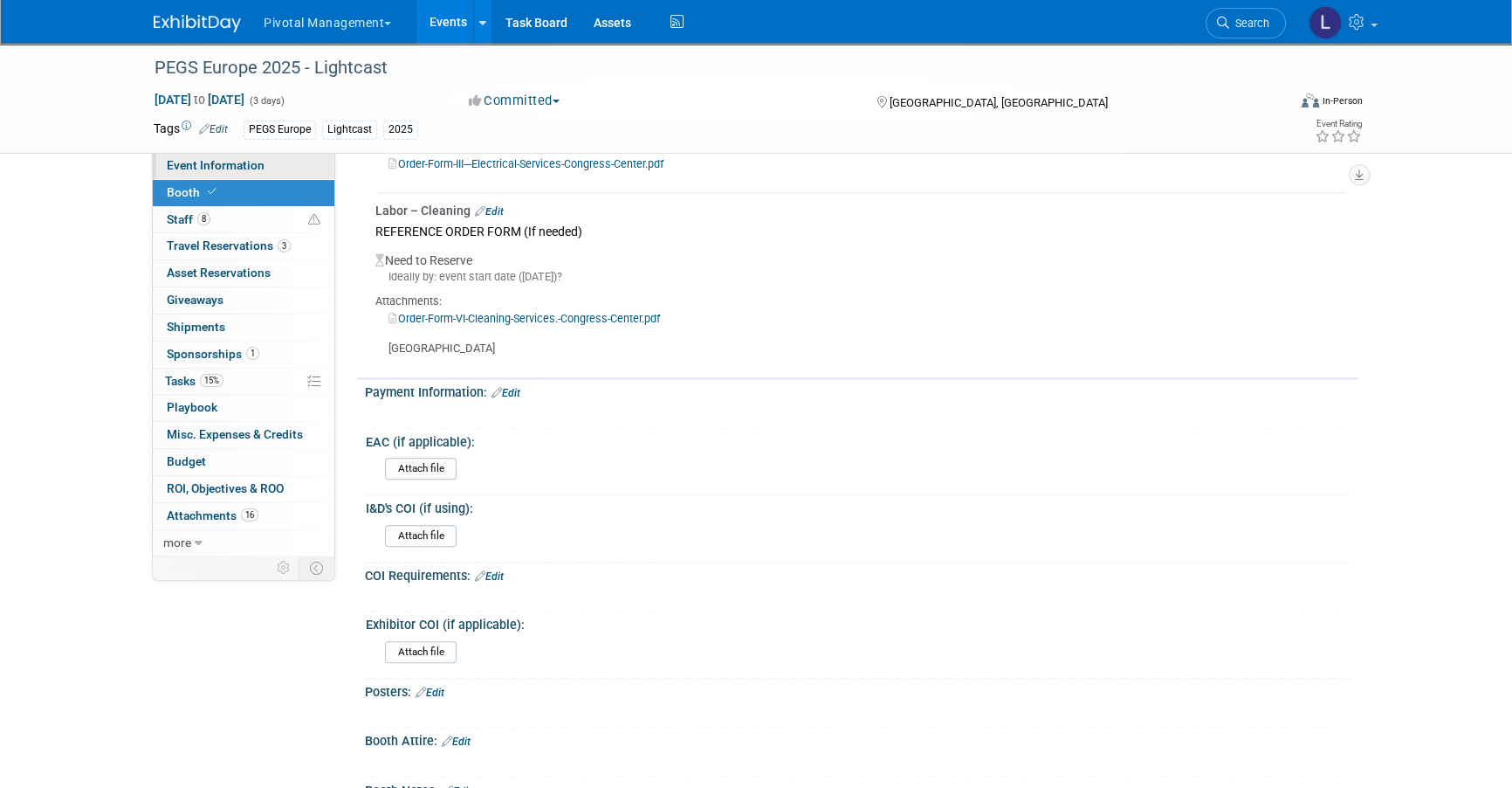
click at [256, 165] on span "Event Information" at bounding box center [215, 165] width 97 height 14
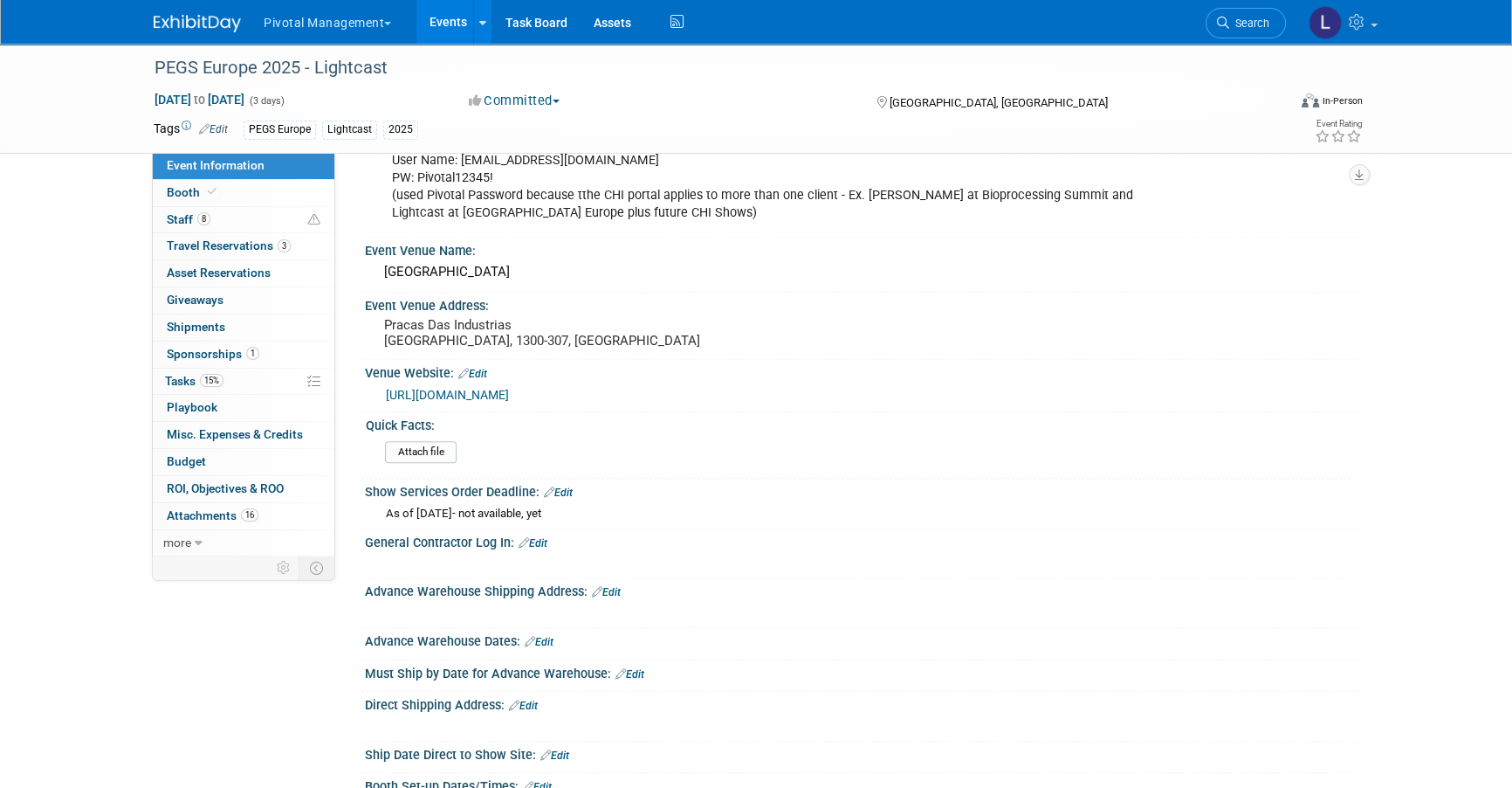
scroll to position [1764, 0]
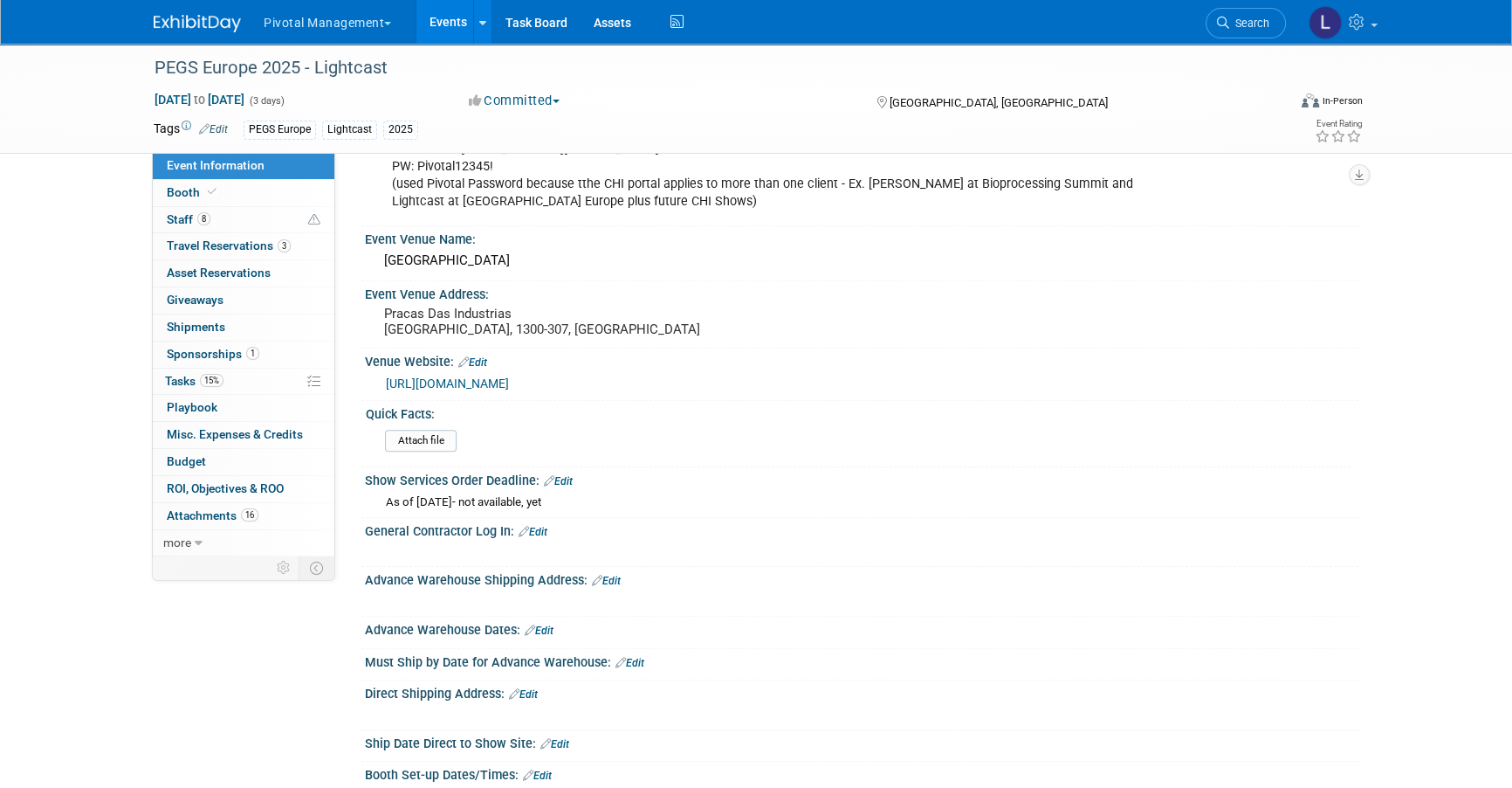
click at [565, 467] on div "Show Services Order Deadline: Edit" at bounding box center [862, 478] width 993 height 23
click at [564, 475] on link "Edit" at bounding box center [559, 480] width 29 height 12
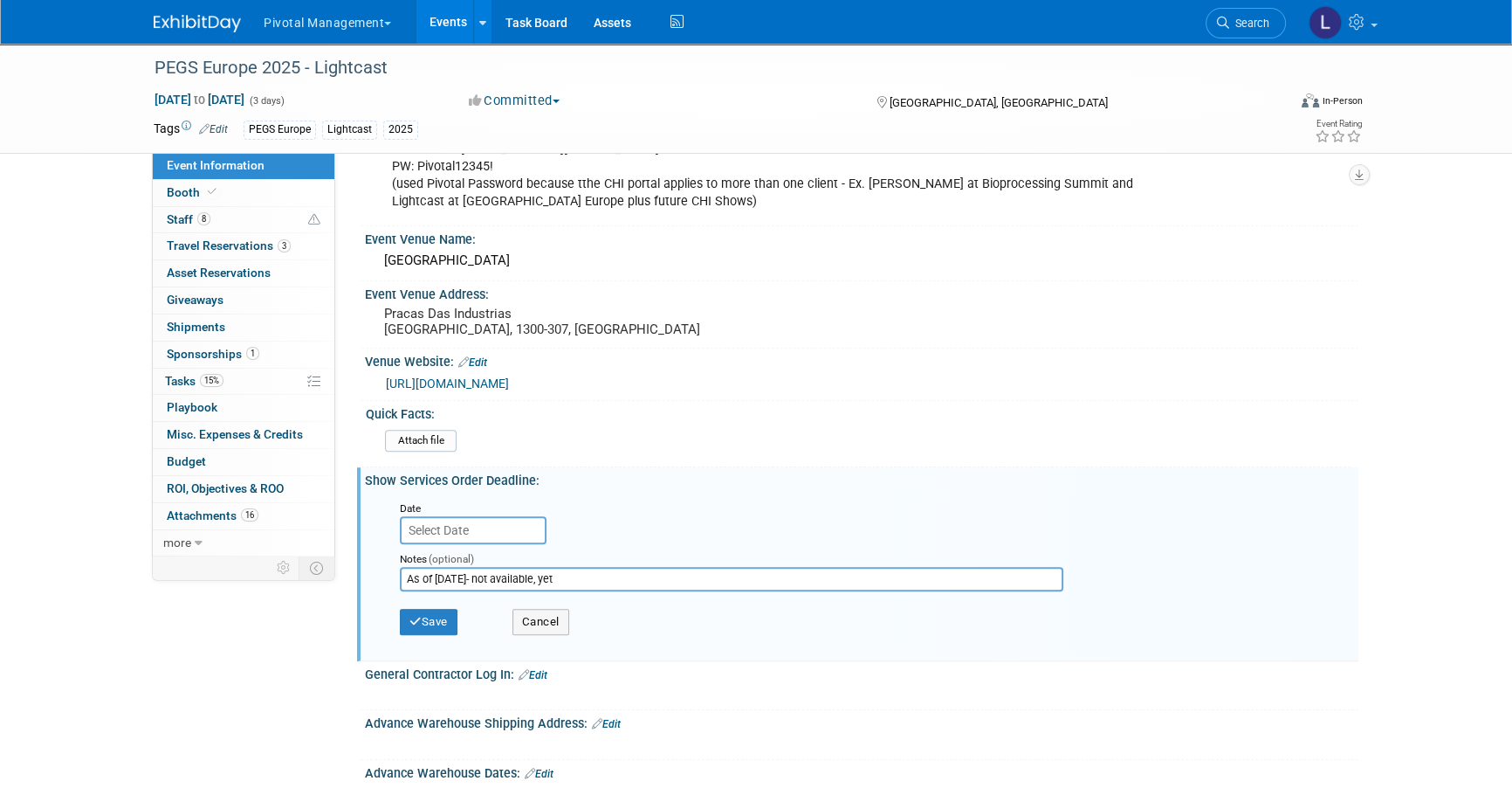
click at [497, 516] on input "text" at bounding box center [473, 530] width 146 height 28
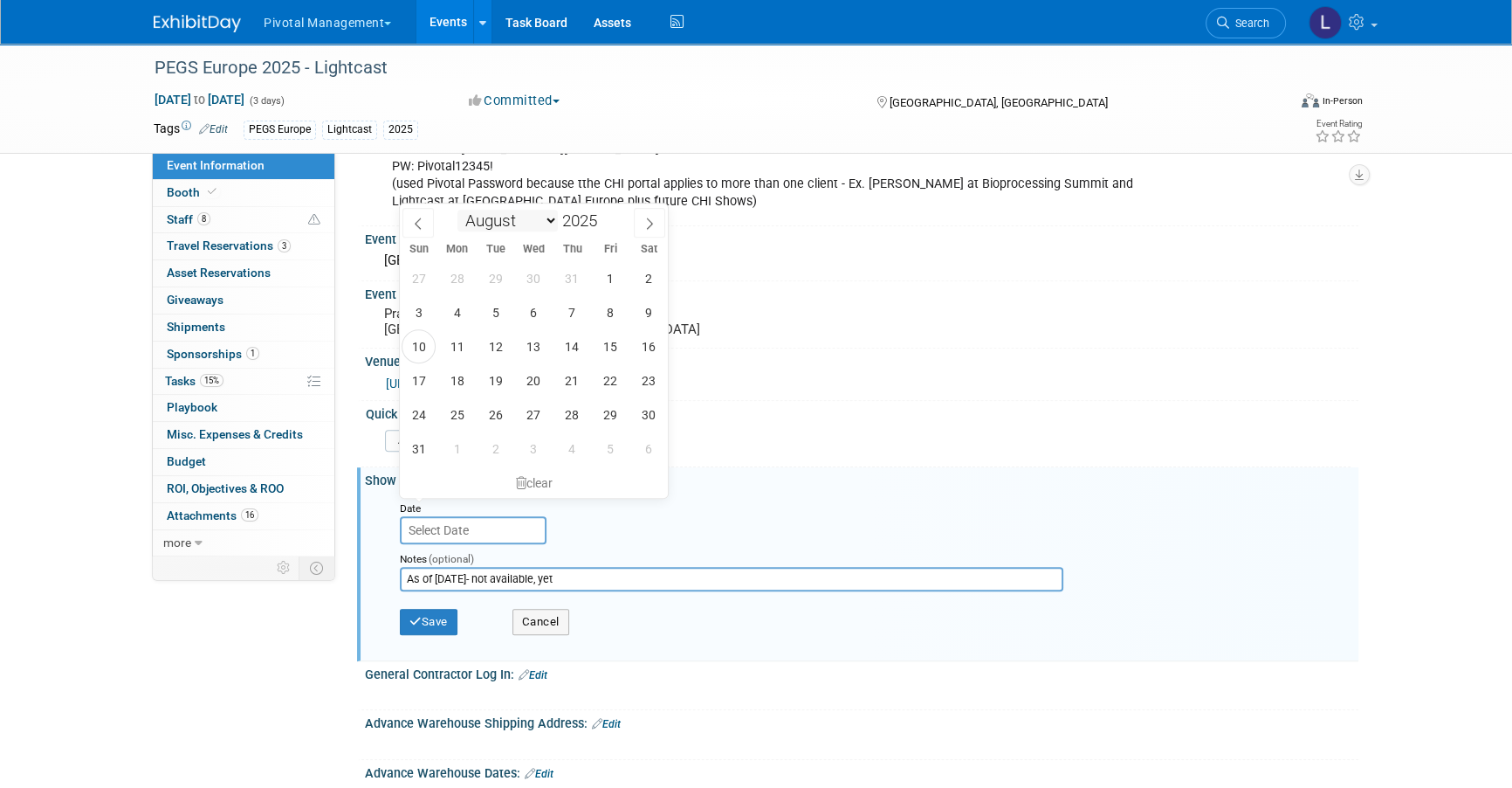
click at [549, 219] on select "January February March April May June July August September October November De…" at bounding box center [508, 220] width 100 height 22
select select "9"
click at [466, 405] on span "27" at bounding box center [457, 414] width 34 height 34
type input "[DATE]"
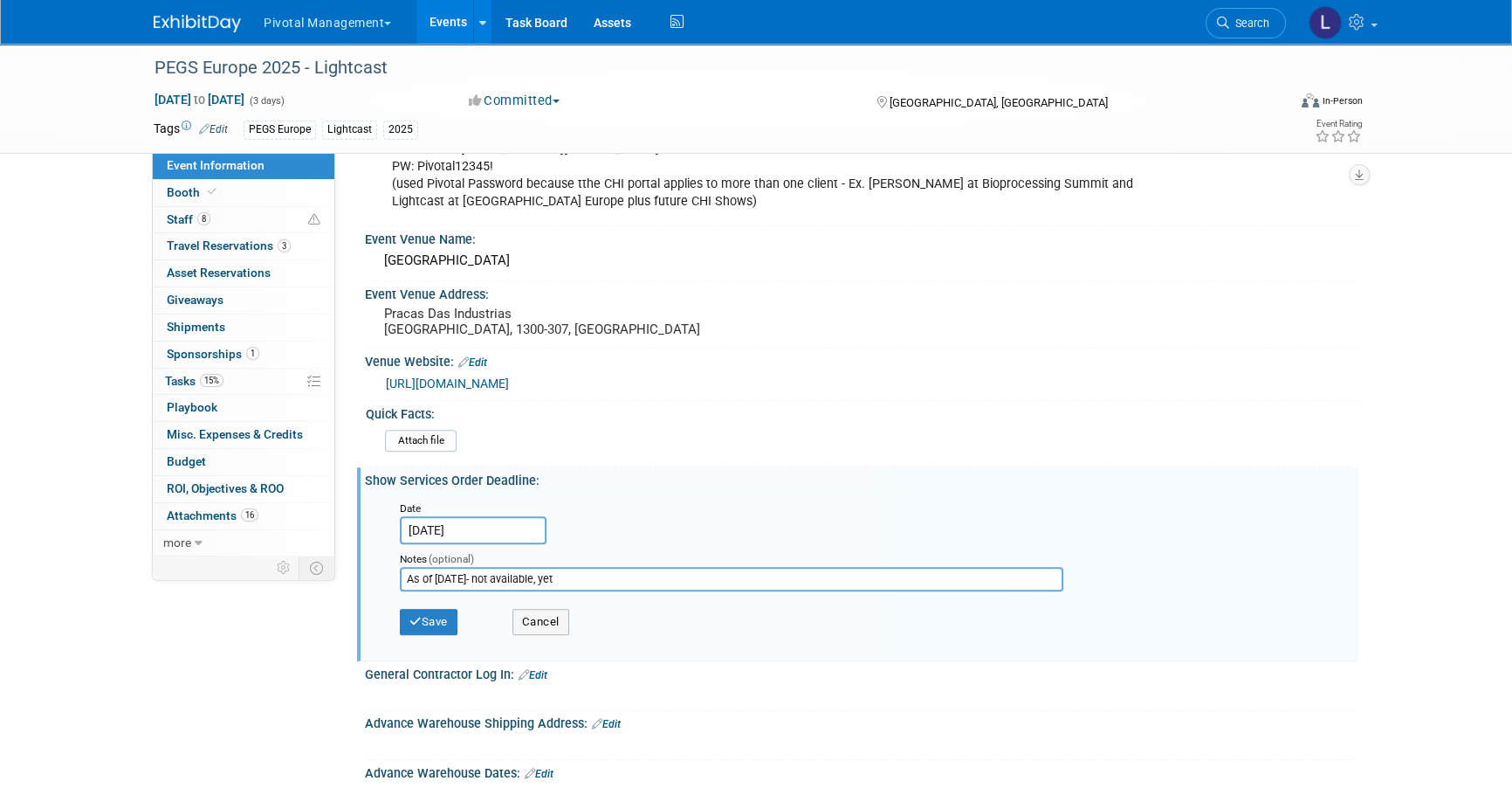
drag, startPoint x: 603, startPoint y: 556, endPoint x: 370, endPoint y: 556, distance: 233.0
click at [370, 556] on div "As of [DATE]- not available, yet Date [DATE] Notes (optional) As of [DATE]- not…" at bounding box center [862, 572] width 993 height 167
type input "Congress Centre Discount Deadline"
click at [429, 609] on button "Save" at bounding box center [428, 621] width 57 height 26
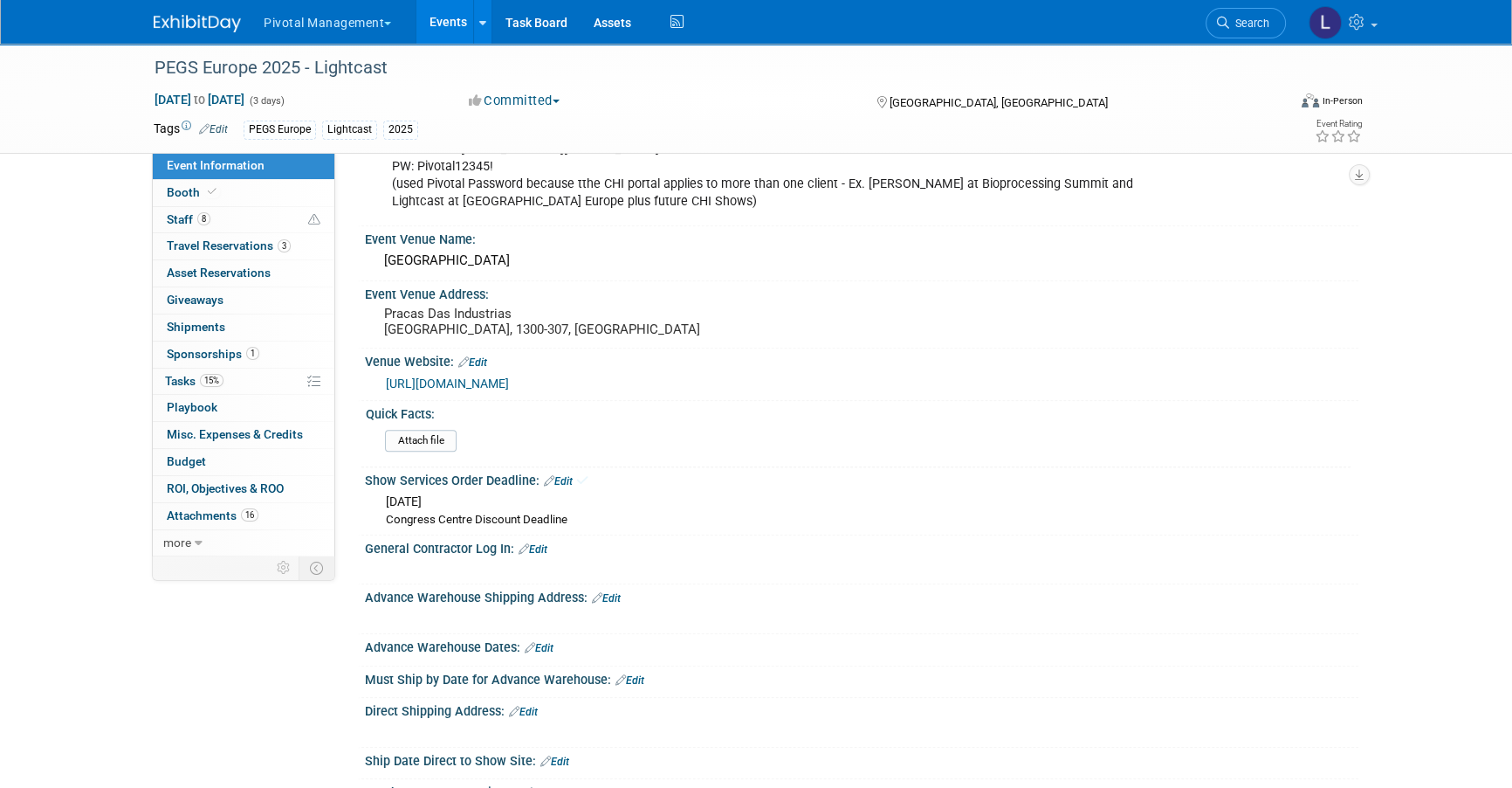
click at [544, 543] on link "Edit" at bounding box center [533, 549] width 29 height 12
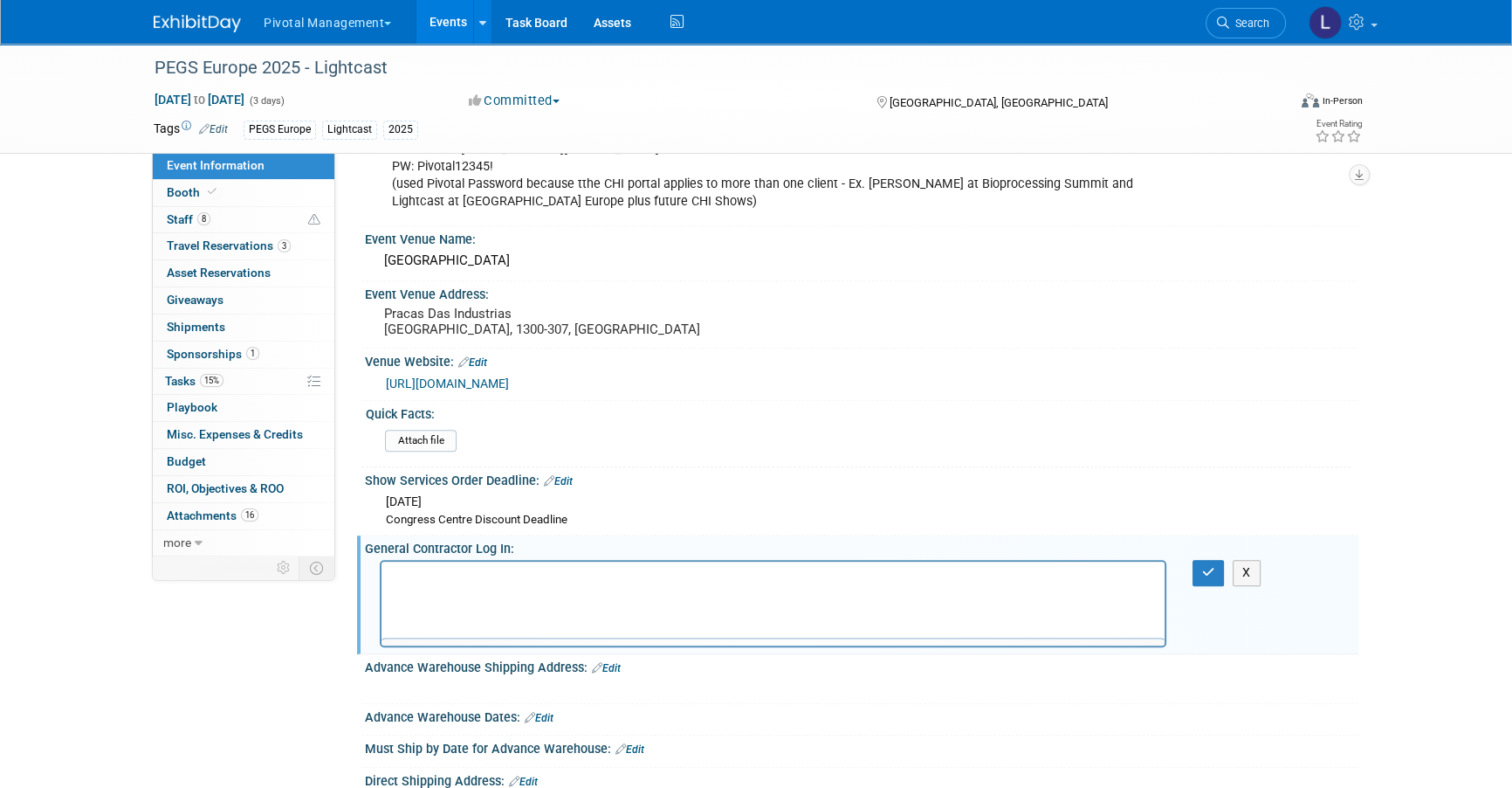
scroll to position [0, 0]
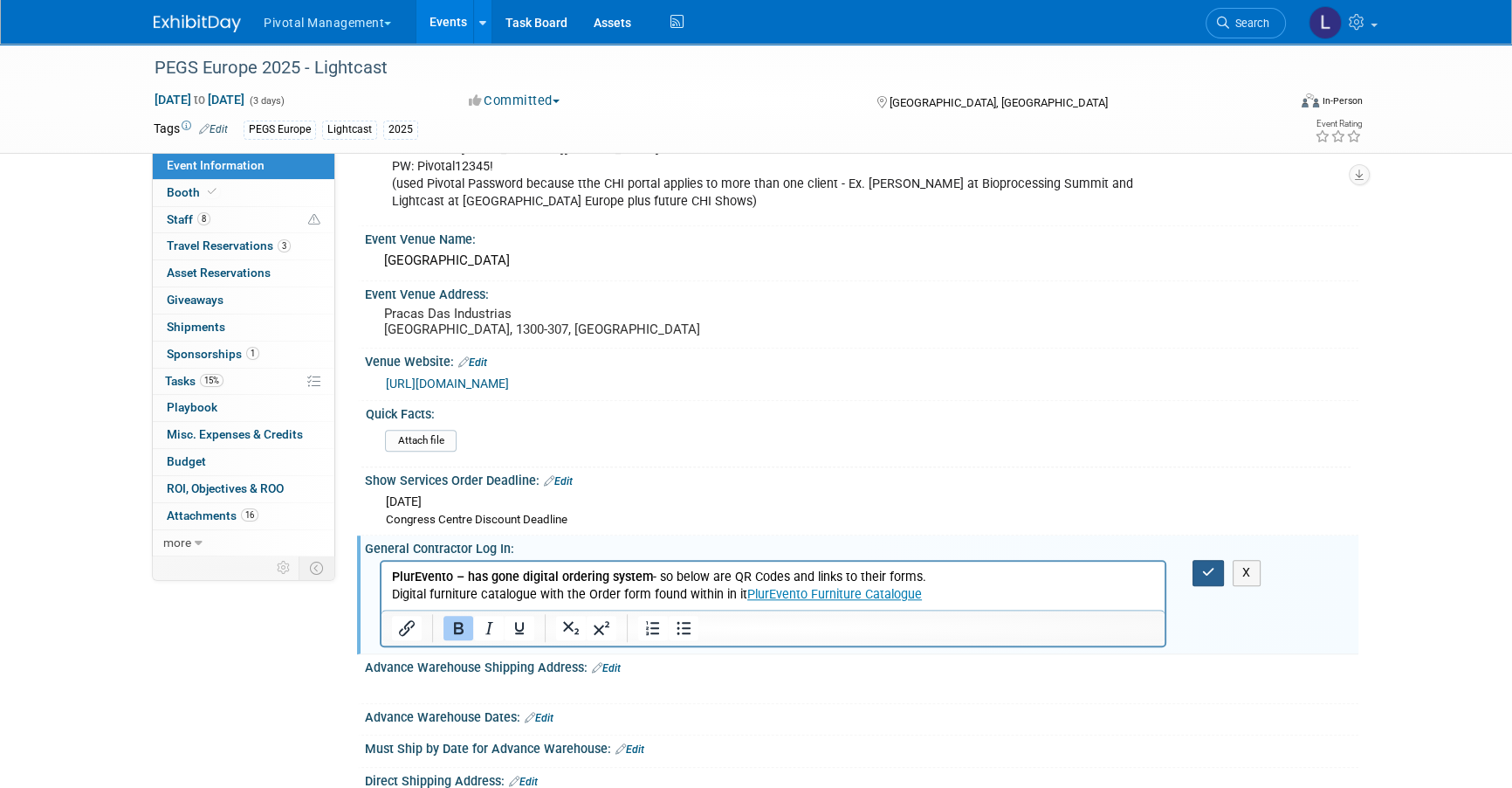
click at [1203, 566] on icon "button" at bounding box center [1209, 571] width 13 height 12
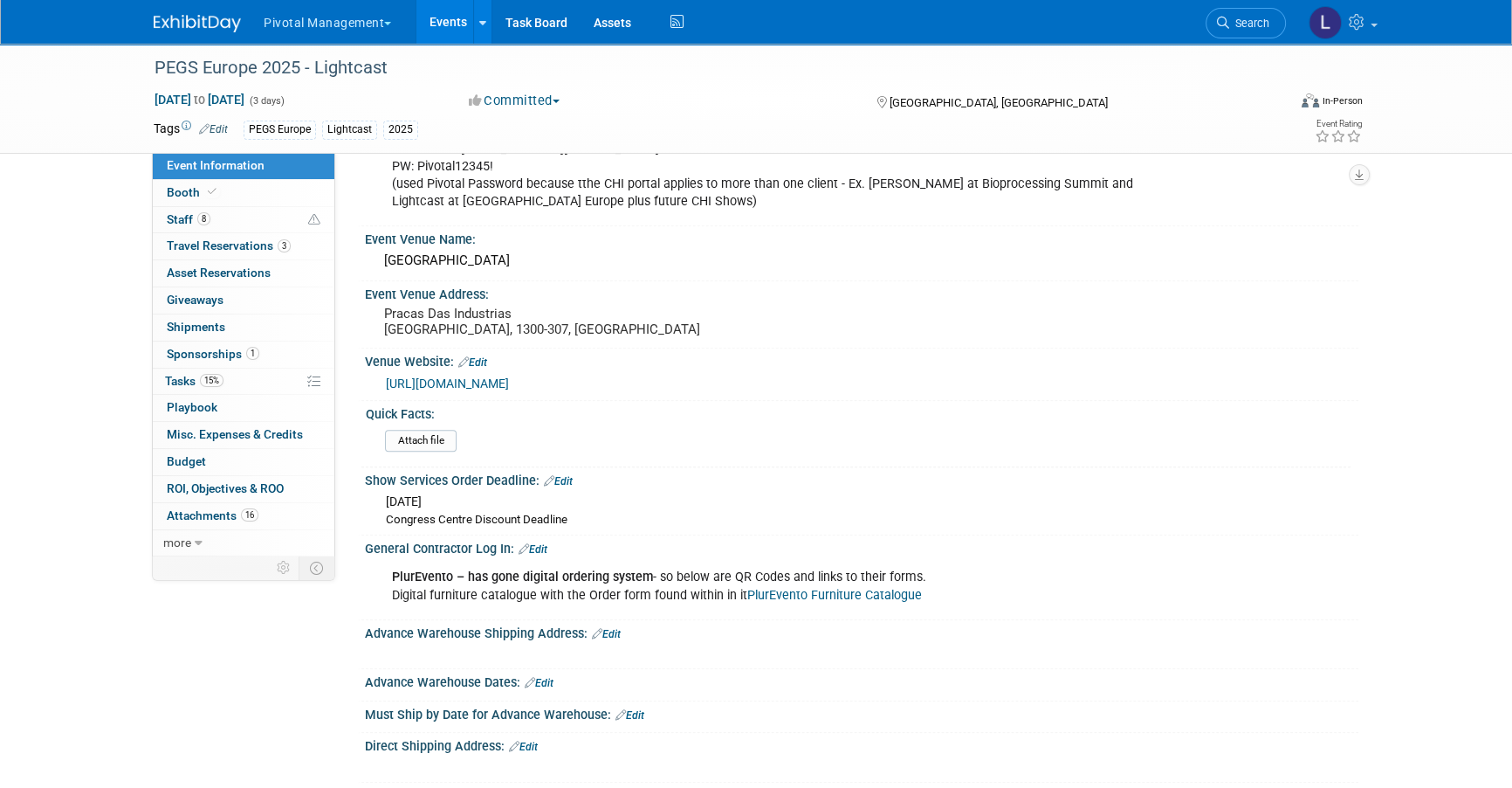
click at [547, 543] on link "Edit" at bounding box center [533, 549] width 29 height 12
click at [547, 535] on div "General Contractor Log In: Edit" at bounding box center [862, 546] width 993 height 23
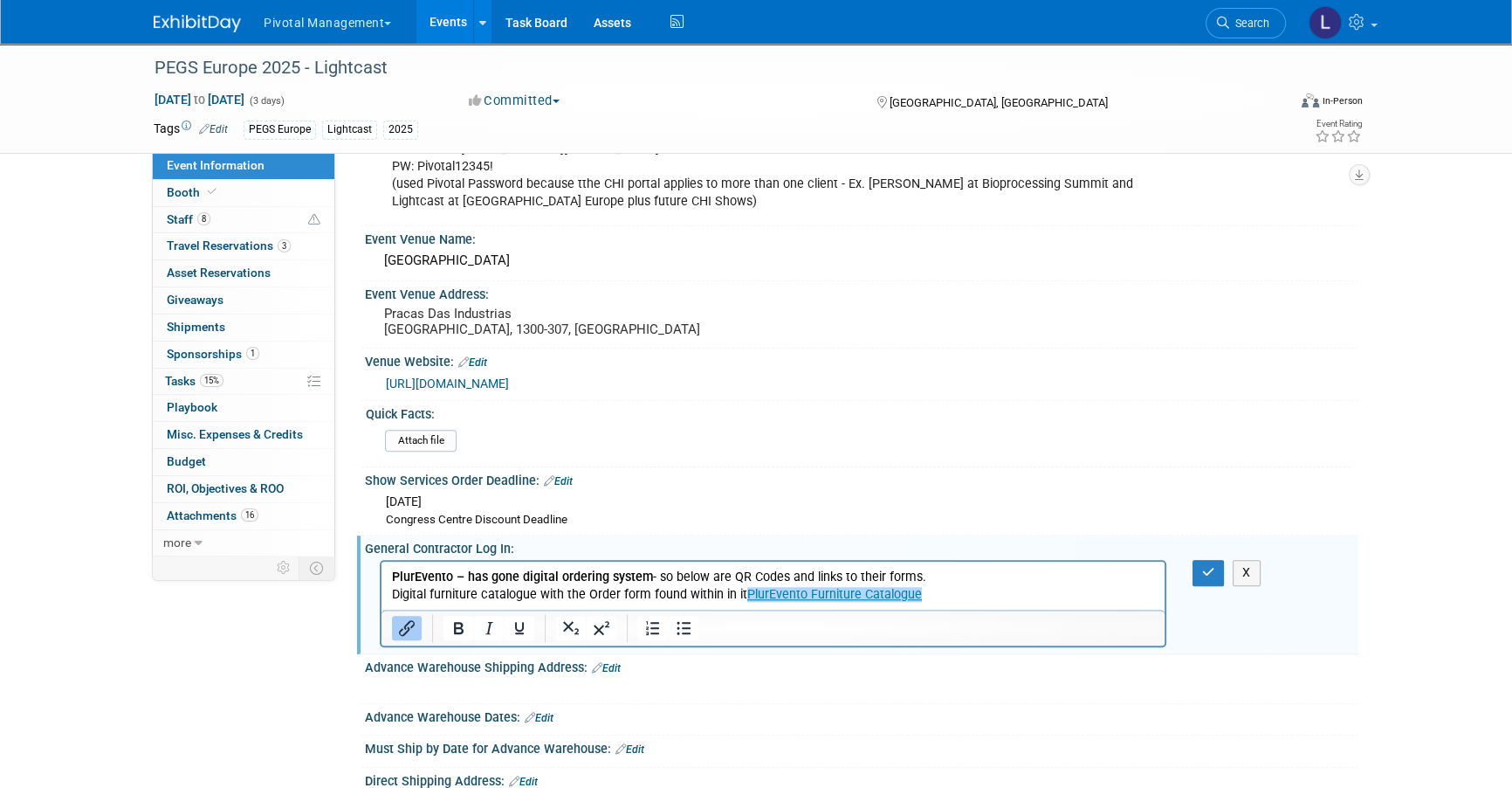
click at [996, 603] on html "PlurEvento – has gone digital ordering system - so below are QR Codes and links…" at bounding box center [772, 582] width 783 height 42
click at [1119, 603] on html "PlurEvento – has gone digital ordering system - so below are QR Codes and links…" at bounding box center [772, 582] width 783 height 42
click at [1137, 593] on p "PlurEvento – has gone digital ordering system - so below are QR Codes and links…" at bounding box center [773, 586] width 763 height 35
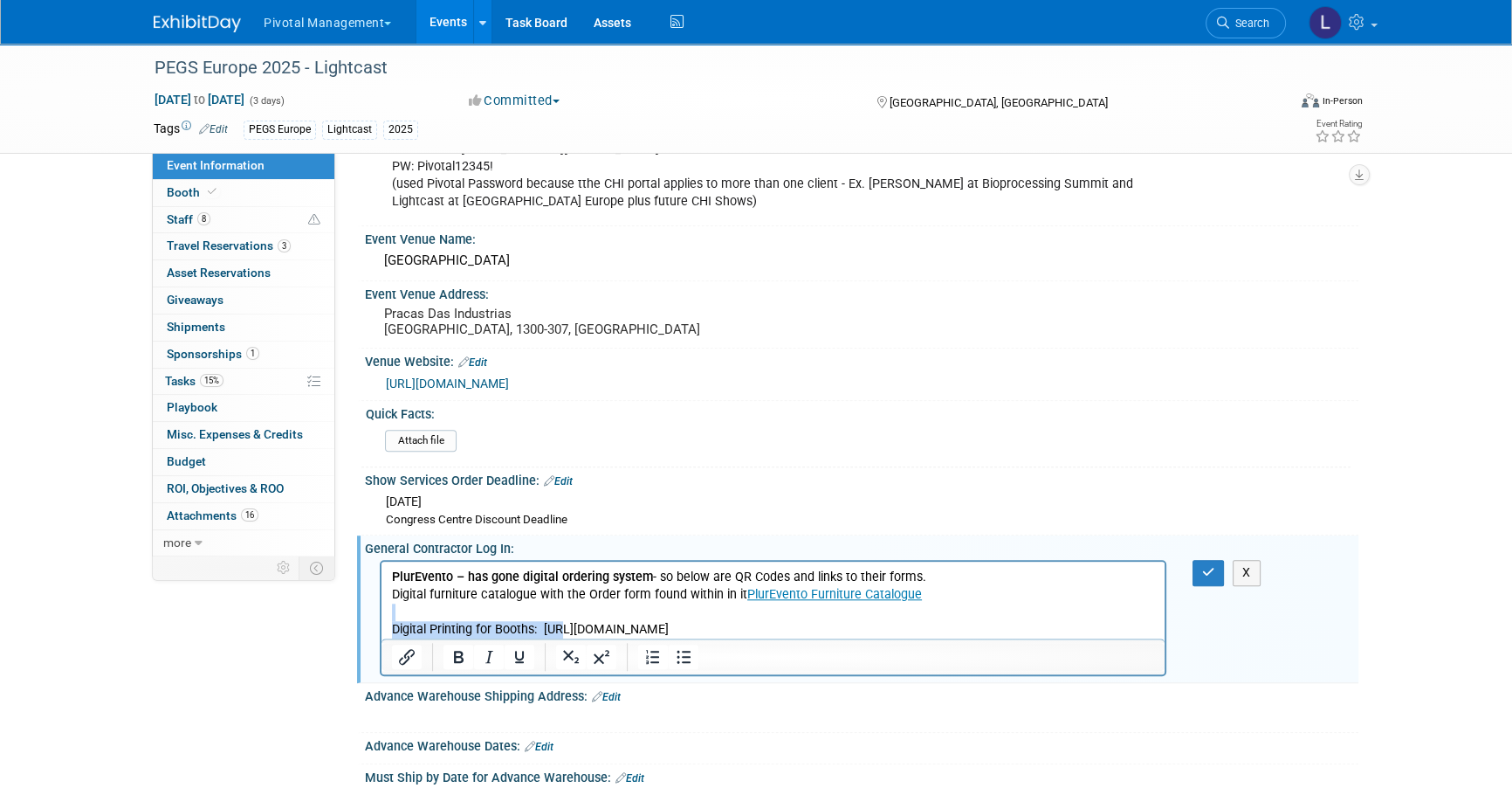
drag, startPoint x: 817, startPoint y: 621, endPoint x: 559, endPoint y: 624, distance: 258.0
click at [559, 624] on body "PlurEvento – has gone digital ordering system - so below are QR Codes and links…" at bounding box center [773, 603] width 765 height 70
click at [775, 642] on div at bounding box center [772, 656] width 783 height 28
click at [610, 620] on p "Rich Text Area. Press ALT-0 for help." at bounding box center [773, 611] width 763 height 17
drag, startPoint x: 546, startPoint y: 631, endPoint x: 1194, endPoint y: 1191, distance: 856.4
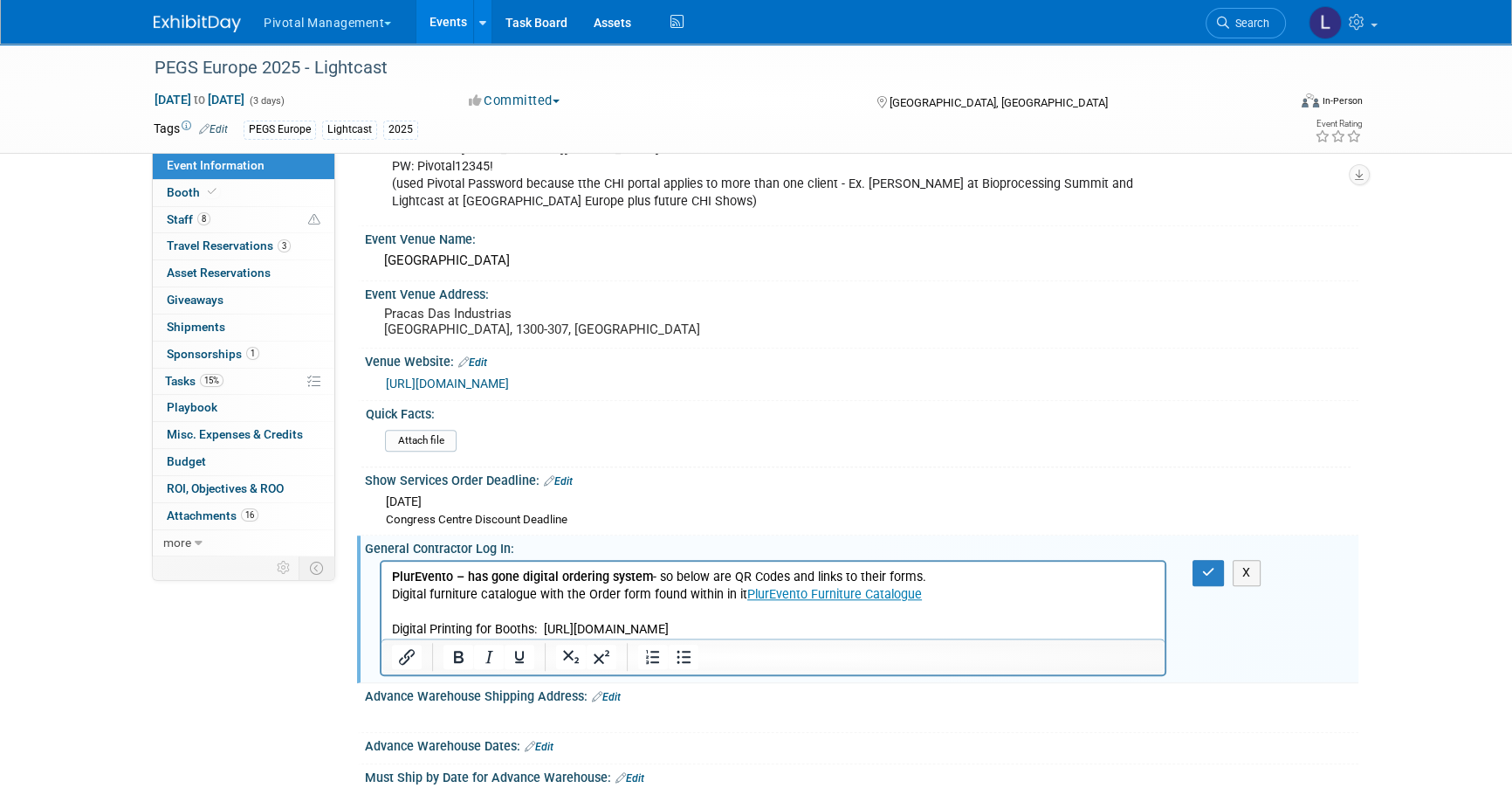
click at [809, 639] on html "PlurEvento – has gone digital ordering system - so below are QR Codes and links…" at bounding box center [772, 600] width 783 height 76
click at [414, 646] on icon "Insert/edit link" at bounding box center [407, 656] width 21 height 21
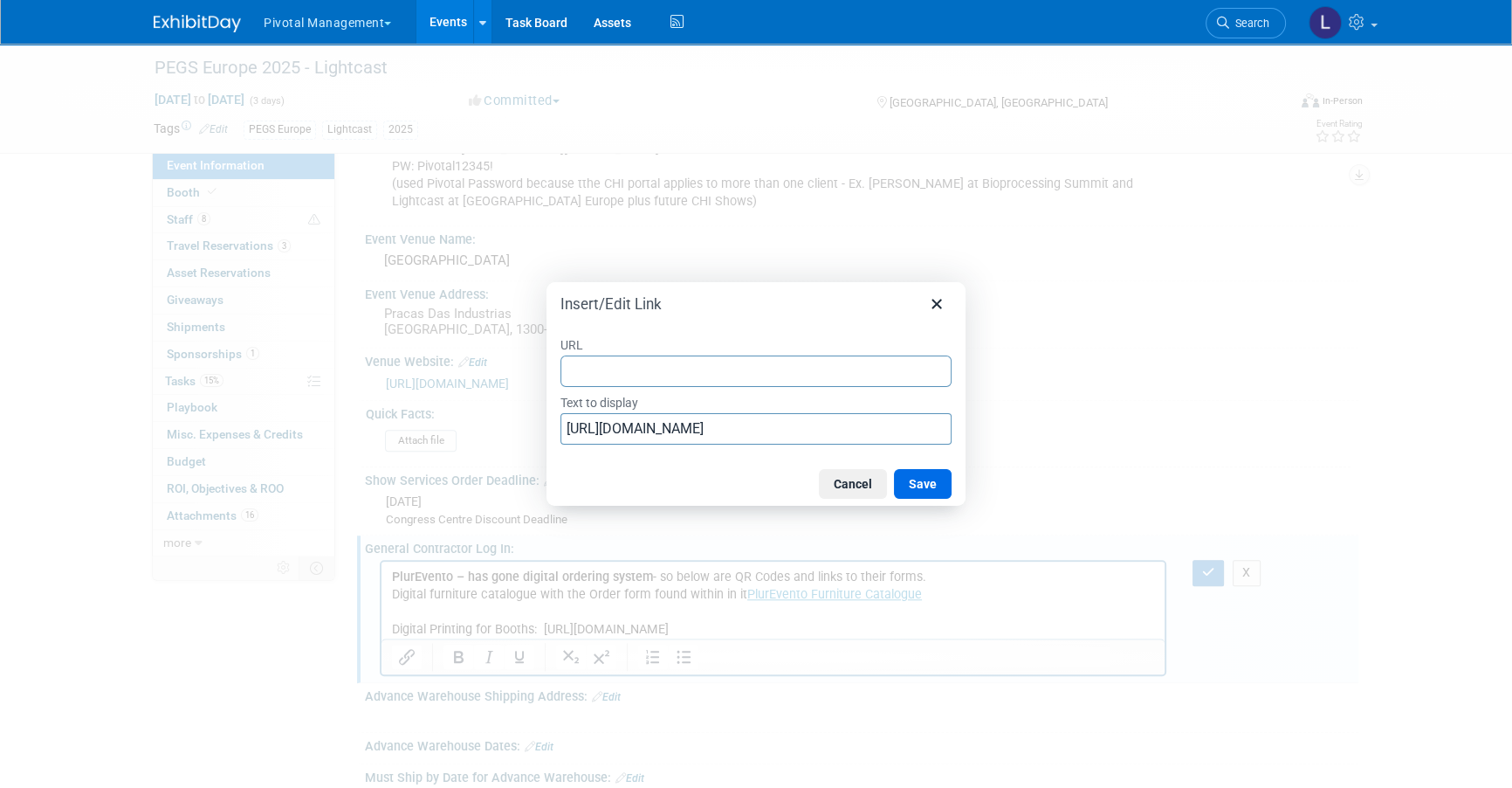
click at [654, 376] on input "URL" at bounding box center [756, 371] width 391 height 32
type input "[URL][DOMAIN_NAME]"
click at [911, 486] on button "Save" at bounding box center [922, 483] width 57 height 30
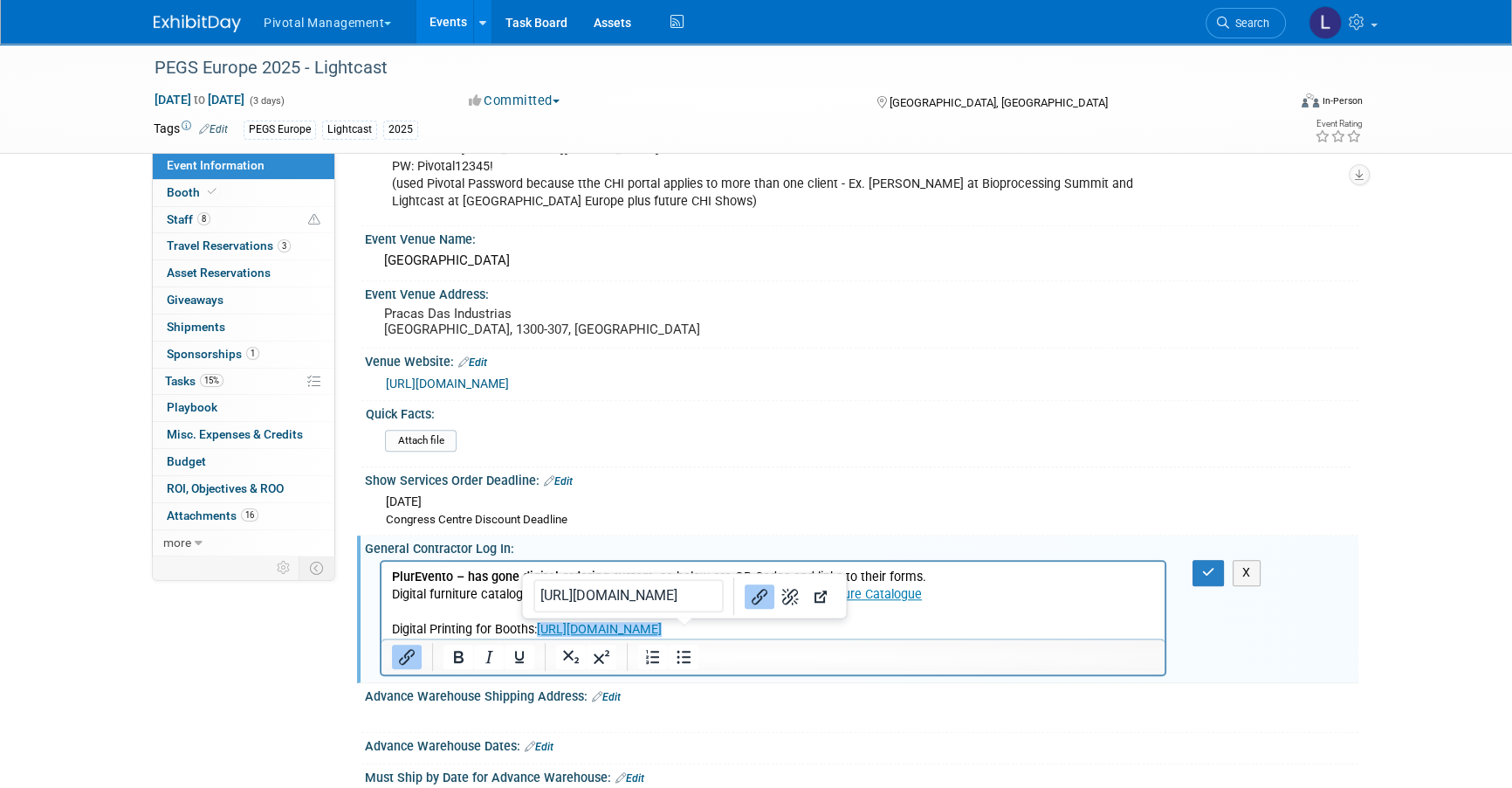
click at [871, 634] on p "Digital Printing for Booths: [URL][DOMAIN_NAME]" at bounding box center [773, 629] width 763 height 17
click at [1199, 560] on button "button" at bounding box center [1209, 572] width 33 height 25
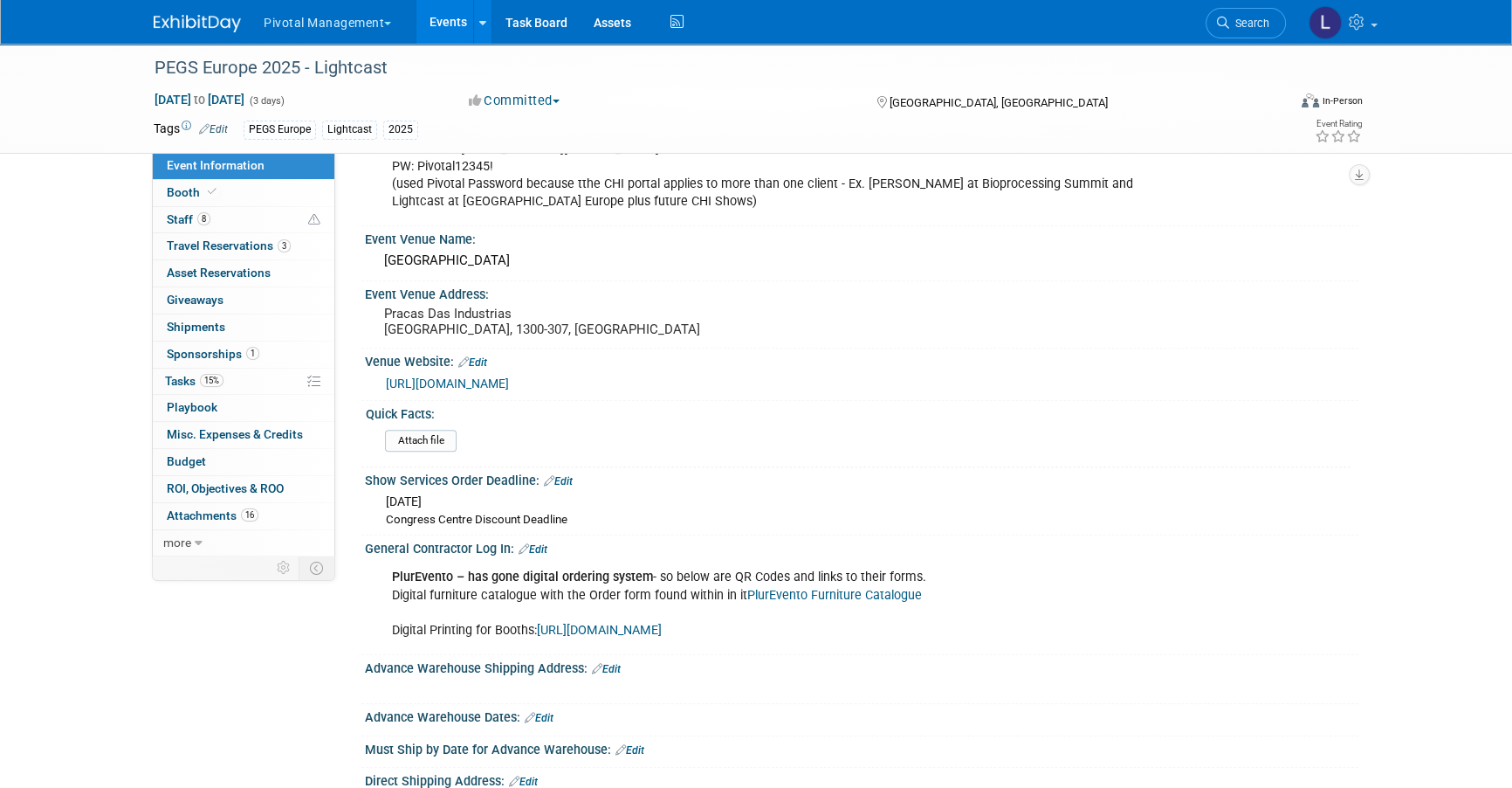
click at [615, 662] on link "Edit" at bounding box center [607, 668] width 29 height 12
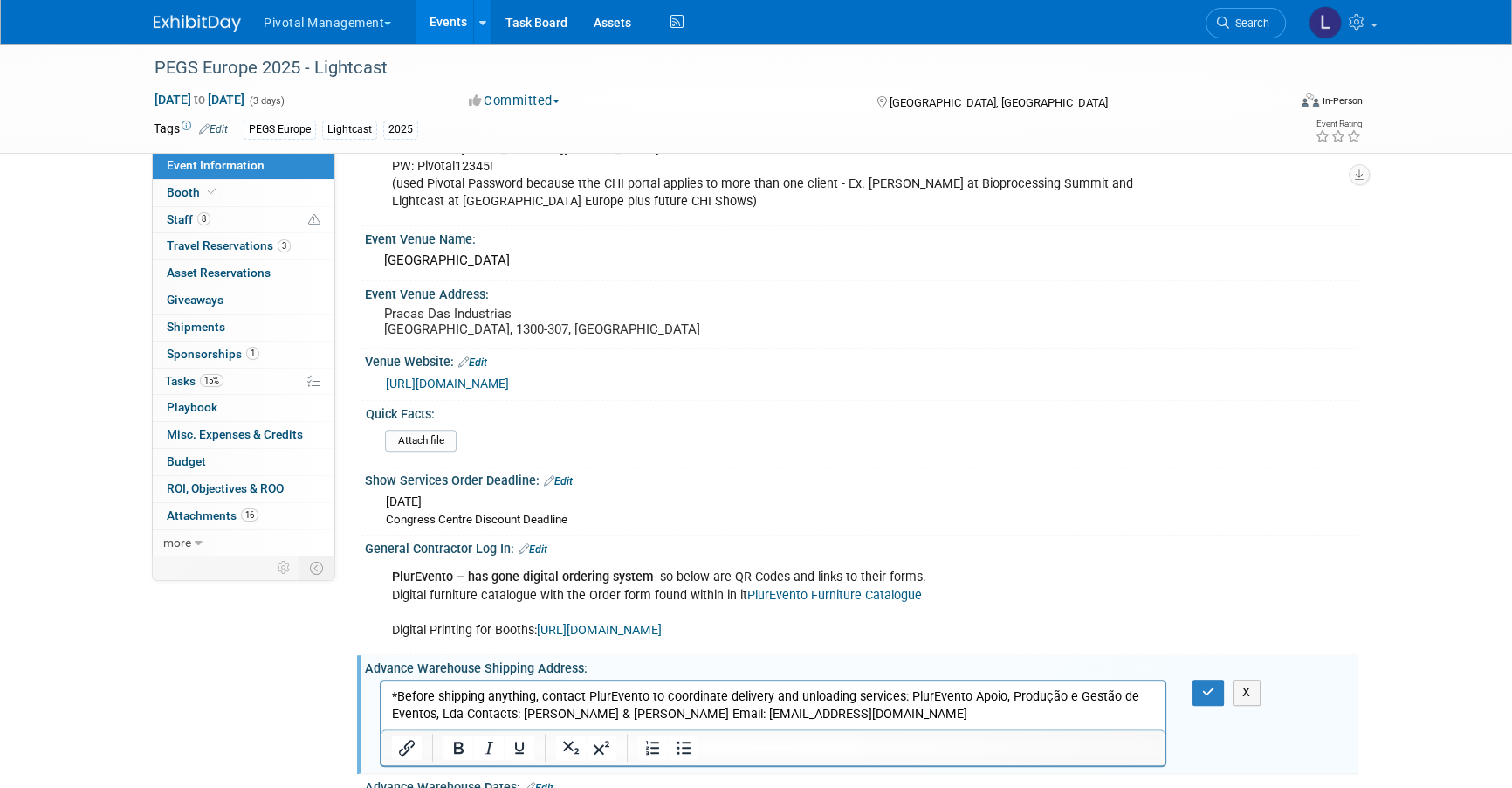
click at [907, 692] on p "*Before shipping anything, contact PlurEvento to coordinate delivery and unload…" at bounding box center [773, 705] width 763 height 35
drag, startPoint x: 492, startPoint y: 711, endPoint x: 878, endPoint y: 1451, distance: 834.6
click at [492, 692] on p "PlurEvento Apoio, Produção e Gestão de Eventos, Lda Contacts: [PERSON_NAME] & […" at bounding box center [773, 723] width 763 height 35
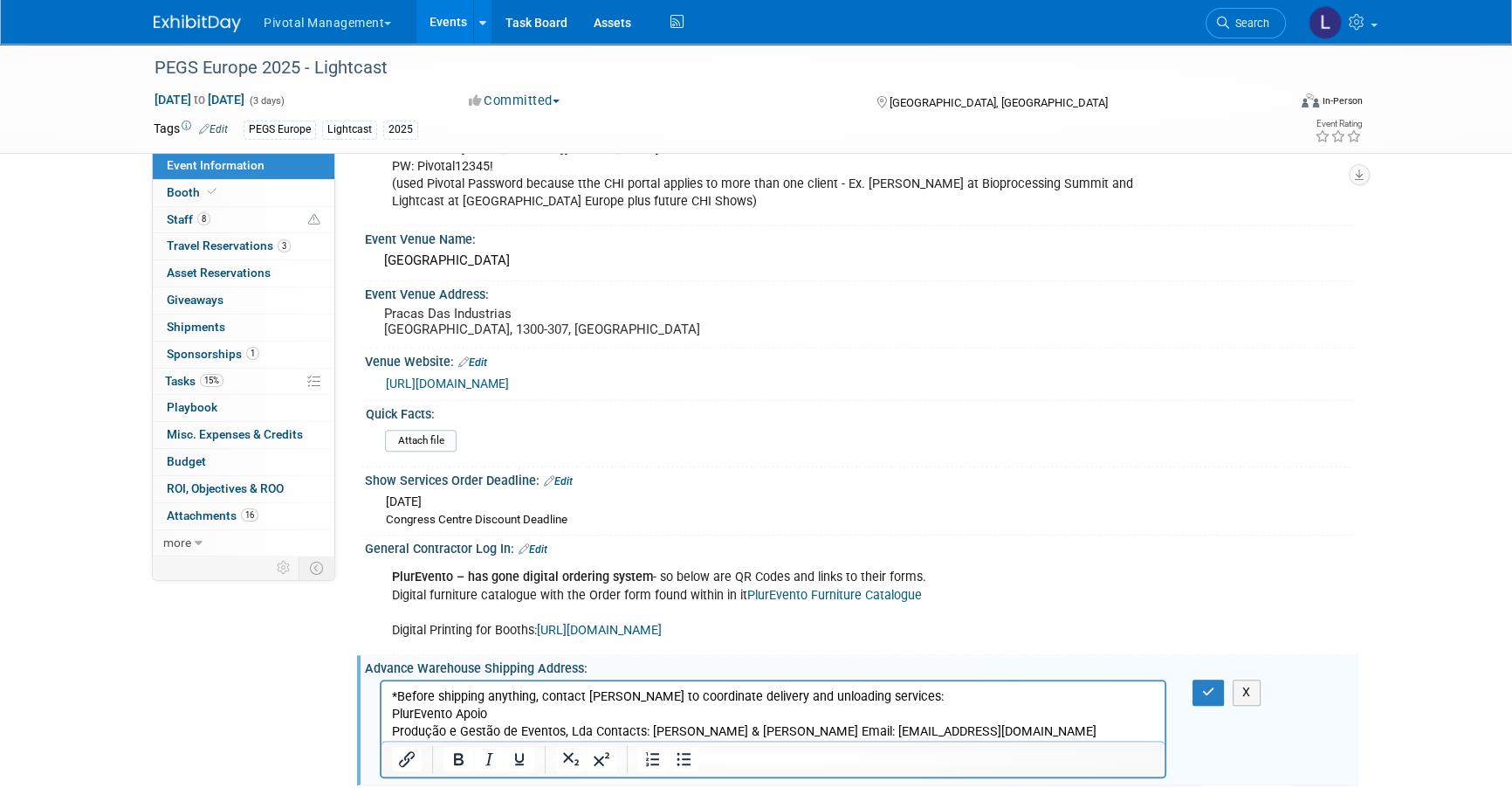
click at [570, 692] on p "Produção e Gestão de Eventos, Lda Contacts: [PERSON_NAME] & [PERSON_NAME] Email…" at bounding box center [773, 732] width 763 height 17
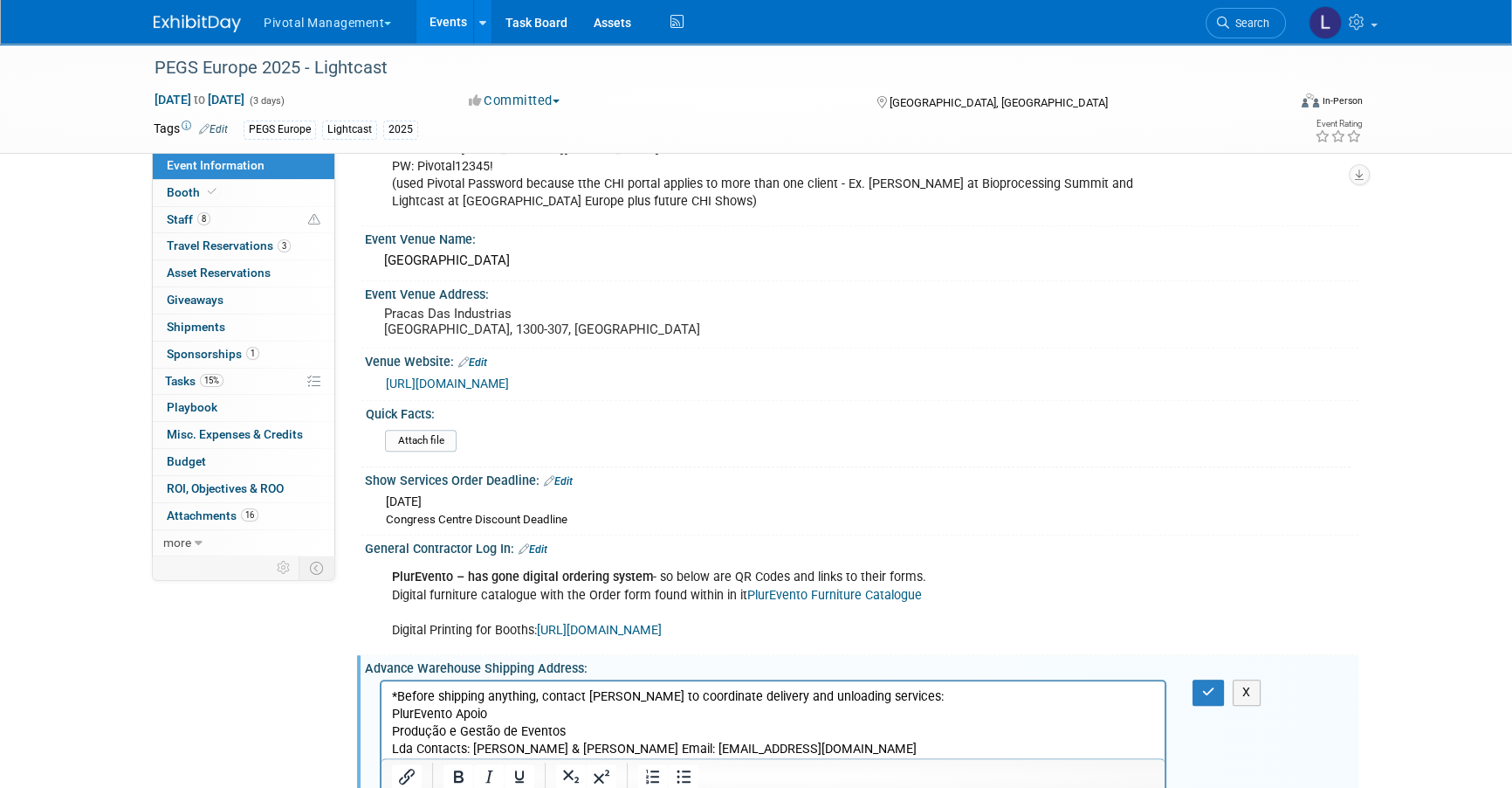
click at [931, 692] on p "Produção e Gestão de Eventos" at bounding box center [773, 732] width 763 height 17
click at [672, 692] on p "Lda Contacts: [PERSON_NAME] & [PERSON_NAME] Email: [EMAIL_ADDRESS][DOMAIN_NAME]" at bounding box center [773, 749] width 763 height 17
click at [1213, 685] on icon "button" at bounding box center [1209, 691] width 13 height 12
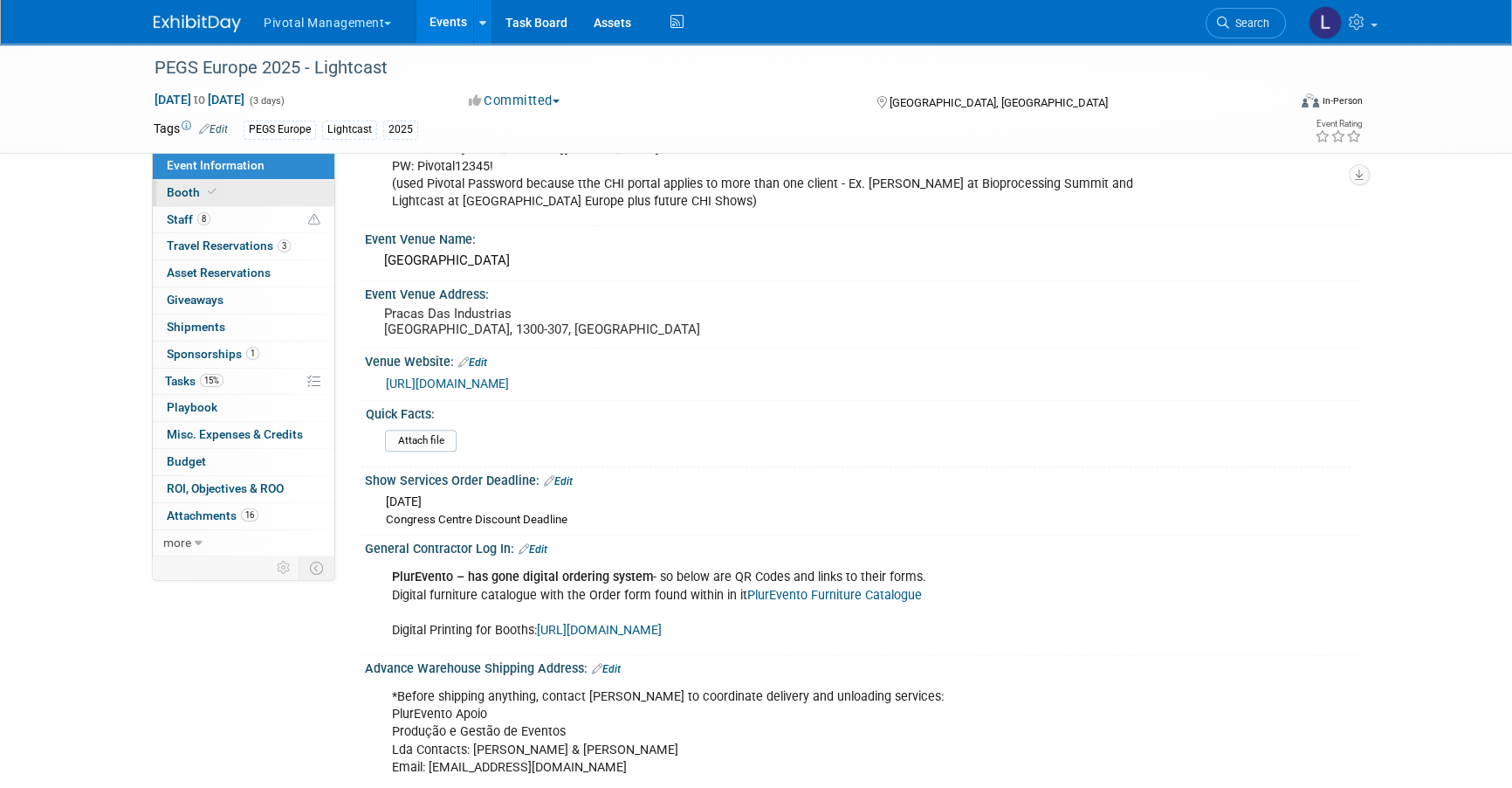
click at [200, 188] on span "Booth" at bounding box center [193, 191] width 54 height 14
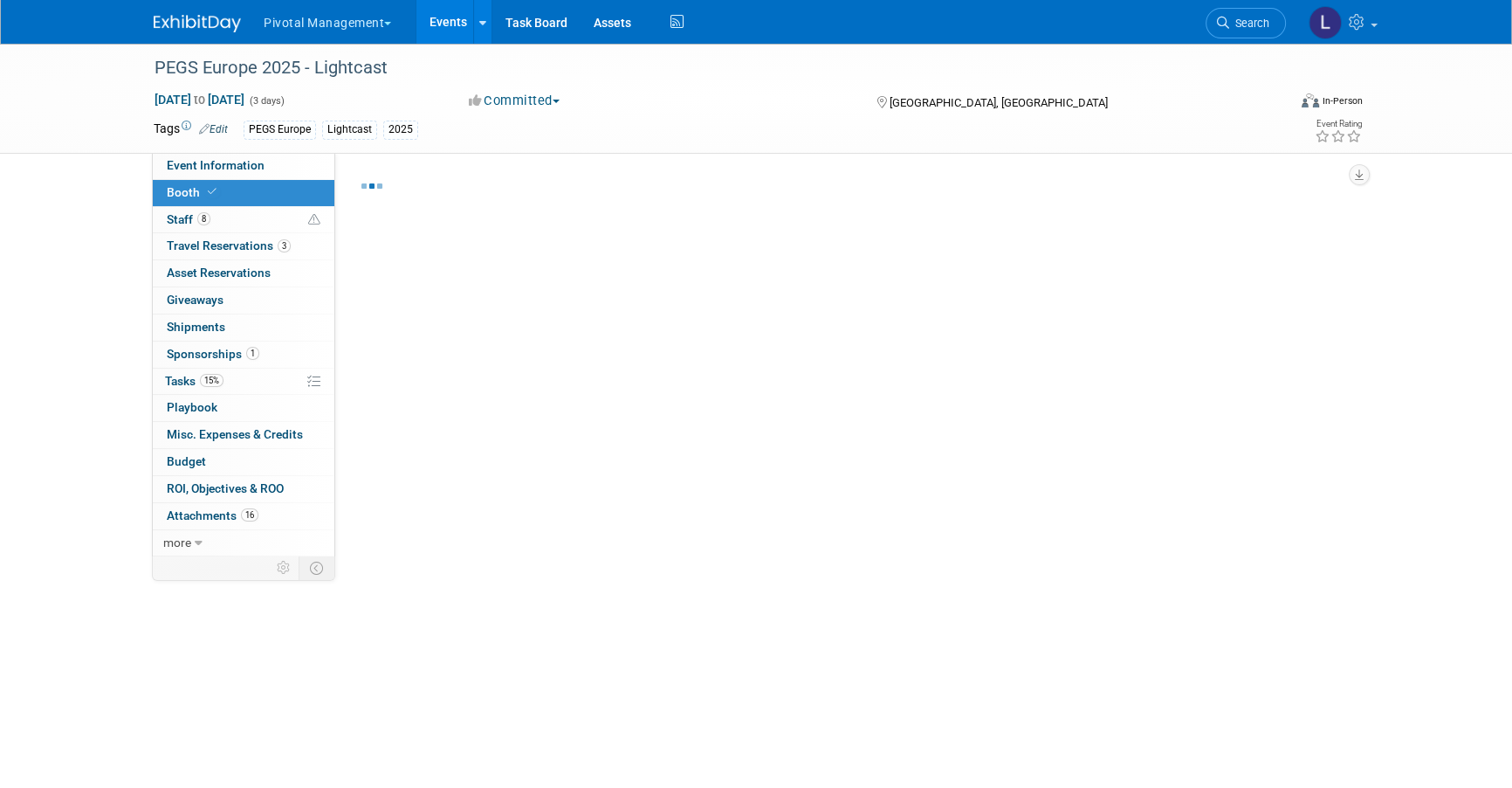
select select "Yes"
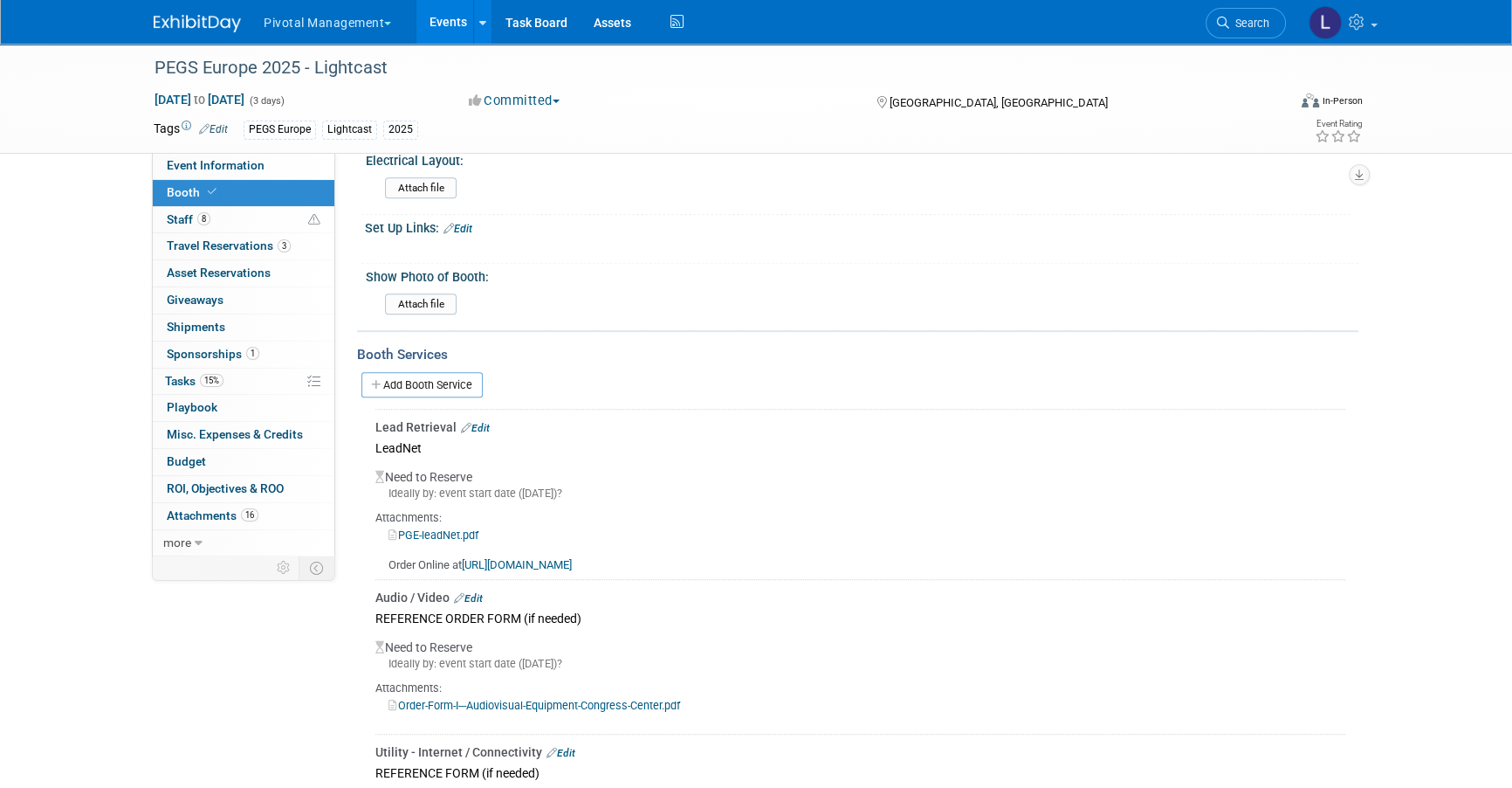
scroll to position [1236, 0]
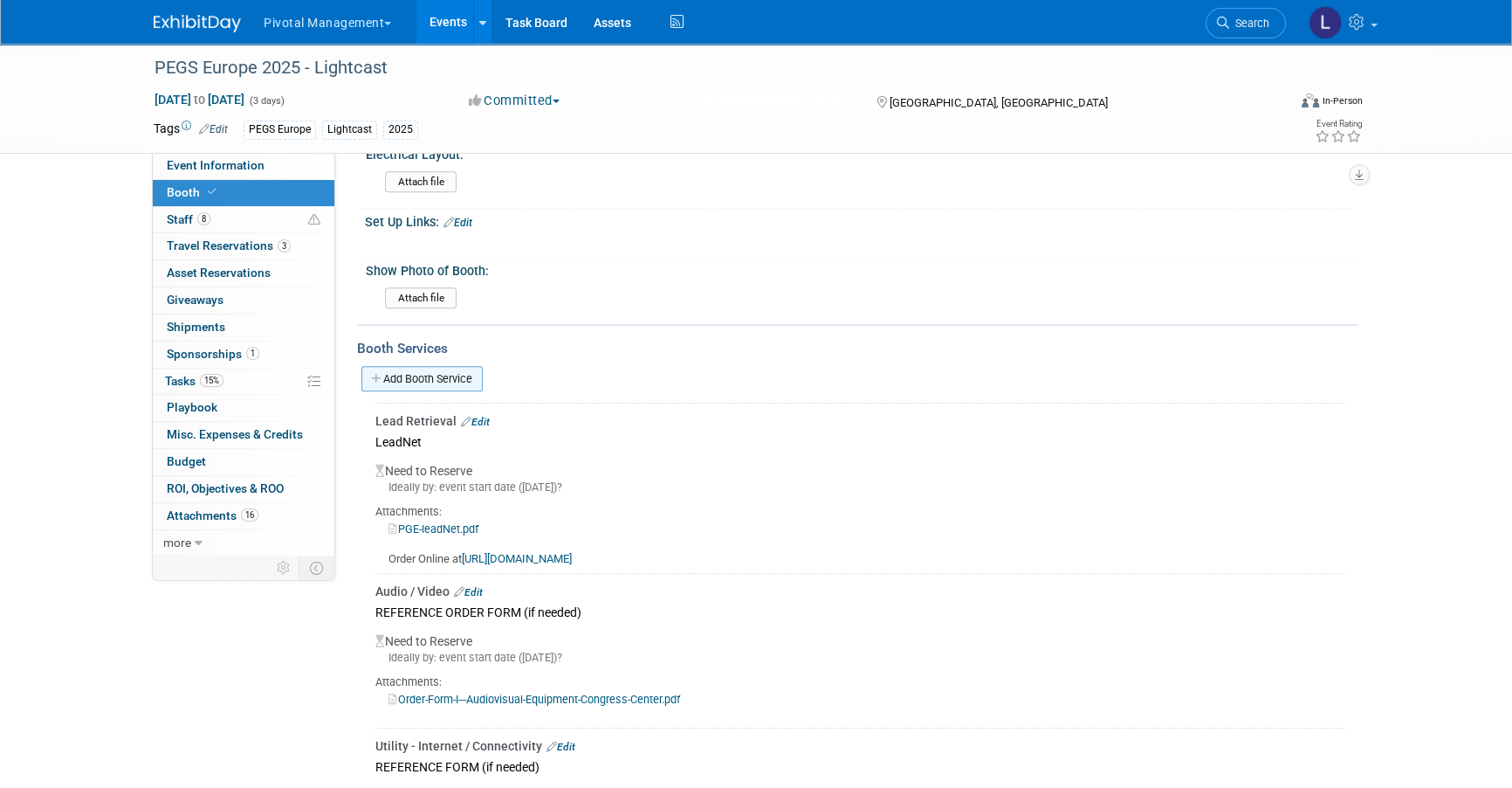
click at [462, 367] on link "Add Booth Service" at bounding box center [421, 379] width 121 height 25
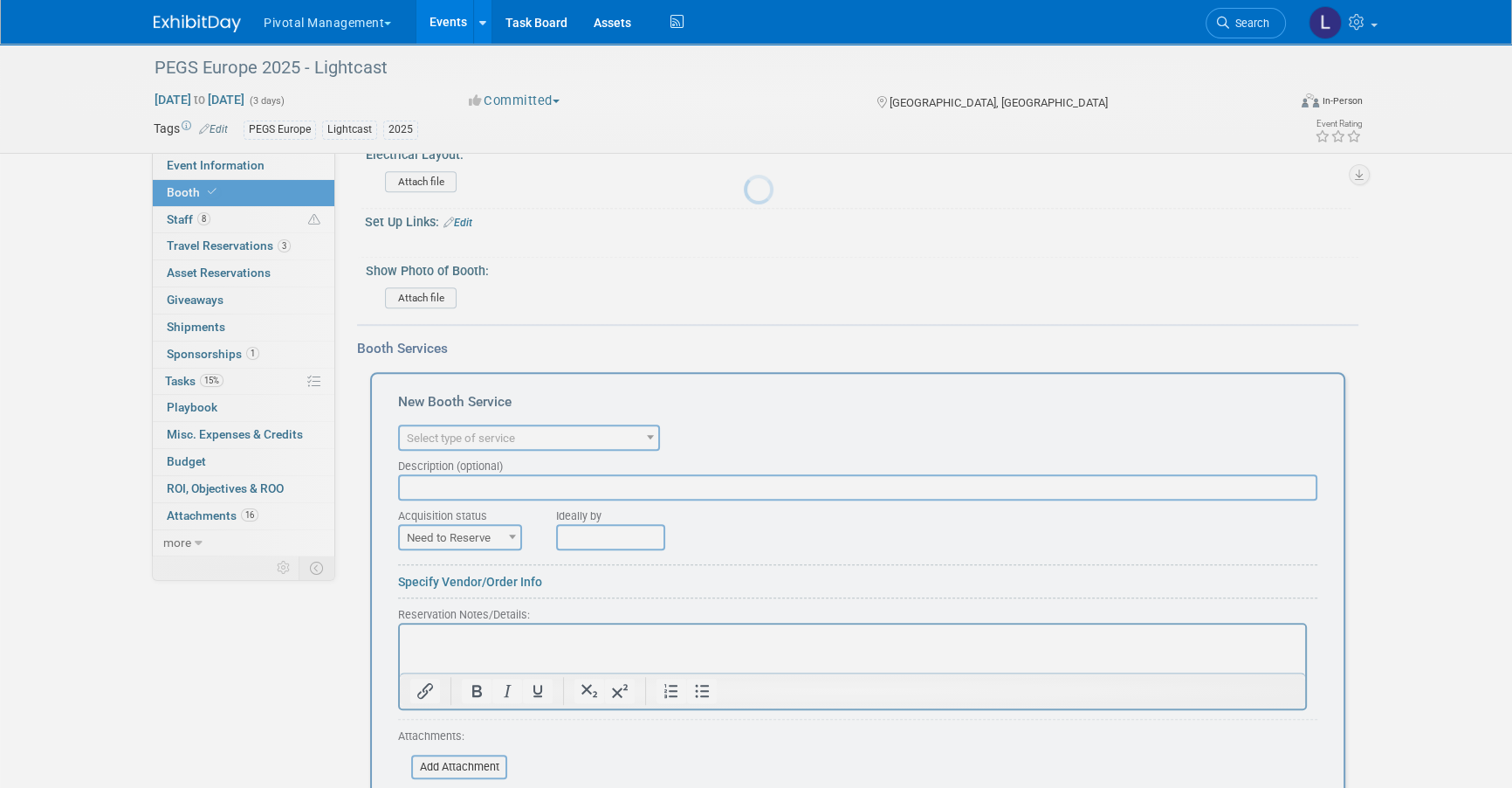
scroll to position [0, 0]
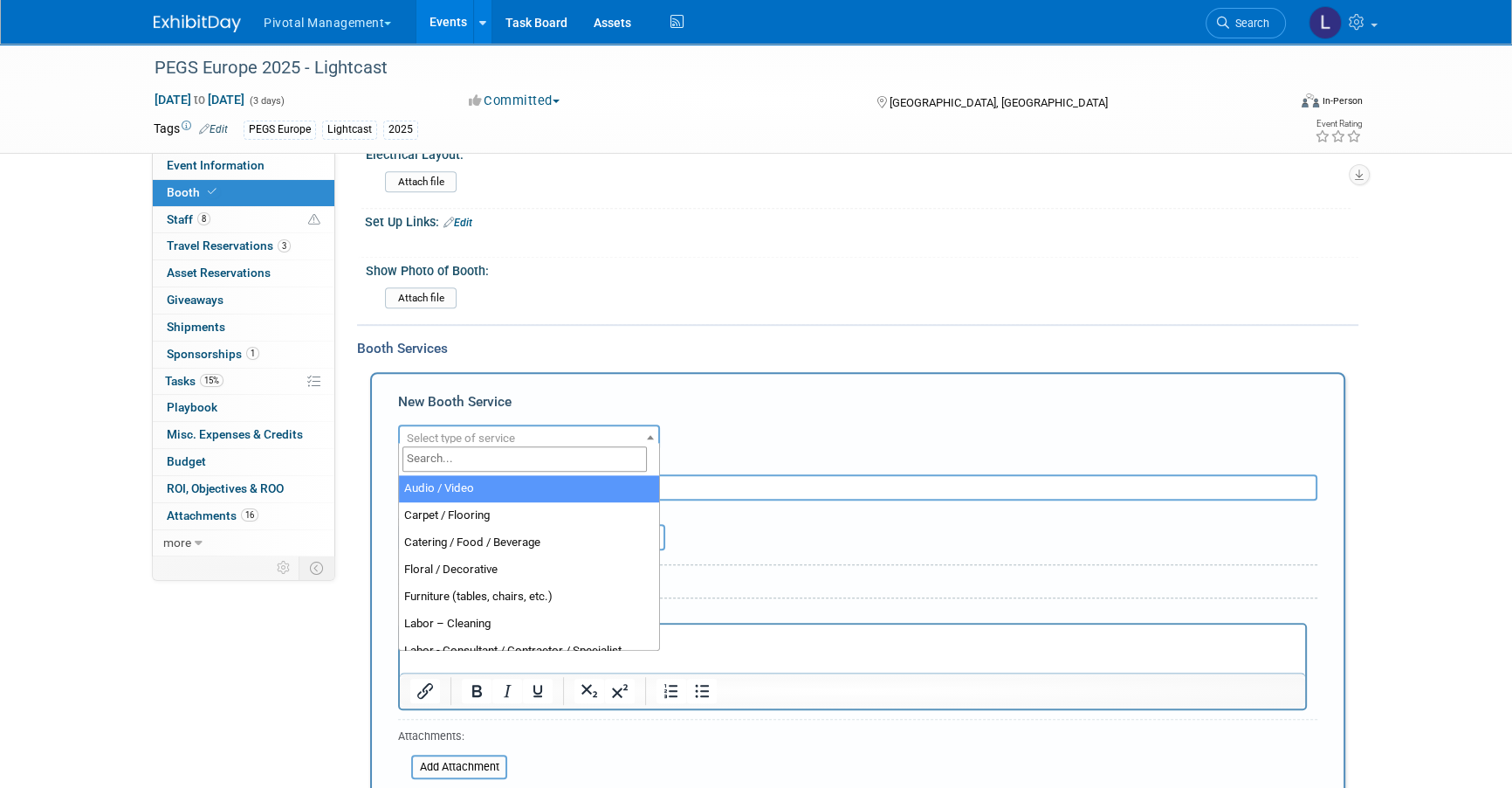
click at [482, 431] on span "Select type of service" at bounding box center [460, 438] width 108 height 13
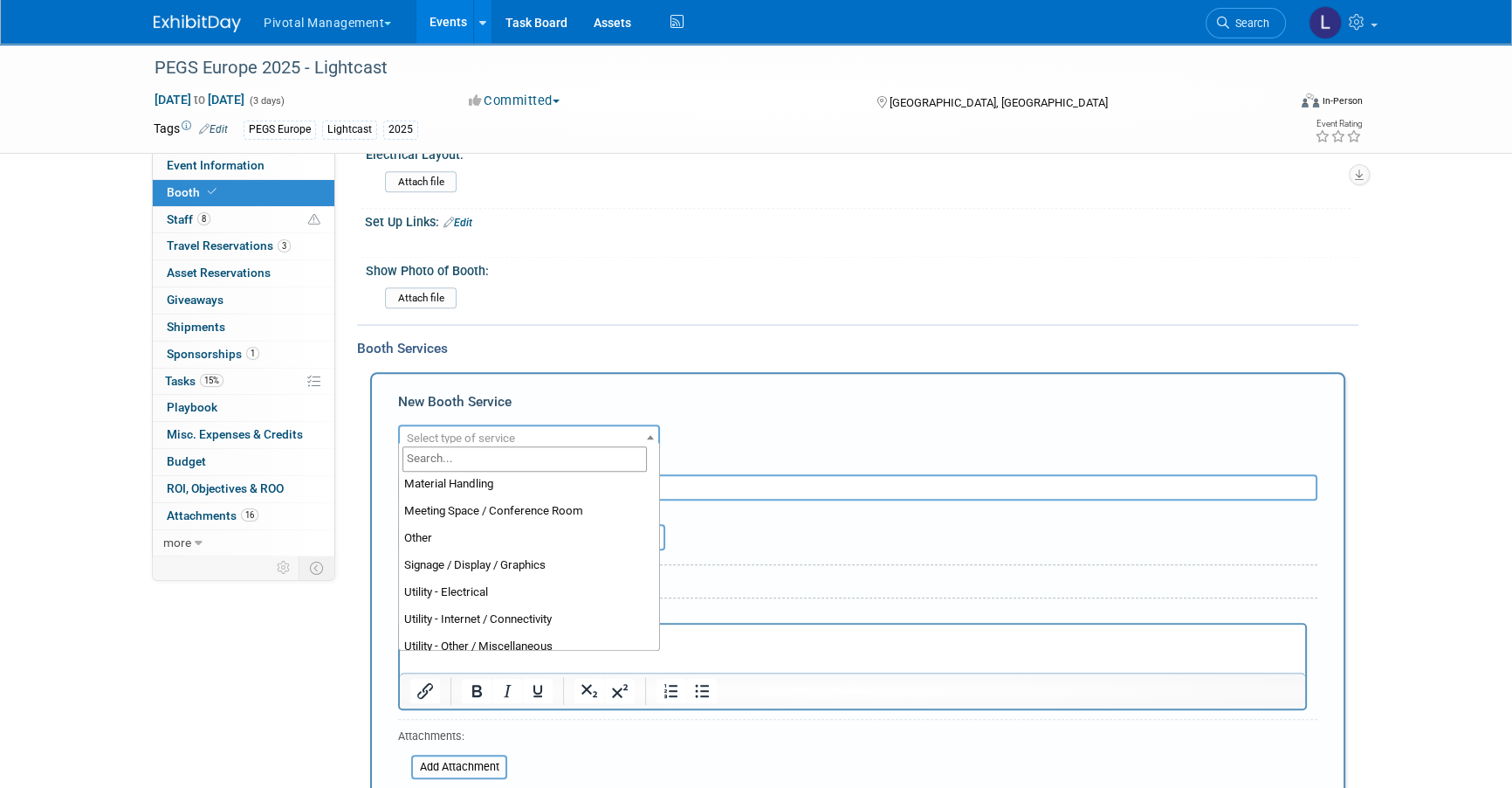
scroll to position [412, 0]
select select "3"
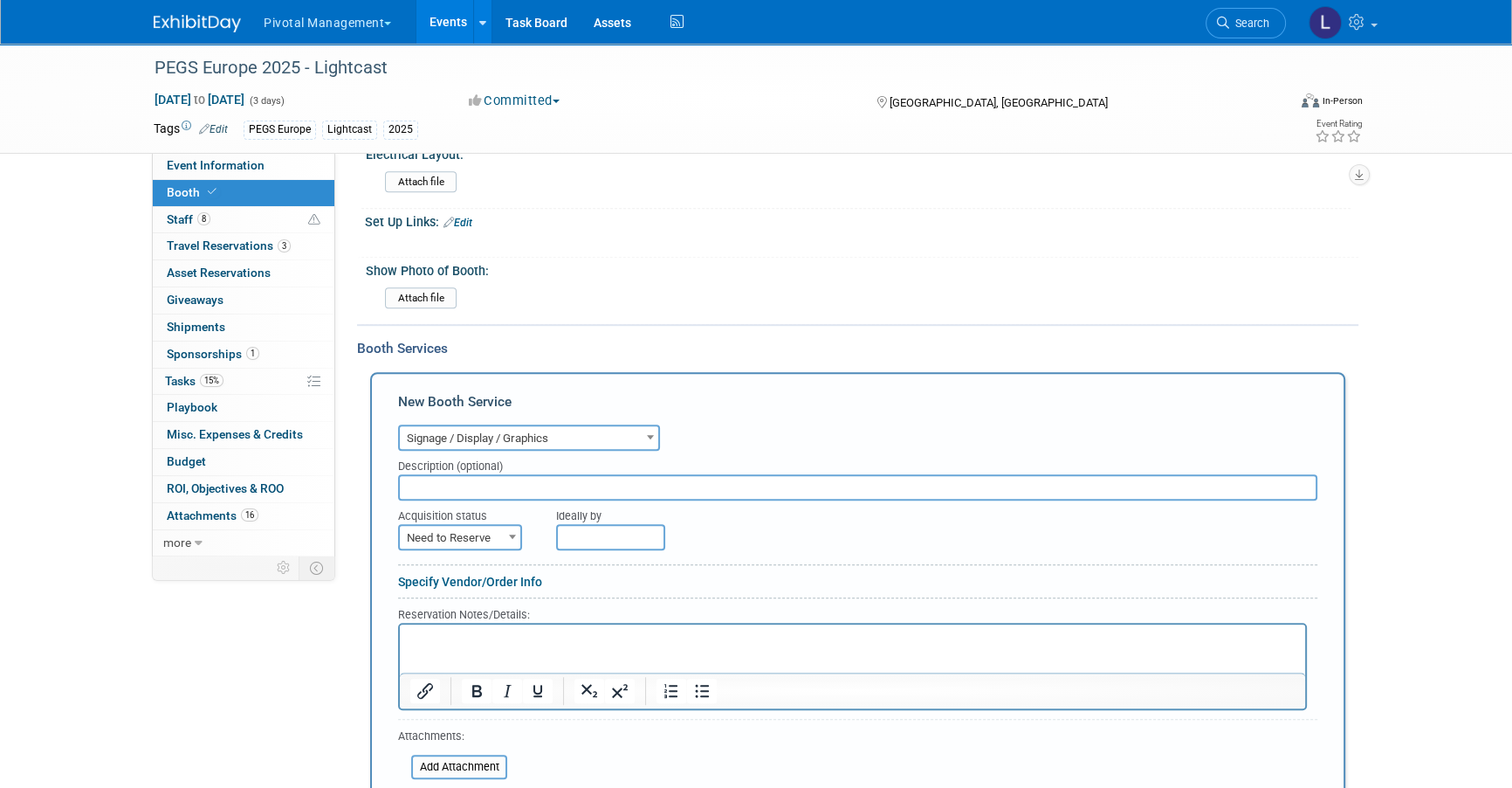
click at [472, 647] on html at bounding box center [852, 635] width 905 height 24
click at [474, 482] on input "text" at bounding box center [858, 487] width 920 height 26
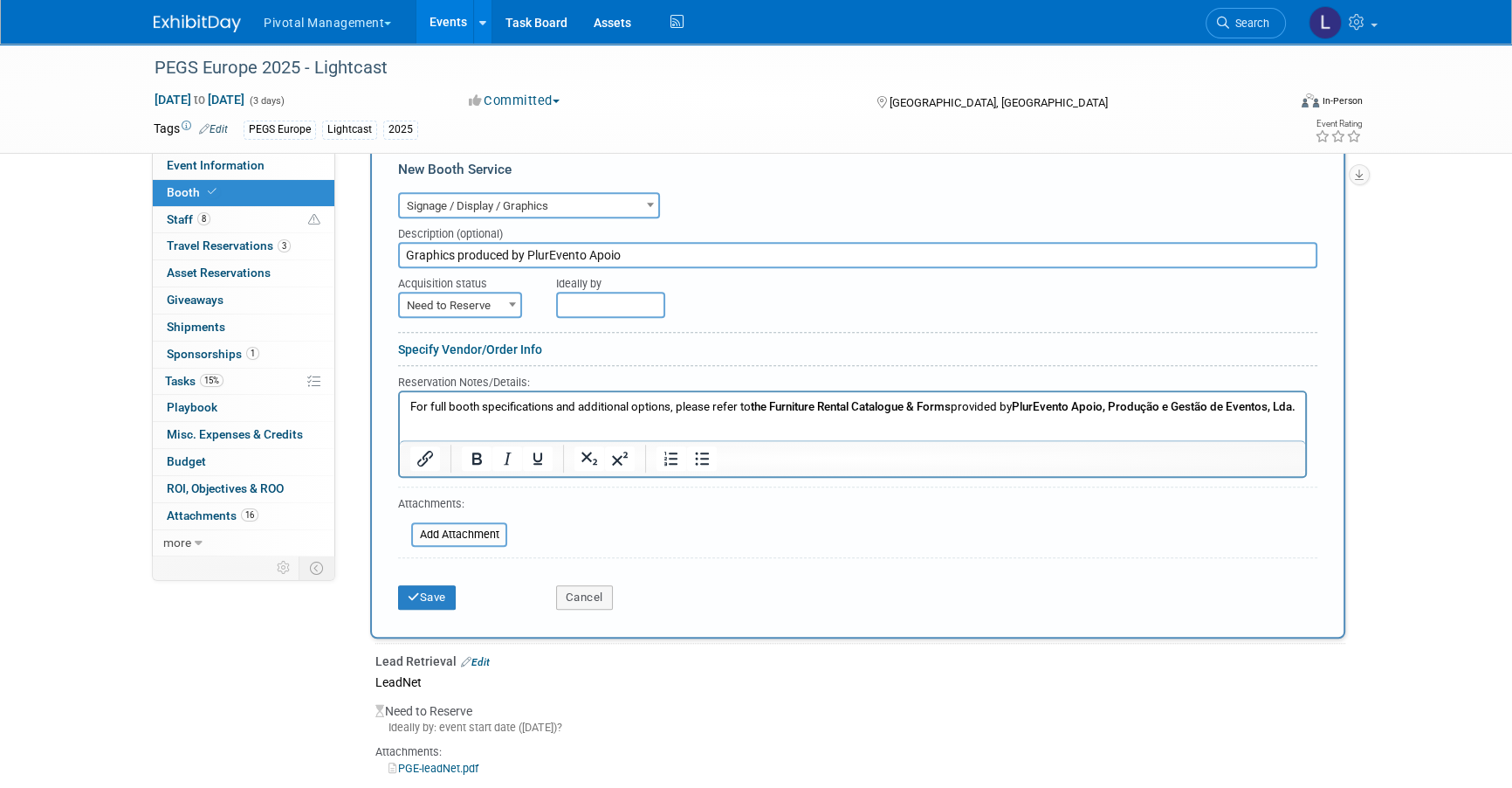
scroll to position [1490, 0]
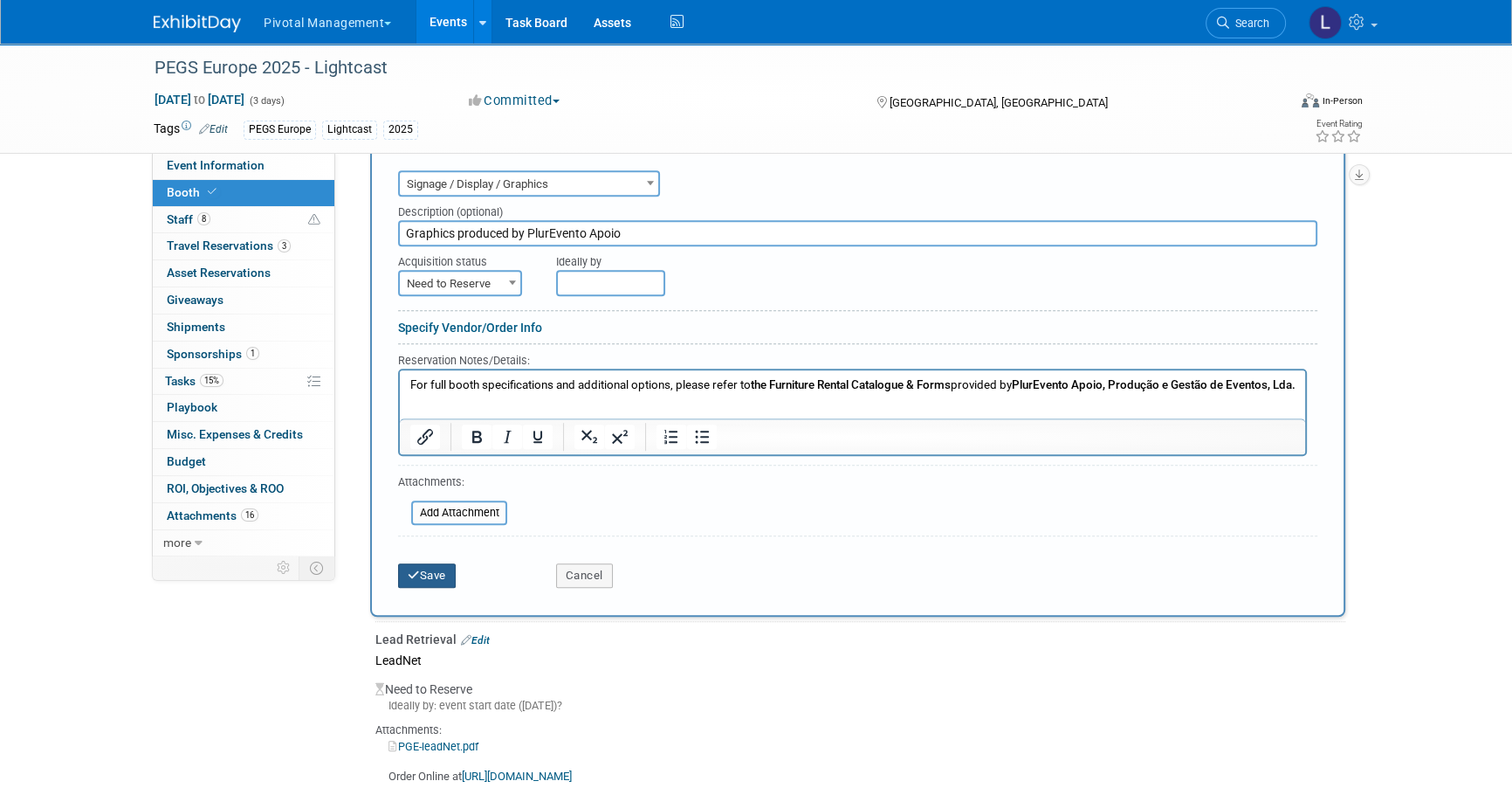
type input "Graphics produced by PlurEvento Apoio"
click at [438, 565] on button "Save" at bounding box center [427, 575] width 57 height 25
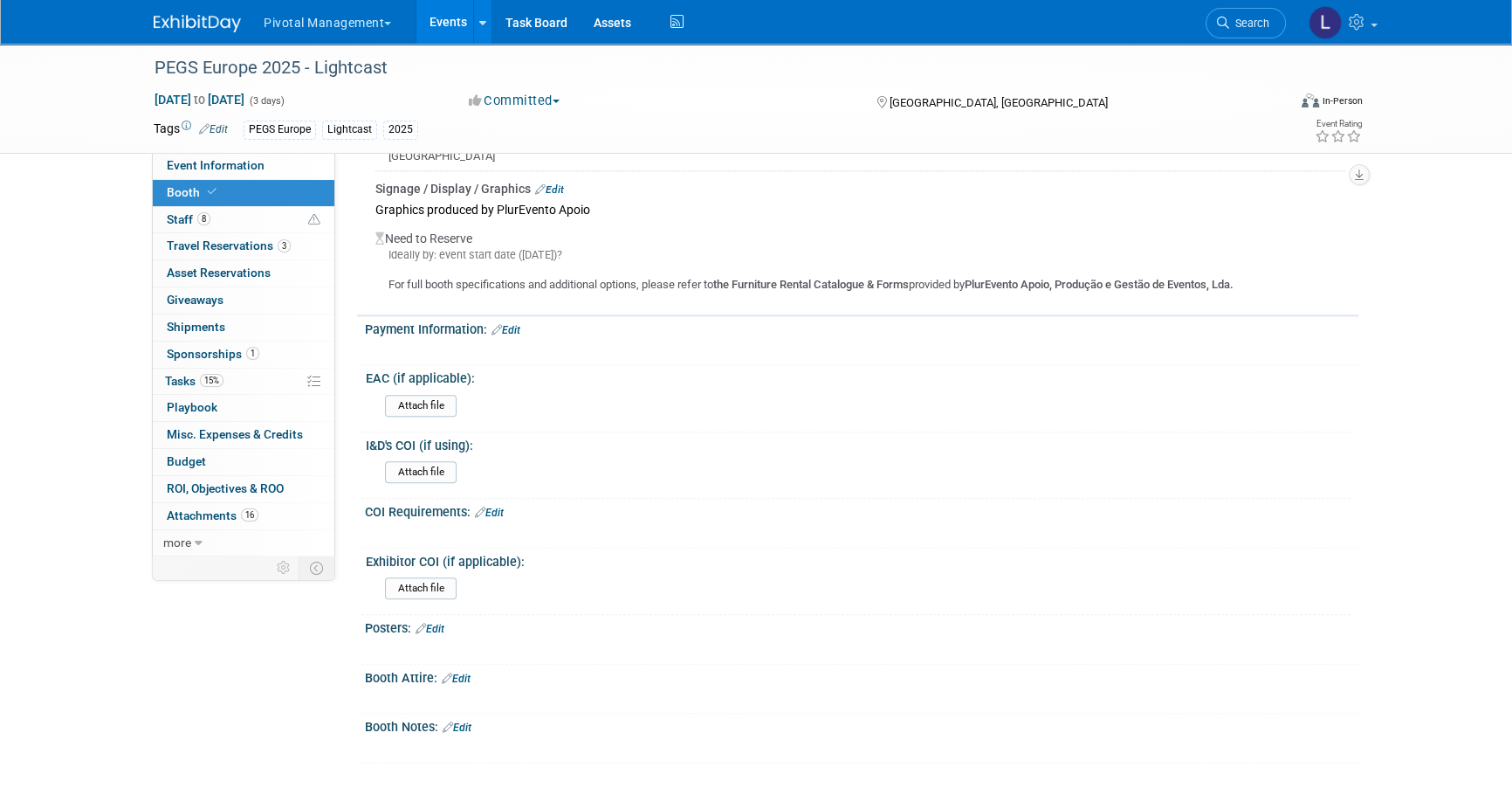
scroll to position [2238, 0]
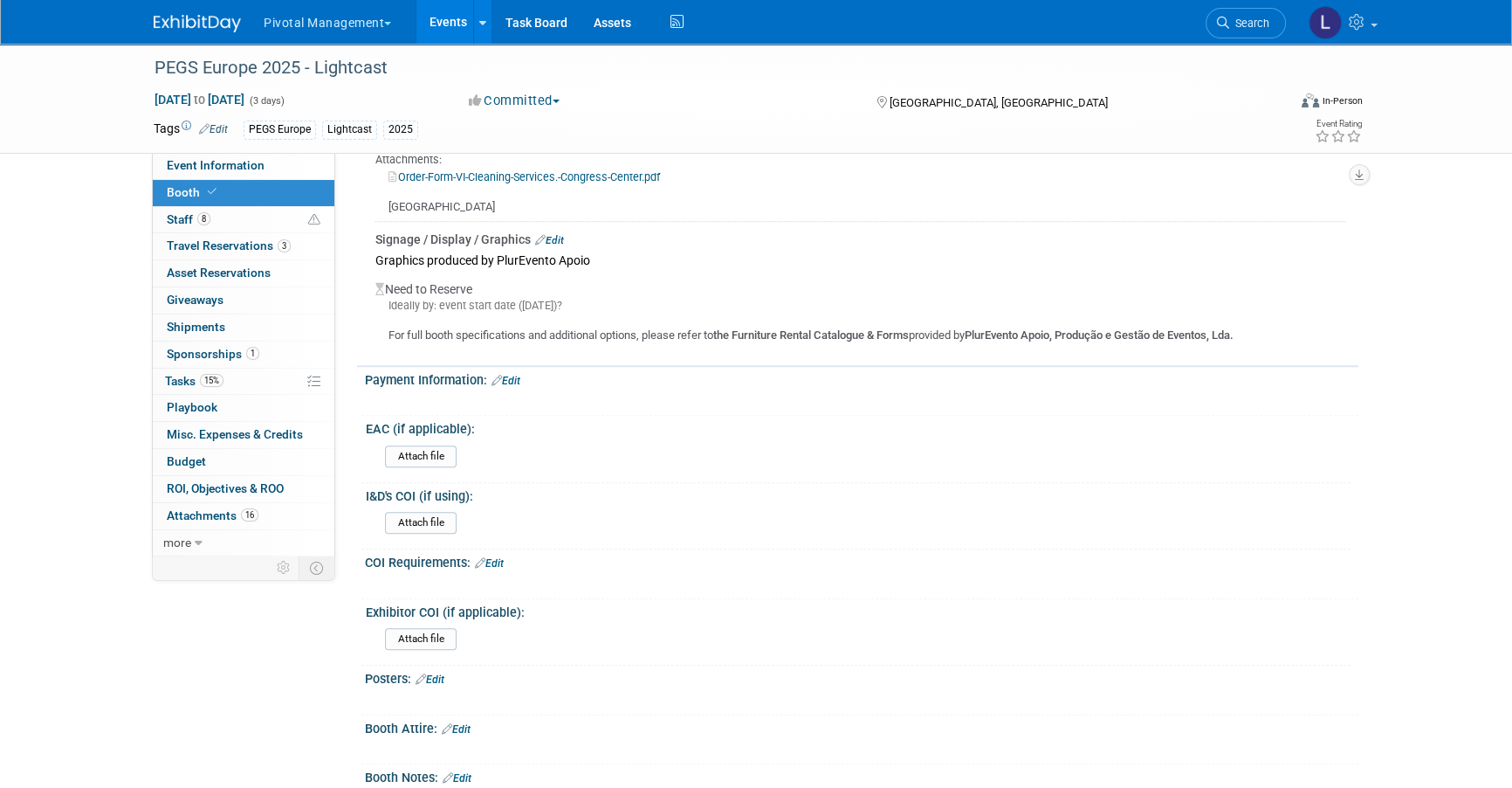
click at [188, 192] on span "Booth" at bounding box center [193, 191] width 54 height 14
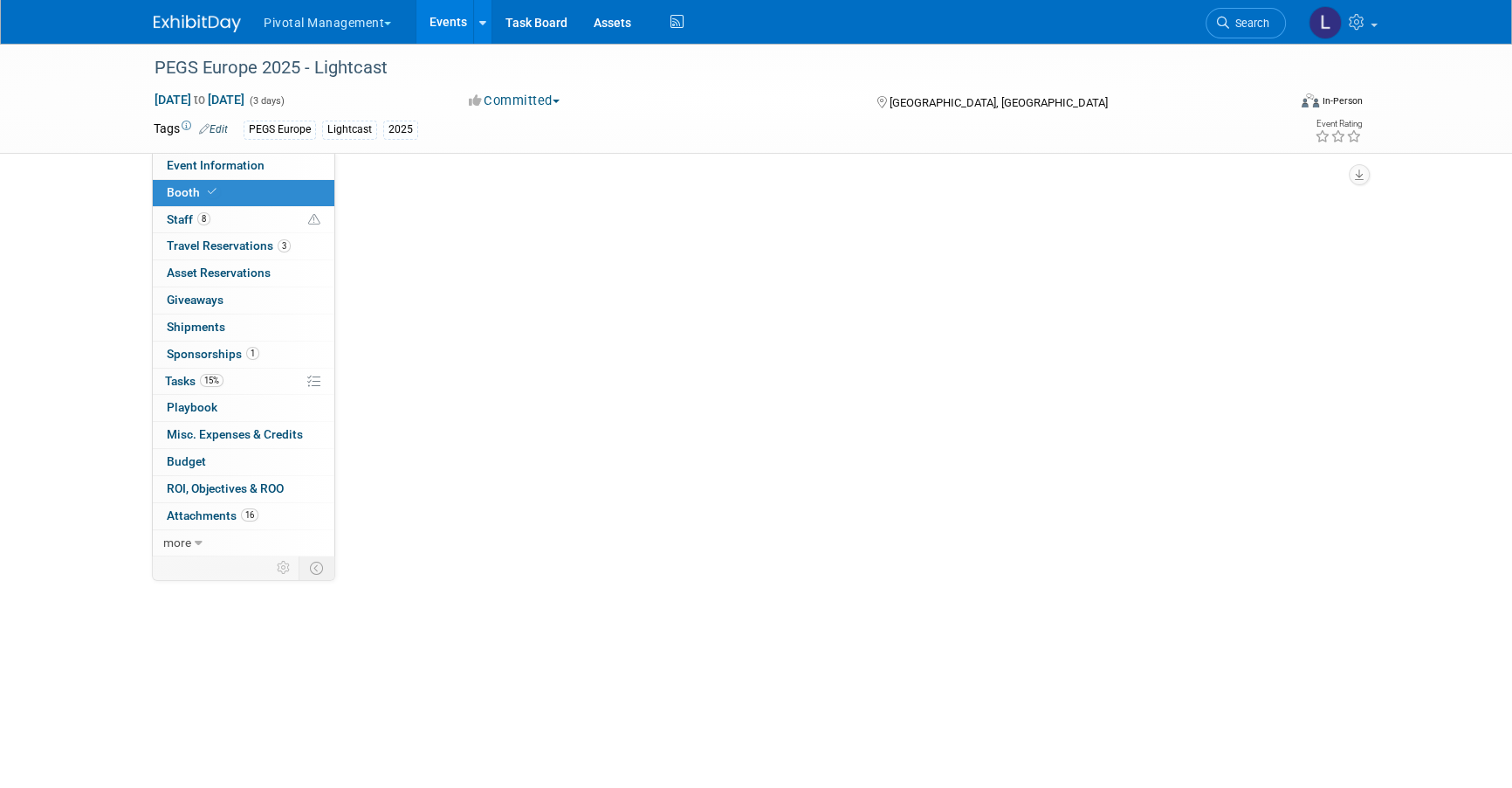
scroll to position [0, 0]
select select "Yes"
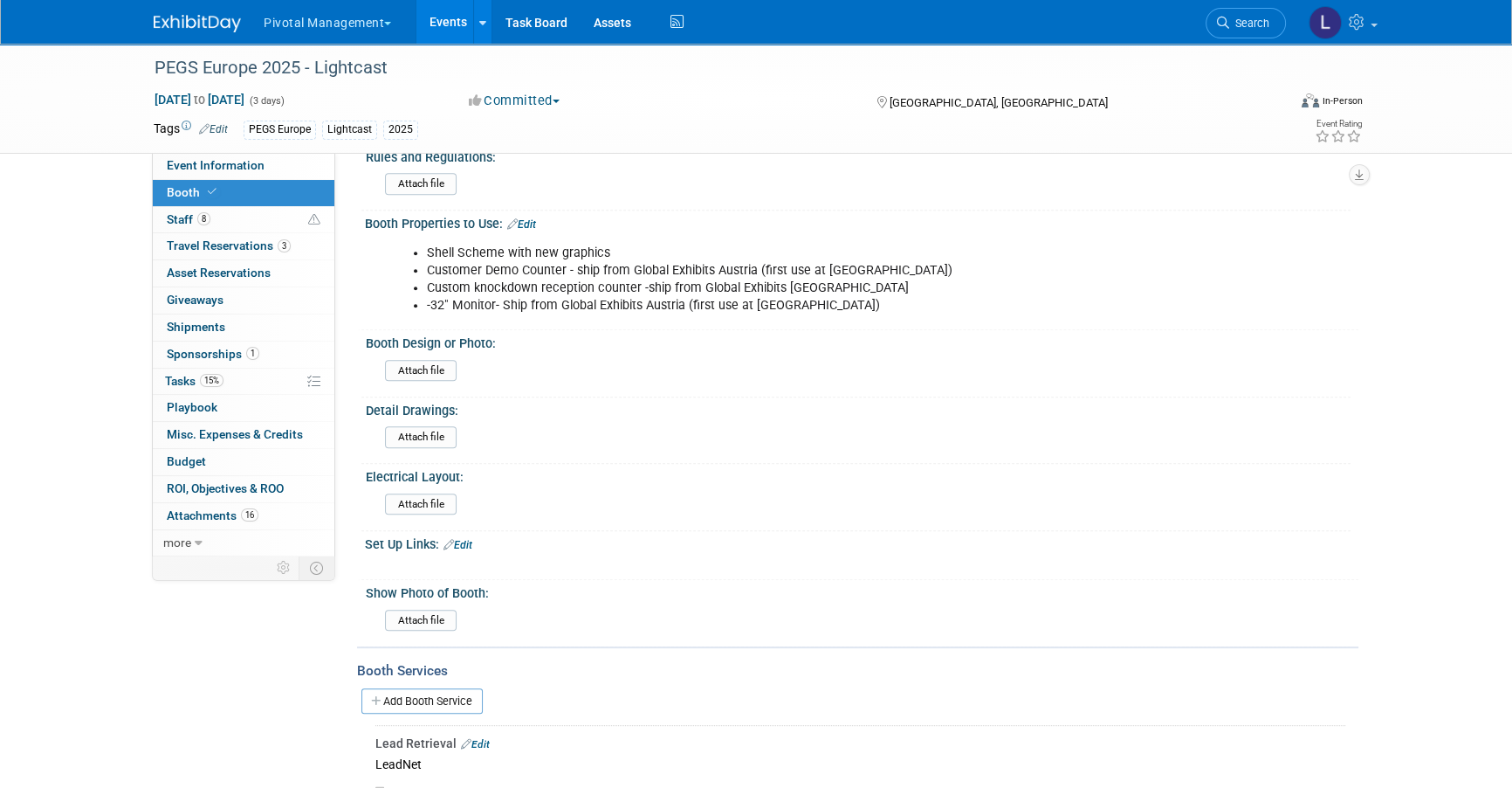
scroll to position [459, 0]
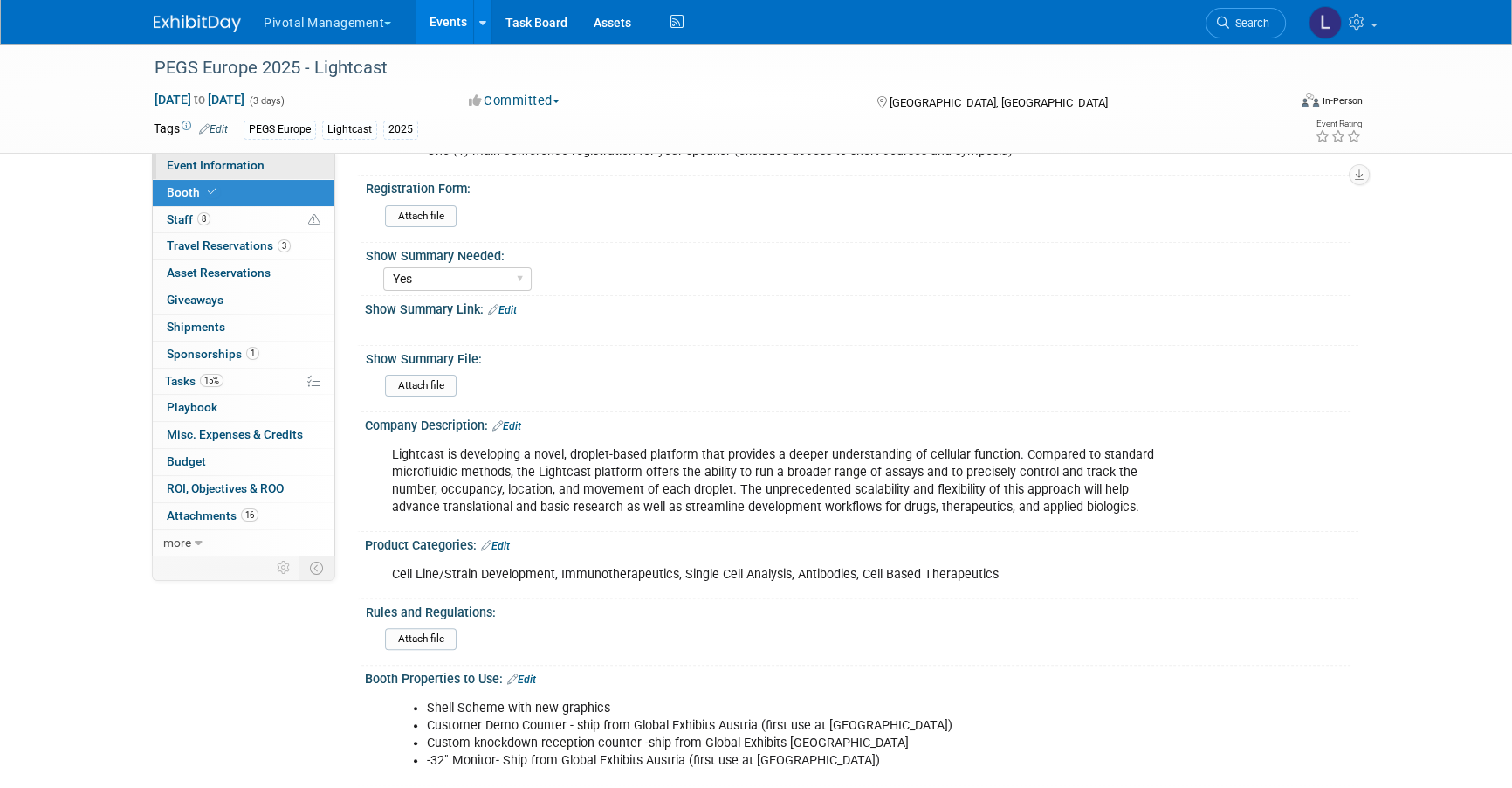
click at [266, 163] on link "Event Information" at bounding box center [244, 166] width 182 height 26
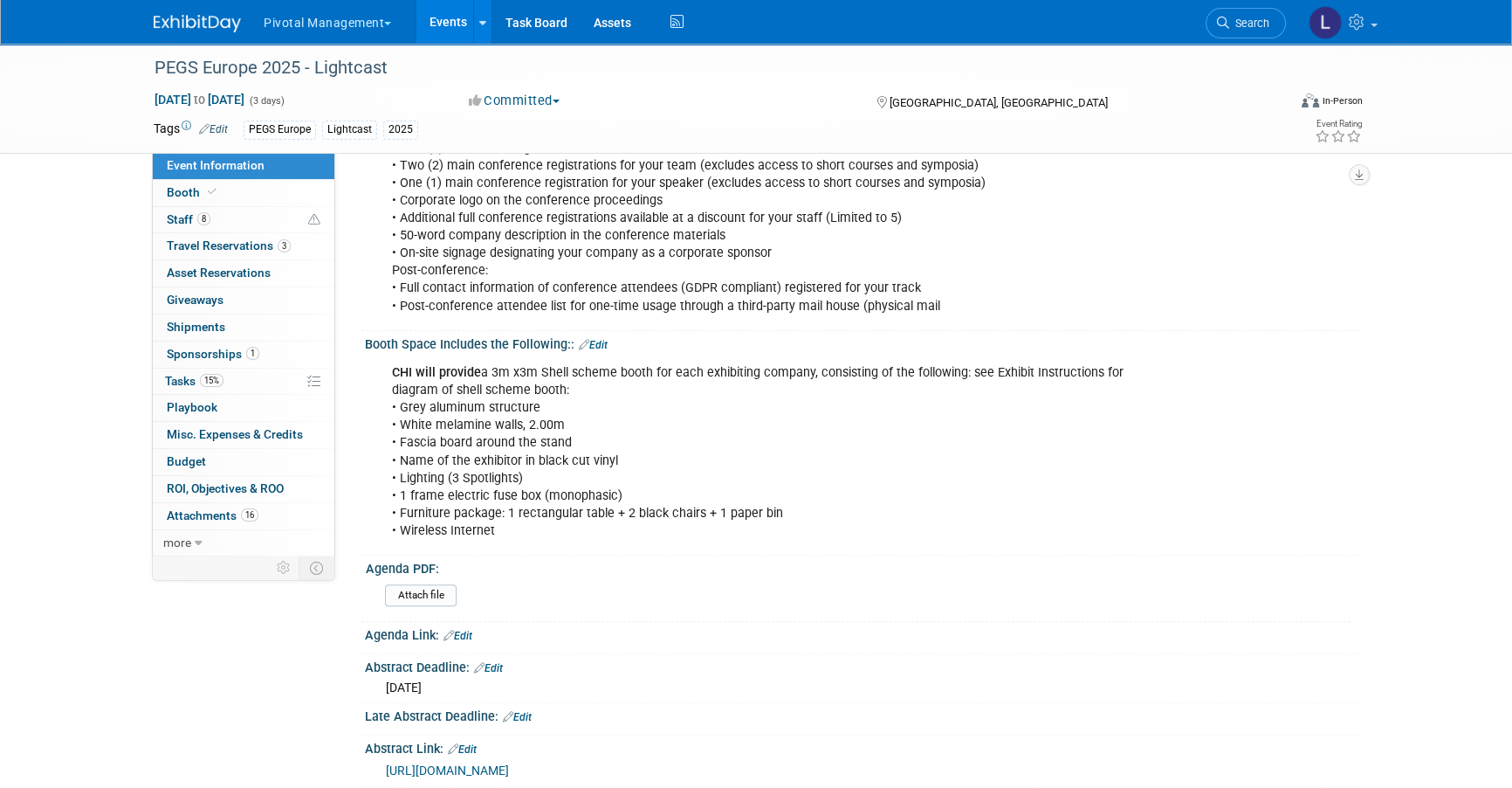
scroll to position [710, 0]
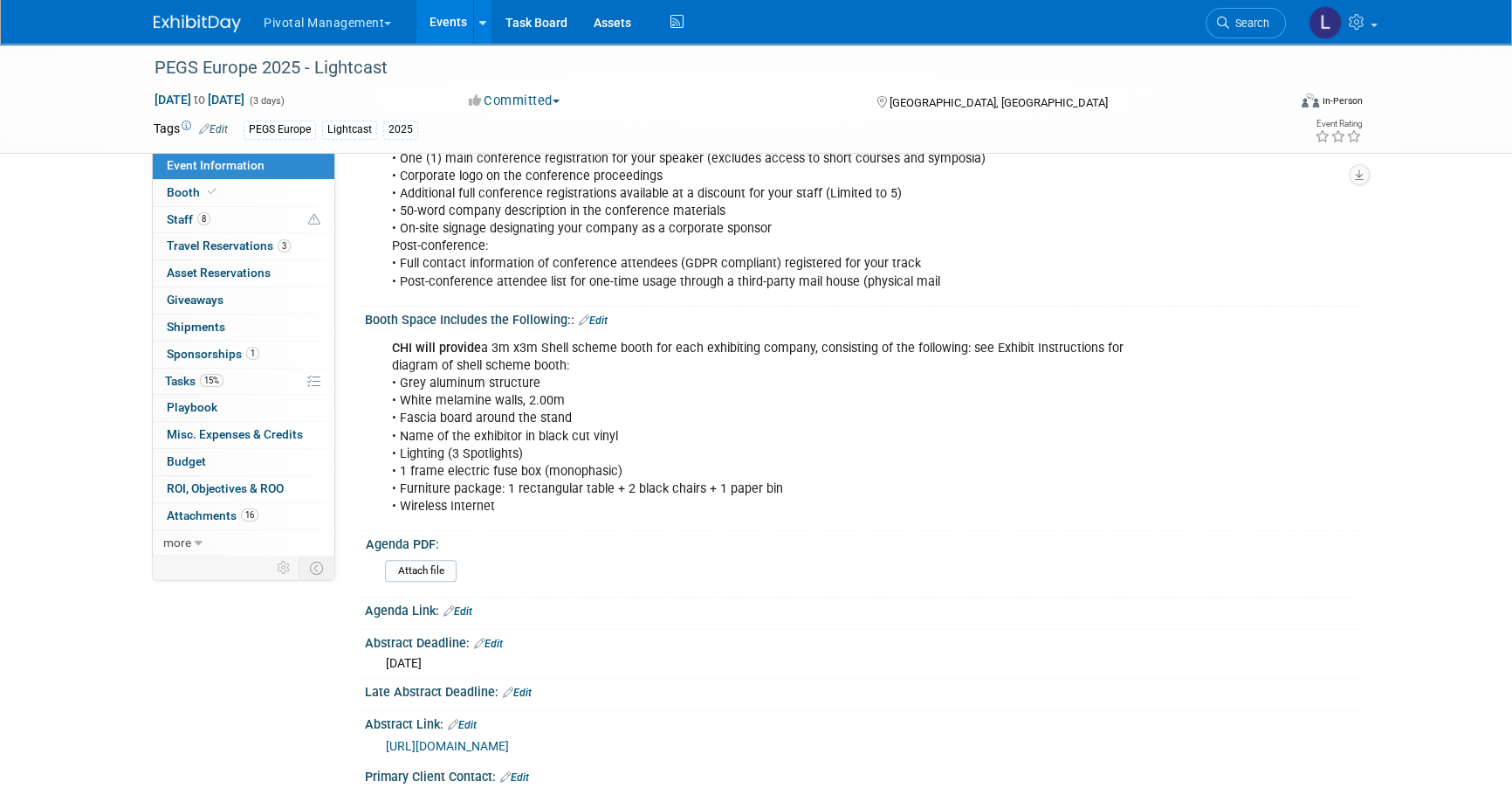
click at [595, 315] on link "Edit" at bounding box center [593, 320] width 29 height 12
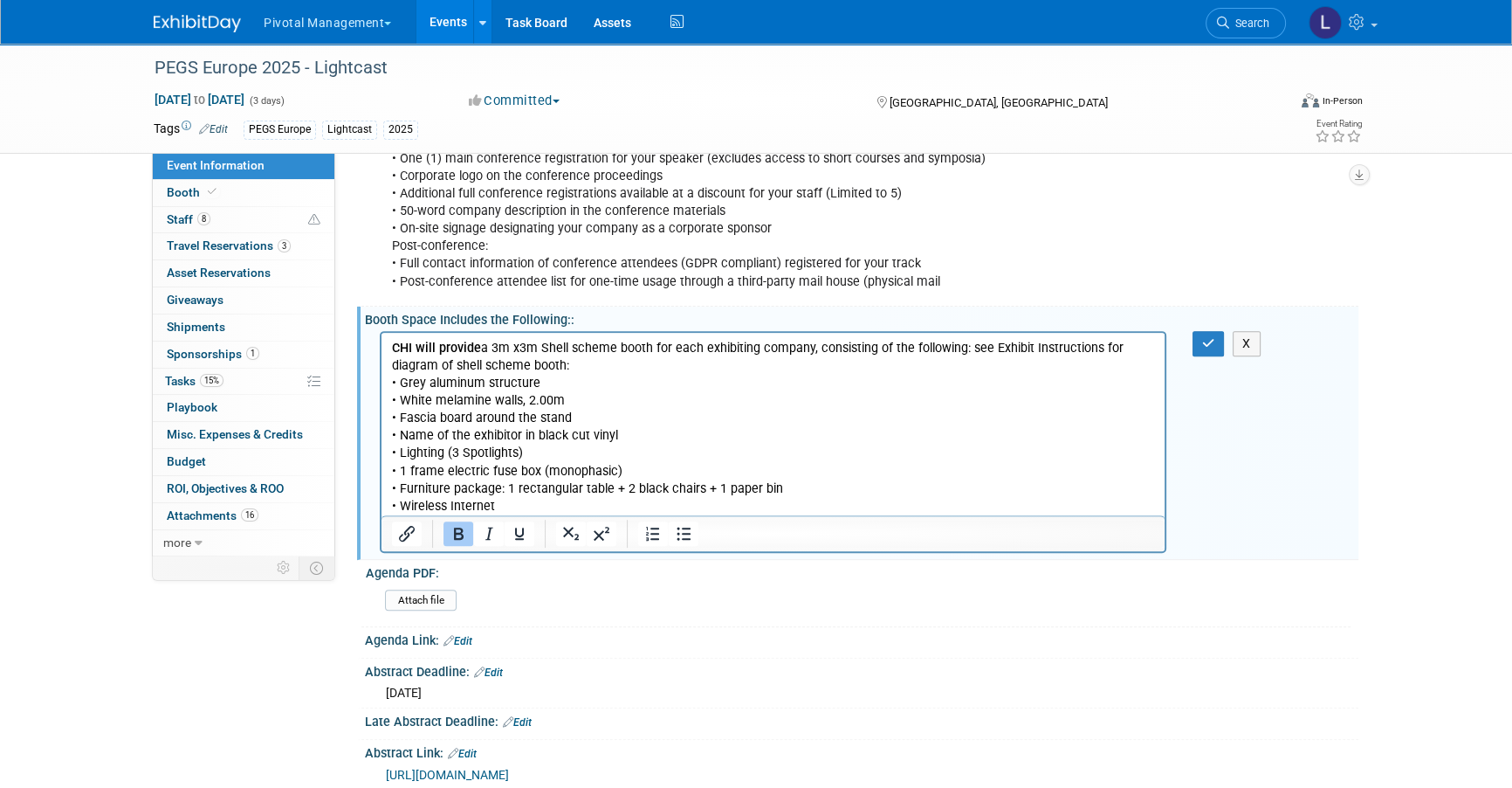
scroll to position [0, 0]
click at [523, 498] on p "CHI will provide a 3m x3m Shell scheme booth for each exhibiting company, consi…" at bounding box center [773, 427] width 763 height 176
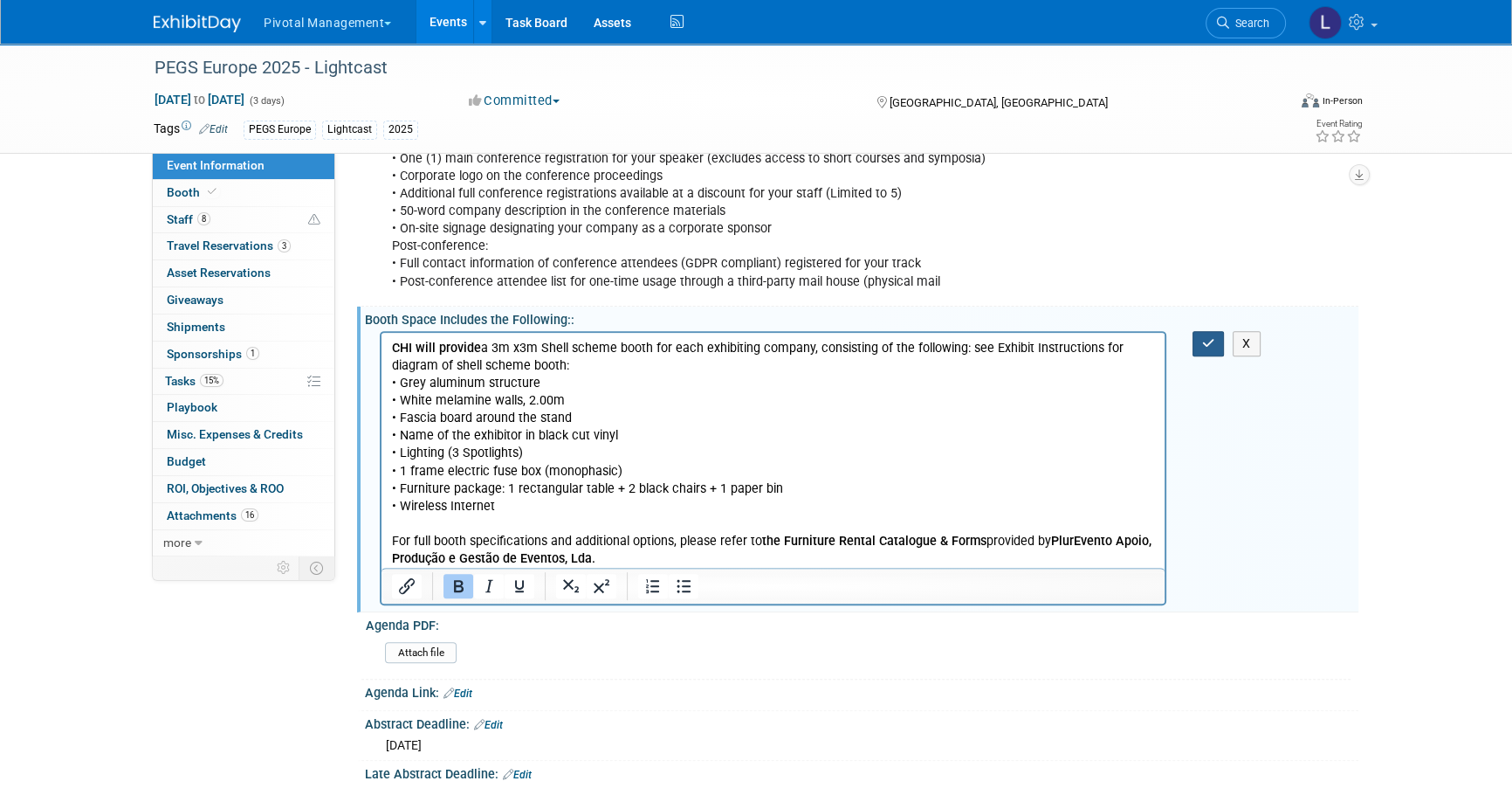
click at [1195, 331] on button "button" at bounding box center [1209, 344] width 33 height 25
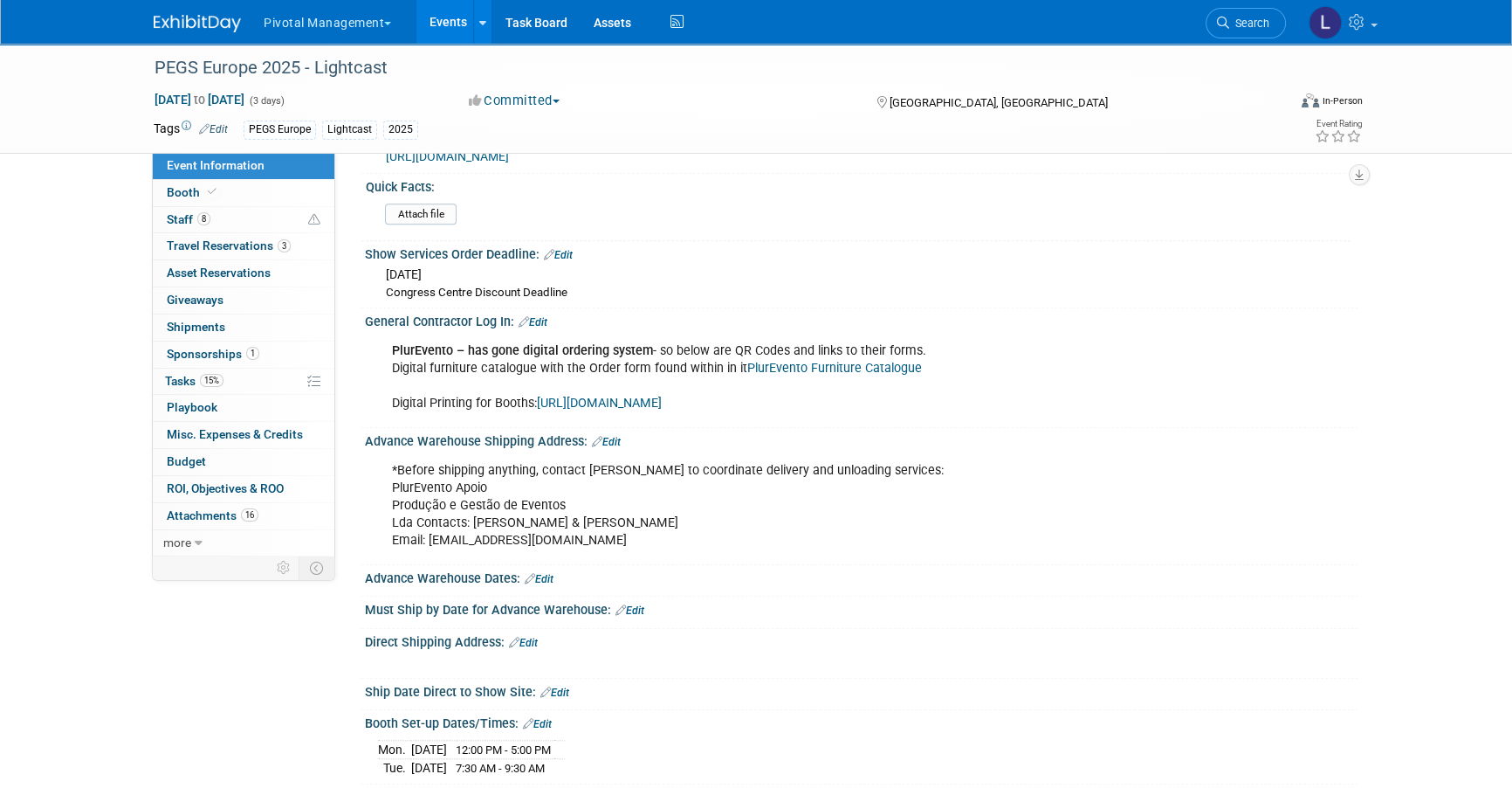
scroll to position [2051, 0]
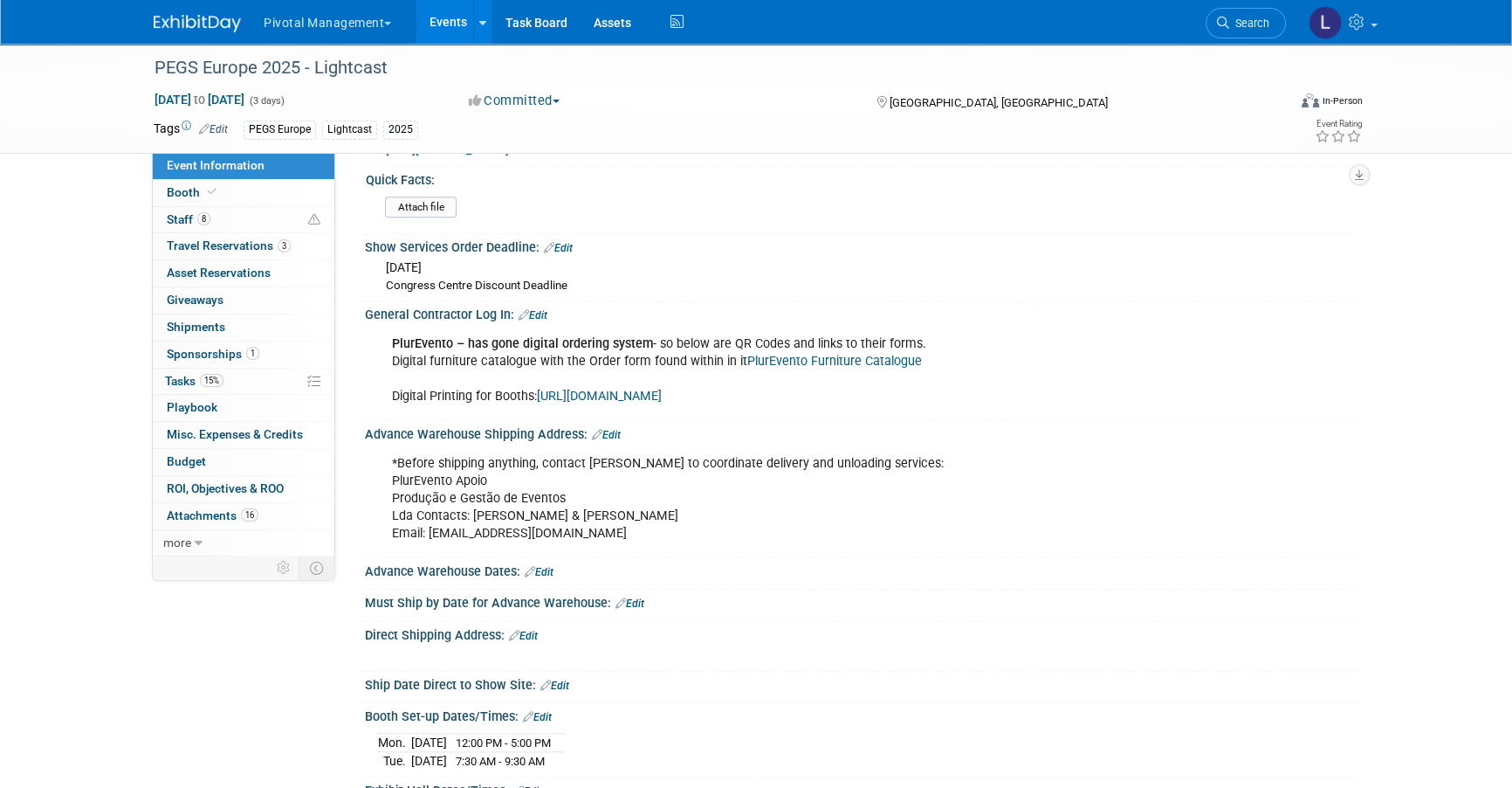
click at [662, 389] on link "[URL][DOMAIN_NAME]" at bounding box center [599, 396] width 125 height 15
click at [877, 354] on link "PlurEvento Furniture Catalogue" at bounding box center [835, 361] width 175 height 15
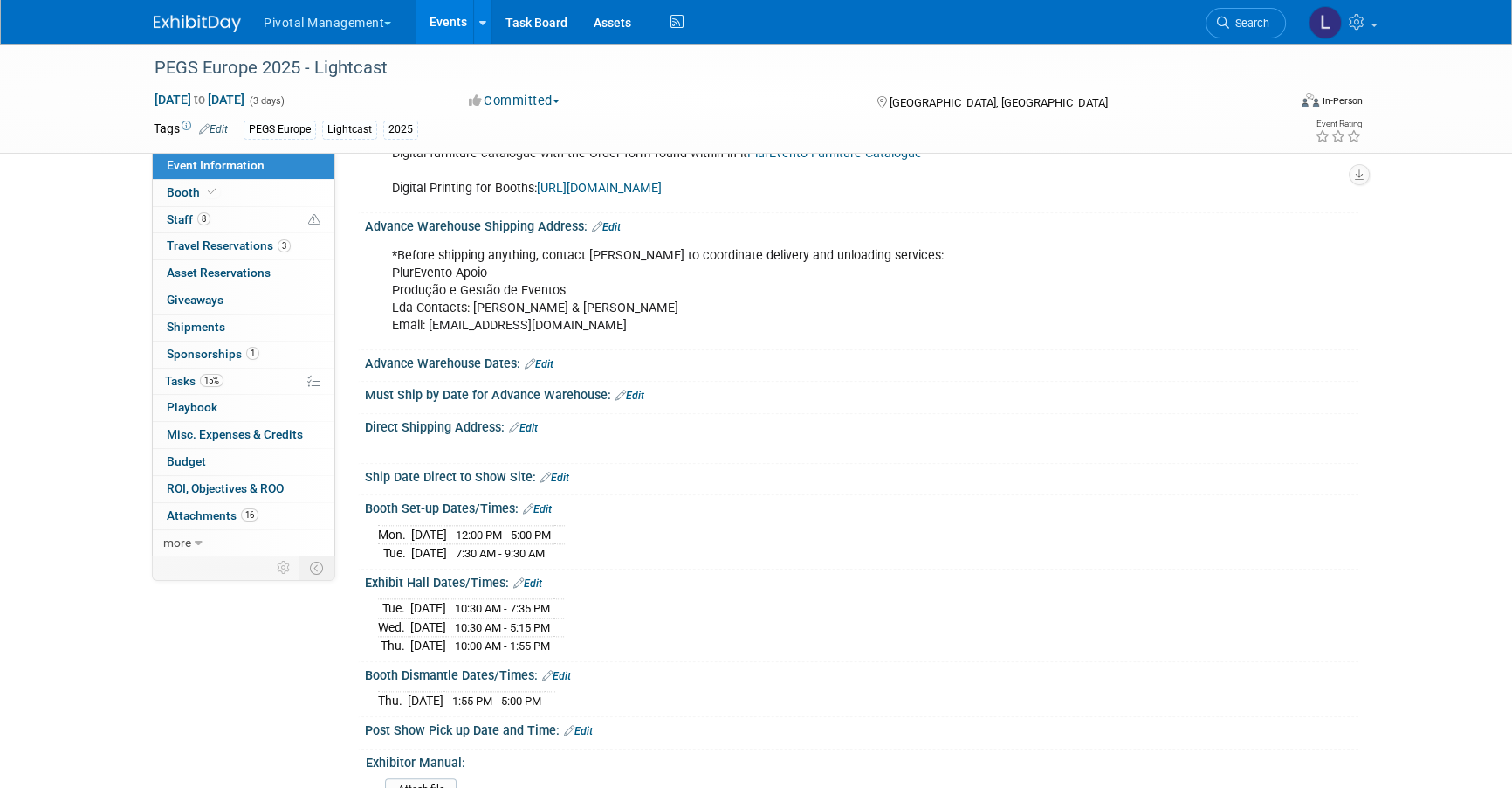
scroll to position [2238, 0]
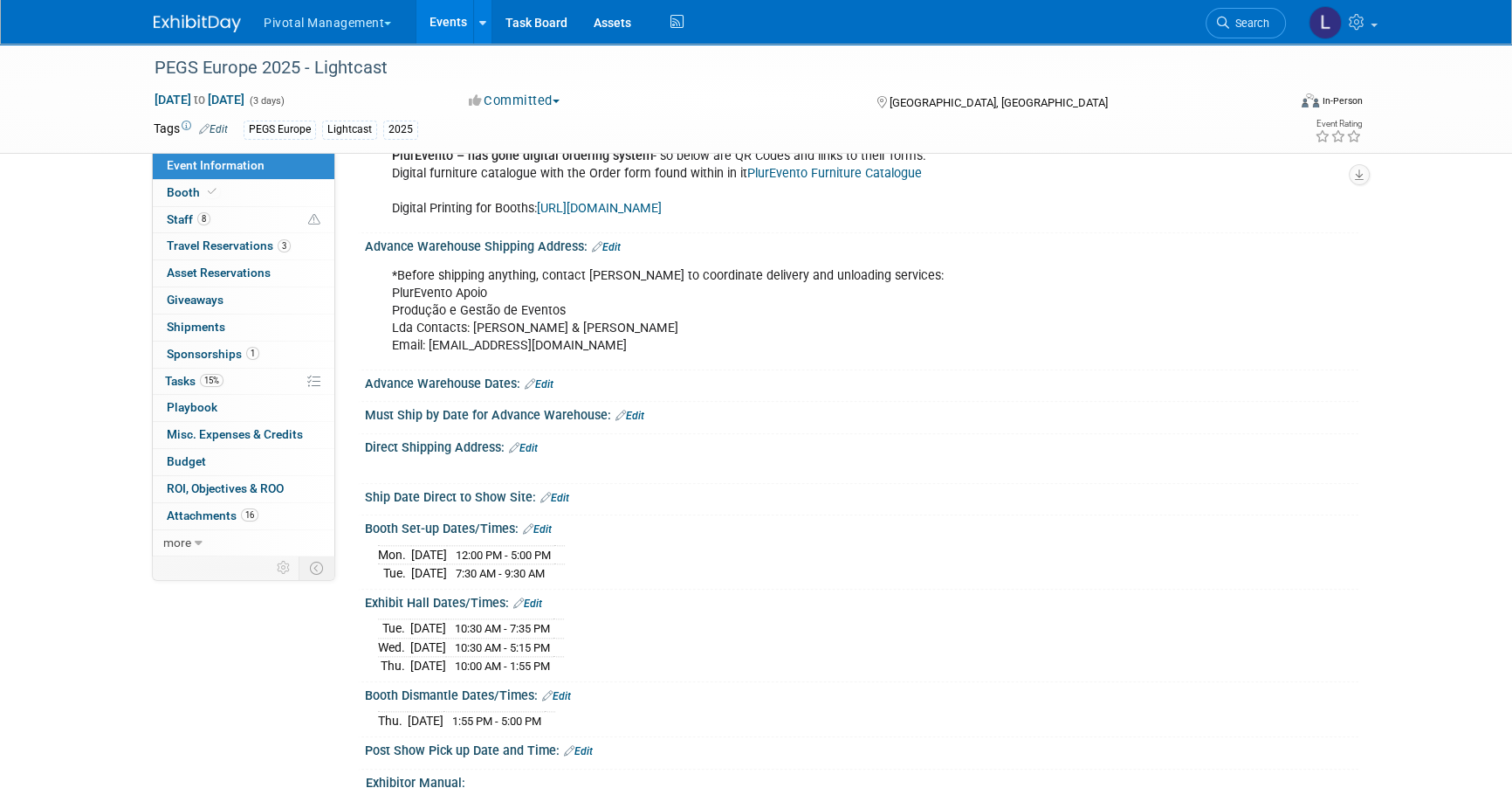
click at [611, 241] on link "Edit" at bounding box center [607, 247] width 29 height 12
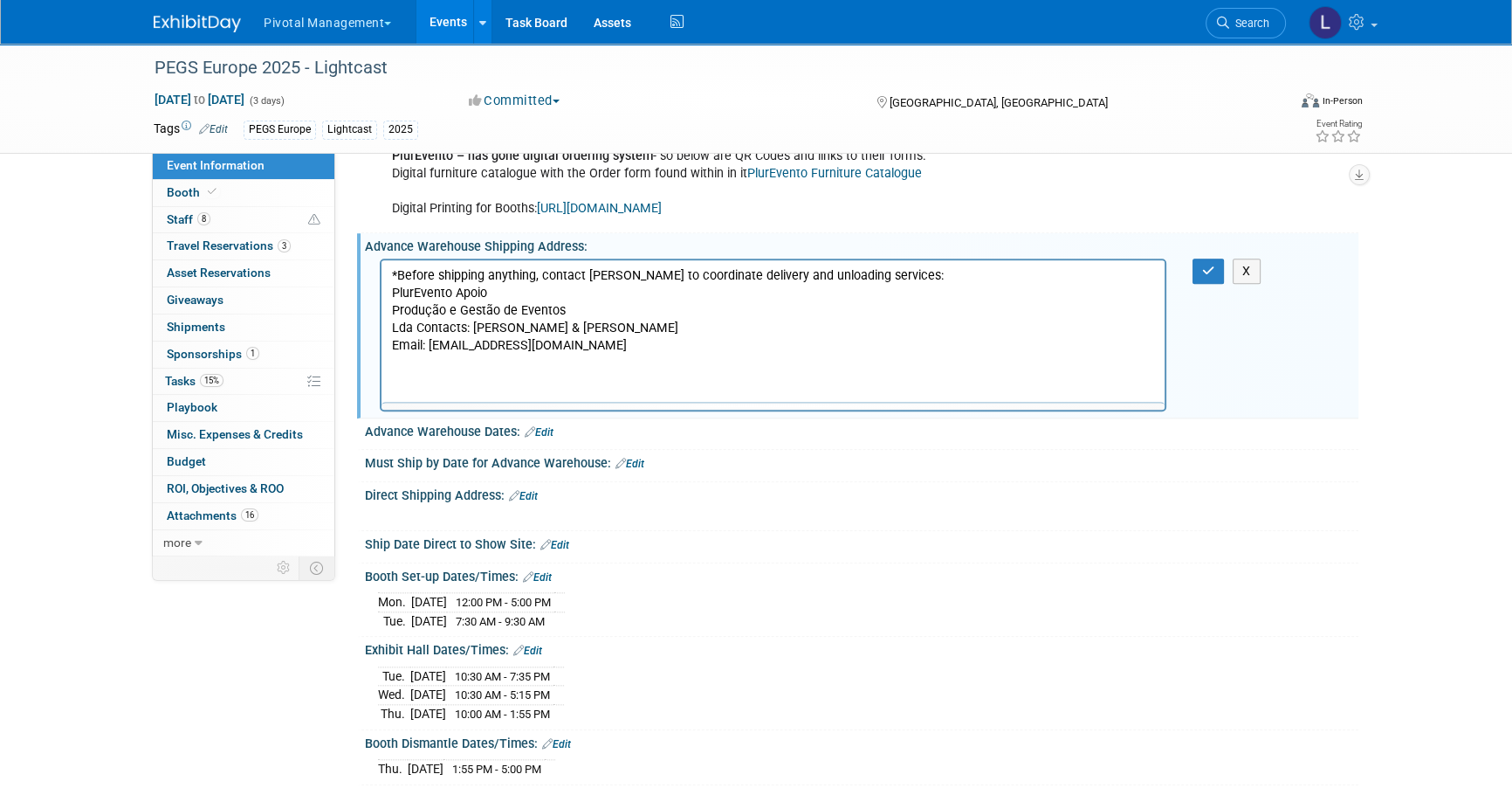
scroll to position [0, 0]
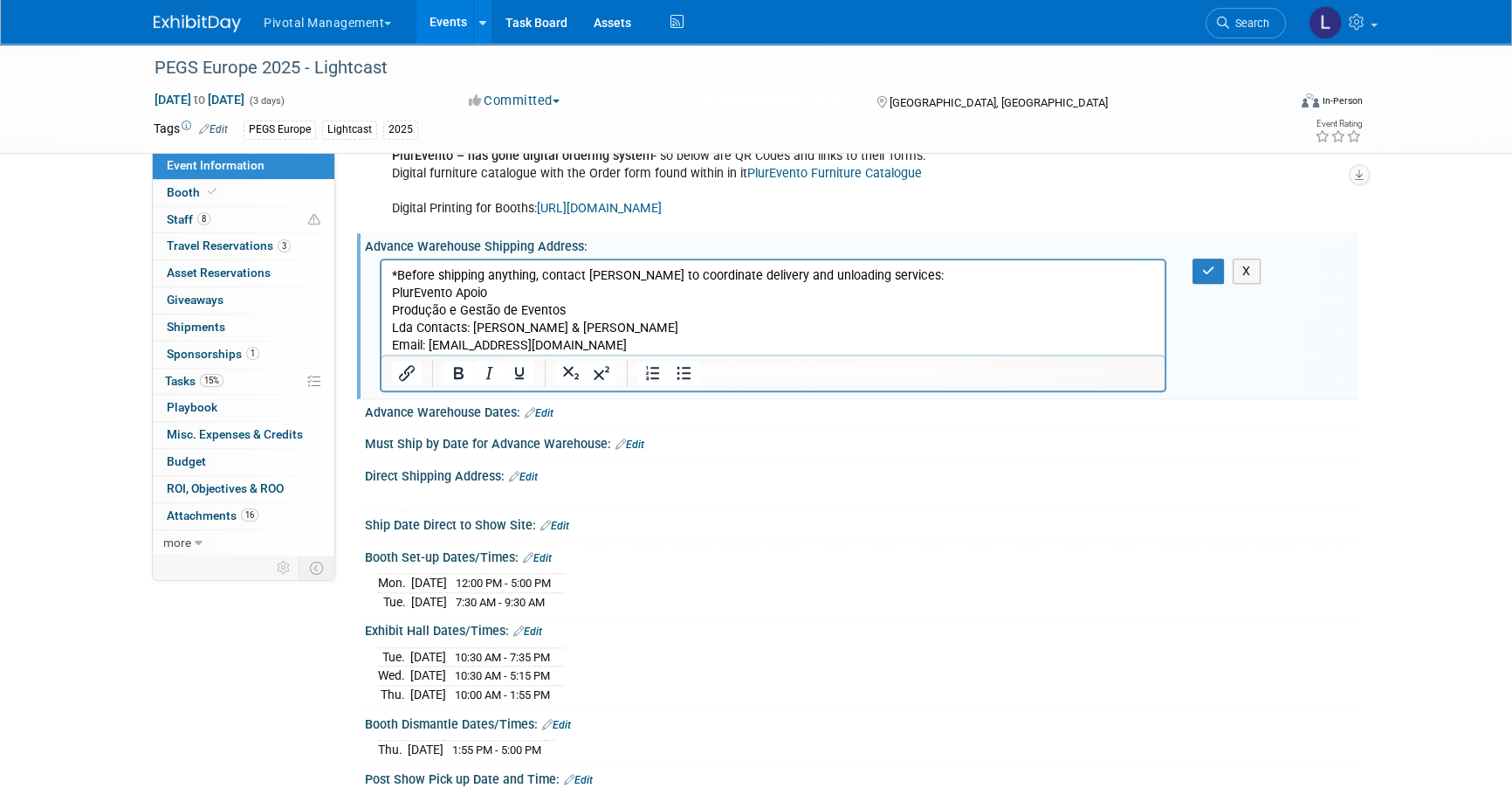
click at [621, 339] on p "*Before shipping anything, contact PlurEvento to coordinate delivery and unload…" at bounding box center [773, 310] width 763 height 87
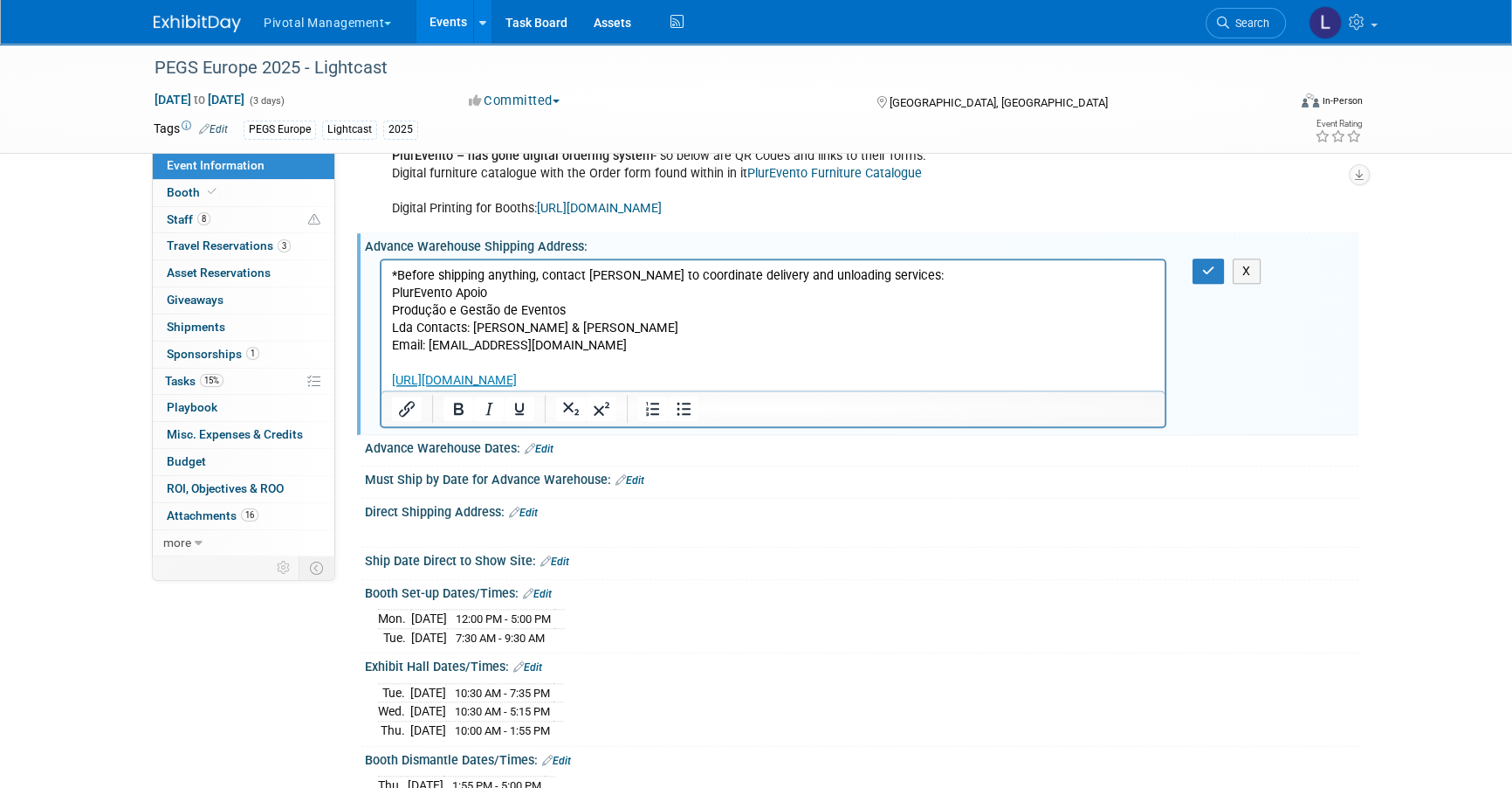
click at [479, 368] on p "Rich Text Area. Press ALT-0 for help." at bounding box center [773, 362] width 763 height 17
click at [1215, 258] on button "button" at bounding box center [1209, 271] width 33 height 25
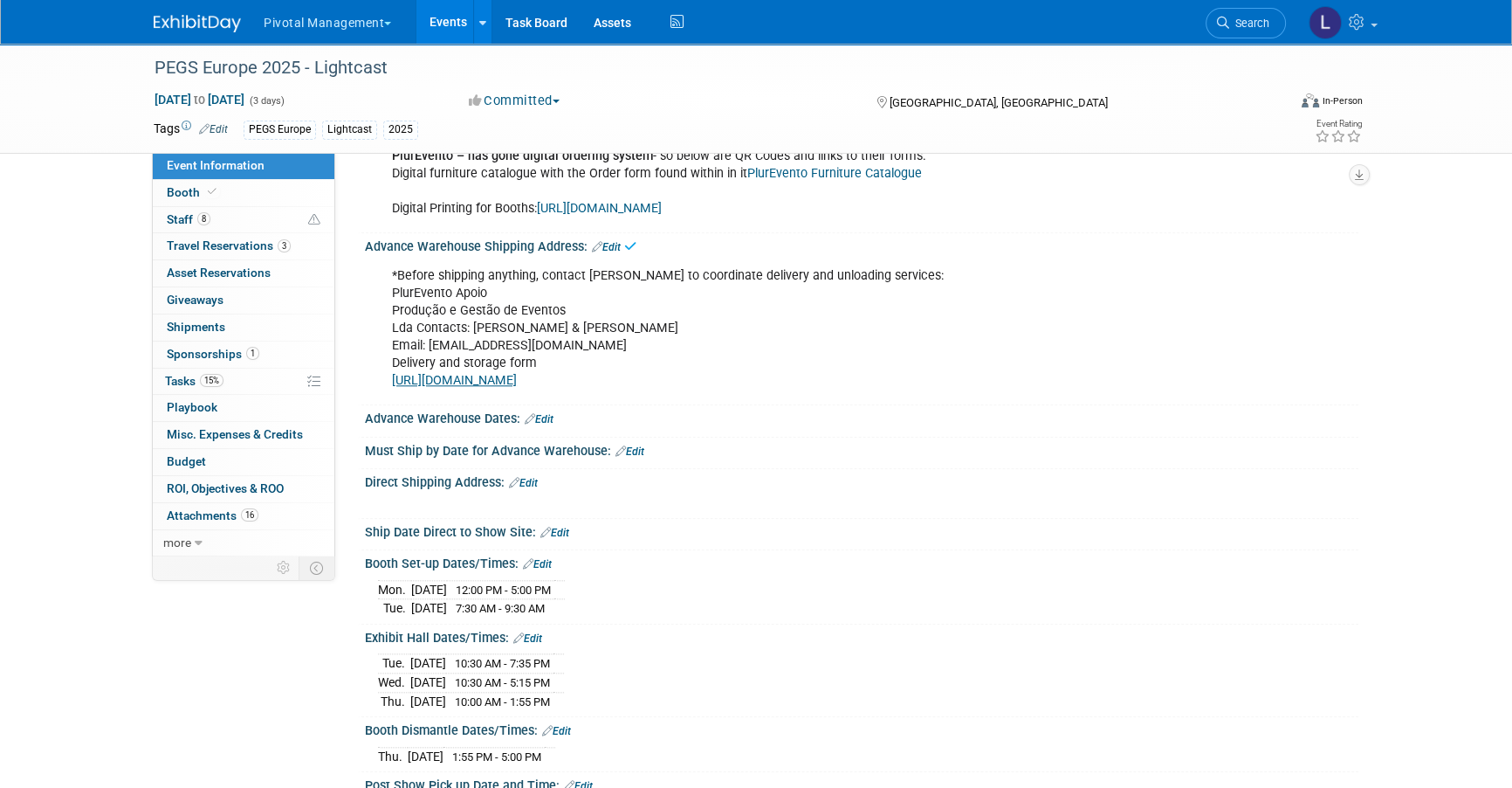
click at [517, 373] on u "[URL][DOMAIN_NAME]" at bounding box center [454, 380] width 125 height 15
click at [609, 241] on link "Edit" at bounding box center [607, 247] width 29 height 12
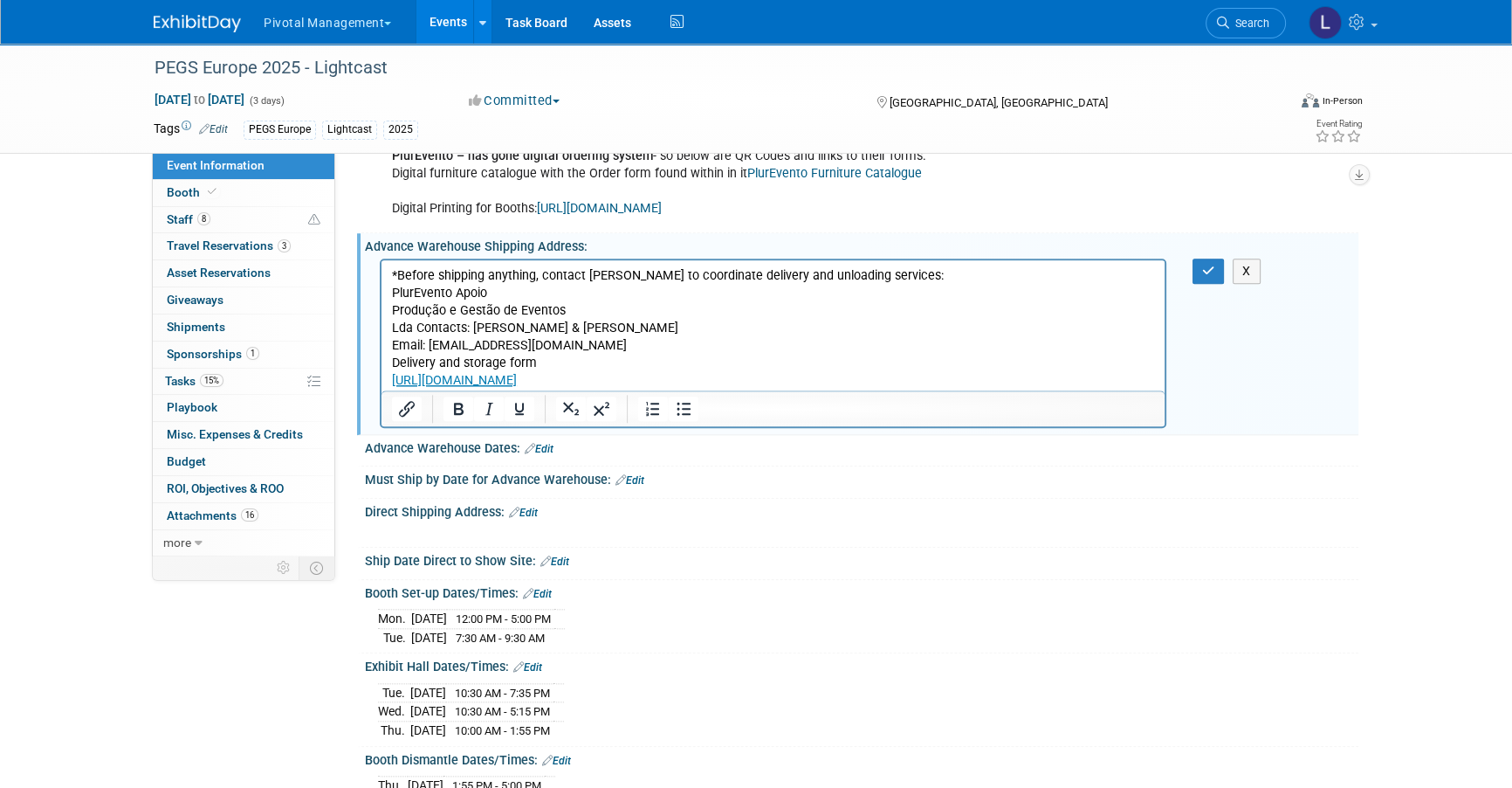
click at [741, 379] on p "*Before shipping anything, contact PlurEvento to coordinate delivery and unload…" at bounding box center [773, 328] width 763 height 123
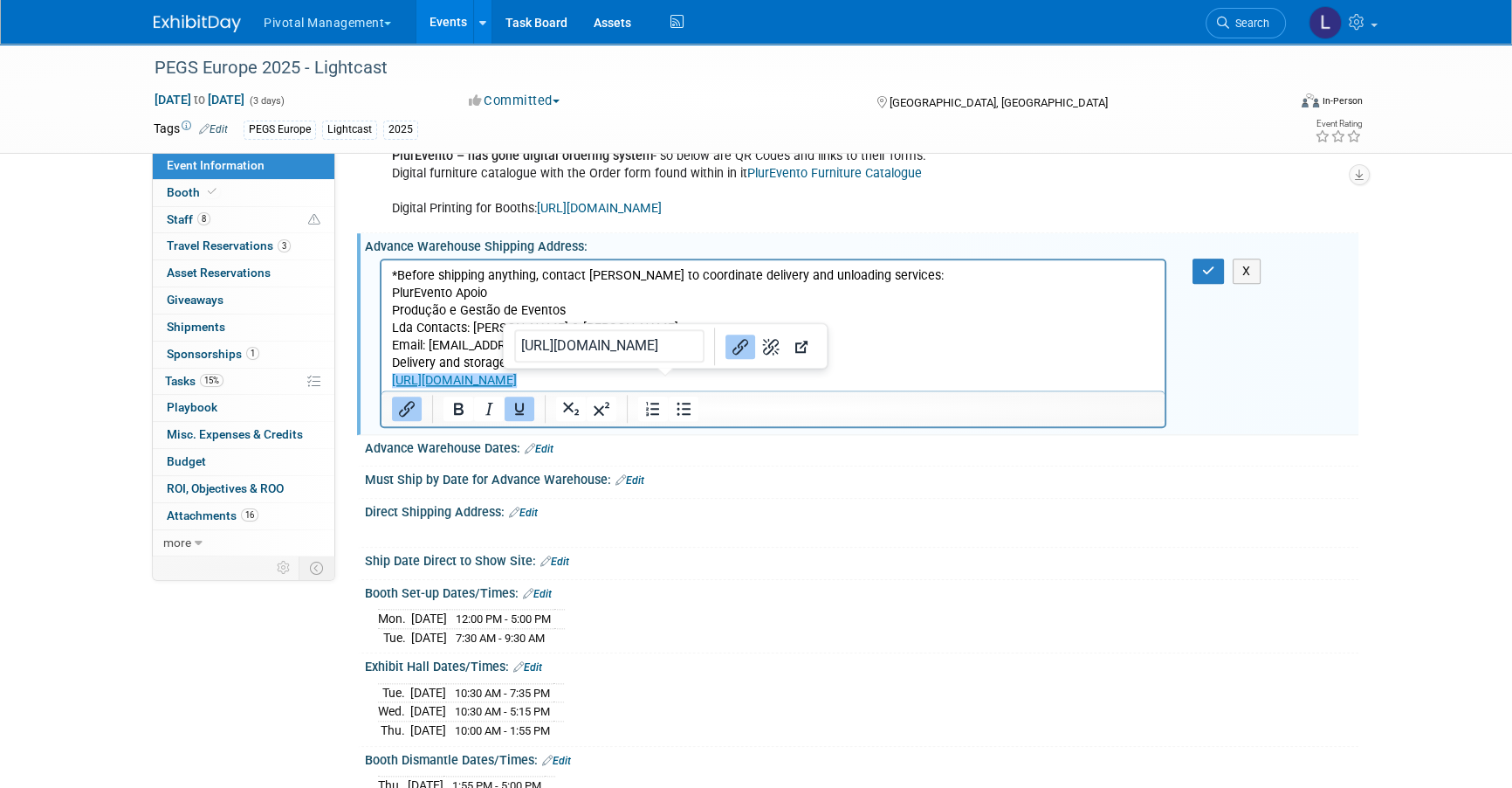
click at [741, 379] on p "*Before shipping anything, contact PlurEvento to coordinate delivery and unload…" at bounding box center [773, 328] width 763 height 123
click at [910, 308] on p "*Before shipping anything, contact PlurEvento to coordinate delivery and unload…" at bounding box center [773, 328] width 763 height 123
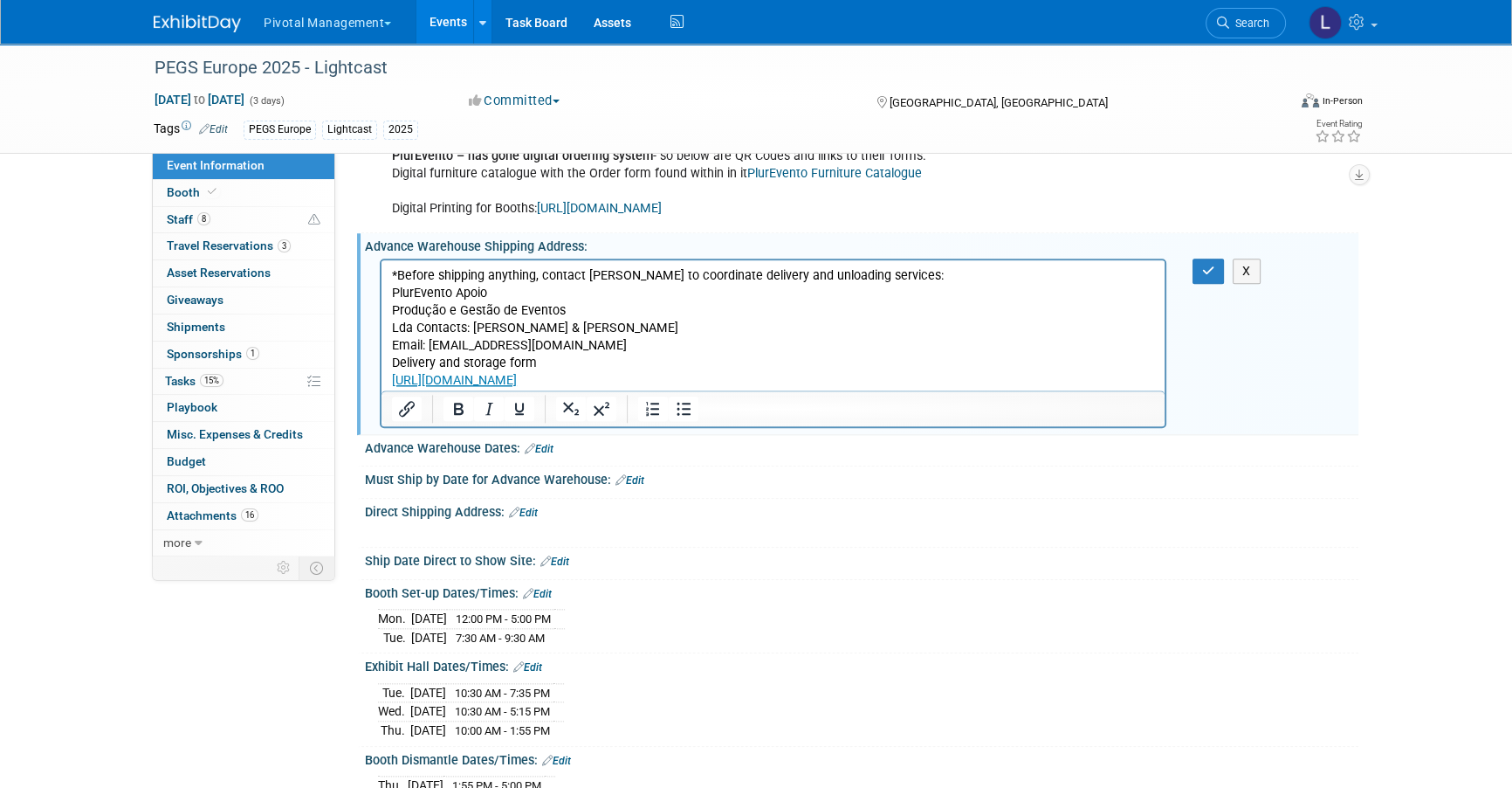
click at [574, 341] on p "*Before shipping anything, contact PlurEvento to coordinate delivery and unload…" at bounding box center [773, 328] width 763 height 123
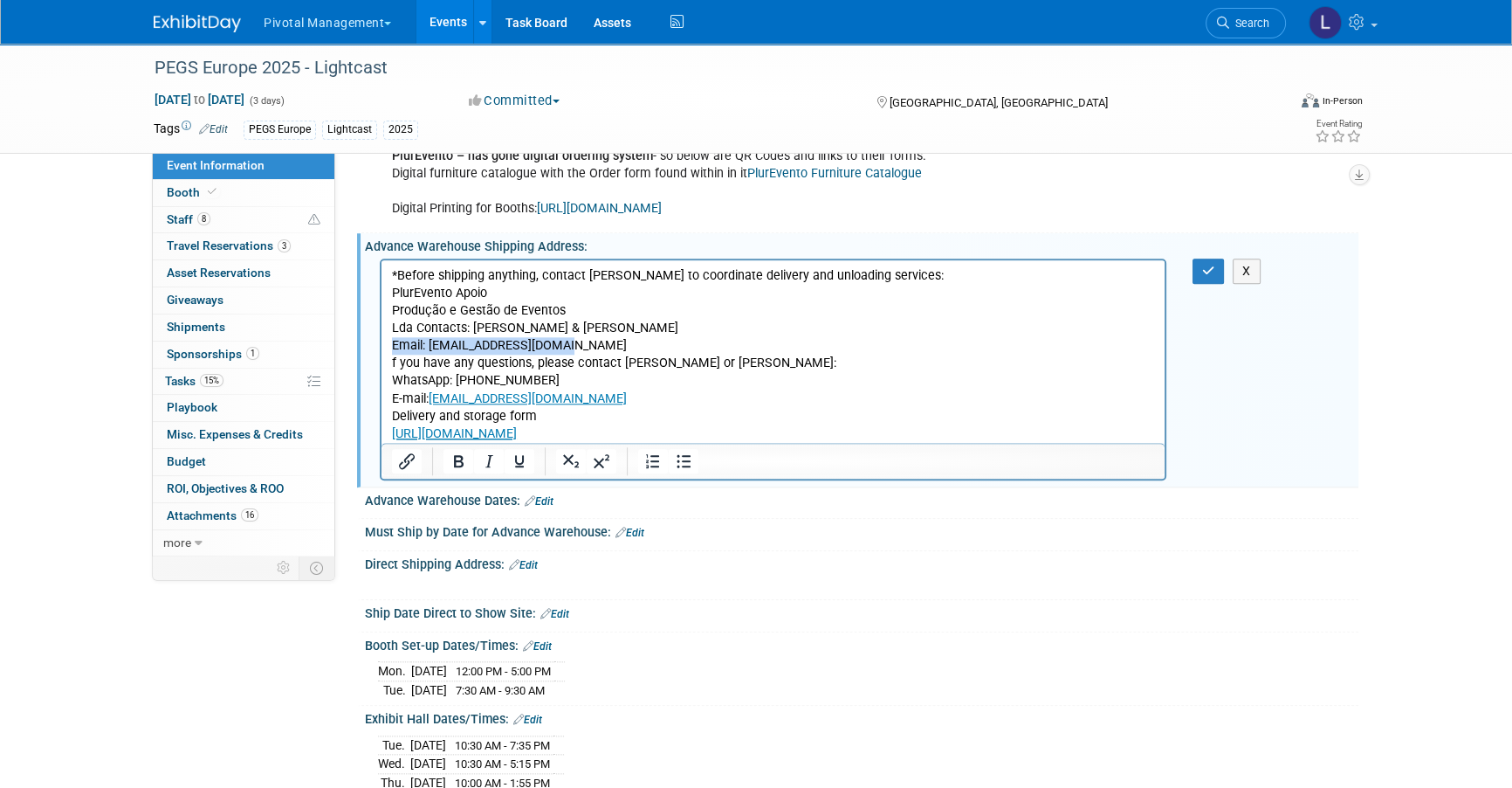
drag, startPoint x: 576, startPoint y: 338, endPoint x: 762, endPoint y: 567, distance: 295.0
click at [381, 337] on html "*Before shipping anything, contact PlurEvento to coordinate delivery and unload…" at bounding box center [772, 350] width 783 height 183
click at [392, 363] on p "f you have any questions, please contact [PERSON_NAME] or [PERSON_NAME]: WhatsA…" at bounding box center [773, 398] width 763 height 87
click at [554, 415] on p "If you have any questions, please contact [PERSON_NAME] or [PERSON_NAME]: Whats…" at bounding box center [773, 398] width 763 height 87
click at [1199, 258] on button "button" at bounding box center [1209, 271] width 33 height 25
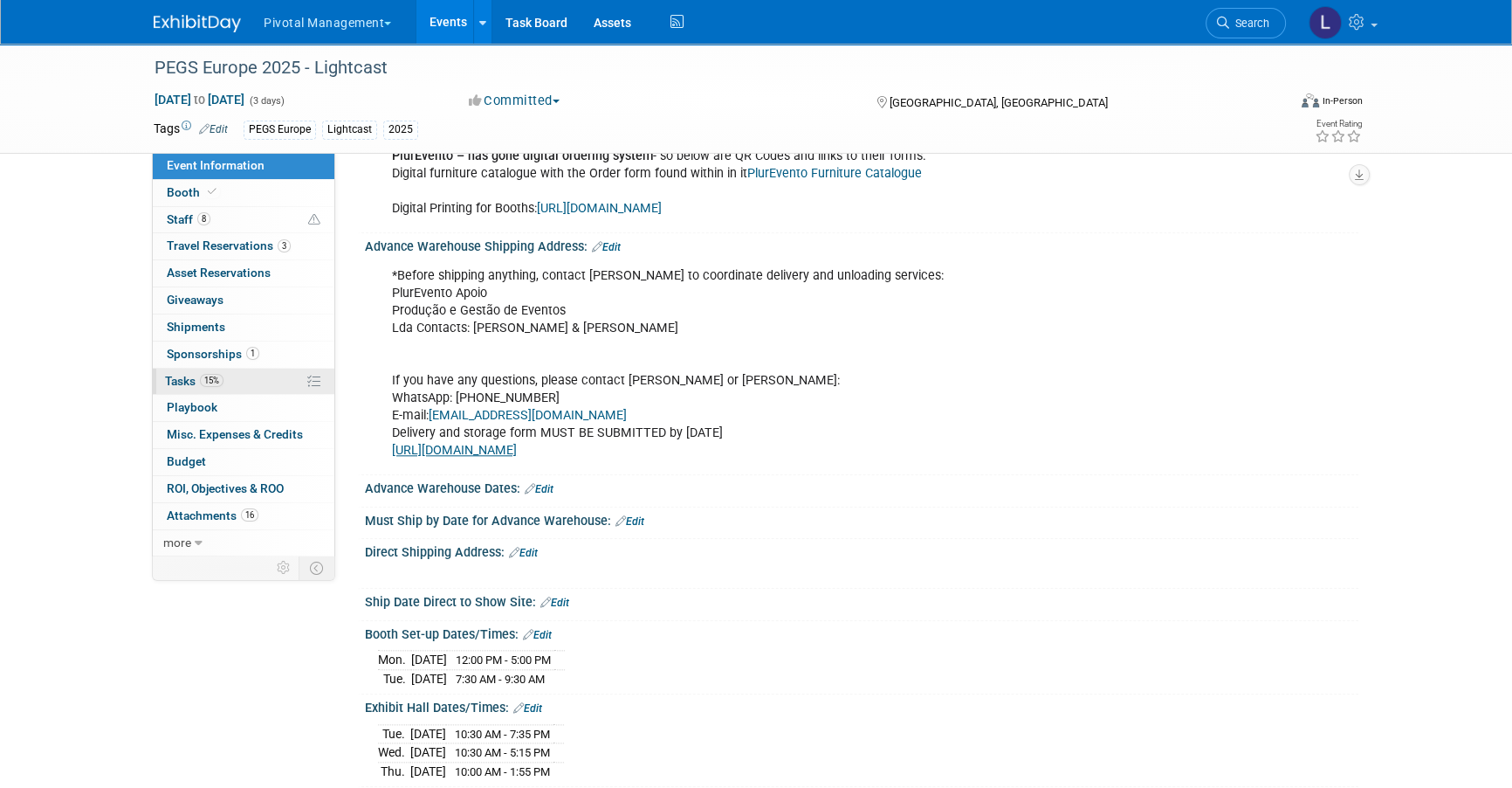
click at [174, 379] on span "Tasks 15%" at bounding box center [194, 380] width 58 height 14
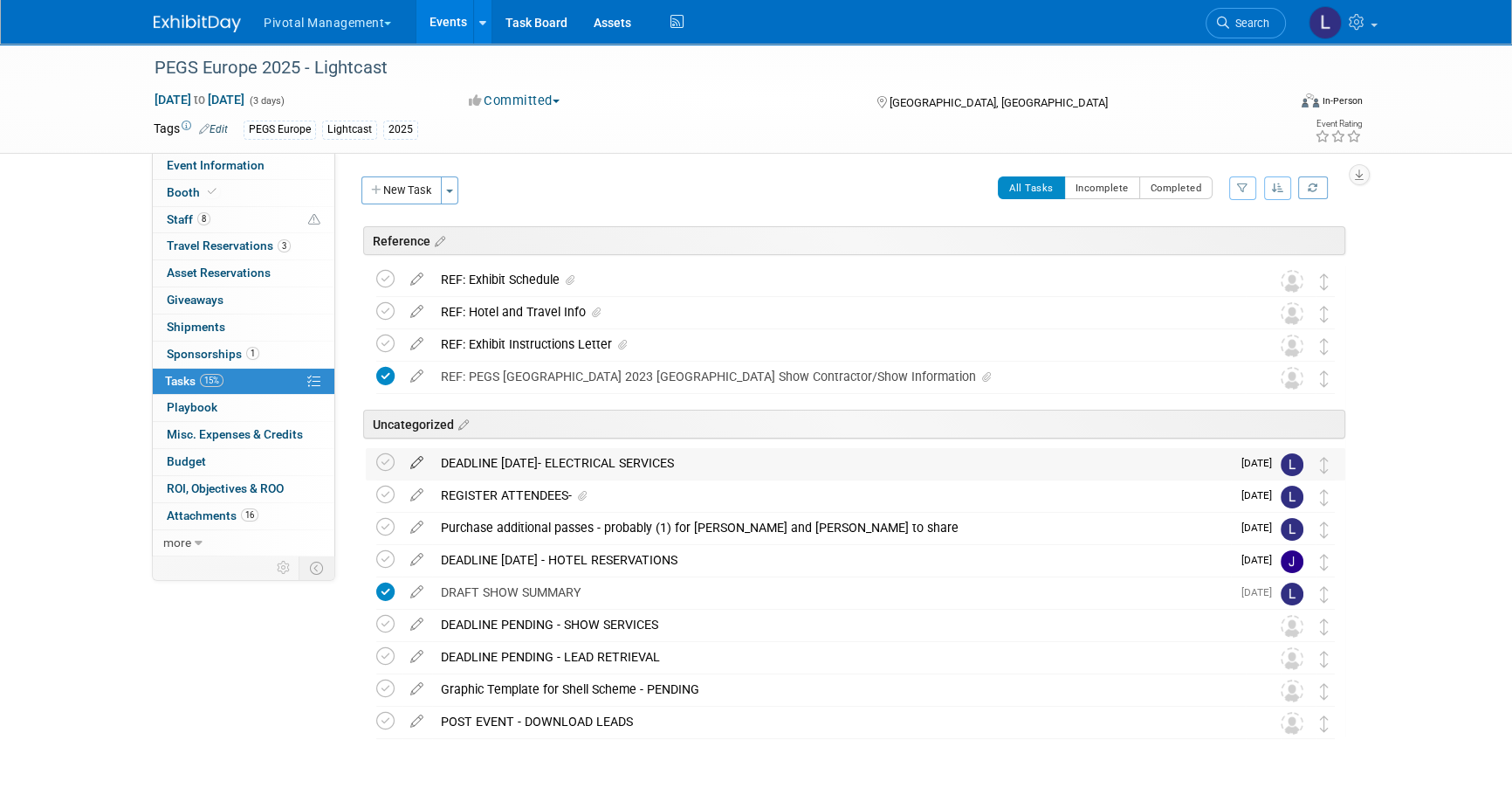
click at [426, 459] on icon at bounding box center [418, 459] width 31 height 22
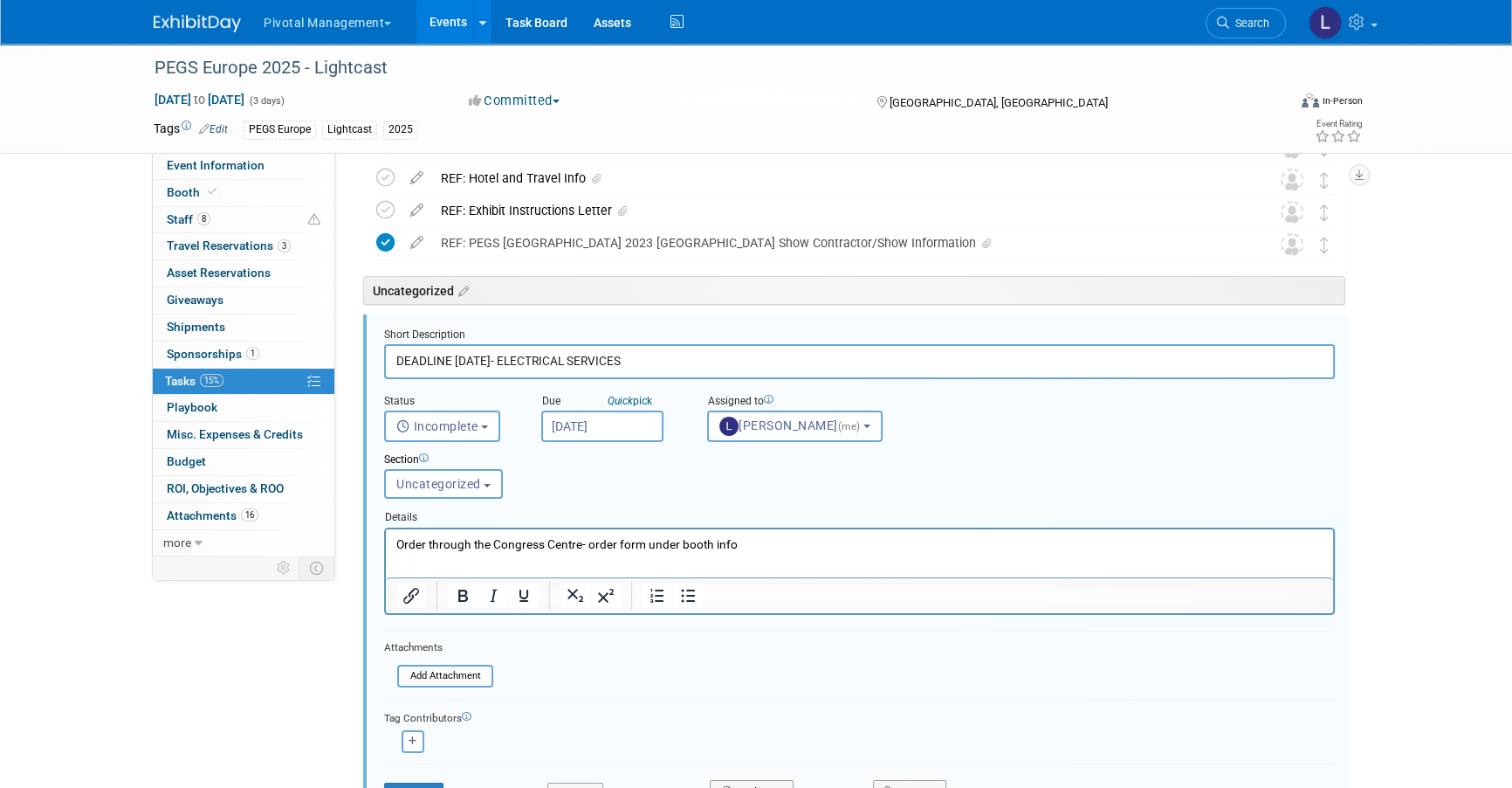
scroll to position [191, 0]
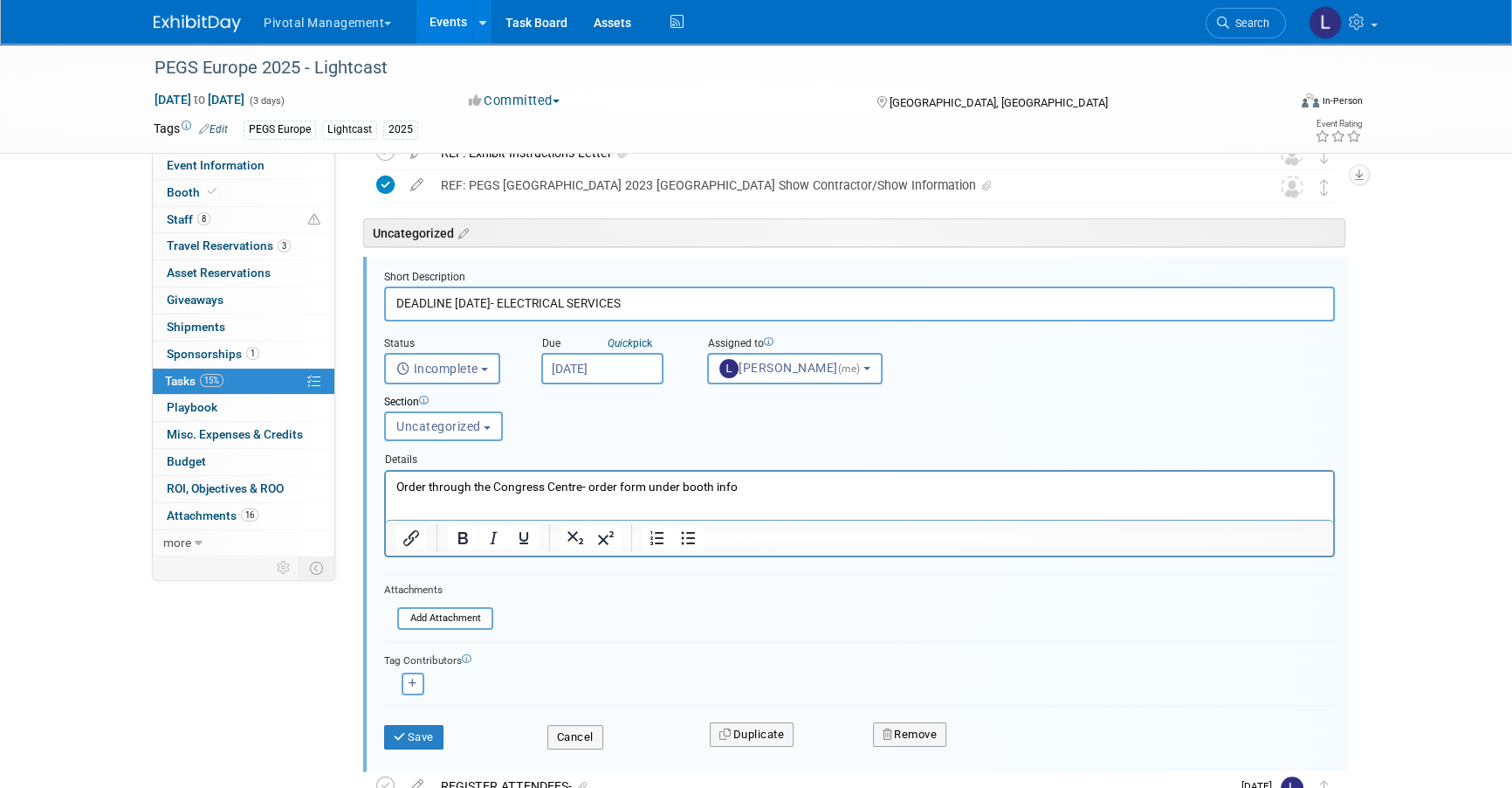
drag, startPoint x: 531, startPoint y: 300, endPoint x: 660, endPoint y: 298, distance: 129.0
click at [660, 298] on input "DEADLINE [DATE]- ELECTRICAL SERVICES" at bounding box center [859, 303] width 951 height 34
type input "DEADLINE [DATE]- CONGRESS CENTRE ORDERS (ELEC, IT, CLEANING, [GEOGRAPHIC_DATA])"
click at [415, 692] on button "Save" at bounding box center [413, 737] width 59 height 25
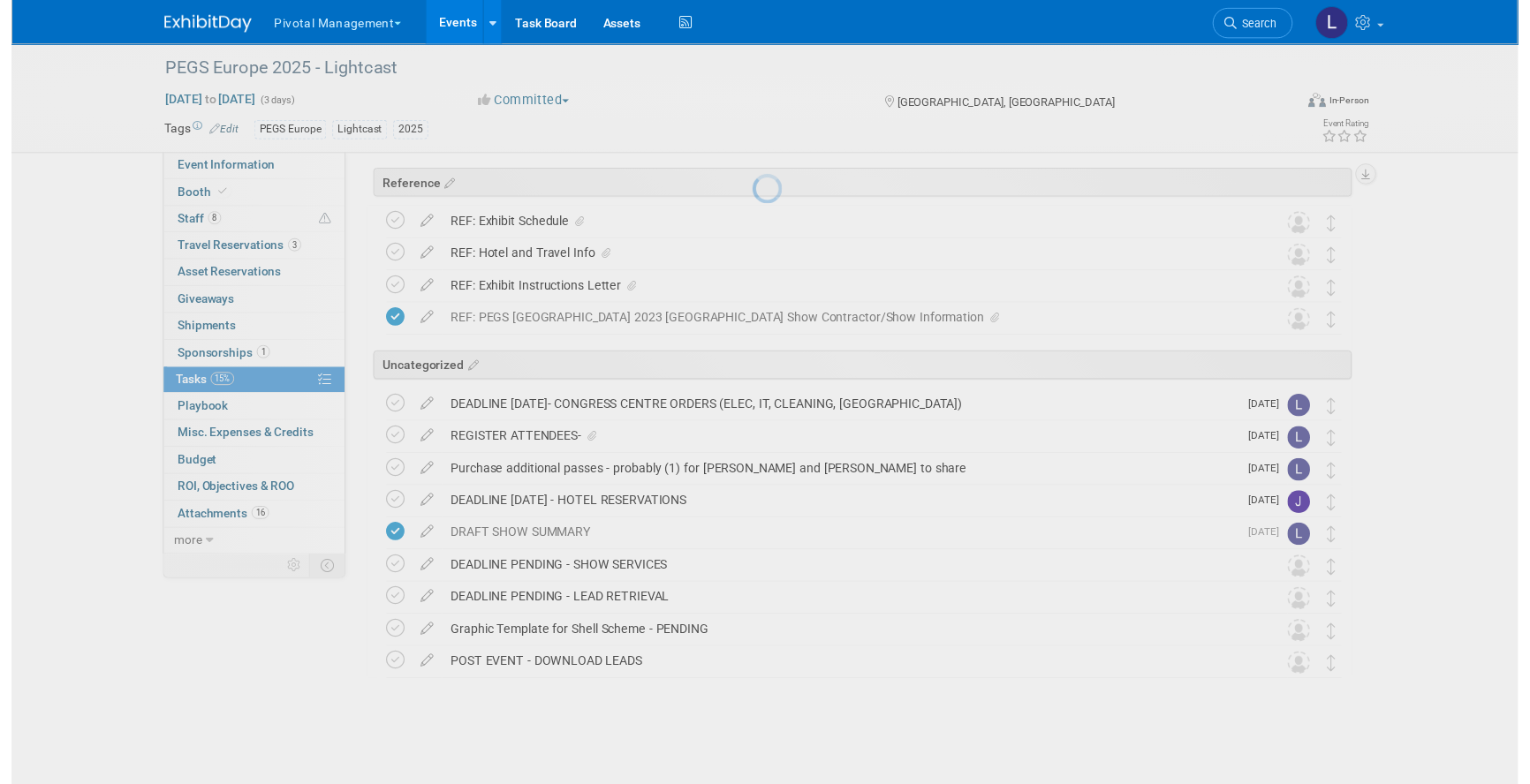
scroll to position [57, 0]
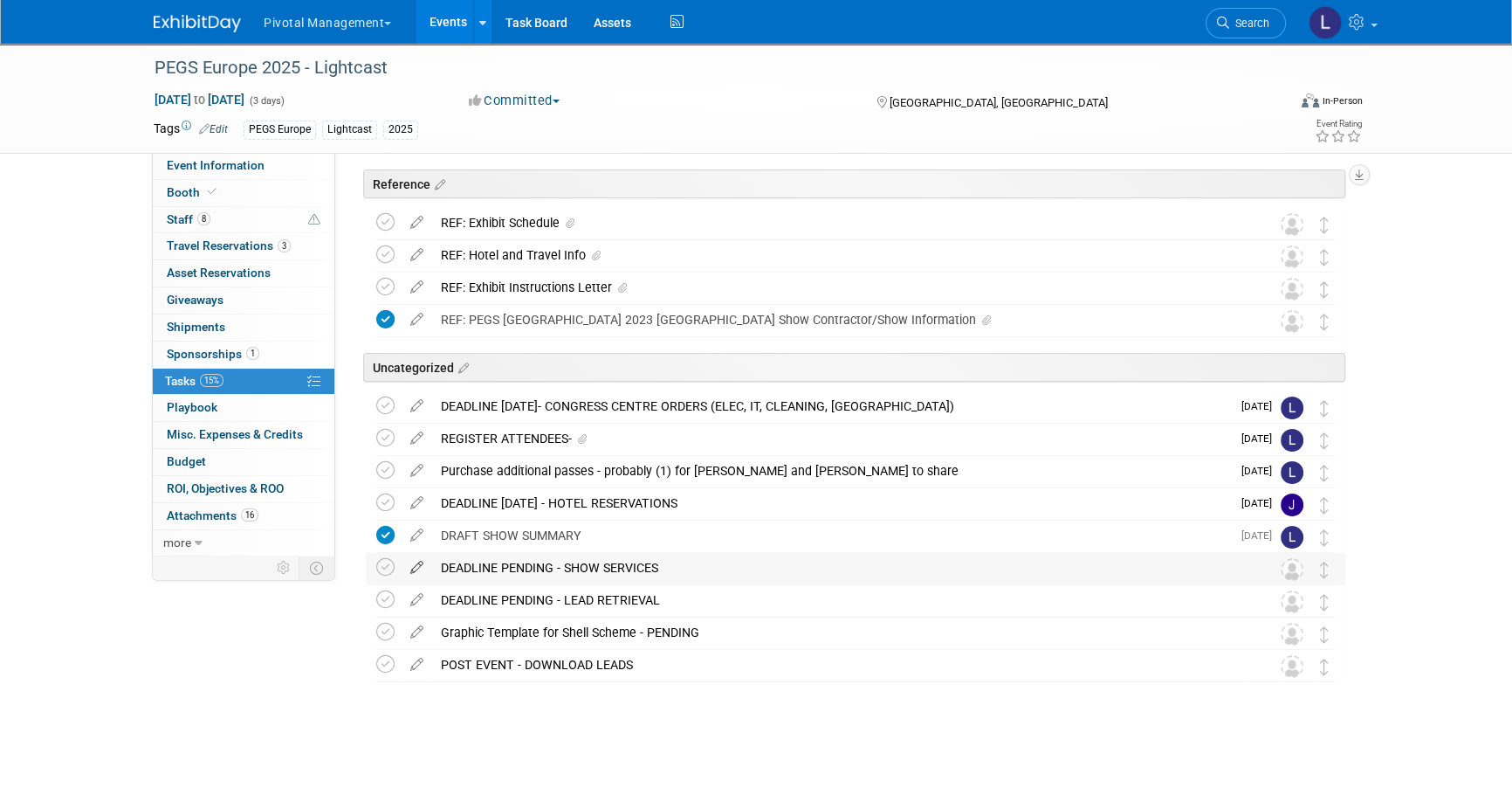
click at [413, 560] on icon at bounding box center [418, 564] width 31 height 22
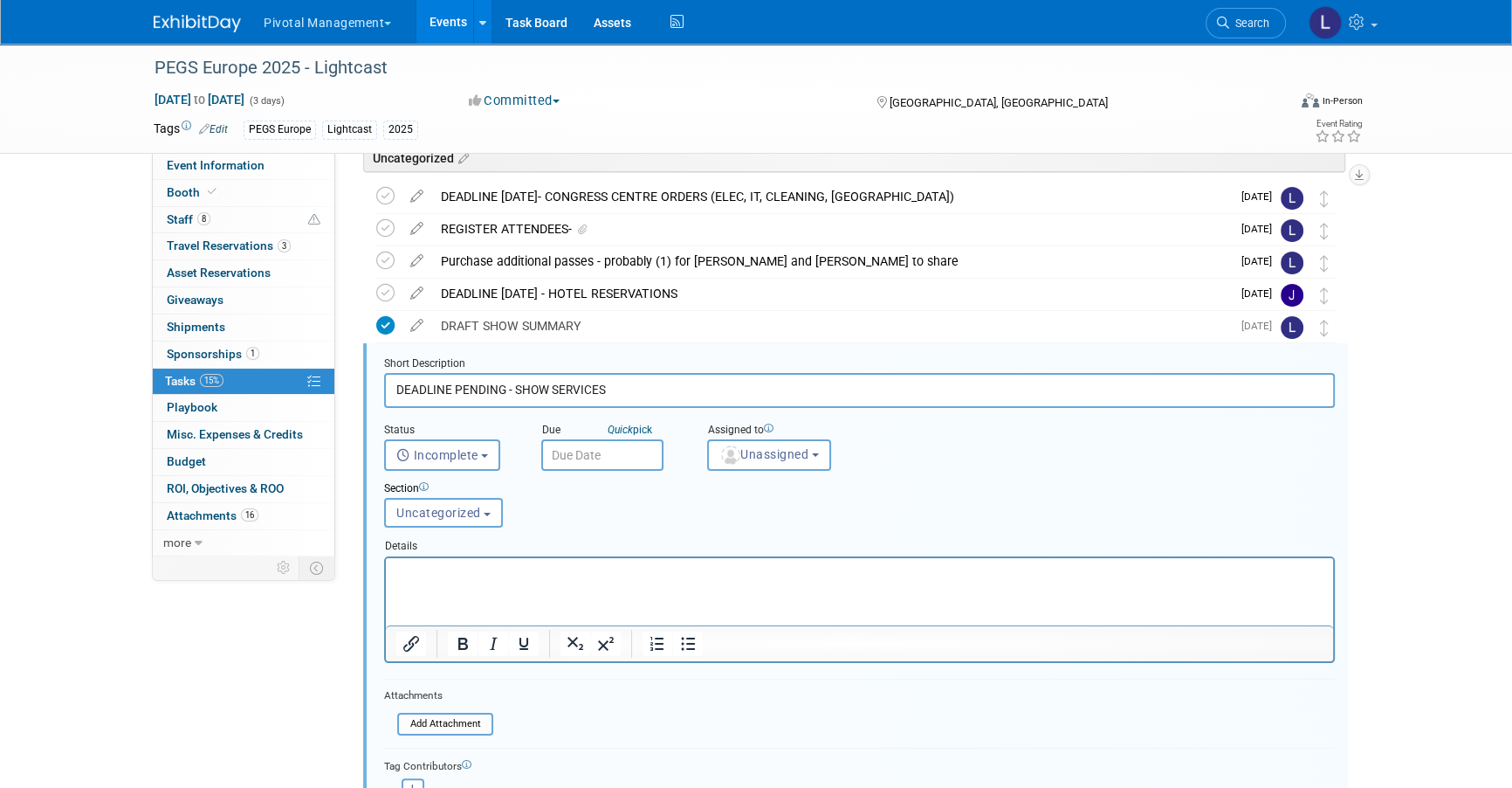
scroll to position [353, 0]
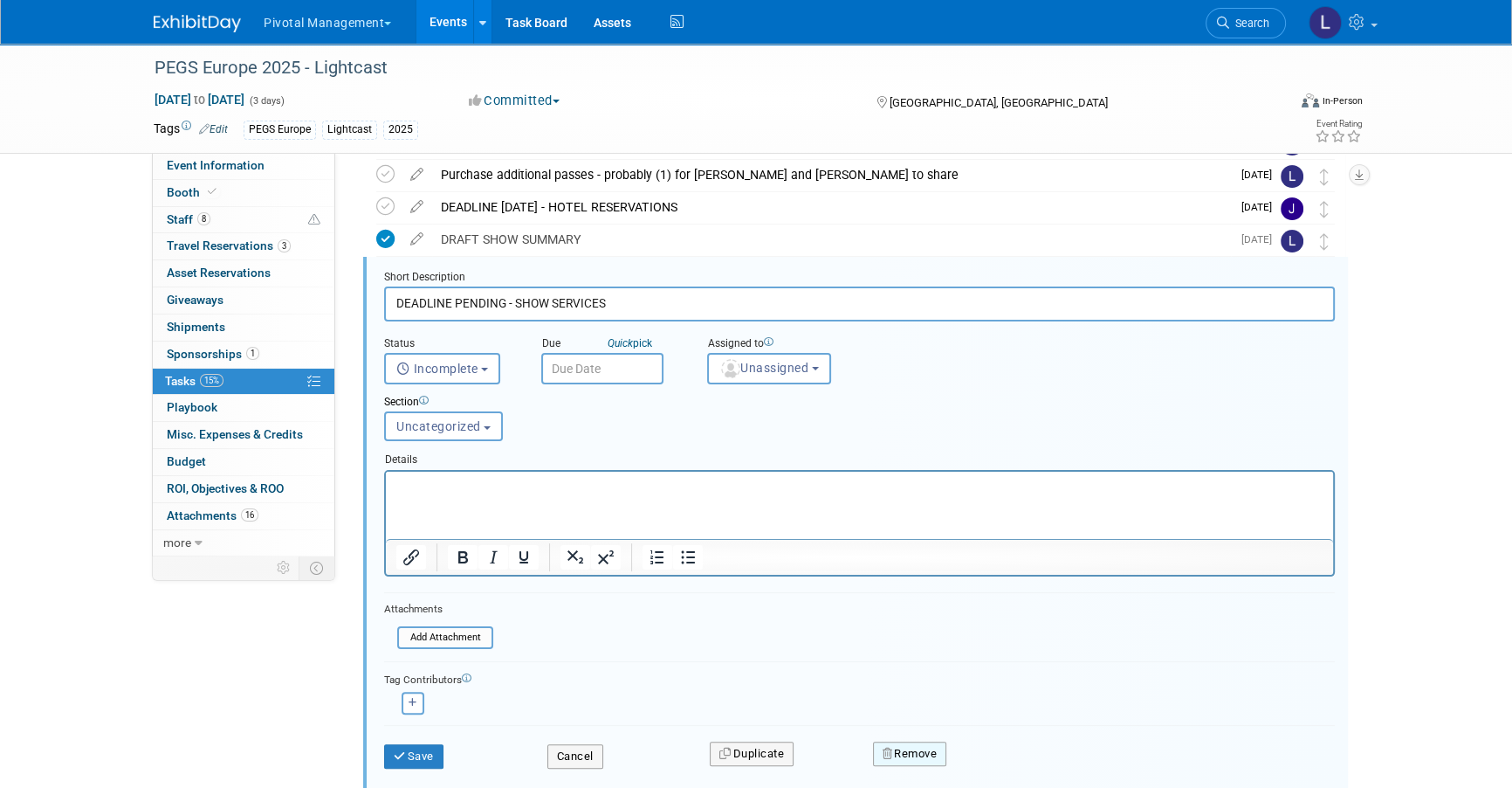
click at [896, 692] on button "Remove" at bounding box center [911, 753] width 75 height 25
click at [1012, 692] on link "Yes" at bounding box center [1008, 766] width 51 height 28
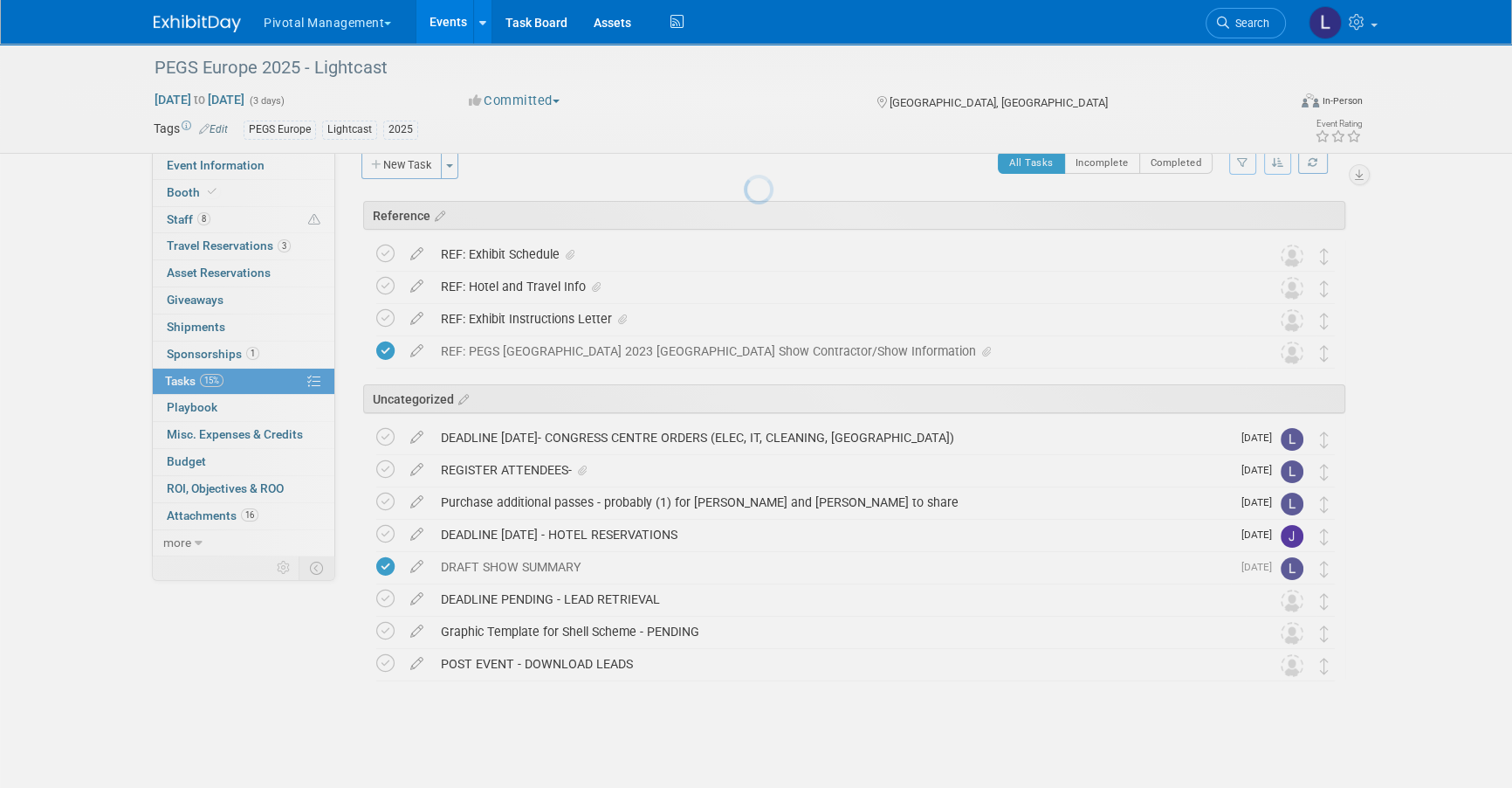
scroll to position [25, 0]
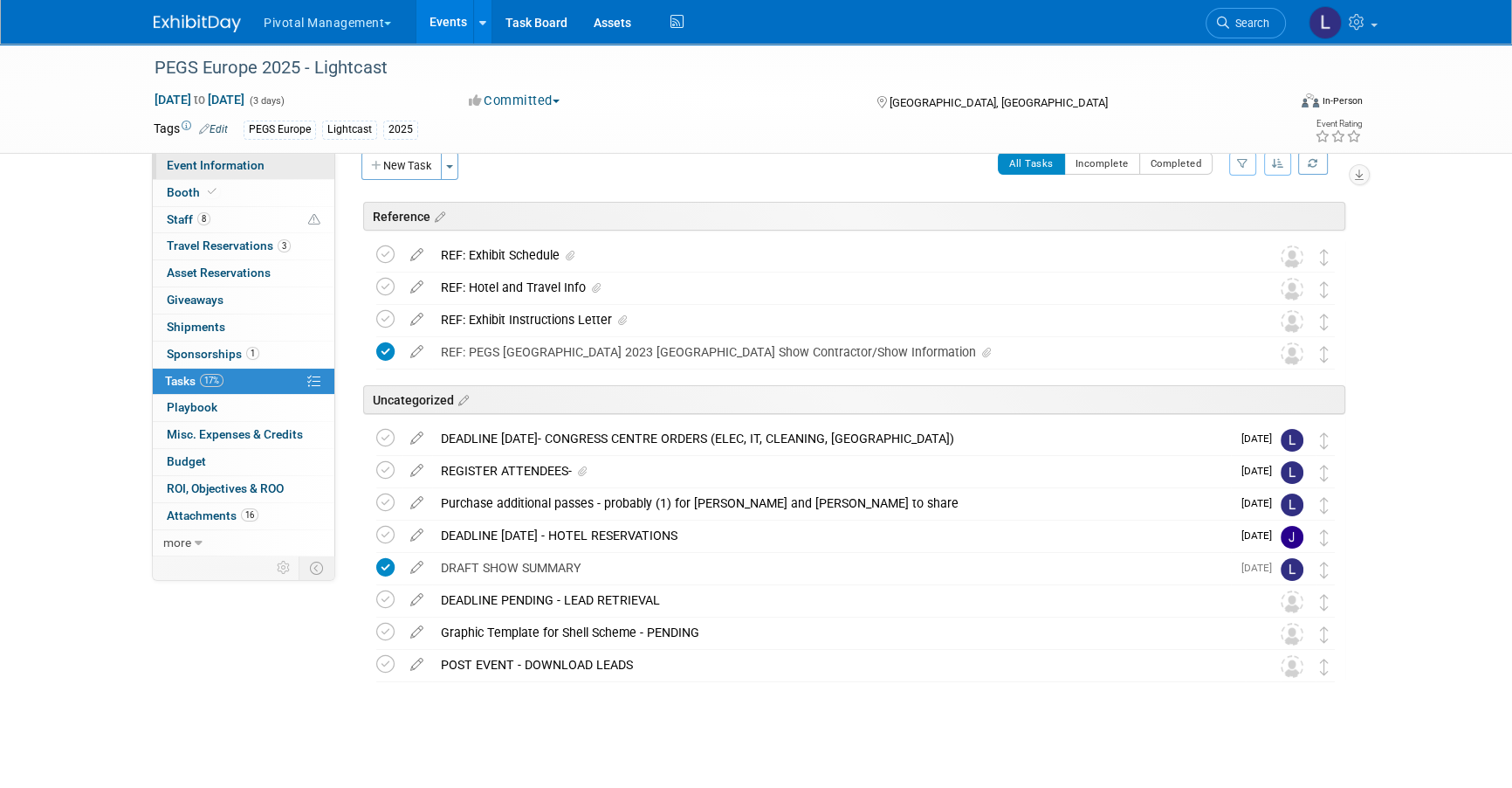
click at [197, 170] on span "Event Information" at bounding box center [215, 165] width 97 height 14
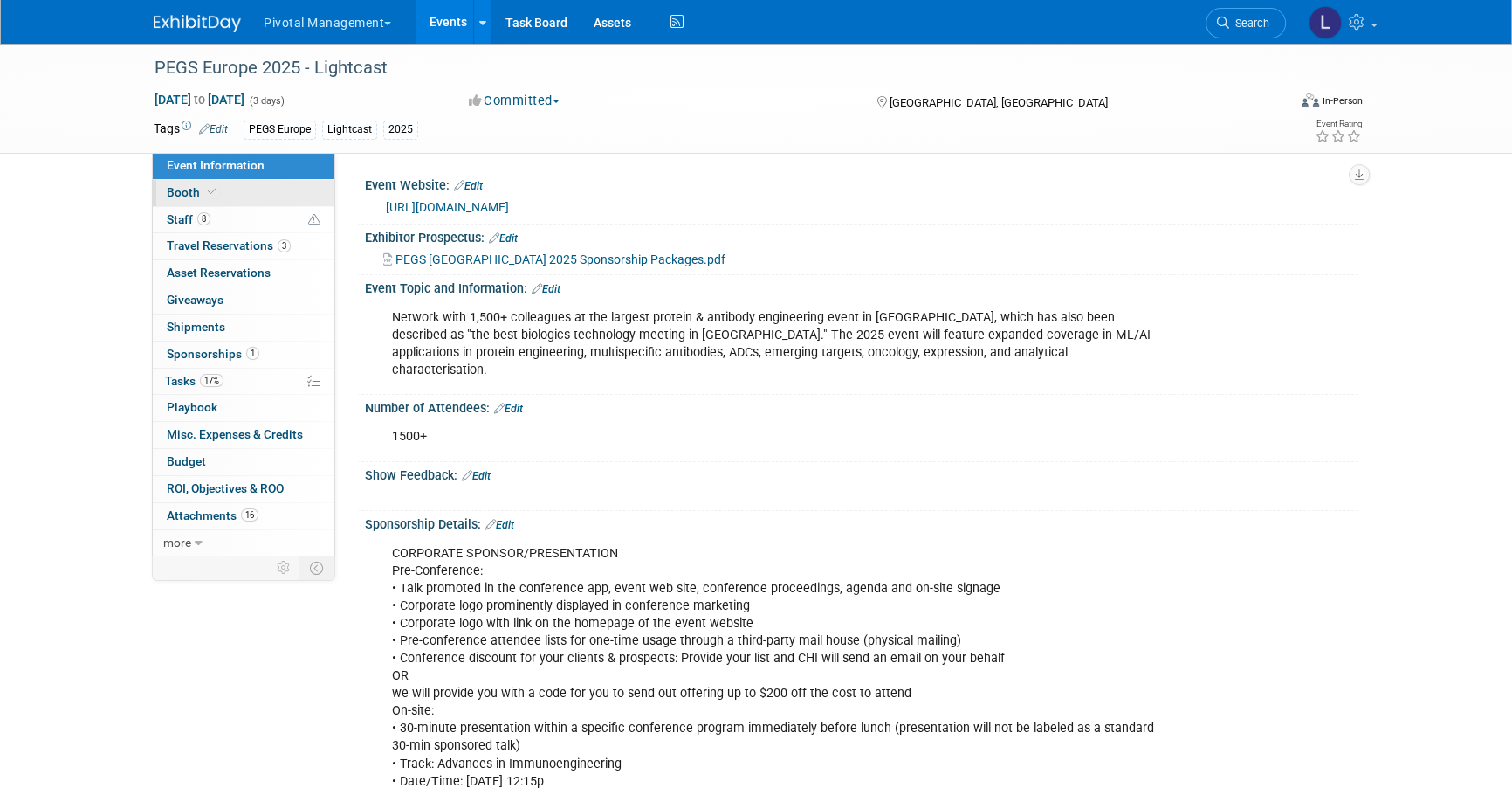
click at [195, 187] on span "Booth" at bounding box center [193, 191] width 54 height 14
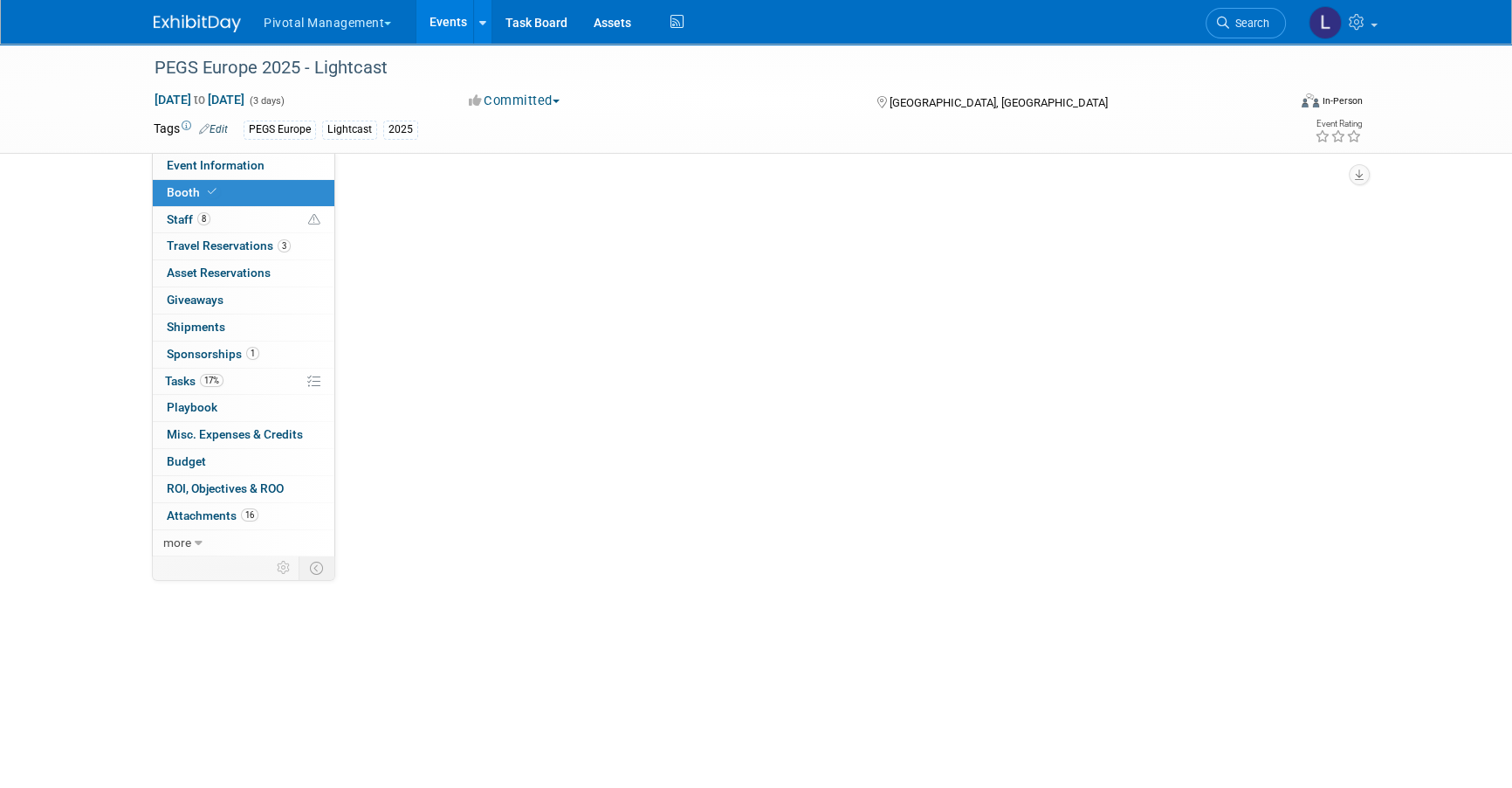
select select "Yes"
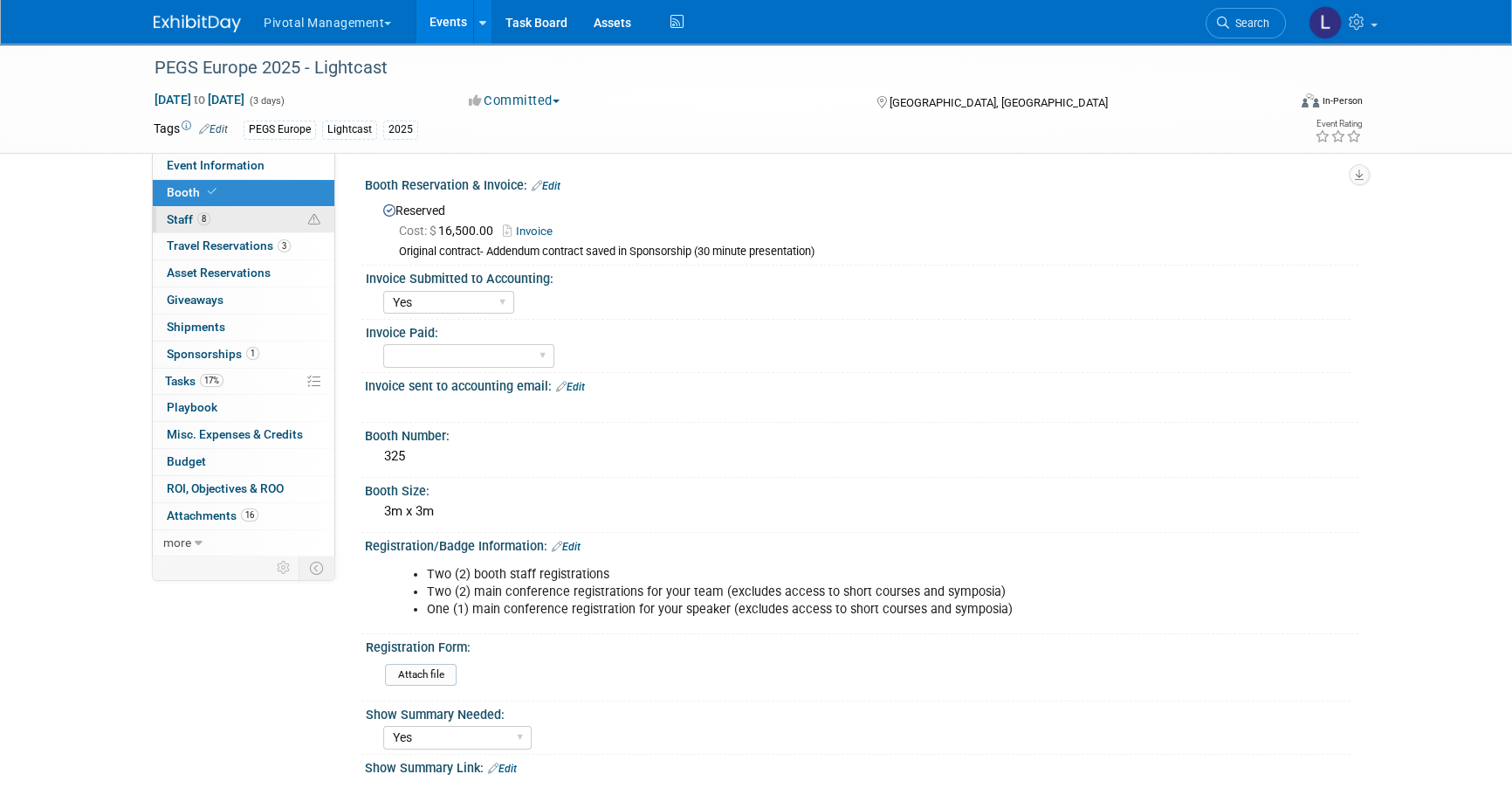
click at [198, 215] on span "8" at bounding box center [204, 218] width 13 height 13
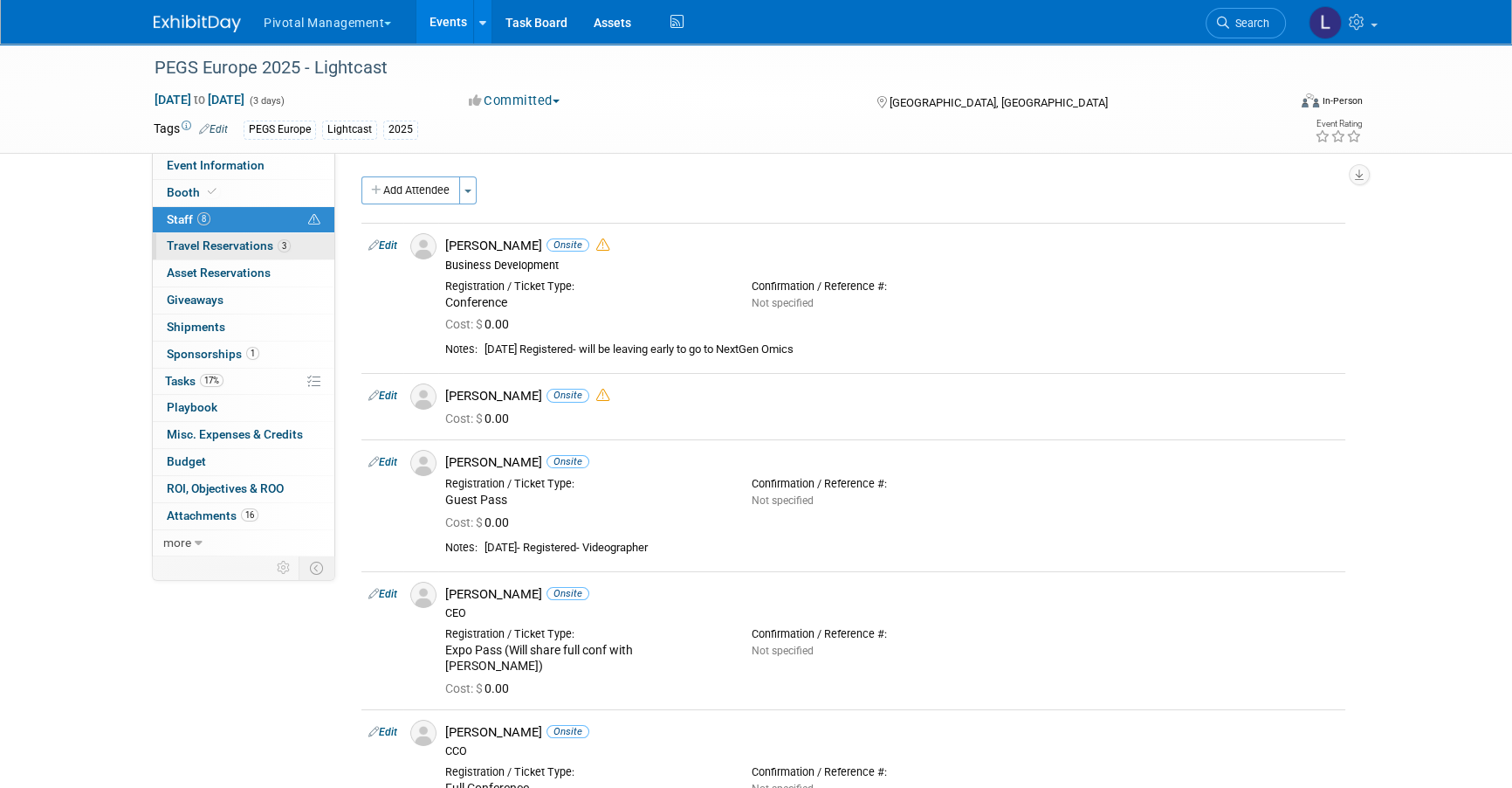
click at [197, 249] on span "Travel Reservations 3" at bounding box center [228, 245] width 124 height 14
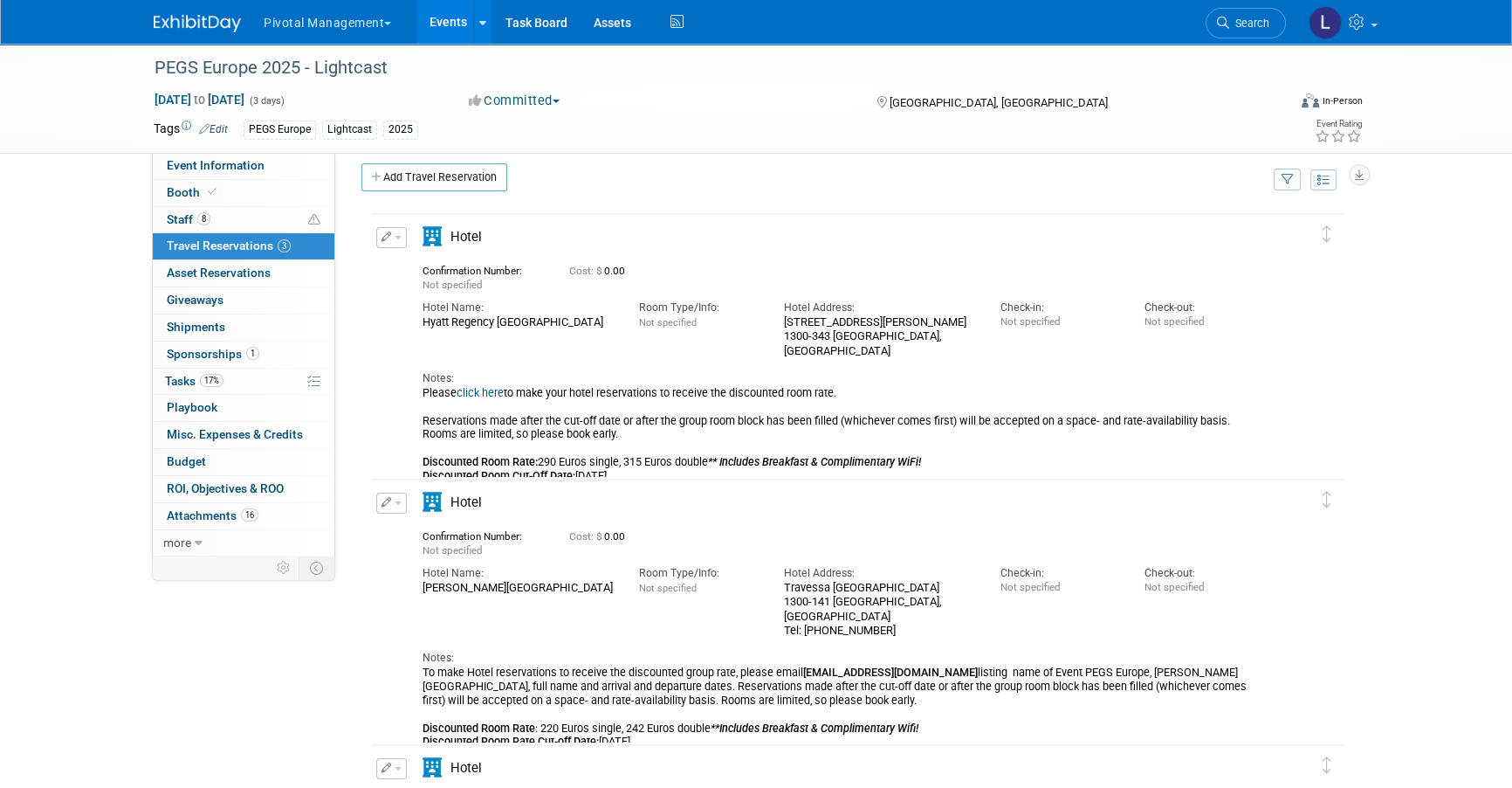
scroll to position [13, 0]
click at [187, 385] on span "Tasks 17%" at bounding box center [194, 380] width 58 height 14
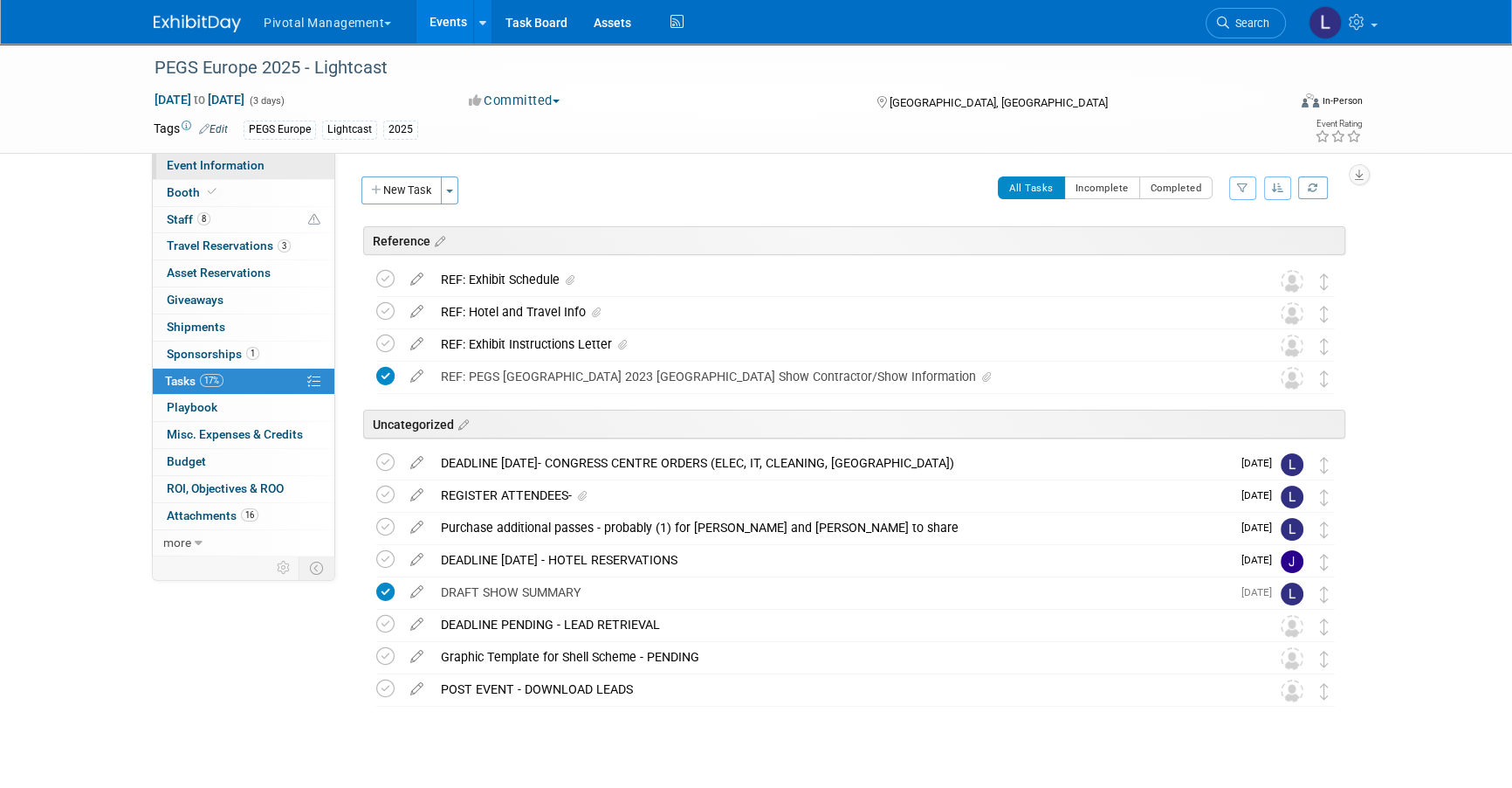
click at [201, 165] on span "Event Information" at bounding box center [215, 165] width 97 height 14
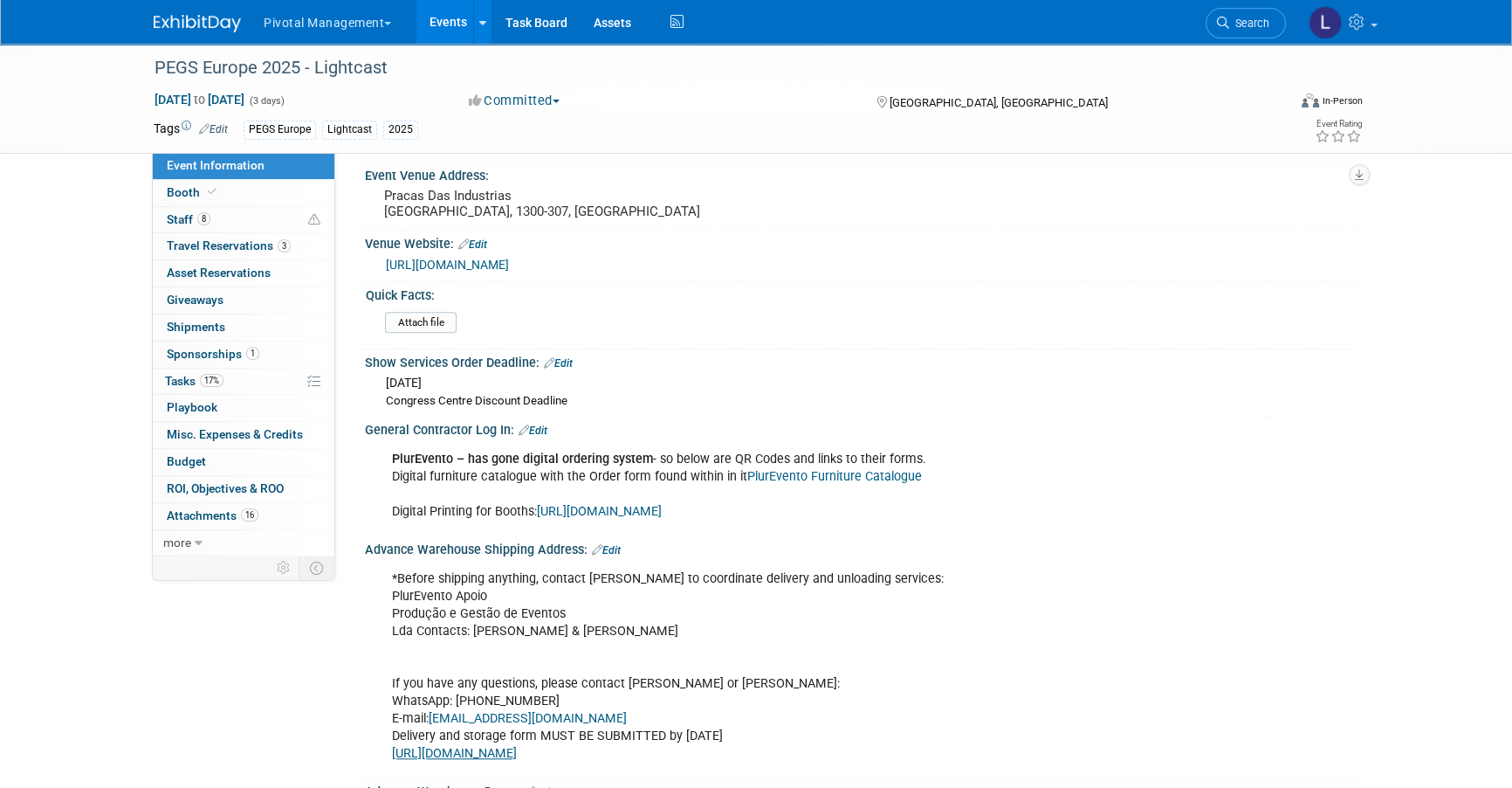
scroll to position [1940, 0]
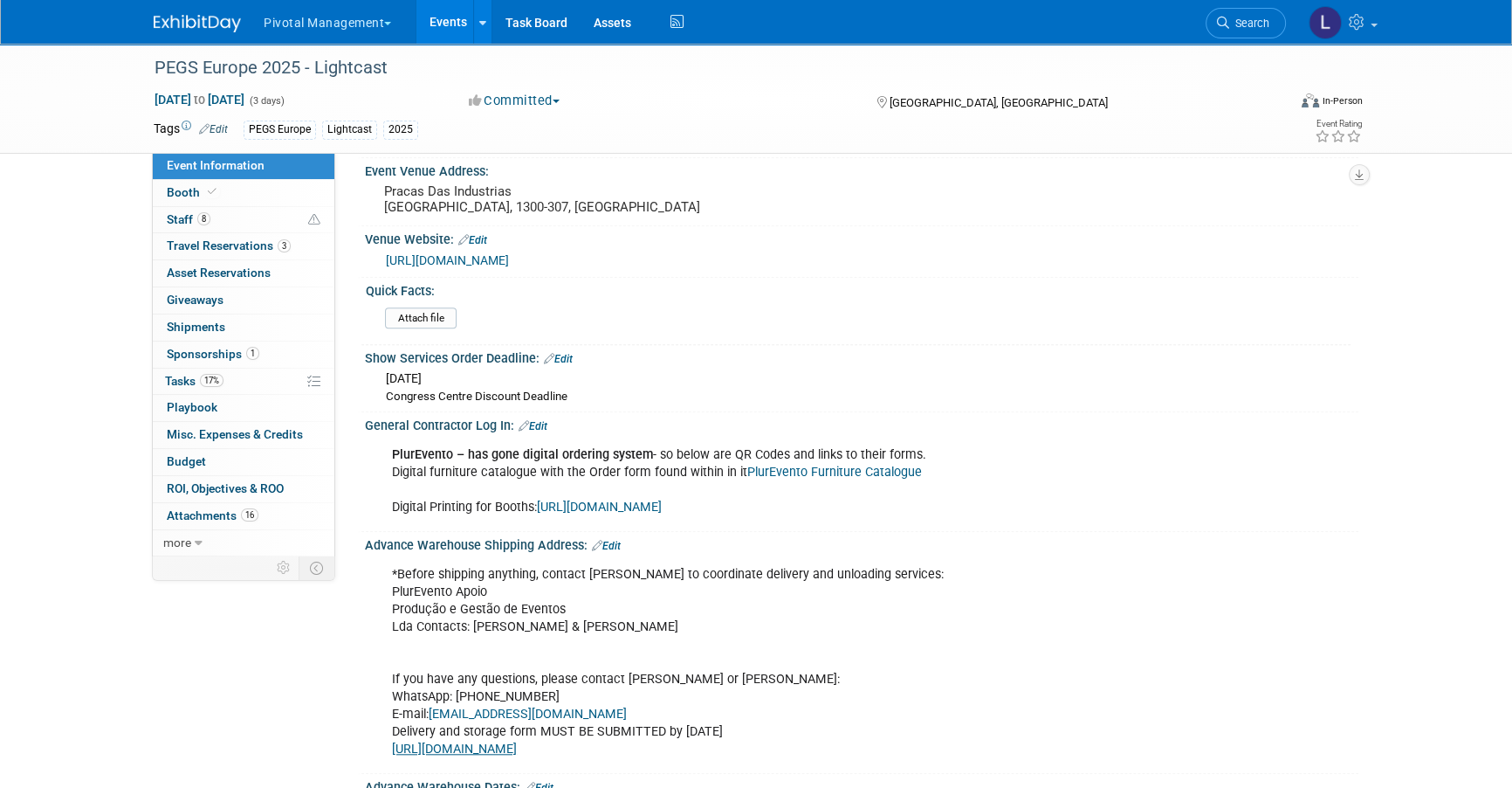
click at [541, 420] on link "Edit" at bounding box center [533, 426] width 29 height 12
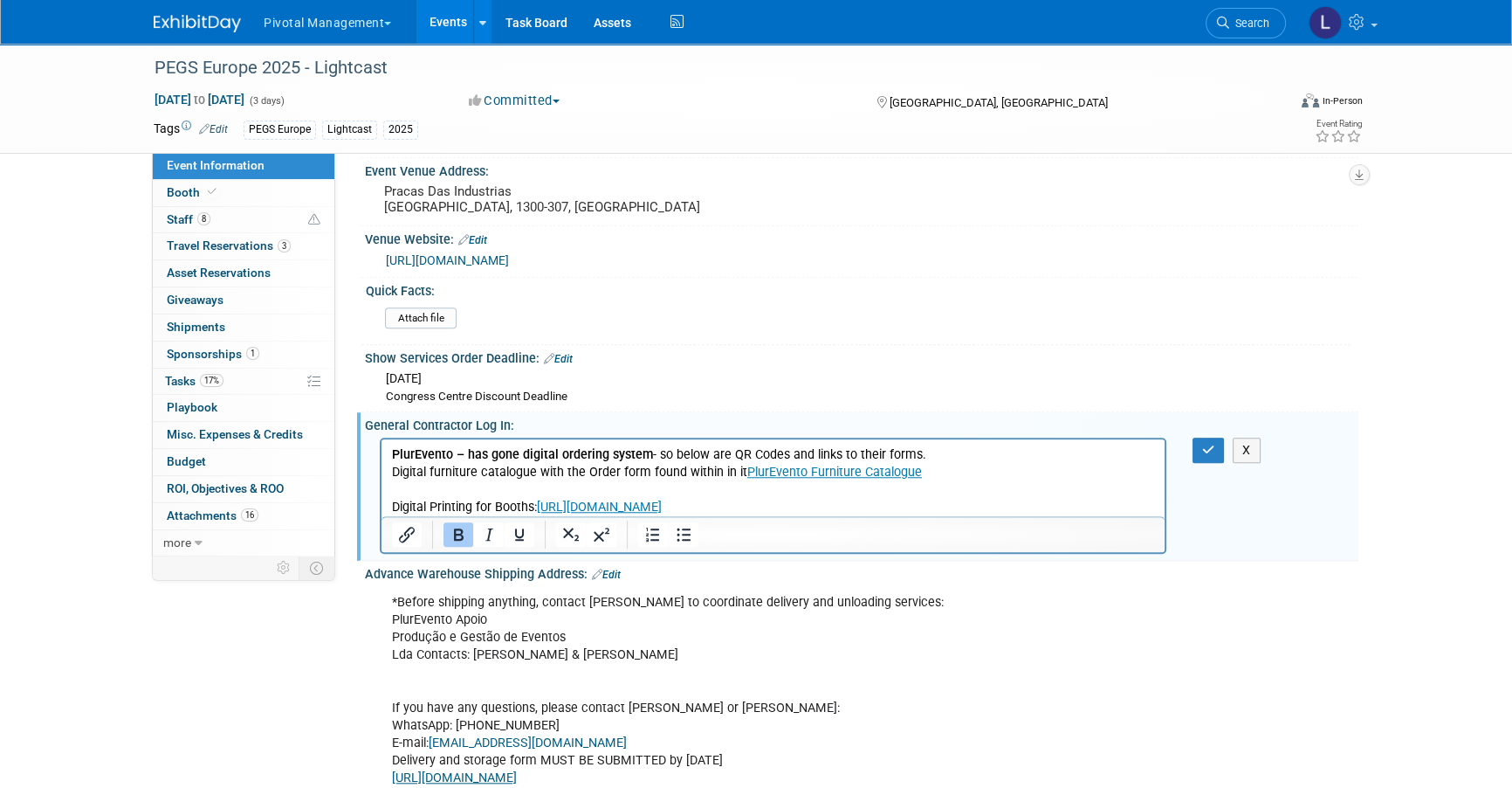
scroll to position [0, 0]
click at [390, 473] on html "PlurEvento – has gone digital ordering system - so below are QR Codes and links…" at bounding box center [772, 477] width 783 height 76
click at [1063, 481] on p "Digital furniture catalogue with the Order form found within in it PlurEvento F…" at bounding box center [773, 490] width 763 height 53
click at [1056, 475] on p "Digital furniture catalogue with the Order form found within in it PlurEvento F…" at bounding box center [773, 490] width 763 height 53
click at [401, 485] on p "Digital furniture catalogue with the Order form found within in it PlurEvento F…" at bounding box center [773, 490] width 763 height 53
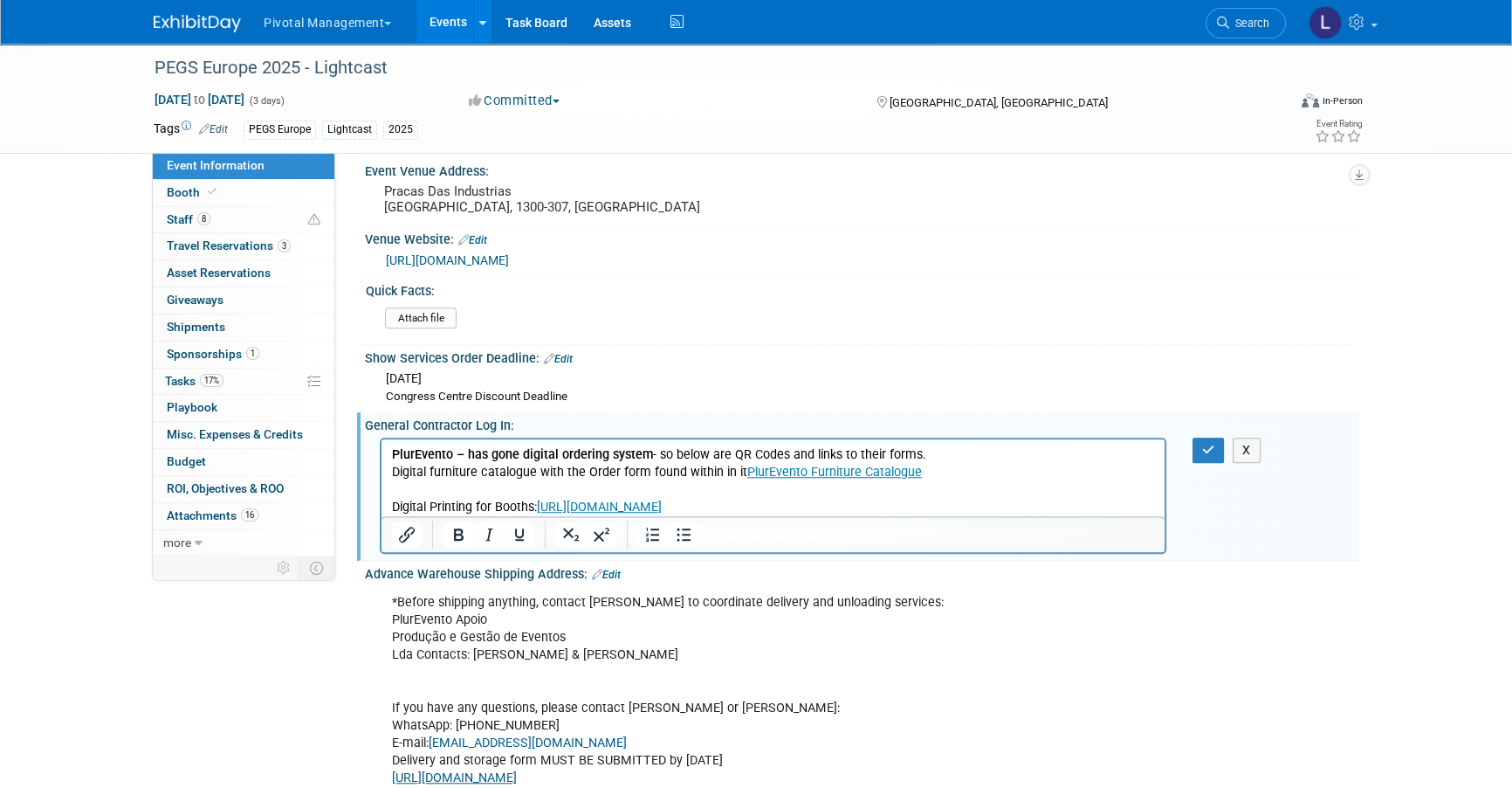
paste body "Rich Text Area. Press ALT-0 for help."
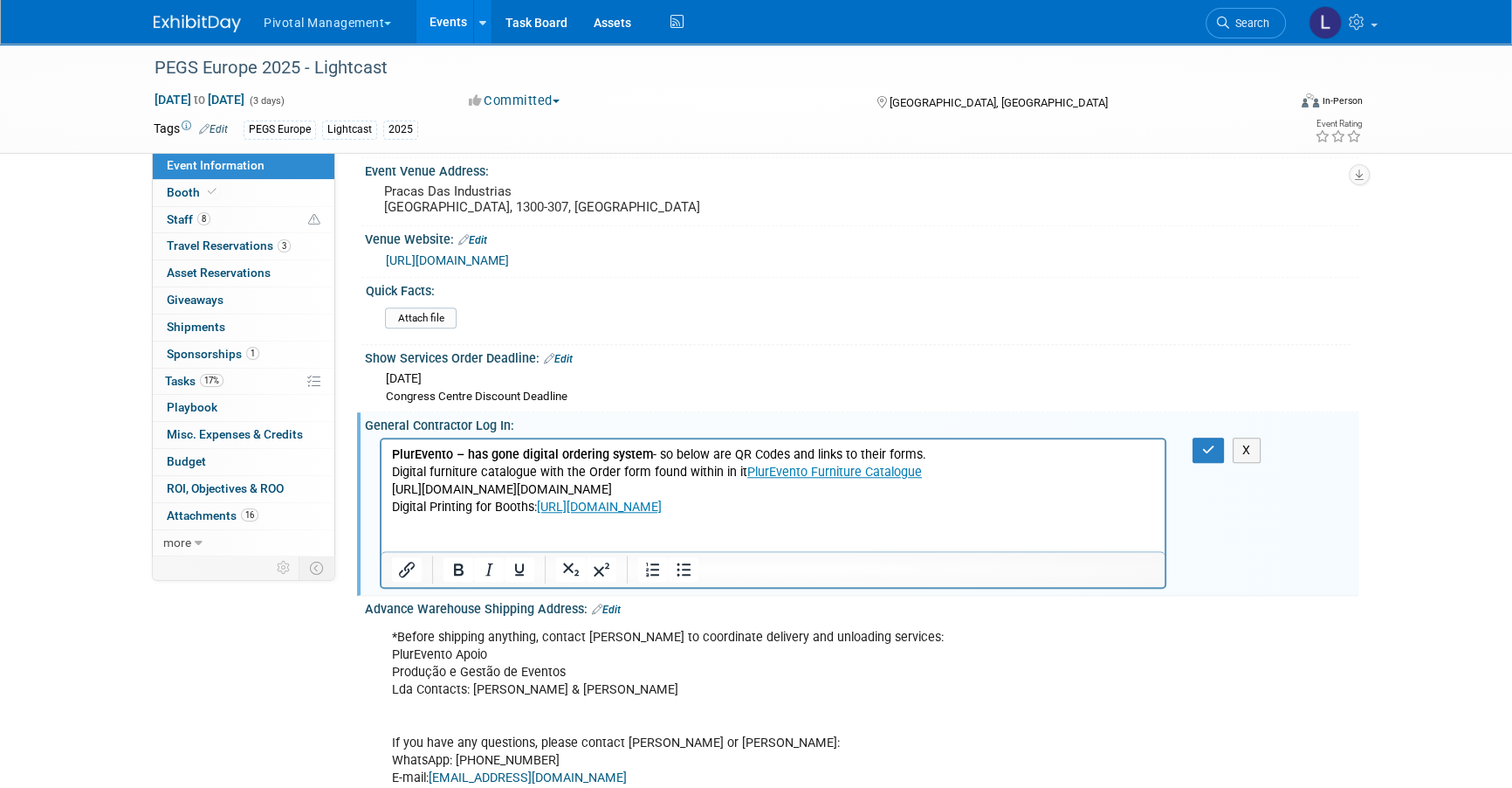
drag, startPoint x: 393, startPoint y: 488, endPoint x: 592, endPoint y: 500, distance: 199.4
click at [592, 500] on p "Digital furniture catalogue with the Order form found within in it PlurEvento F…" at bounding box center [773, 490] width 763 height 53
click at [1119, 507] on p "Digital furniture catalogue with the Order form found within in it PlurEvento F…" at bounding box center [773, 490] width 763 height 53
drag, startPoint x: 392, startPoint y: 492, endPoint x: 1154, endPoint y: 517, distance: 762.4
click at [1154, 515] on p "Digital furniture catalogue with the Order form found within in it PlurEvento F…" at bounding box center [773, 490] width 763 height 53
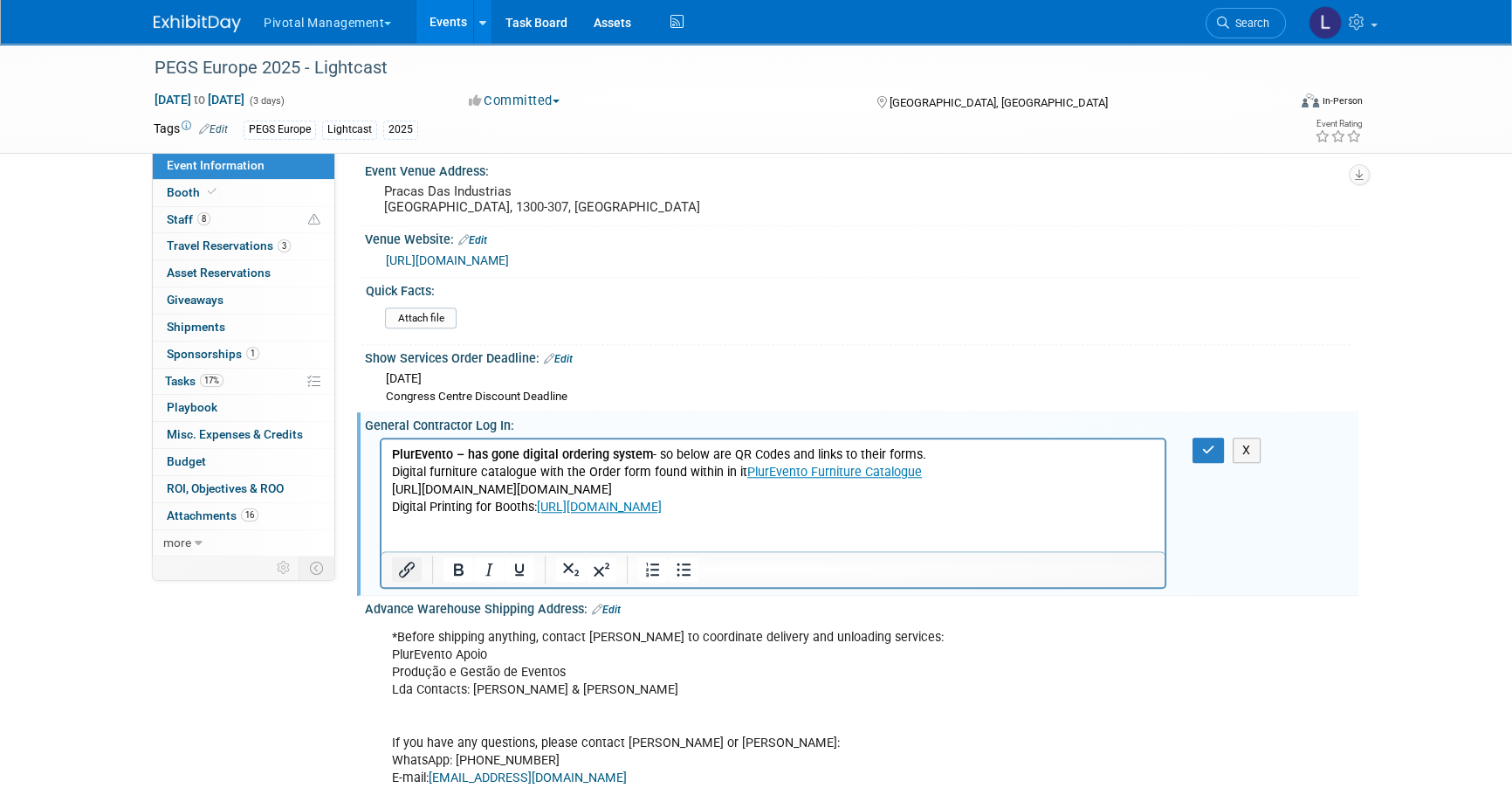
click at [408, 561] on icon "Insert/edit link" at bounding box center [407, 569] width 15 height 15
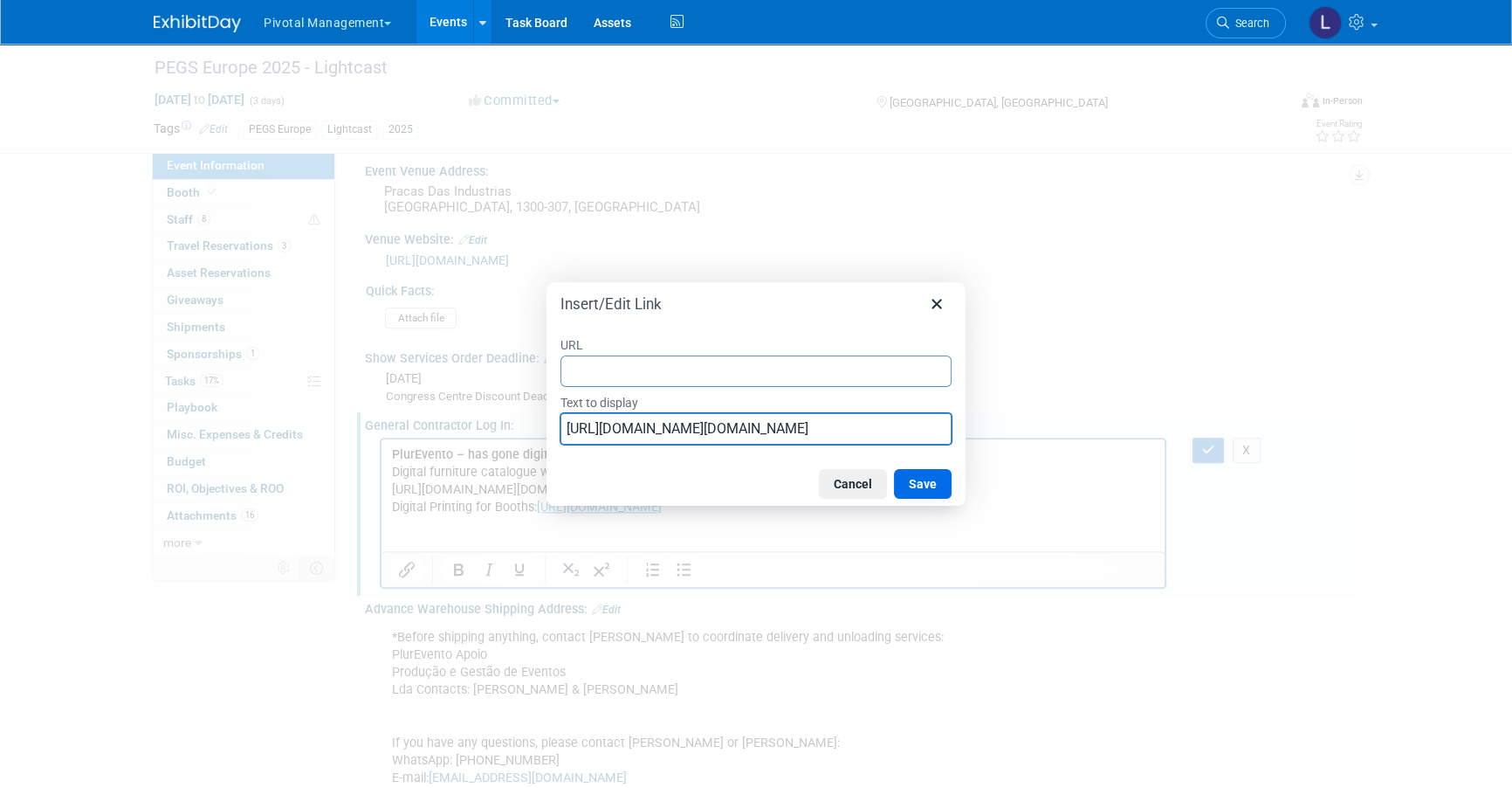
scroll to position [0, 779]
drag, startPoint x: 566, startPoint y: 429, endPoint x: 1009, endPoint y: 439, distance: 443.1
click at [1009, 439] on div "Insert/Edit Link URL Text to display [URL][DOMAIN_NAME][DOMAIN_NAME] Cancel Save" at bounding box center [756, 394] width 1512 height 788
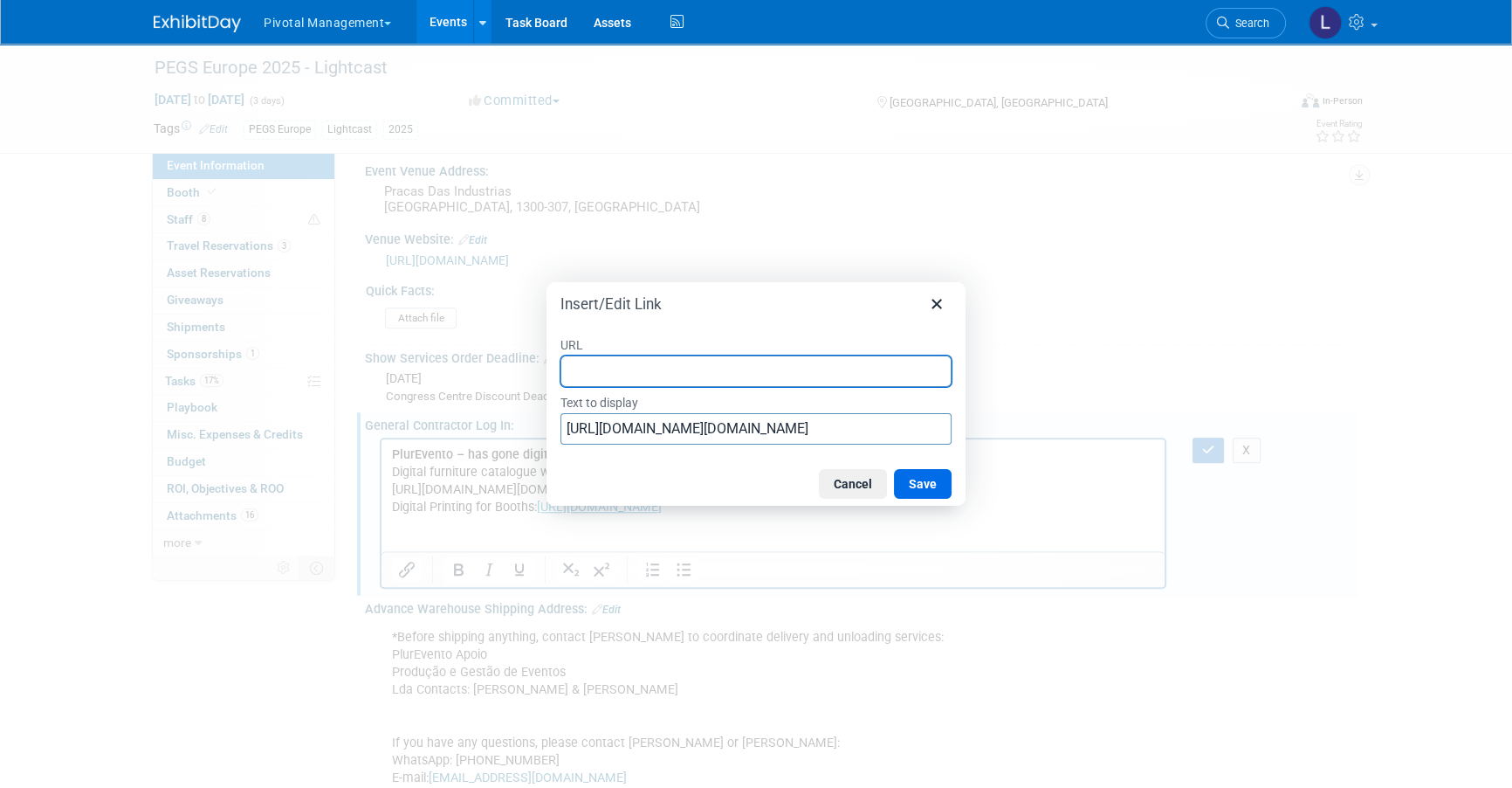
scroll to position [0, 0]
click at [706, 378] on input "URL" at bounding box center [756, 371] width 391 height 32
paste input "[URL][DOMAIN_NAME][DOMAIN_NAME]"
type input "[URL][DOMAIN_NAME][DOMAIN_NAME]"
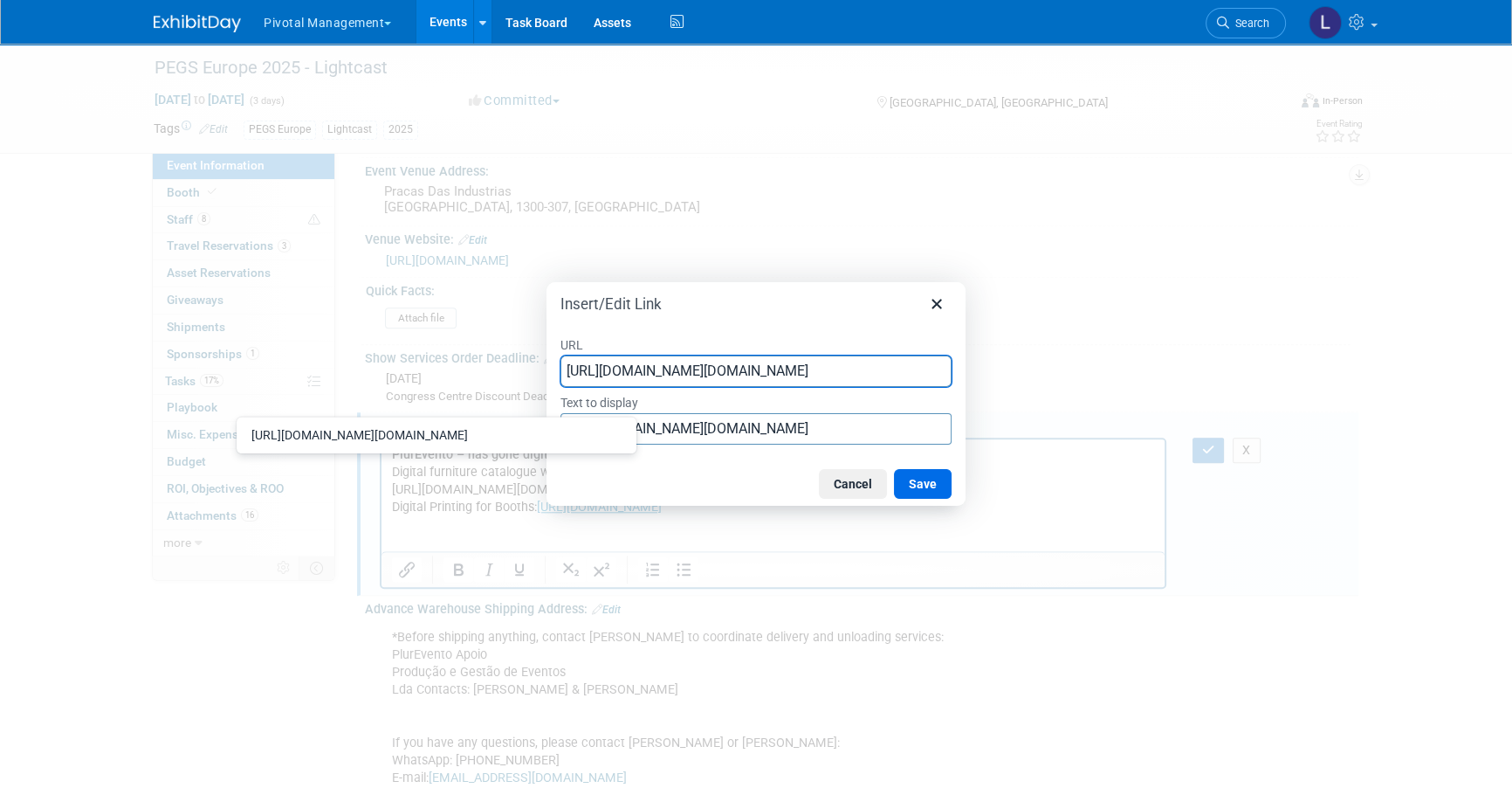
scroll to position [0, 779]
click at [807, 401] on label "Text to display" at bounding box center [756, 401] width 391 height 23
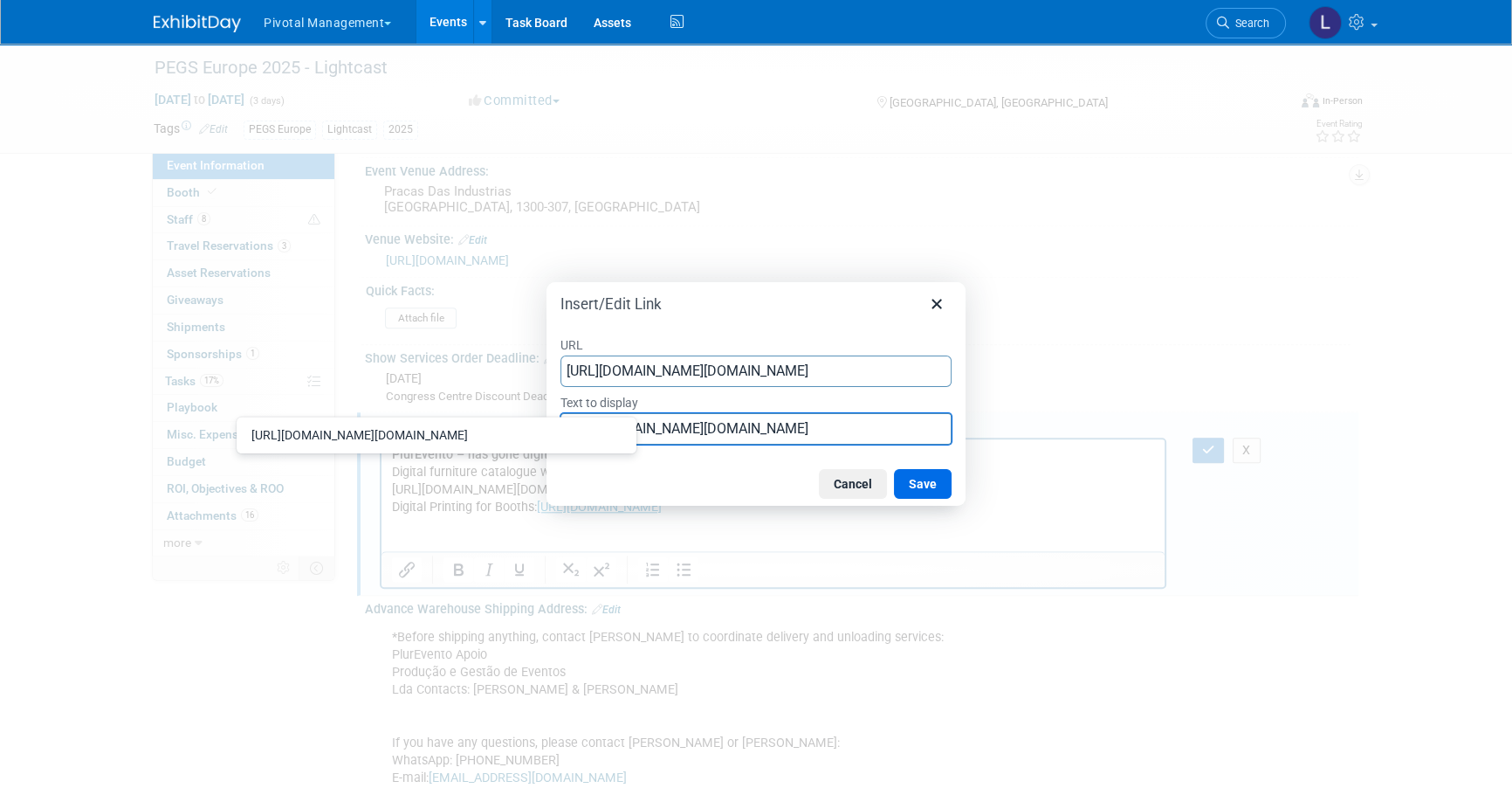
click at [807, 413] on input "[URL][DOMAIN_NAME][DOMAIN_NAME]" at bounding box center [756, 429] width 391 height 32
type input "D"
type input "O"
type input "Furniture Order Form"
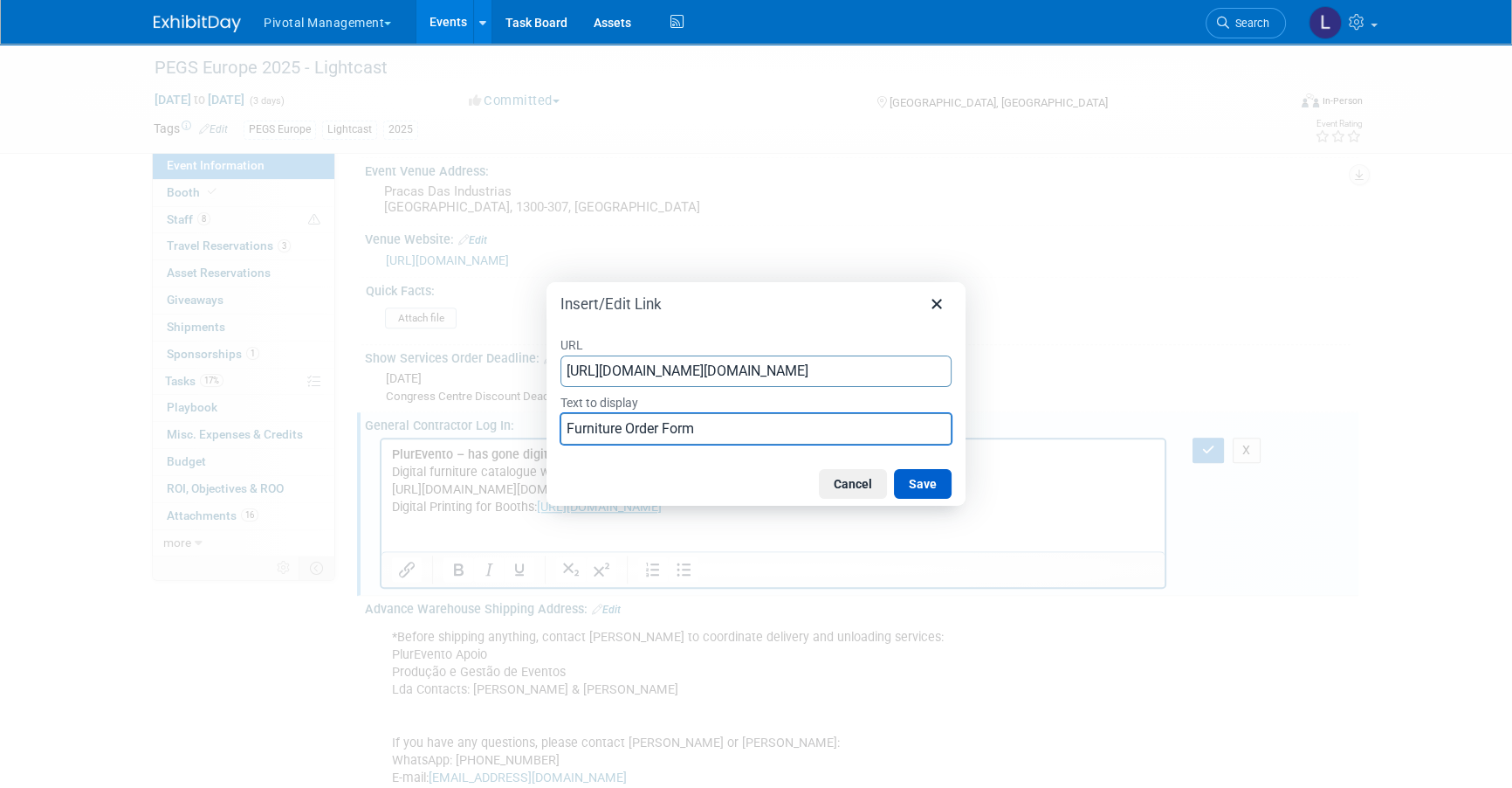
click at [926, 483] on button "Save" at bounding box center [922, 483] width 57 height 30
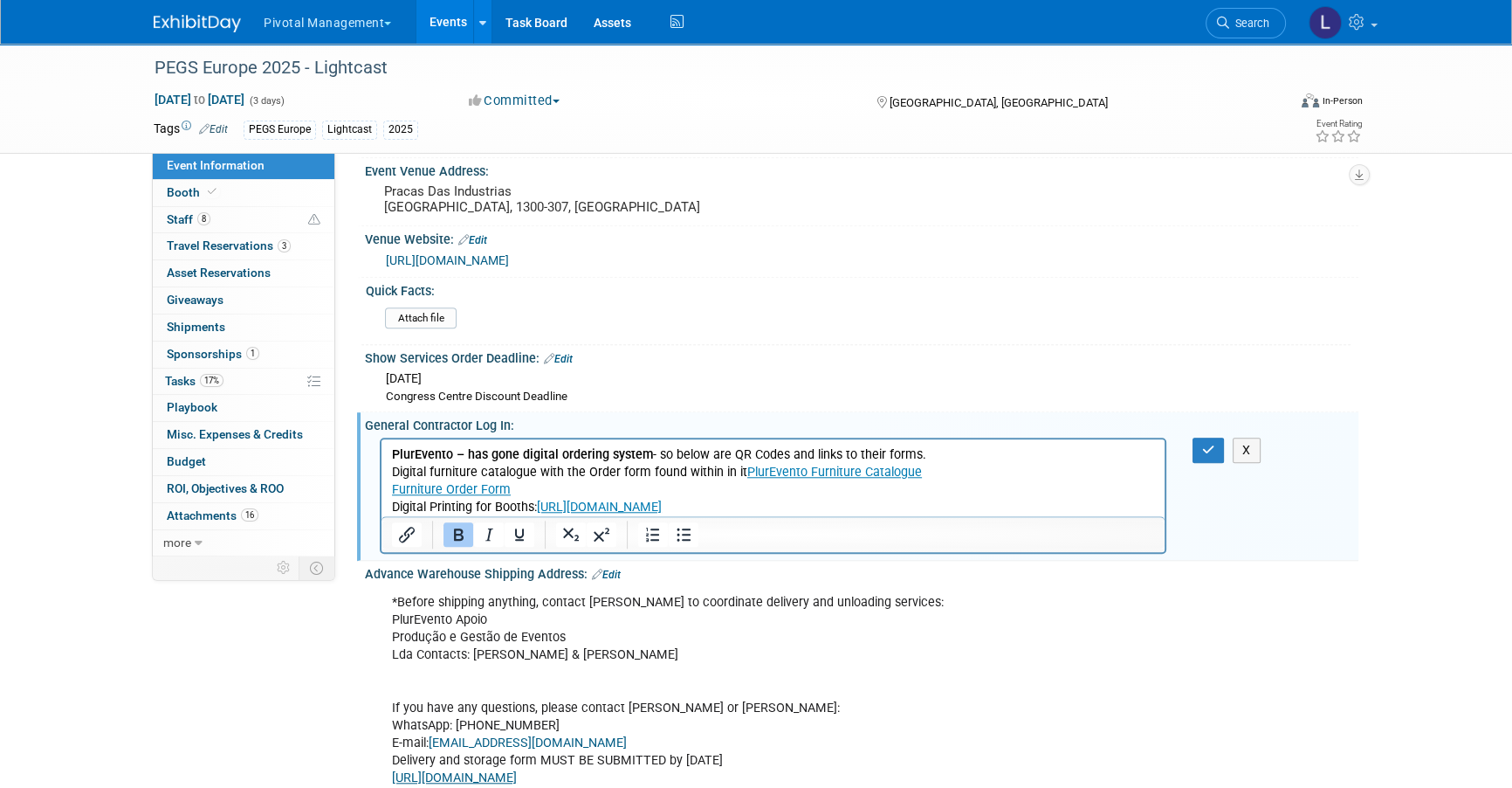
click at [394, 505] on p "Digital furniture catalogue with the Order form found within in it PlurEvento F…" at bounding box center [773, 490] width 763 height 53
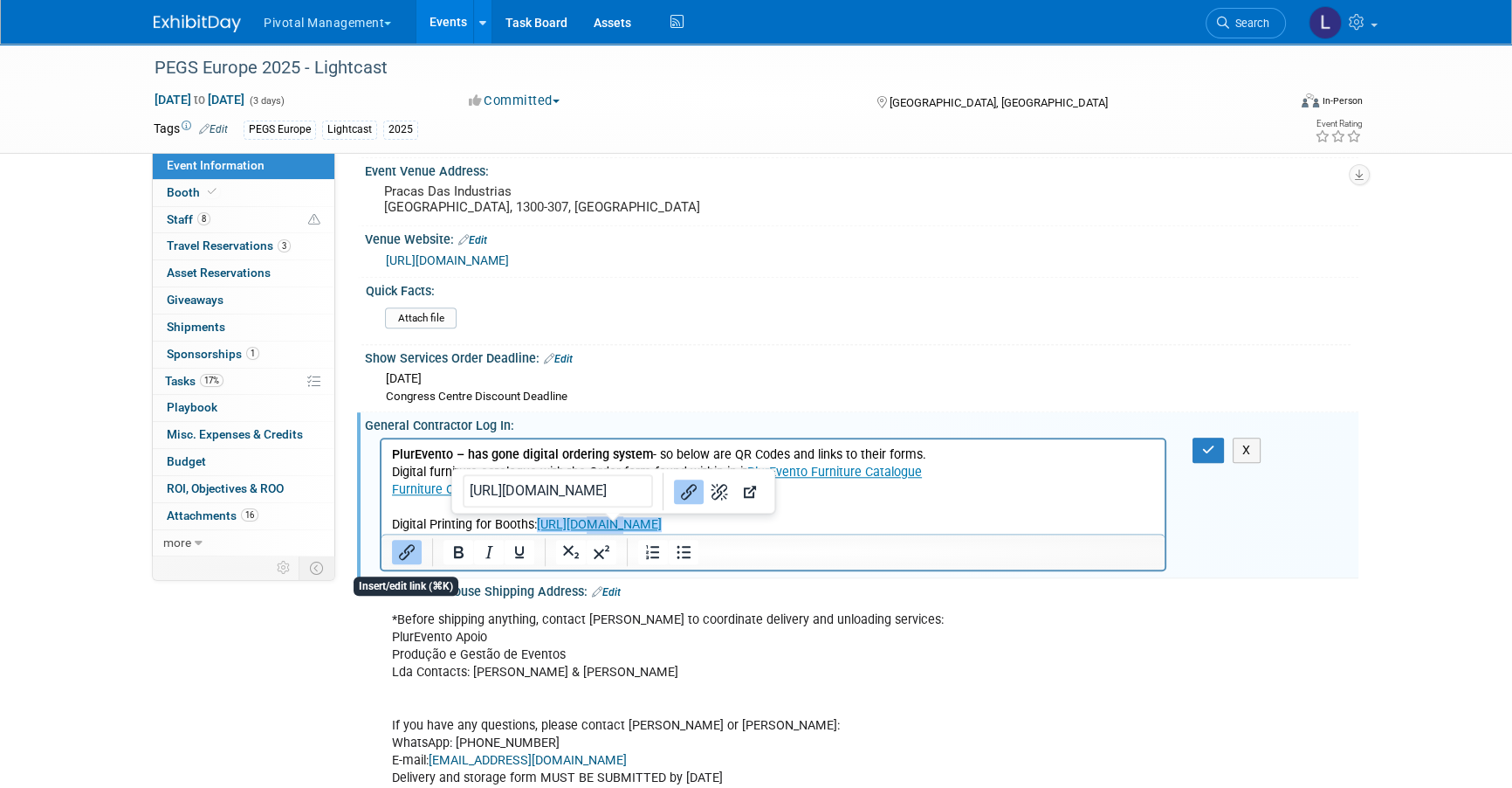
click at [411, 541] on icon "Insert/edit link" at bounding box center [407, 551] width 21 height 21
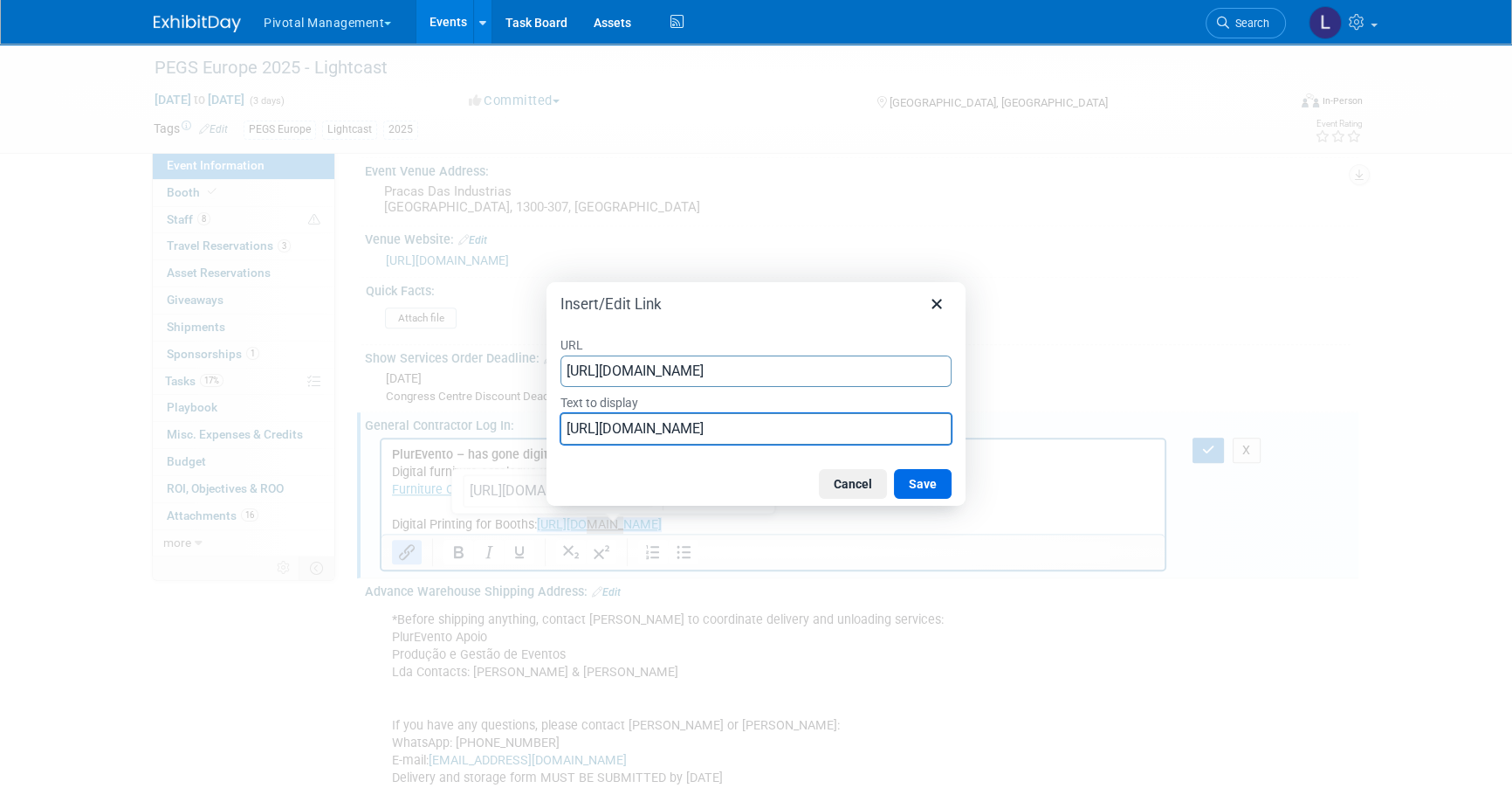
drag, startPoint x: 884, startPoint y: 435, endPoint x: 471, endPoint y: 428, distance: 413.1
click at [471, 428] on div "Insert/Edit Link URL [URL][DOMAIN_NAME] Text to display [URL][DOMAIN_NAME] Canc…" at bounding box center [756, 394] width 1512 height 788
type input "Digital Printing Order Form"
click at [908, 471] on button "Save" at bounding box center [922, 483] width 57 height 30
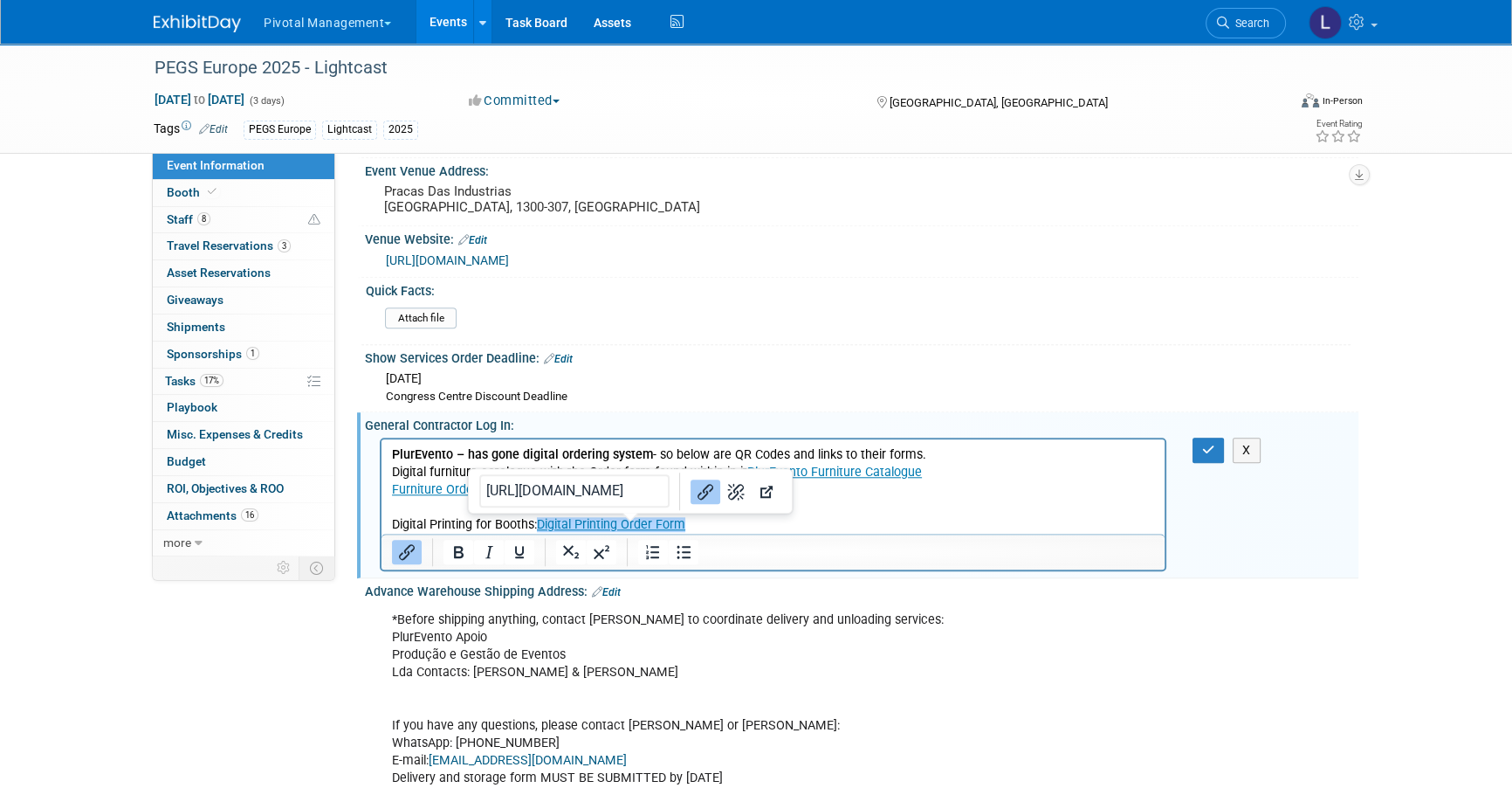
click at [925, 503] on p "Rich Text Area. Press ALT-0 for help." at bounding box center [773, 506] width 763 height 17
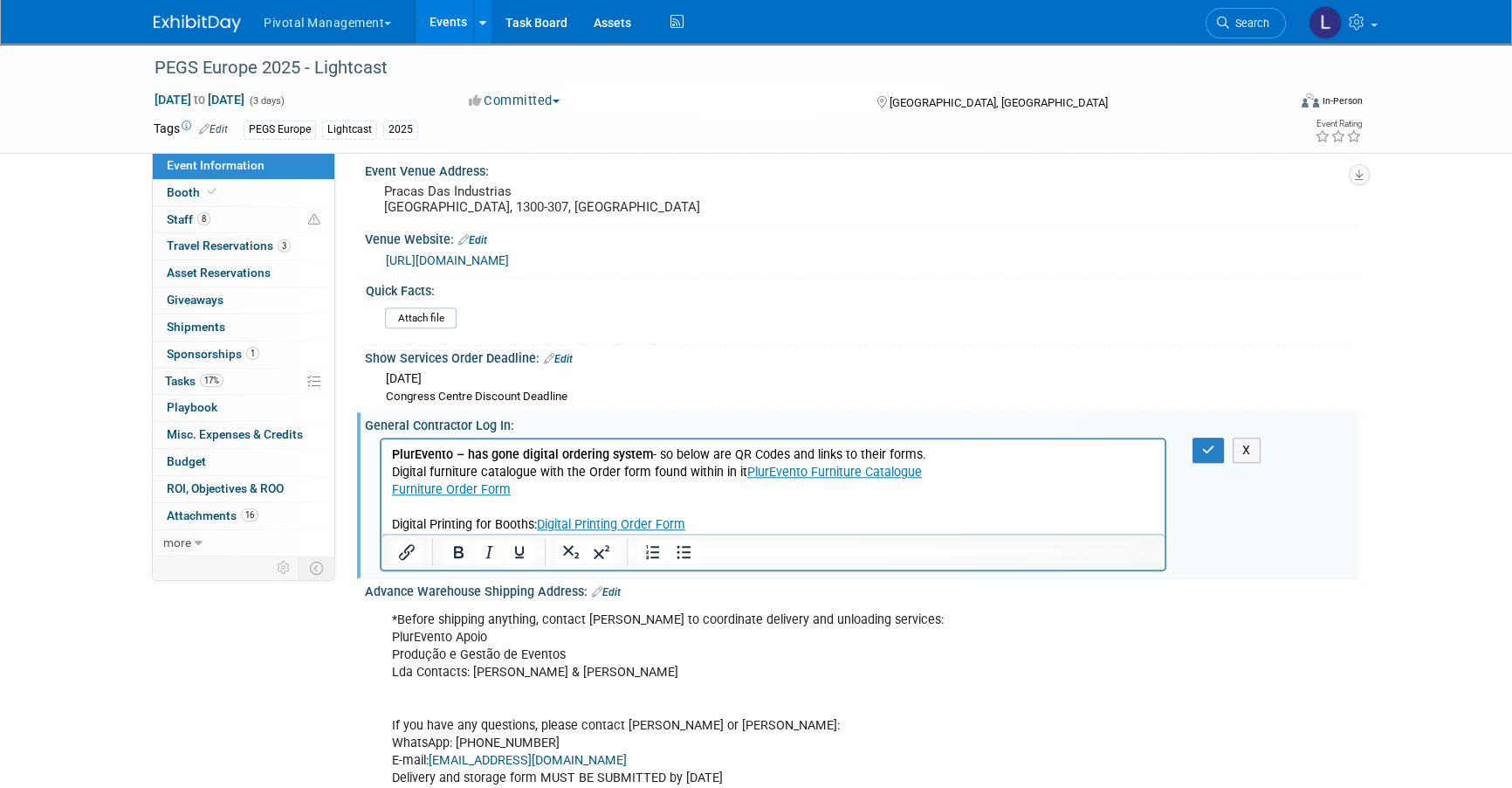
click at [393, 474] on p "Digital furniture catalogue with the Order form found within in it PlurEvento F…" at bounding box center [773, 480] width 763 height 35
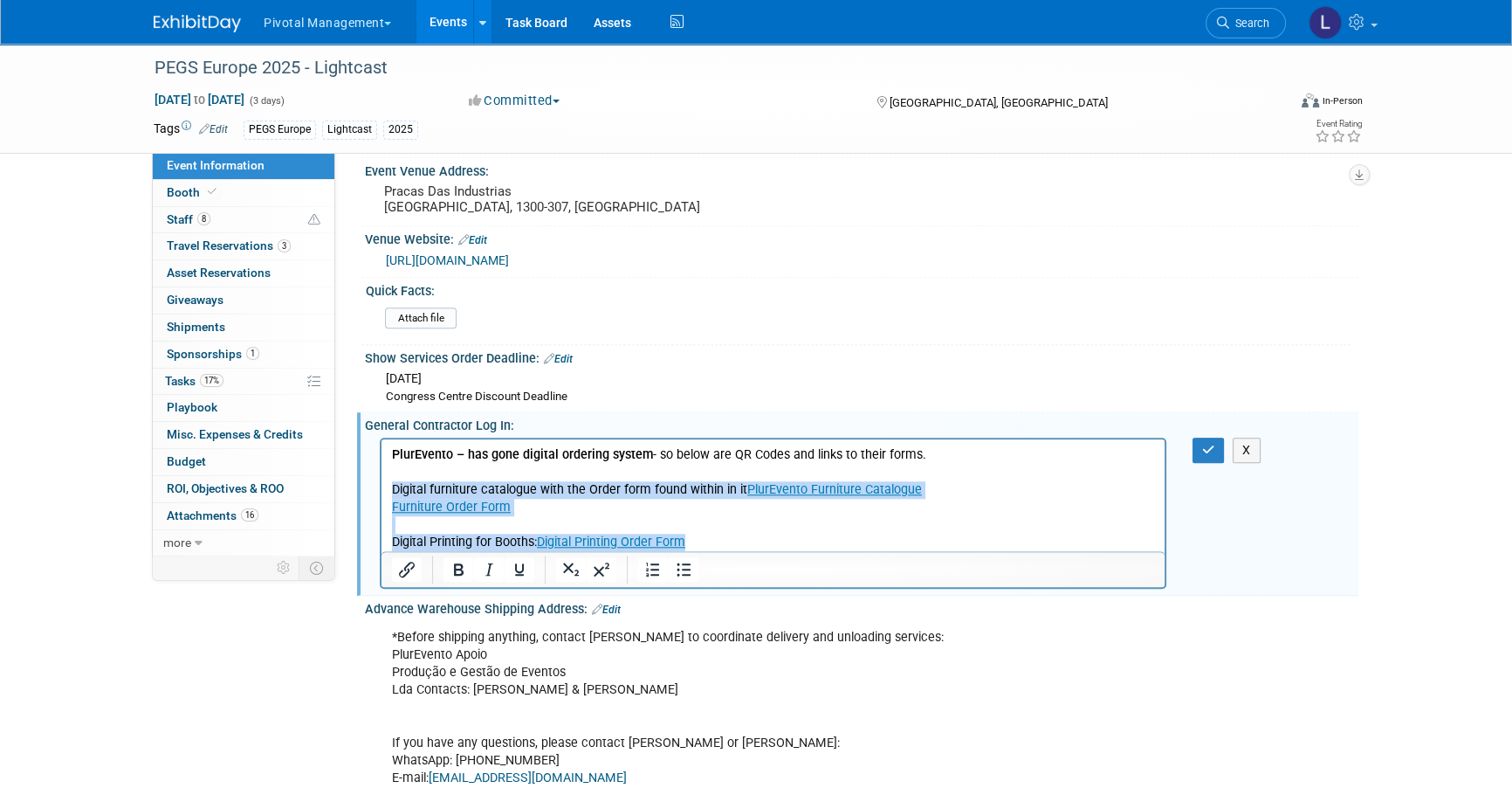
drag, startPoint x: 394, startPoint y: 489, endPoint x: 722, endPoint y: 541, distance: 332.1
click at [722, 541] on body "PlurEvento – has gone digital ordering system - so below are QR Codes and links…" at bounding box center [773, 498] width 765 height 105
click at [674, 559] on icon "Bullet list" at bounding box center [683, 569] width 21 height 21
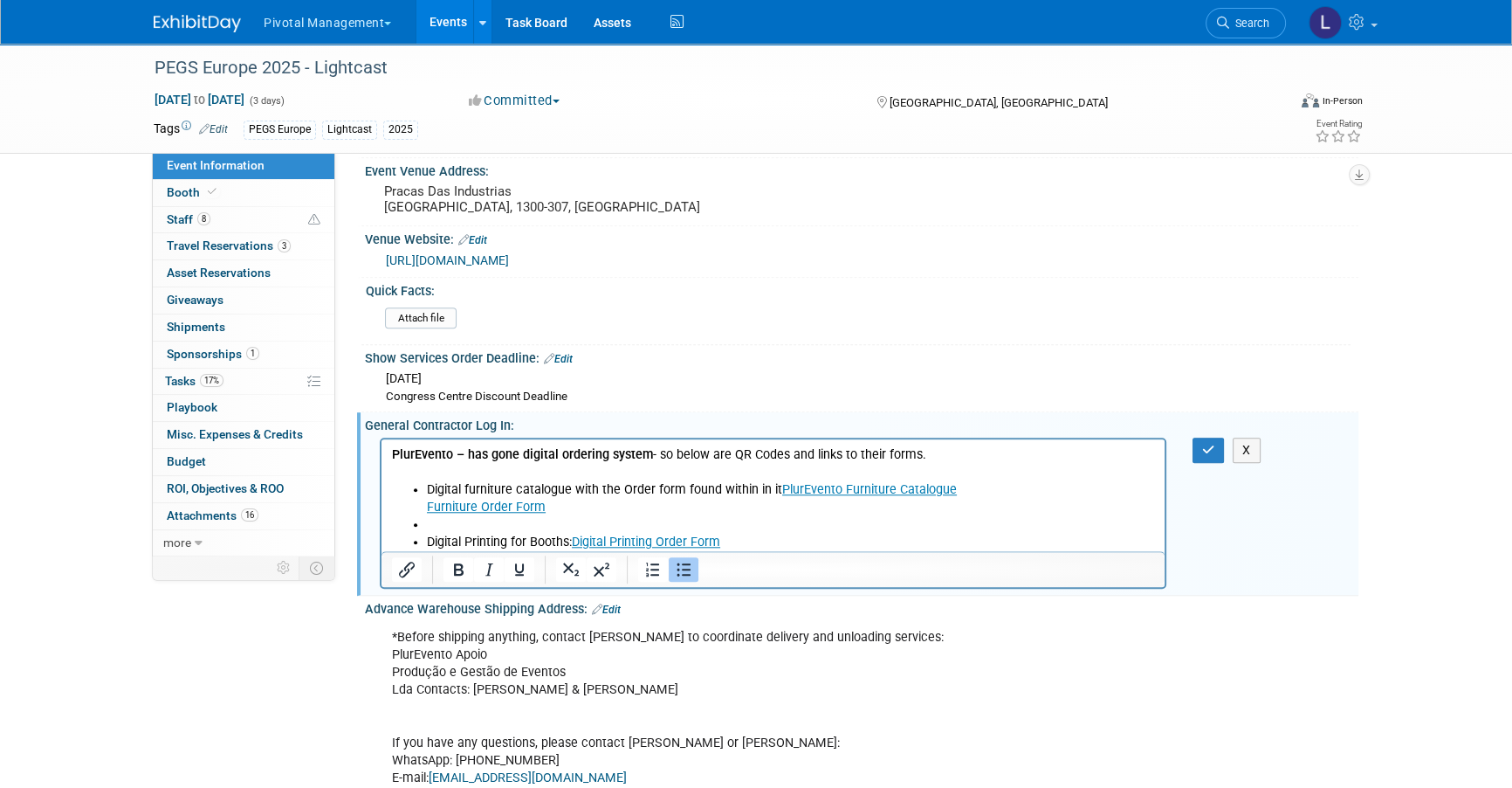
click at [449, 521] on li "Rich Text Area. Press ALT-0 for help." at bounding box center [791, 523] width 728 height 17
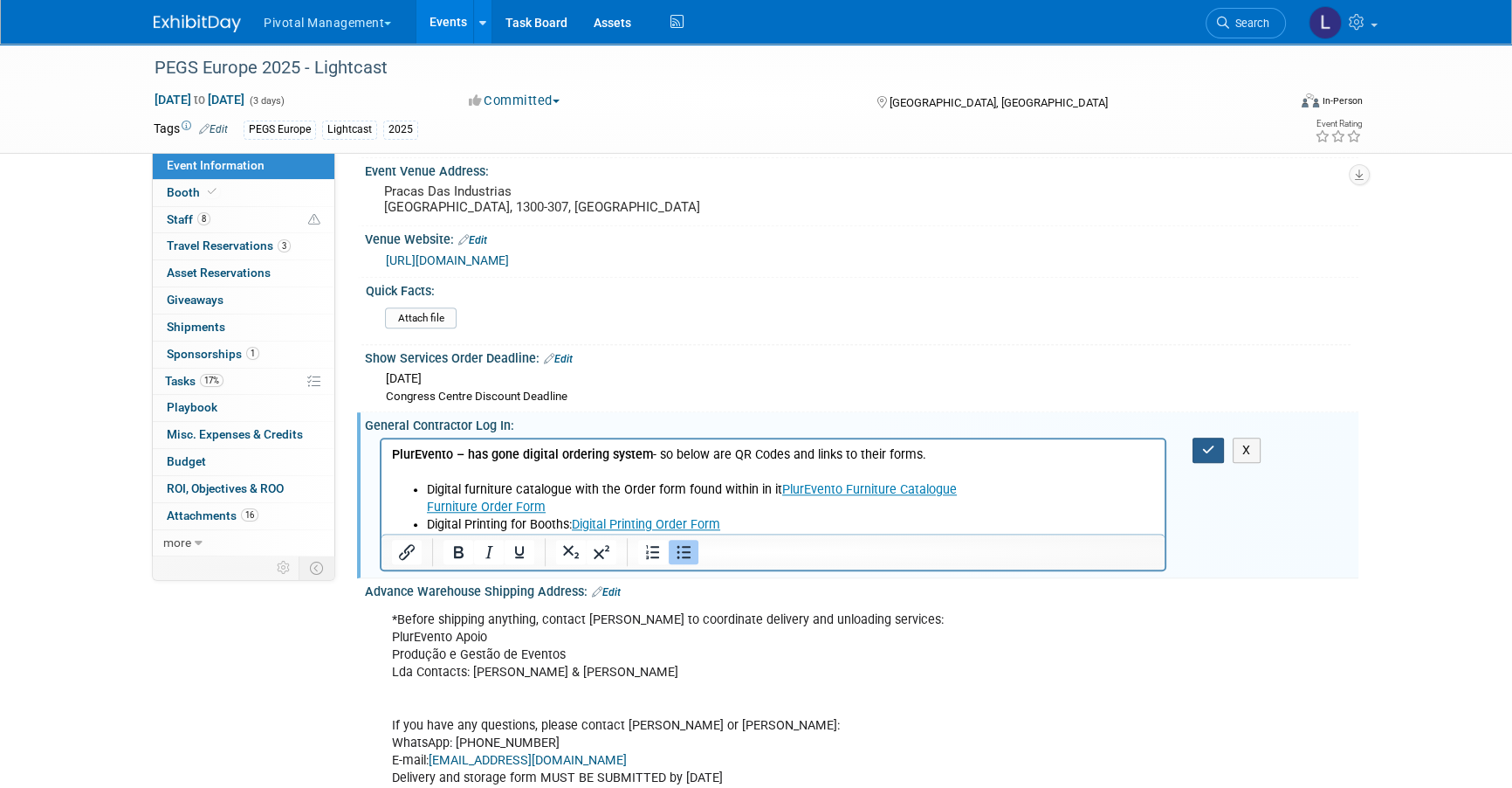
click at [1213, 444] on icon "button" at bounding box center [1209, 450] width 13 height 12
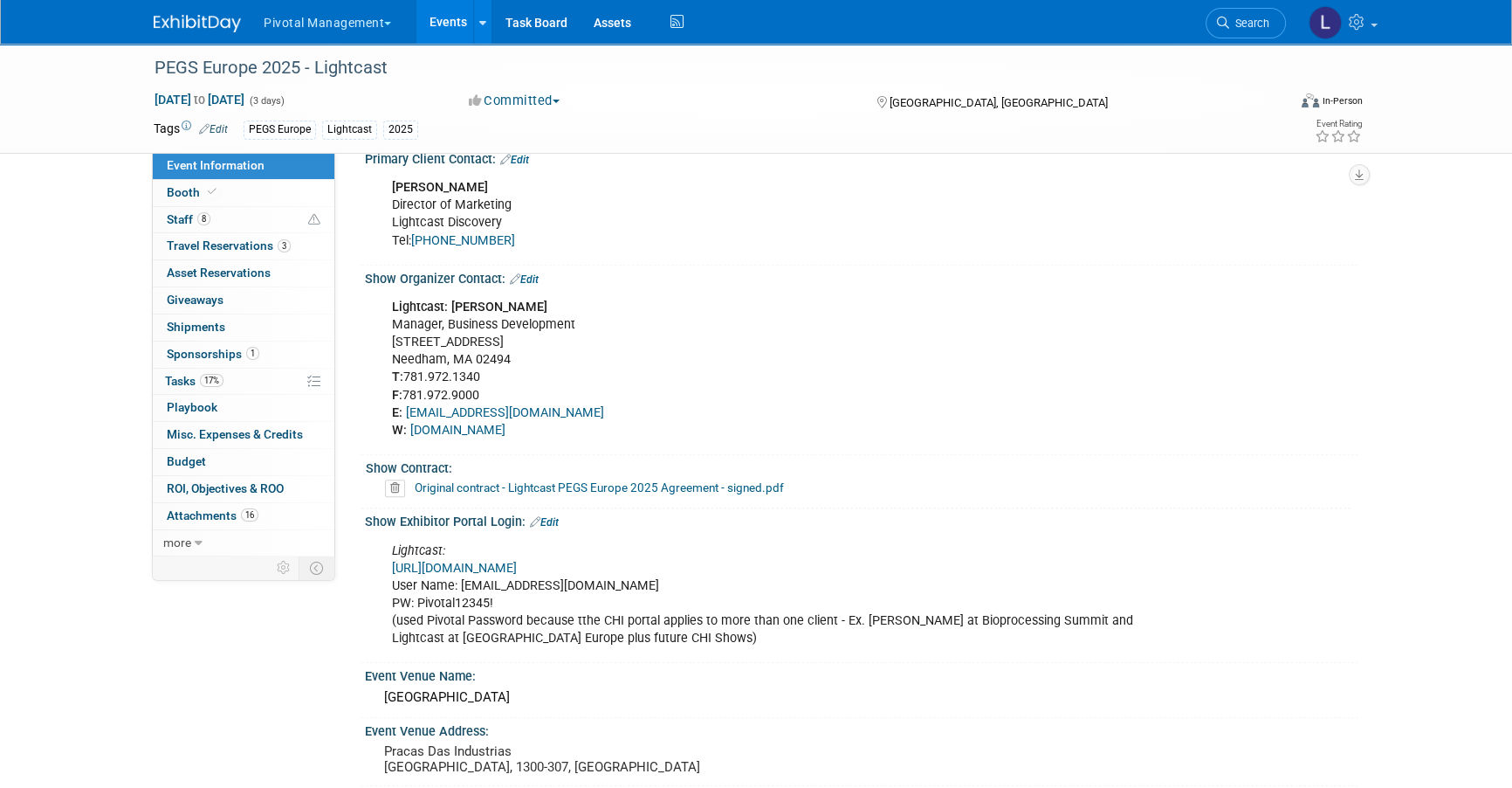
scroll to position [1381, 0]
